Goal: Task Accomplishment & Management: Complete application form

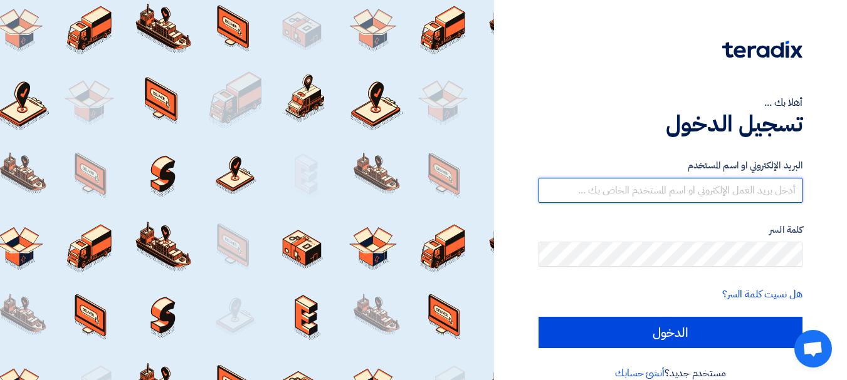
drag, startPoint x: 714, startPoint y: 192, endPoint x: 724, endPoint y: 201, distance: 12.9
click at [714, 192] on input "text" at bounding box center [670, 190] width 264 height 25
type input "yasir@nabatat.com.sa"
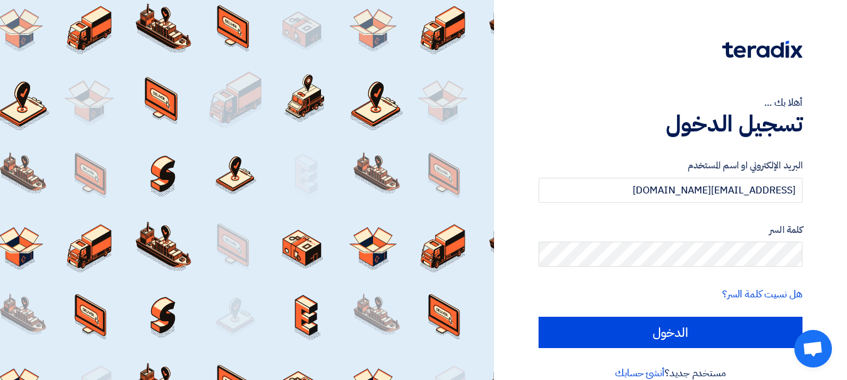
click at [662, 231] on label "كلمة السر" at bounding box center [670, 230] width 264 height 14
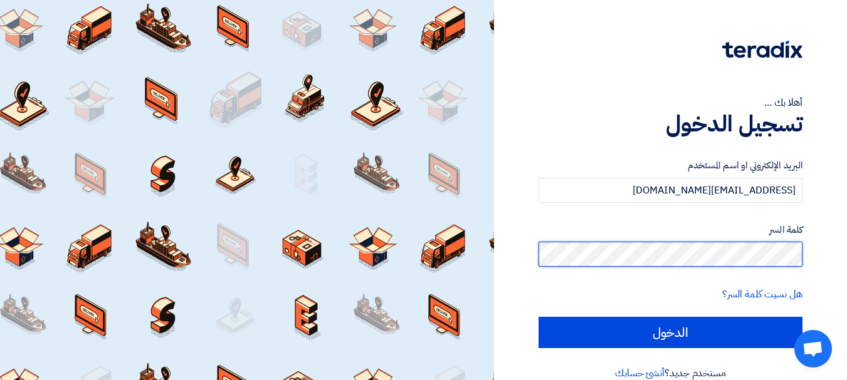
click at [538, 317] on input "الدخول" at bounding box center [670, 332] width 264 height 31
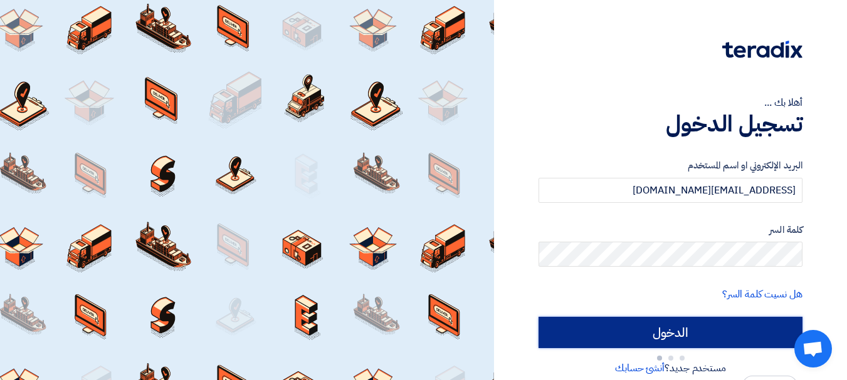
click at [657, 327] on input "الدخول" at bounding box center [670, 332] width 264 height 31
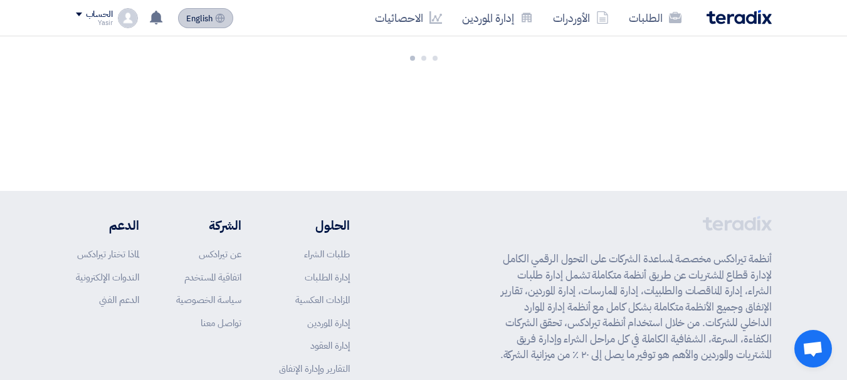
click at [211, 25] on button "English EN" at bounding box center [205, 18] width 55 height 20
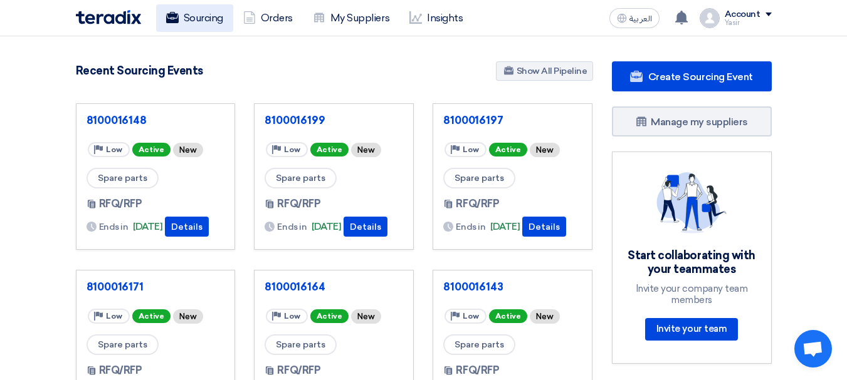
click at [204, 24] on link "Sourcing" at bounding box center [194, 18] width 77 height 28
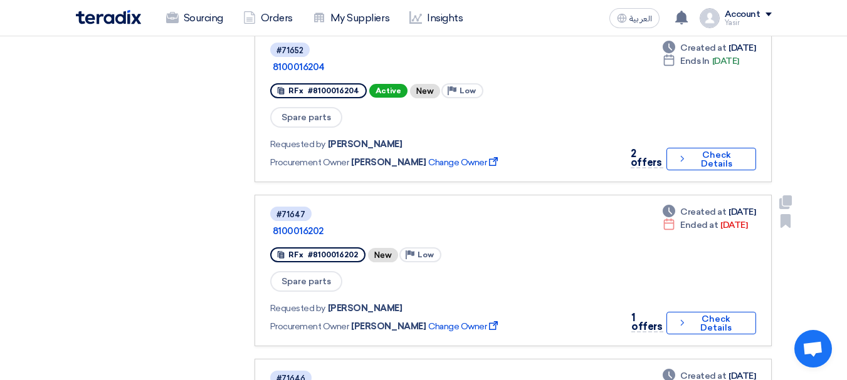
scroll to position [1253, 0]
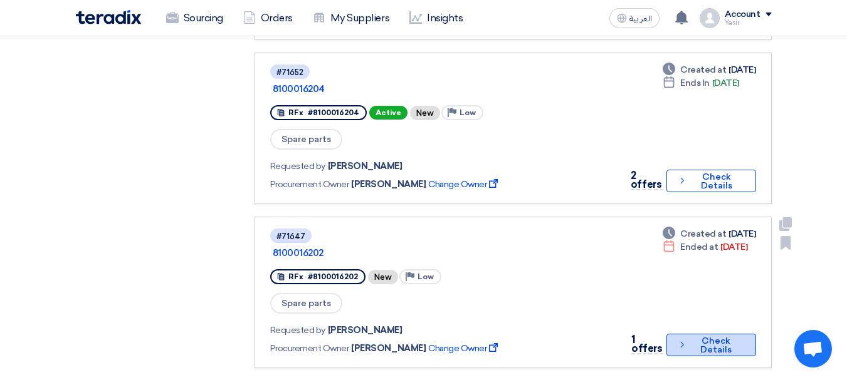
click at [716, 334] on button "Check details Check Details" at bounding box center [711, 345] width 90 height 23
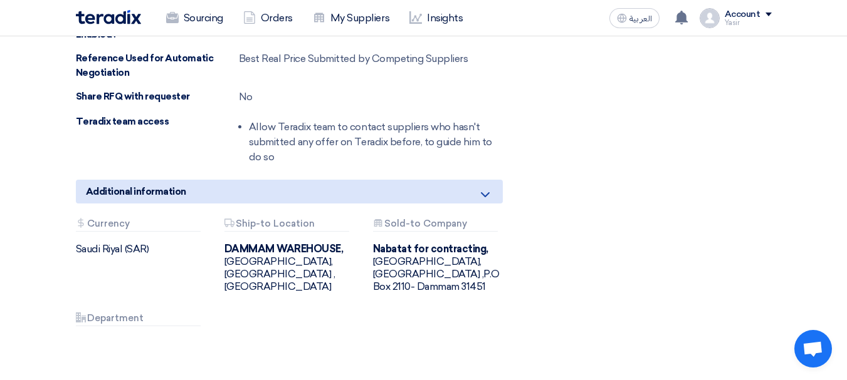
scroll to position [1128, 0]
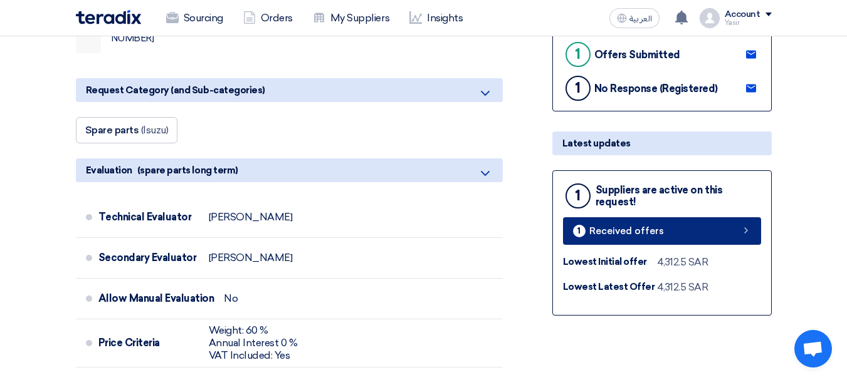
click at [718, 218] on link "1 Received offers" at bounding box center [662, 231] width 198 height 28
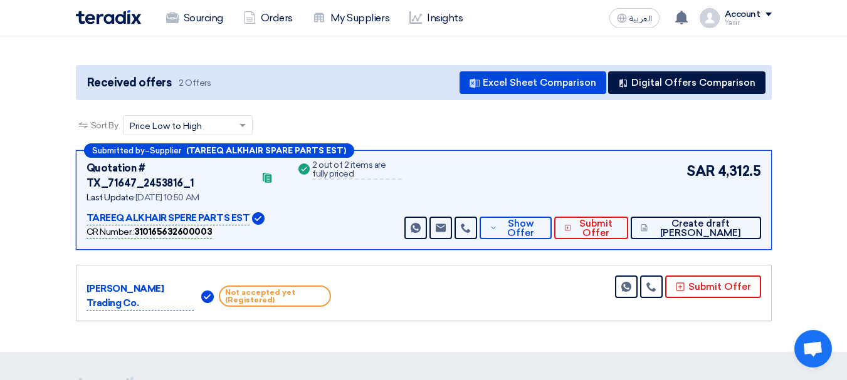
scroll to position [188, 0]
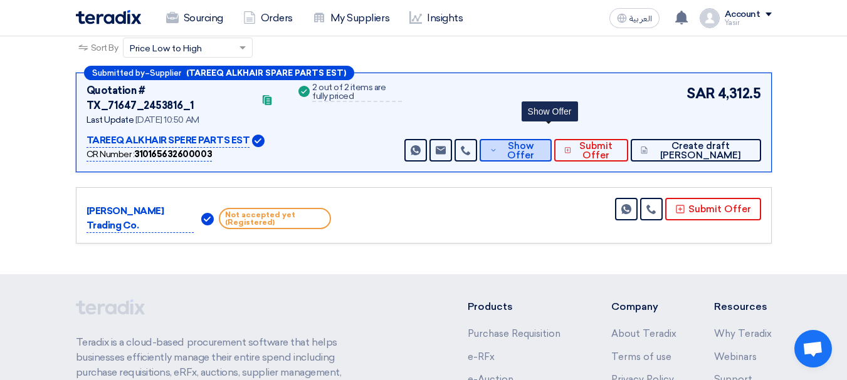
click at [541, 142] on span "Show Offer" at bounding box center [520, 151] width 41 height 19
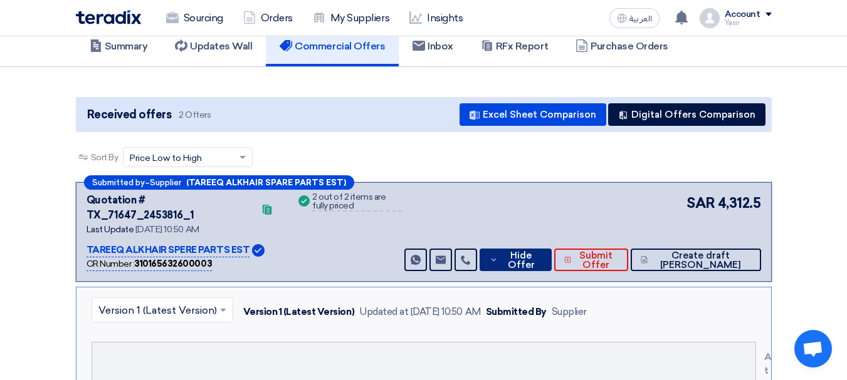
scroll to position [0, 0]
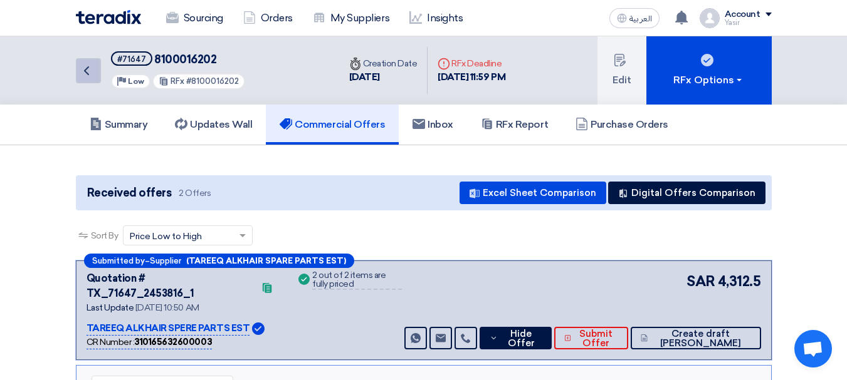
click at [87, 66] on icon "Back" at bounding box center [86, 70] width 15 height 15
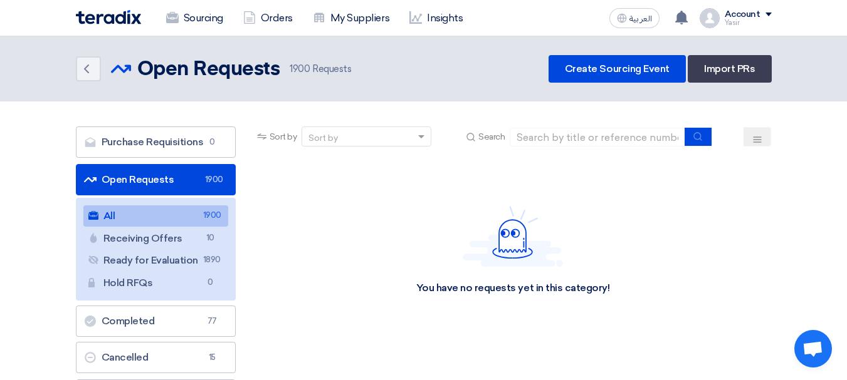
click at [589, 347] on div "Sort by Sort by Search Category Owner Type" at bounding box center [513, 291] width 536 height 328
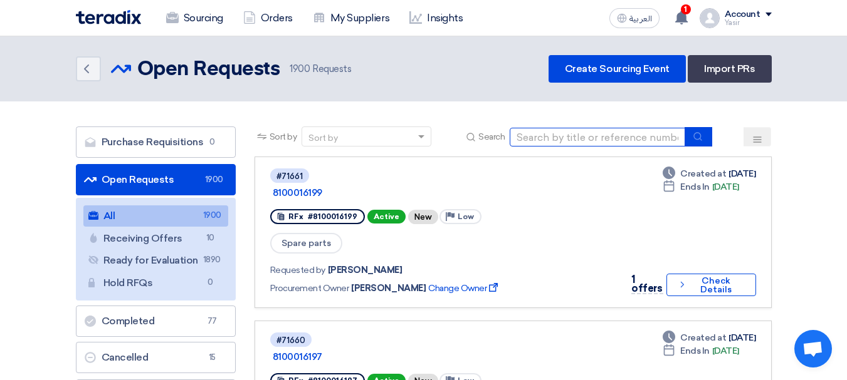
click at [652, 140] on input at bounding box center [597, 137] width 175 height 19
paste input "8100016224"
type input "8100016224"
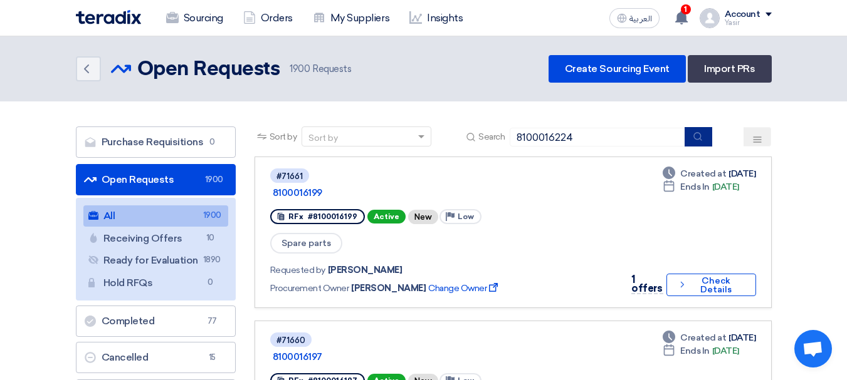
click at [692, 138] on button "submit" at bounding box center [698, 136] width 28 height 19
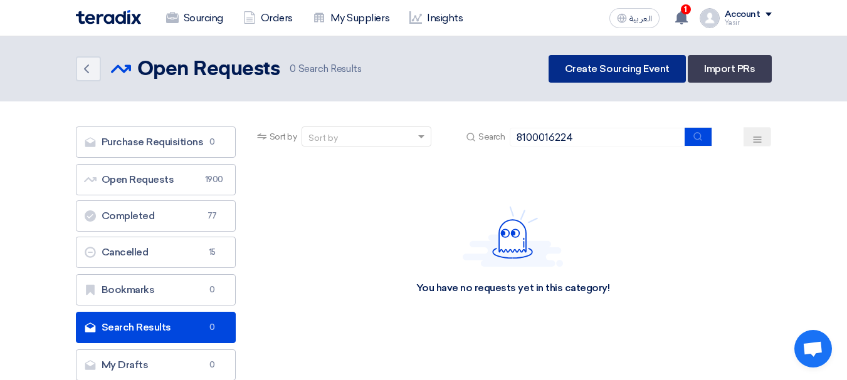
click at [637, 73] on link "Create Sourcing Event" at bounding box center [616, 69] width 137 height 28
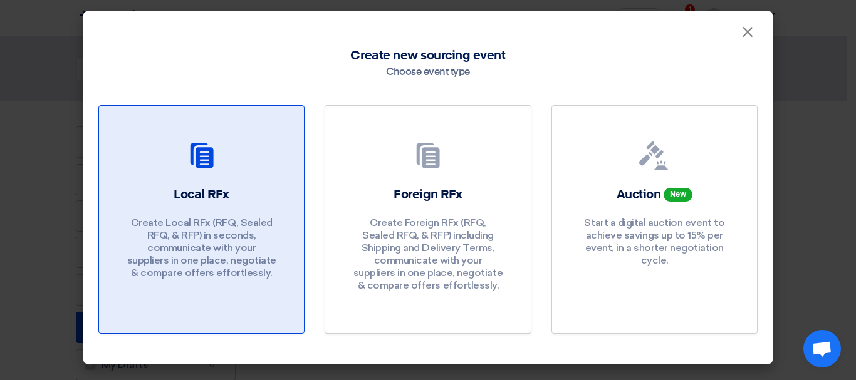
click at [240, 147] on div at bounding box center [201, 158] width 175 height 35
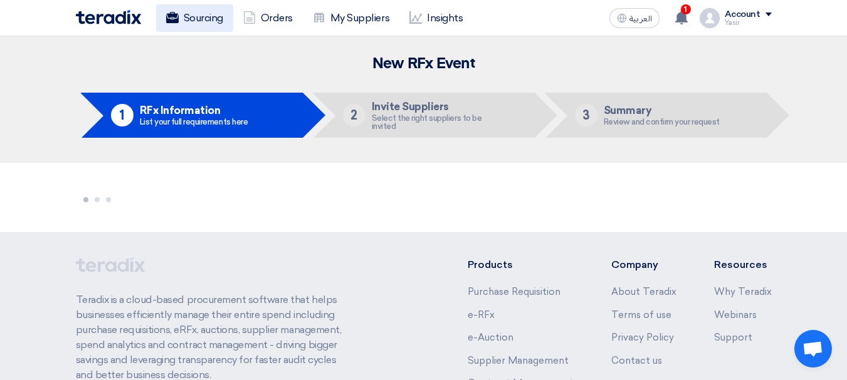
click at [209, 11] on link "Sourcing" at bounding box center [194, 18] width 77 height 28
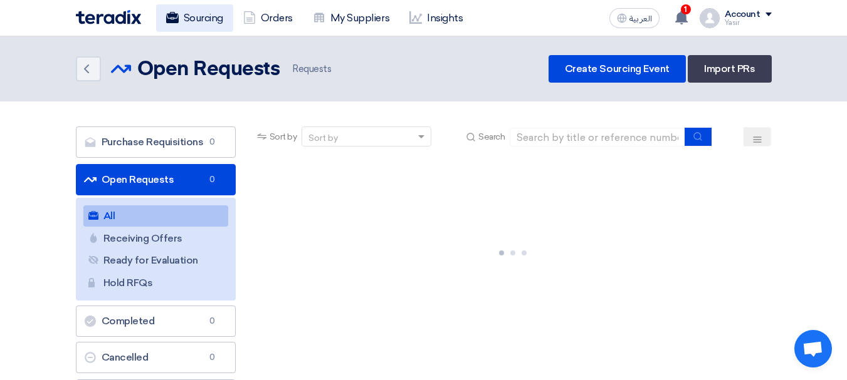
click at [189, 17] on link "Sourcing" at bounding box center [194, 18] width 77 height 28
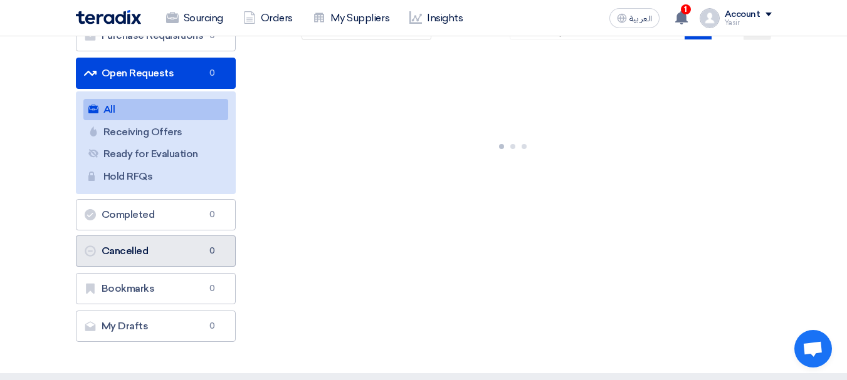
scroll to position [63, 0]
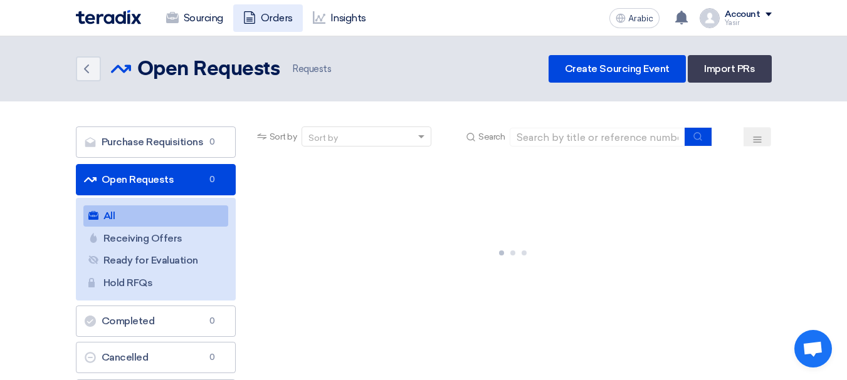
click at [264, 23] on font "Orders" at bounding box center [277, 18] width 32 height 12
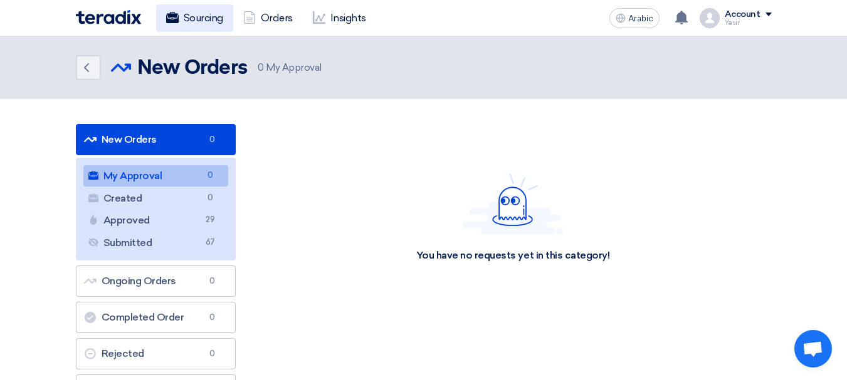
click at [215, 18] on font "Sourcing" at bounding box center [203, 18] width 39 height 12
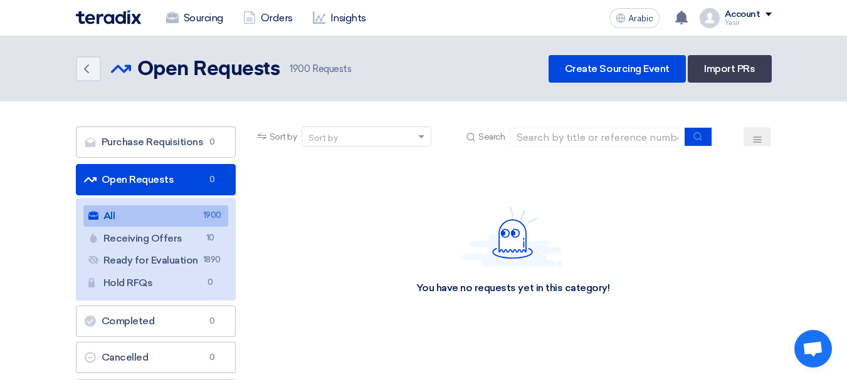
click at [162, 217] on link "All All 1900" at bounding box center [155, 216] width 145 height 21
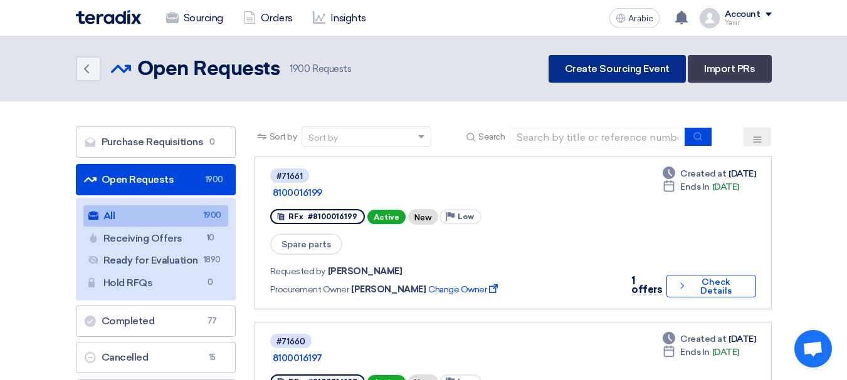
click at [627, 64] on font "Create Sourcing Event" at bounding box center [617, 69] width 105 height 12
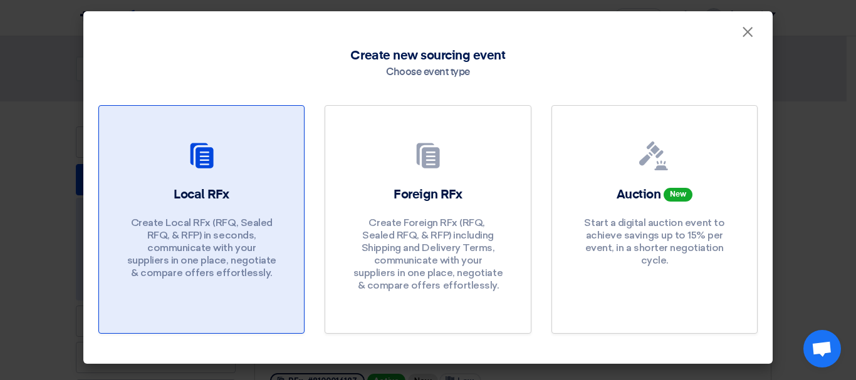
click at [248, 214] on div "Local RFx Create Local RFx (RFQ, ​​Sealed RFQ, & RFP) in seconds, communicate w…" at bounding box center [201, 236] width 175 height 100
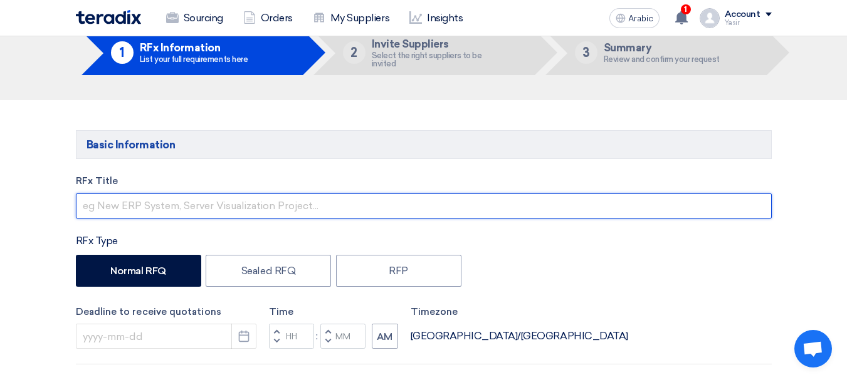
click at [189, 211] on input "text" at bounding box center [424, 206] width 696 height 25
paste input "8100016224"
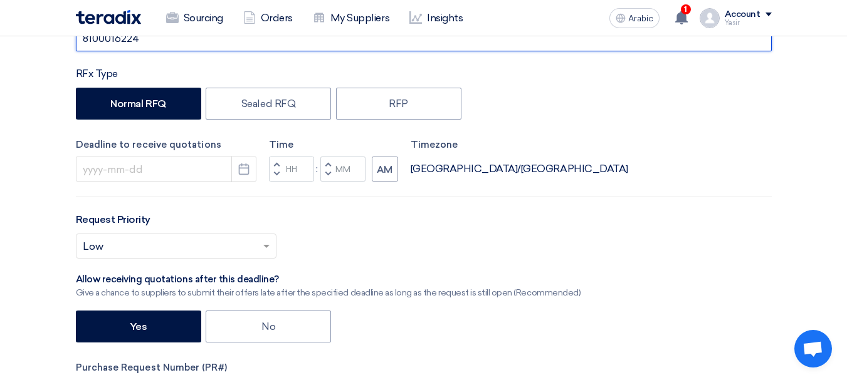
scroll to position [251, 0]
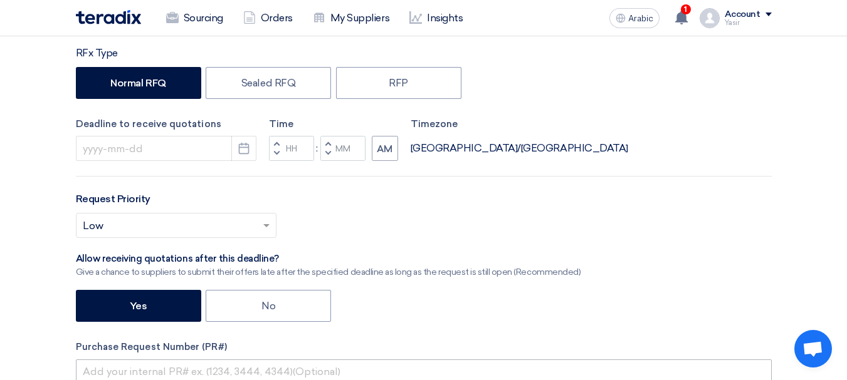
type input "8100016224"
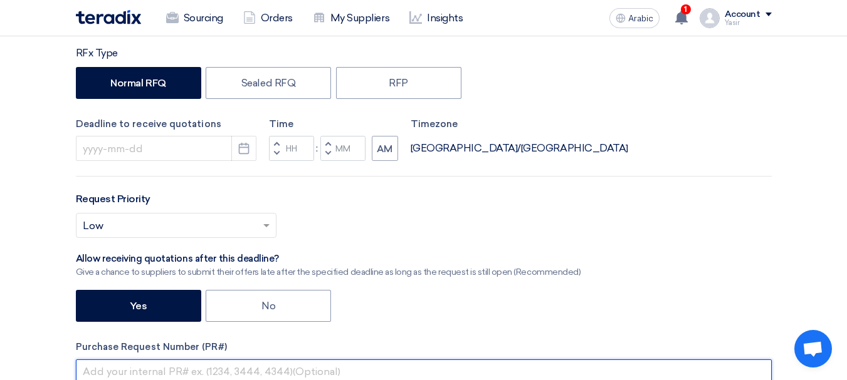
click at [154, 373] on input "text" at bounding box center [424, 372] width 696 height 25
paste input "8100016224"
type input "8100016224"
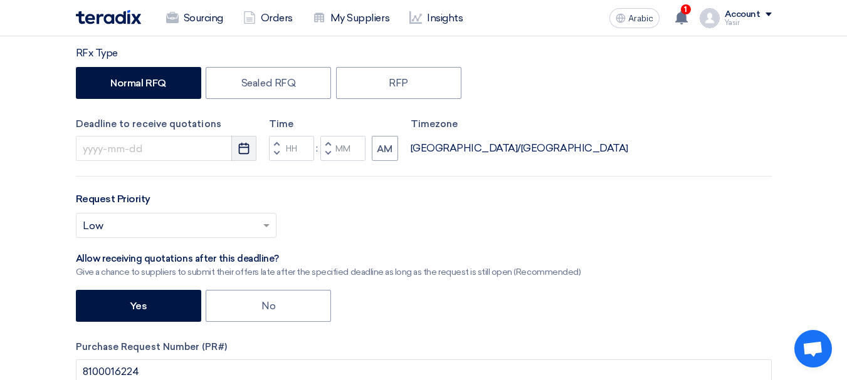
click at [237, 149] on button "Pick a date" at bounding box center [243, 148] width 25 height 25
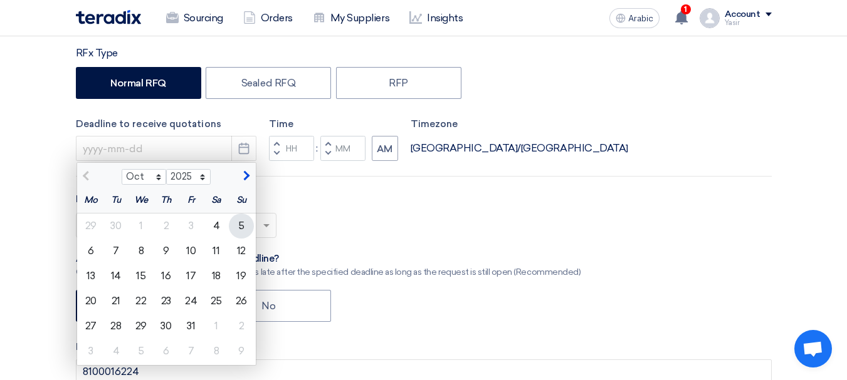
click at [234, 225] on div "5" at bounding box center [241, 226] width 25 height 25
type input "10/5/2025"
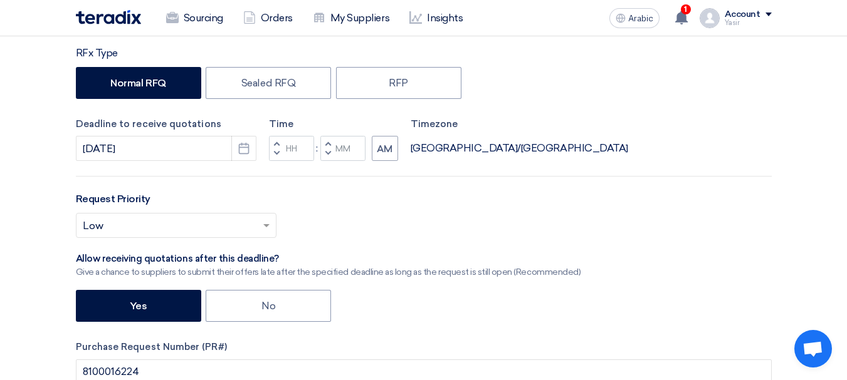
click at [280, 140] on button "Increment hours" at bounding box center [276, 144] width 15 height 16
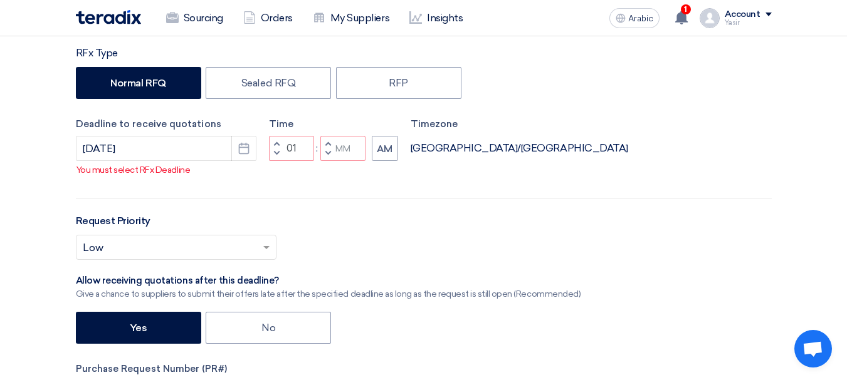
click at [278, 147] on span "button" at bounding box center [276, 144] width 4 height 8
click at [273, 162] on button "Decrement hours" at bounding box center [276, 154] width 15 height 16
click at [330, 162] on button "Decrement minutes" at bounding box center [327, 154] width 15 height 16
type input "11"
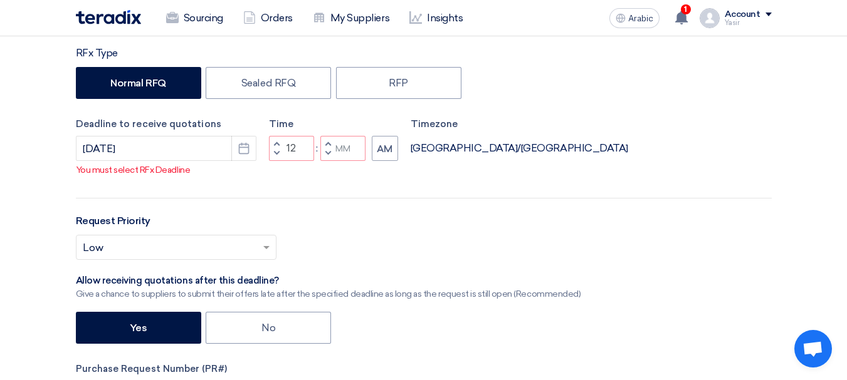
type input "59"
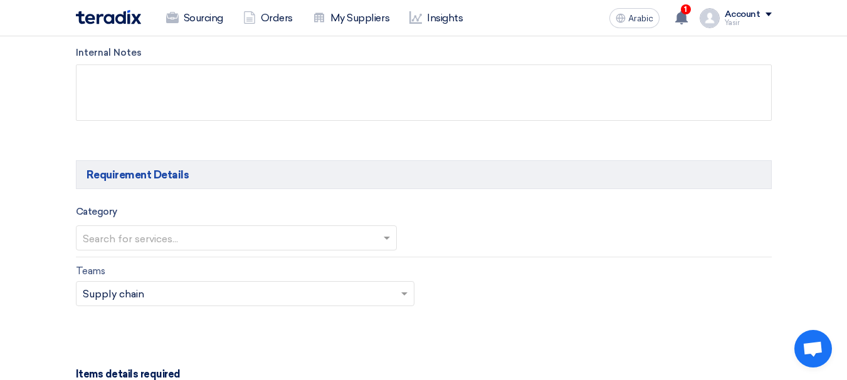
scroll to position [627, 0]
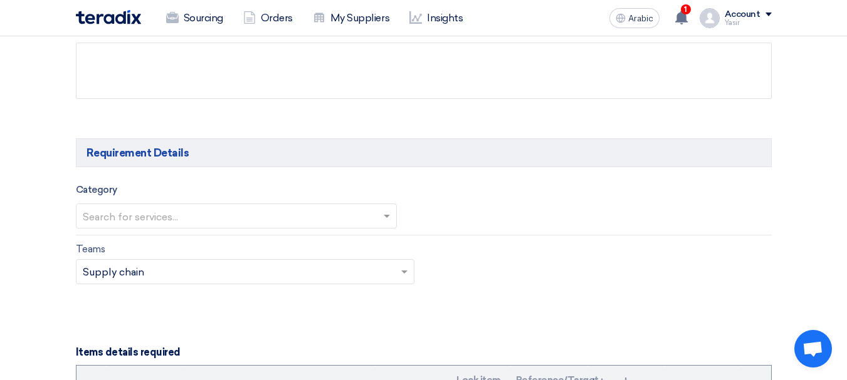
click at [227, 198] on div "Category Search for services..." at bounding box center [236, 205] width 321 height 46
click at [170, 224] on input "text" at bounding box center [230, 217] width 295 height 21
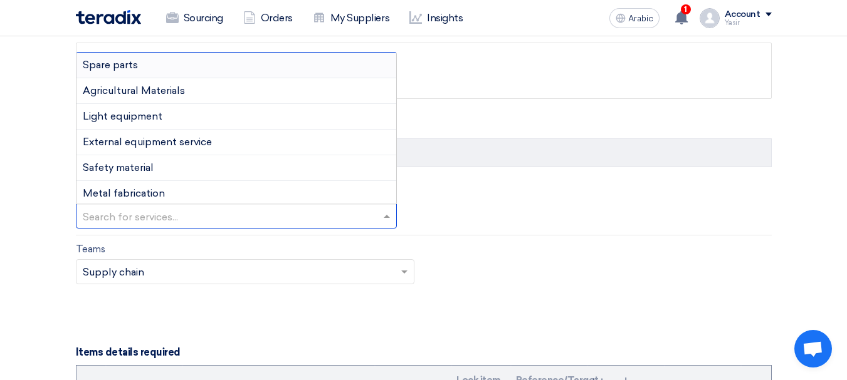
click at [125, 66] on font "Spare parts" at bounding box center [110, 65] width 55 height 12
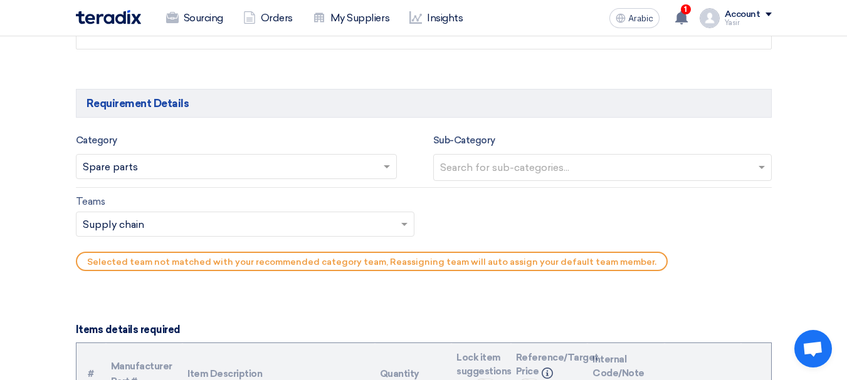
scroll to position [689, 0]
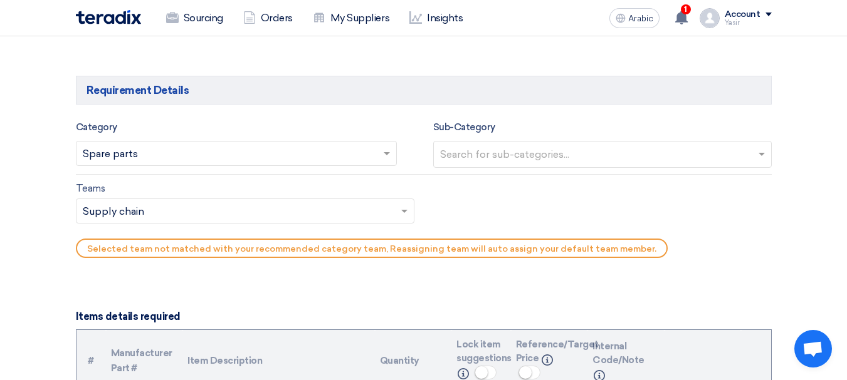
click at [510, 157] on input "text" at bounding box center [604, 155] width 328 height 21
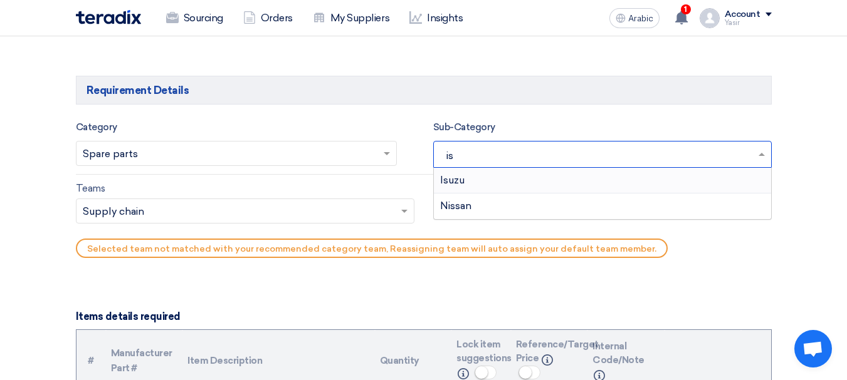
type input "isu"
click at [507, 187] on div "Isuzu" at bounding box center [602, 180] width 337 height 25
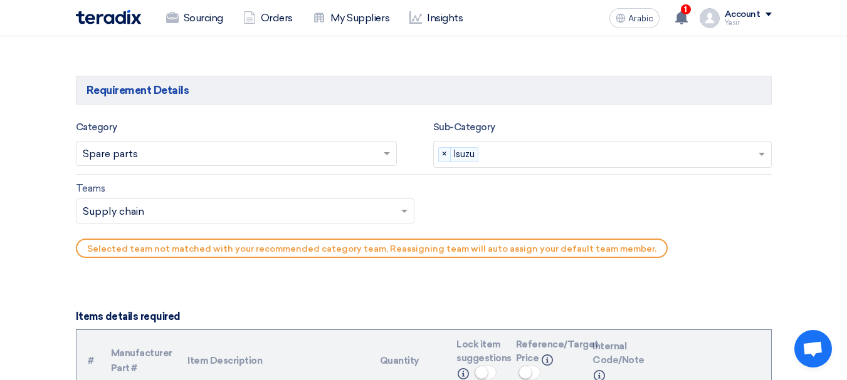
click at [158, 211] on input "text" at bounding box center [239, 212] width 312 height 21
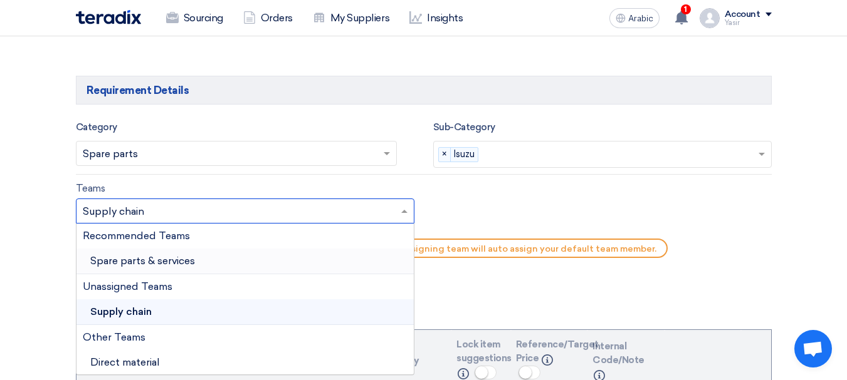
click at [140, 263] on font "Spare parts & services" at bounding box center [142, 261] width 105 height 12
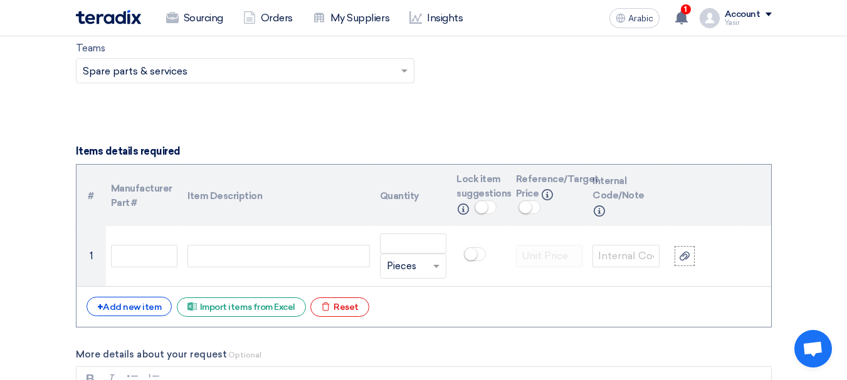
scroll to position [877, 0]
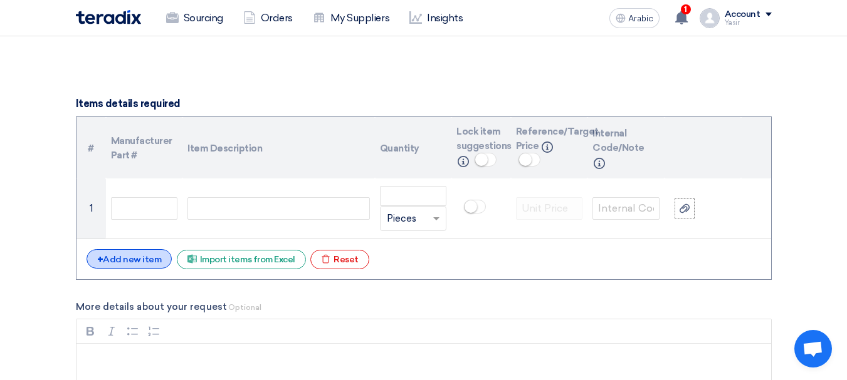
click at [137, 259] on font "Add new item" at bounding box center [132, 259] width 58 height 11
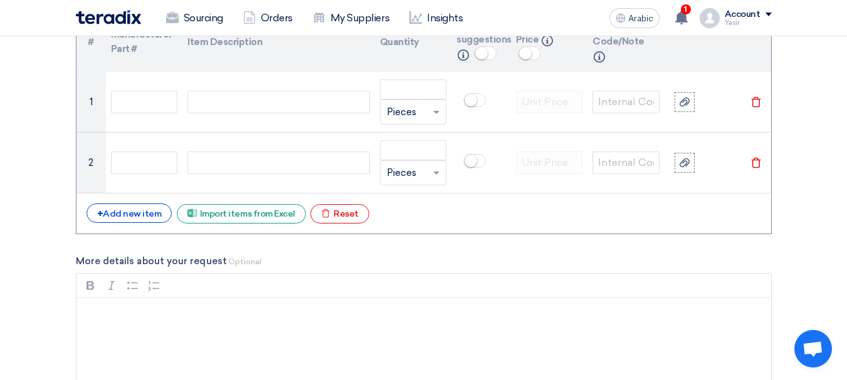
scroll to position [1003, 0]
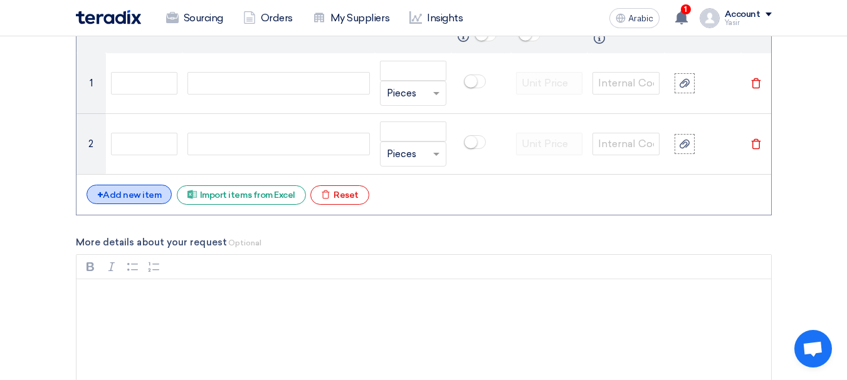
click at [123, 197] on font "Add new item" at bounding box center [132, 195] width 58 height 11
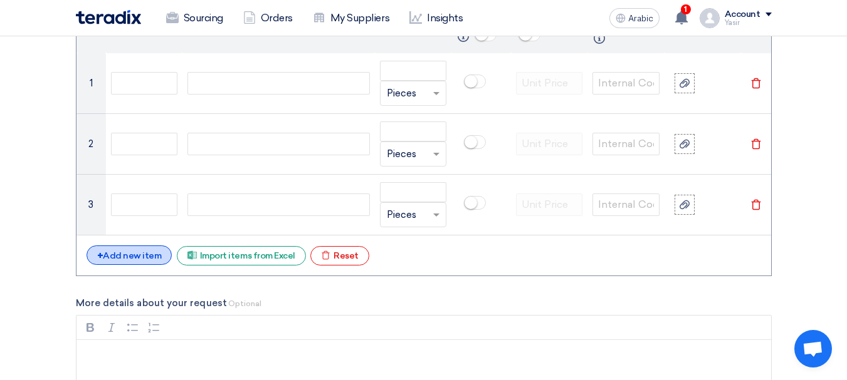
click at [130, 246] on div "+ Add new item" at bounding box center [129, 255] width 86 height 19
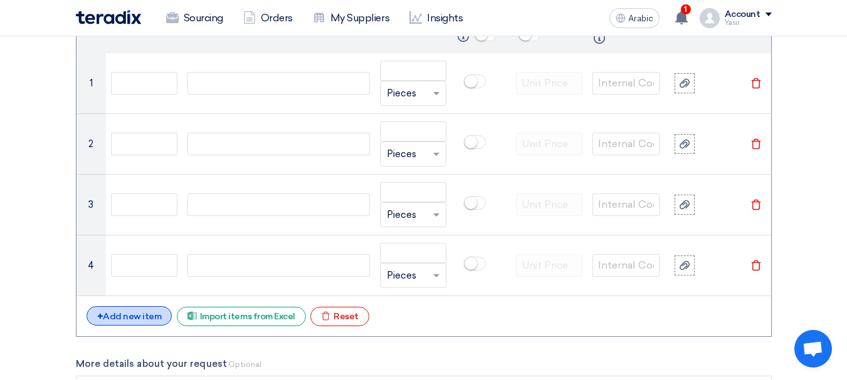
click at [114, 315] on font "Add new item" at bounding box center [132, 316] width 58 height 11
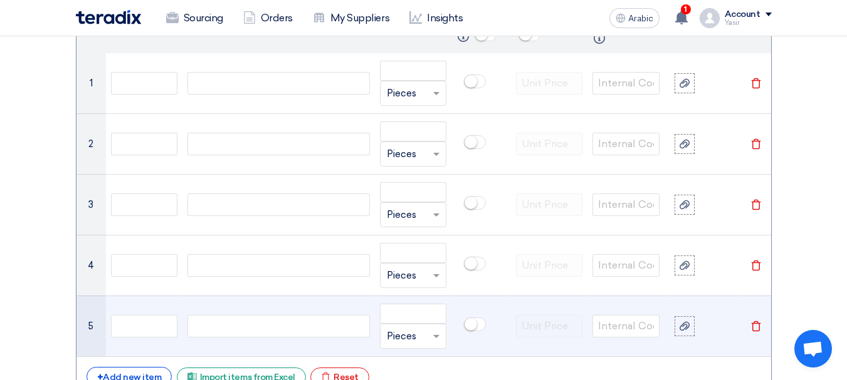
click at [197, 317] on div at bounding box center [278, 326] width 182 height 23
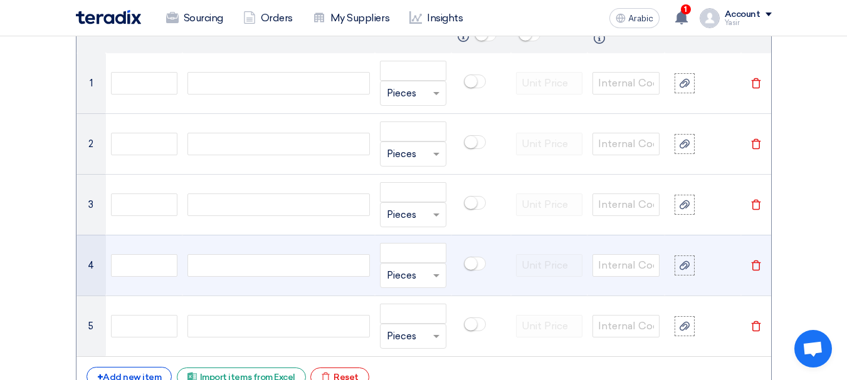
click at [222, 281] on td at bounding box center [278, 265] width 192 height 61
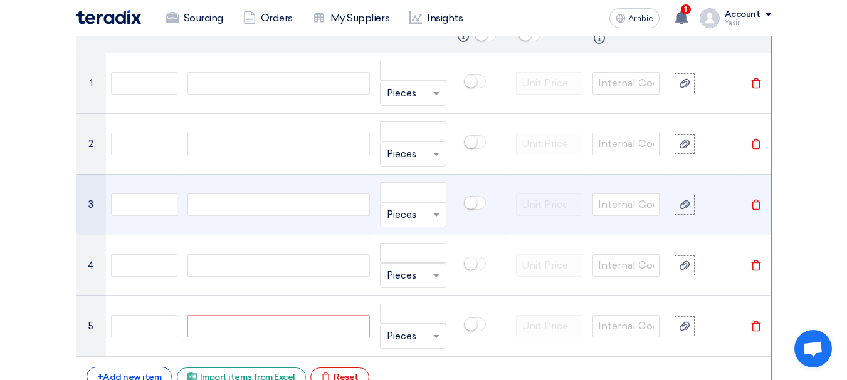
click at [233, 220] on td at bounding box center [278, 204] width 192 height 61
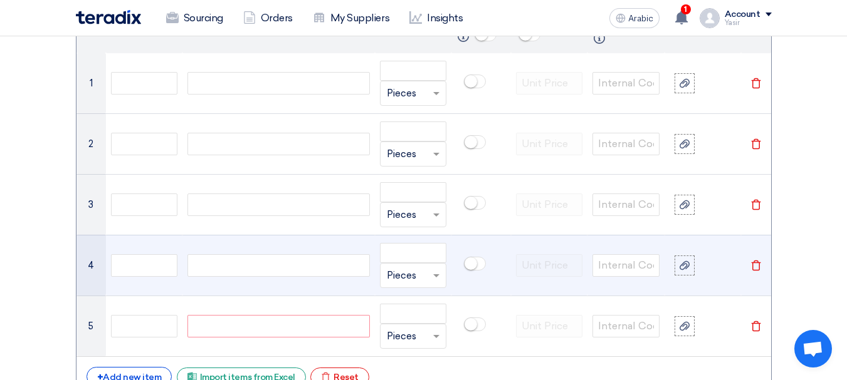
click at [239, 274] on div at bounding box center [278, 265] width 182 height 23
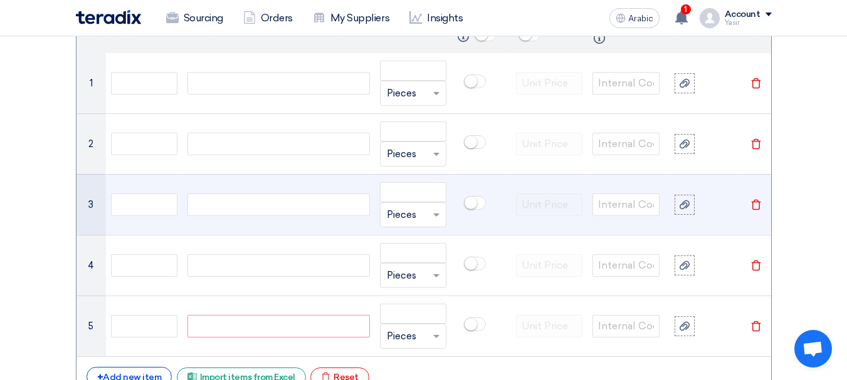
click at [241, 226] on td at bounding box center [278, 204] width 192 height 61
click at [195, 212] on div at bounding box center [278, 205] width 182 height 23
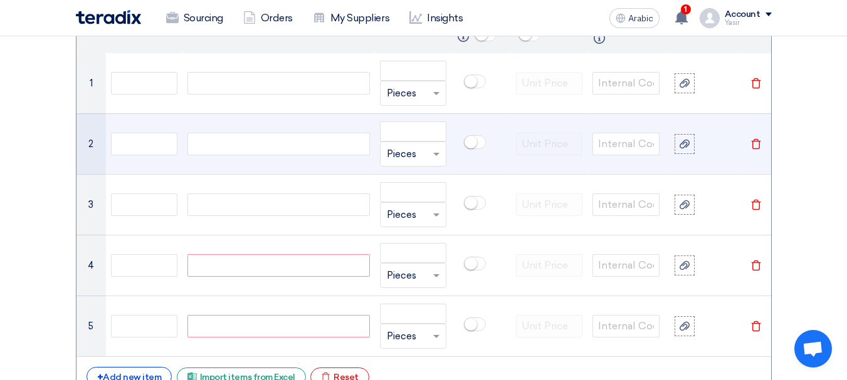
click at [222, 142] on div at bounding box center [278, 144] width 182 height 23
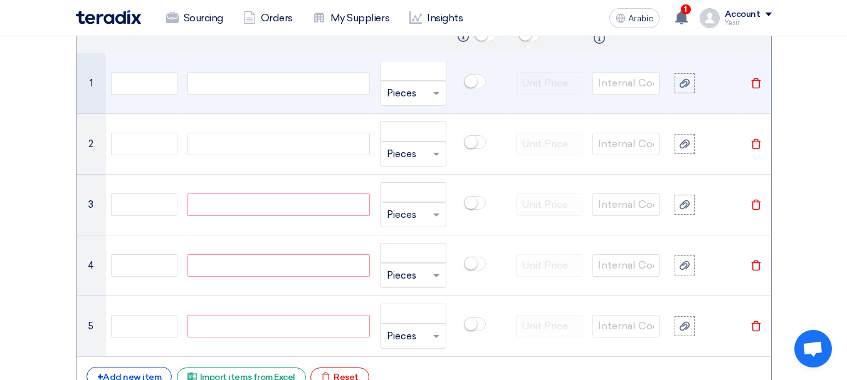
click at [225, 95] on td at bounding box center [278, 83] width 192 height 61
click at [210, 68] on td at bounding box center [278, 83] width 192 height 61
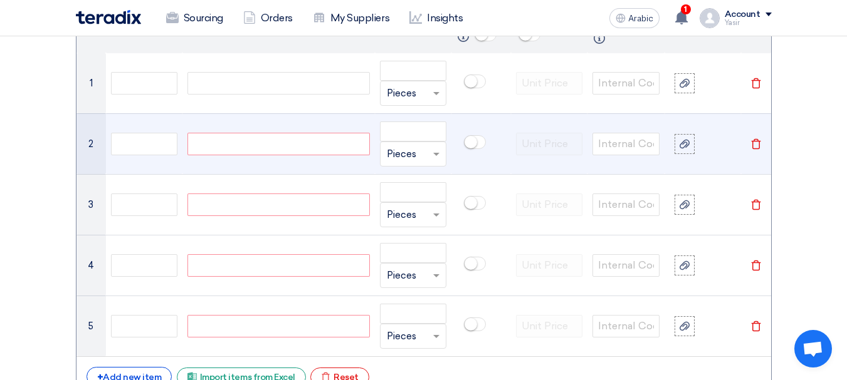
click at [239, 138] on div at bounding box center [278, 144] width 182 height 23
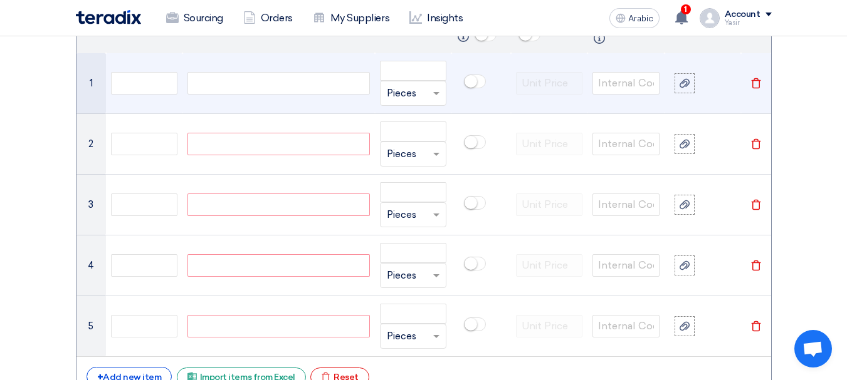
click at [225, 84] on div at bounding box center [278, 83] width 182 height 23
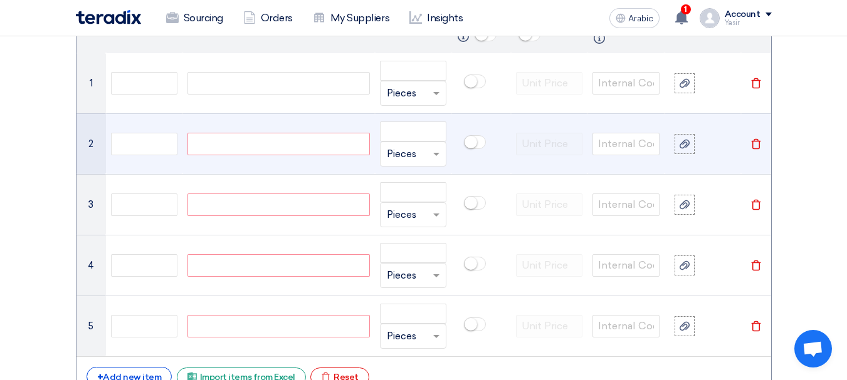
click at [247, 137] on div at bounding box center [278, 144] width 182 height 23
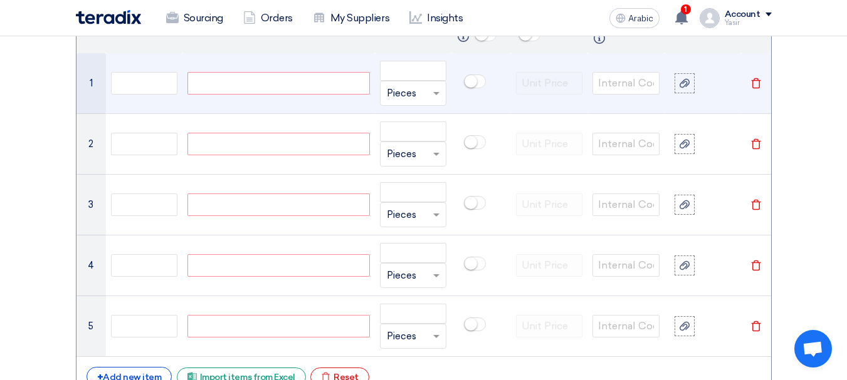
click at [233, 85] on div at bounding box center [278, 83] width 182 height 23
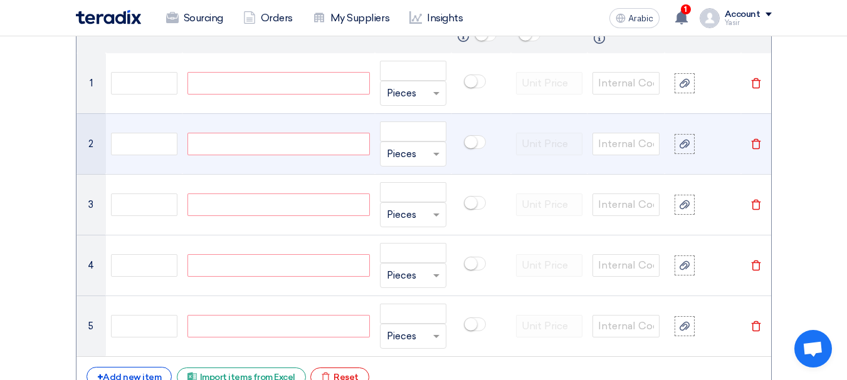
paste div
click at [258, 147] on div at bounding box center [278, 144] width 182 height 23
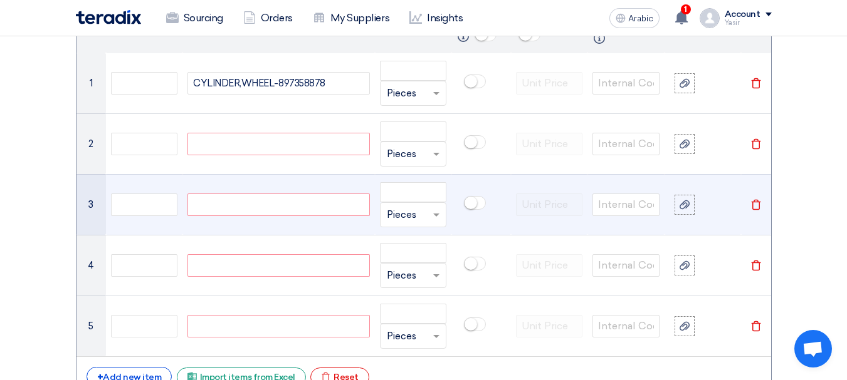
paste div
click at [281, 213] on div at bounding box center [278, 205] width 182 height 23
paste div
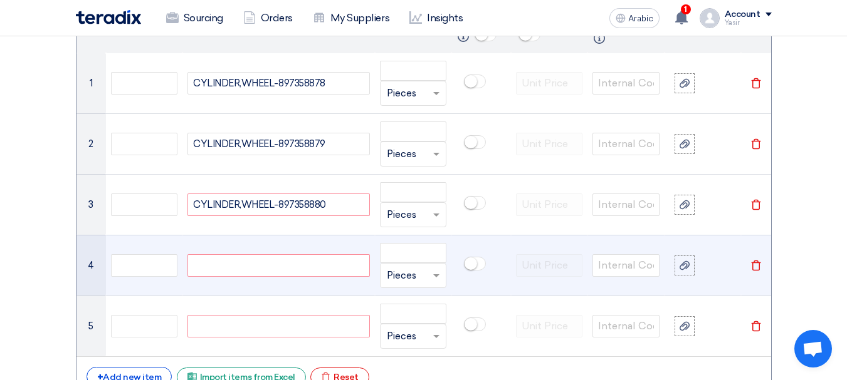
click at [215, 257] on div at bounding box center [278, 265] width 182 height 23
paste div
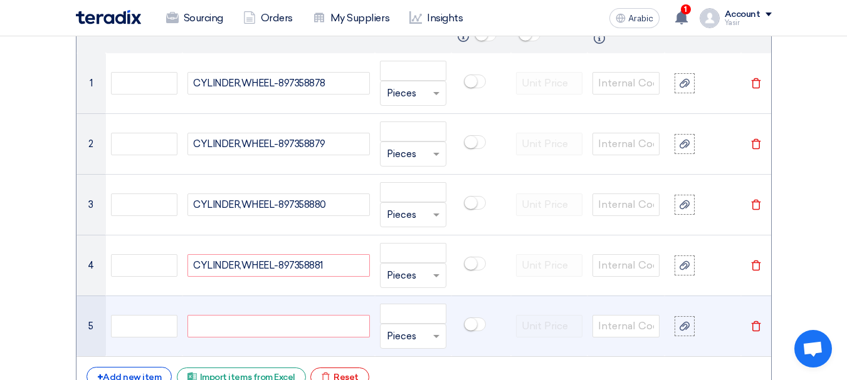
click at [293, 327] on div at bounding box center [278, 326] width 182 height 23
paste div
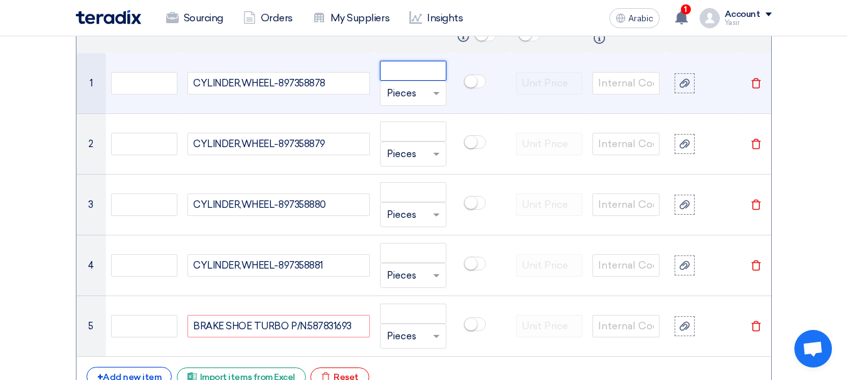
click at [407, 73] on input "number" at bounding box center [413, 71] width 67 height 20
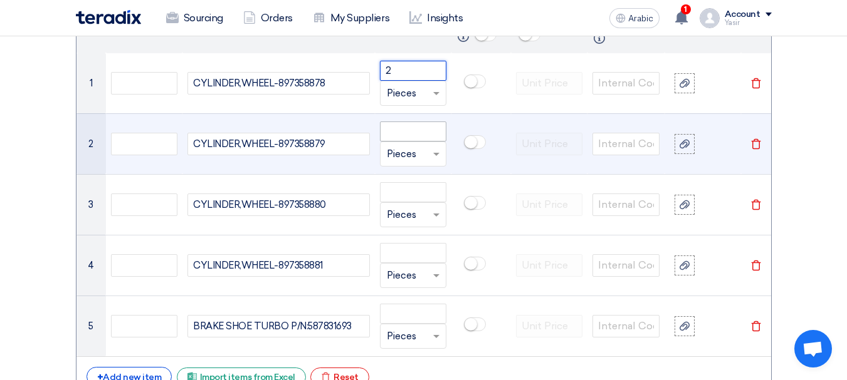
type input "2"
click at [404, 134] on input "number" at bounding box center [413, 132] width 67 height 20
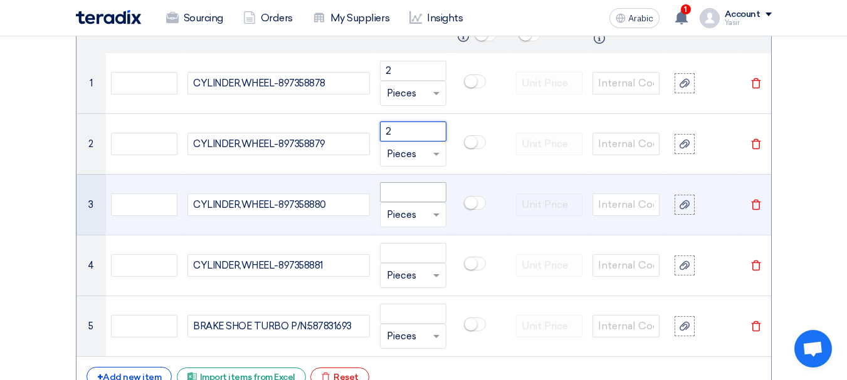
type input "2"
click at [423, 189] on input "number" at bounding box center [413, 192] width 67 height 20
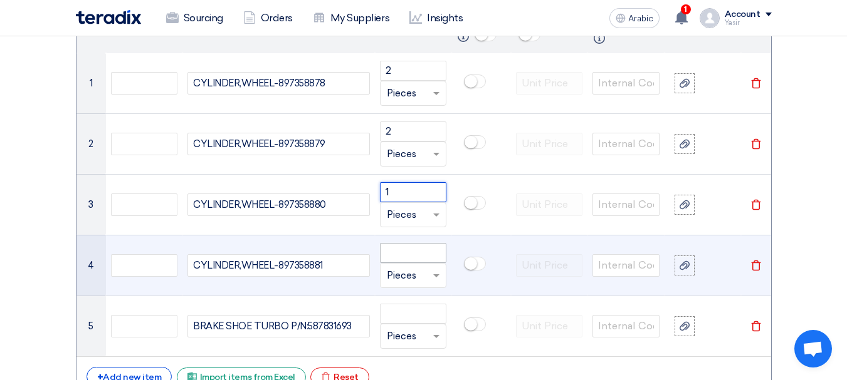
type input "1"
click at [410, 257] on input "number" at bounding box center [413, 253] width 67 height 20
paste input "1"
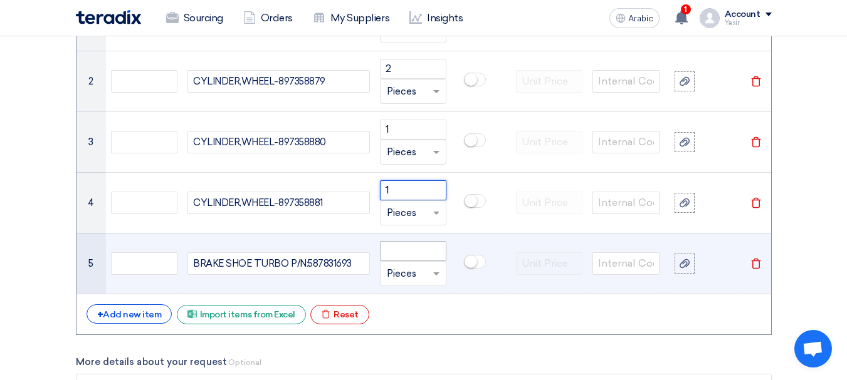
type input "1"
click at [409, 249] on input "number" at bounding box center [413, 251] width 67 height 20
paste input "1"
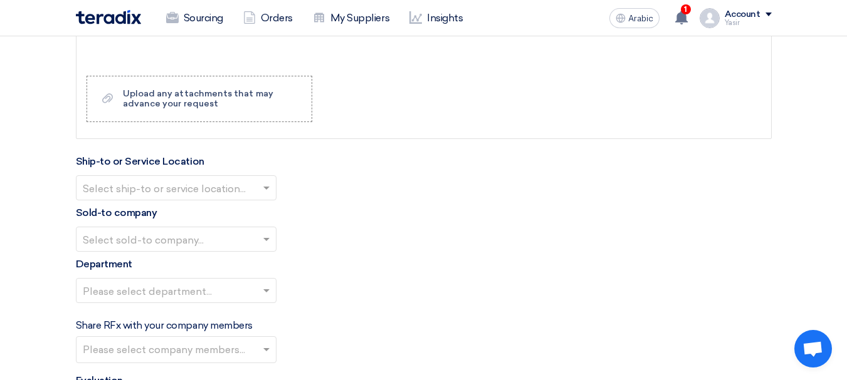
scroll to position [1504, 0]
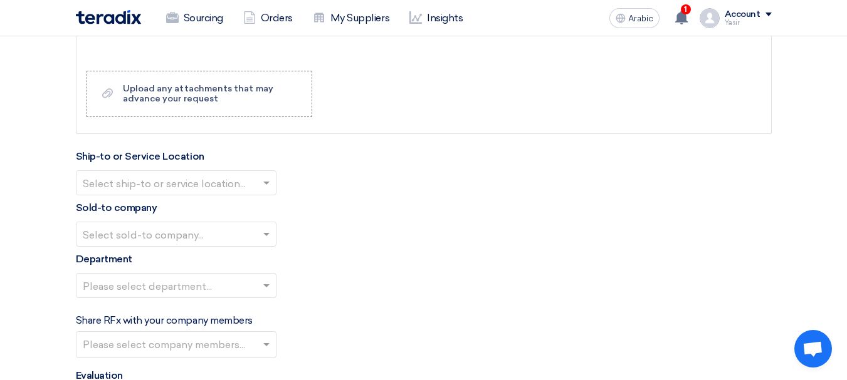
type input "1"
click at [189, 192] on input "text" at bounding box center [170, 184] width 174 height 21
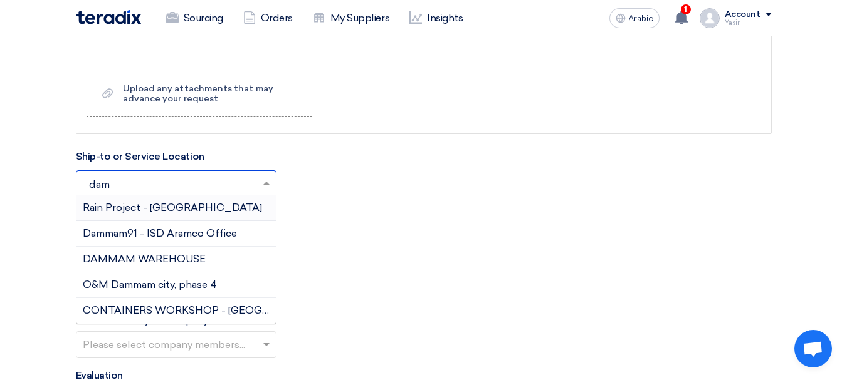
type input "damm"
click at [153, 258] on font "DAMMAM WAREHOUSE" at bounding box center [144, 259] width 123 height 12
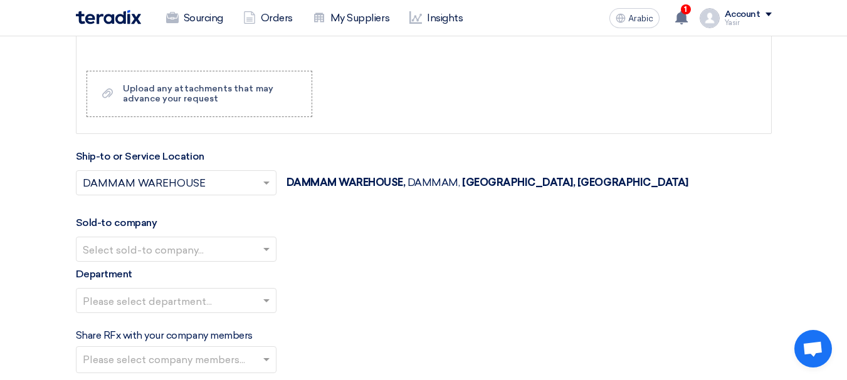
click at [144, 246] on input "text" at bounding box center [170, 250] width 174 height 21
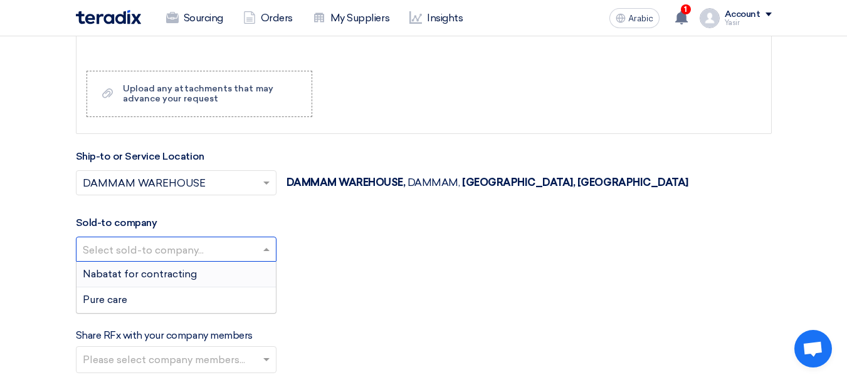
click at [135, 272] on font "Nabatat for contracting" at bounding box center [140, 274] width 114 height 12
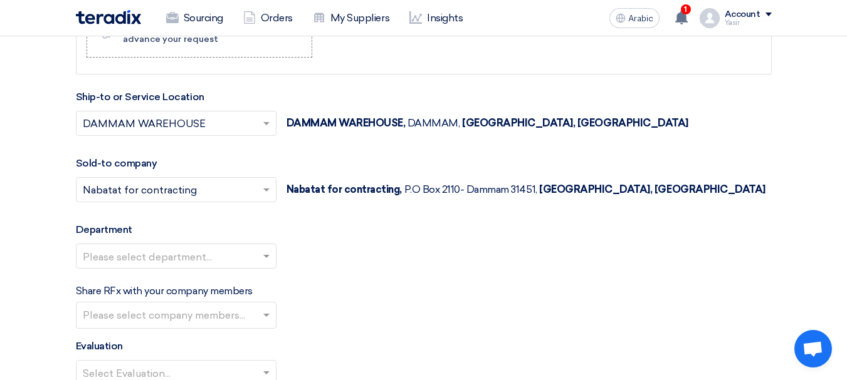
scroll to position [1567, 0]
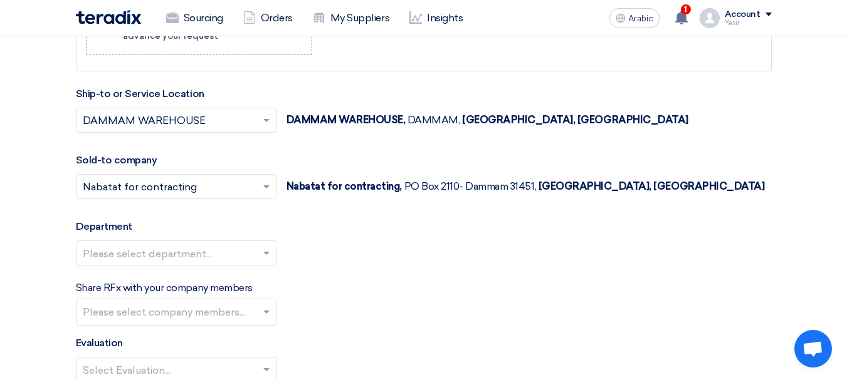
click at [160, 255] on input "text" at bounding box center [170, 254] width 174 height 21
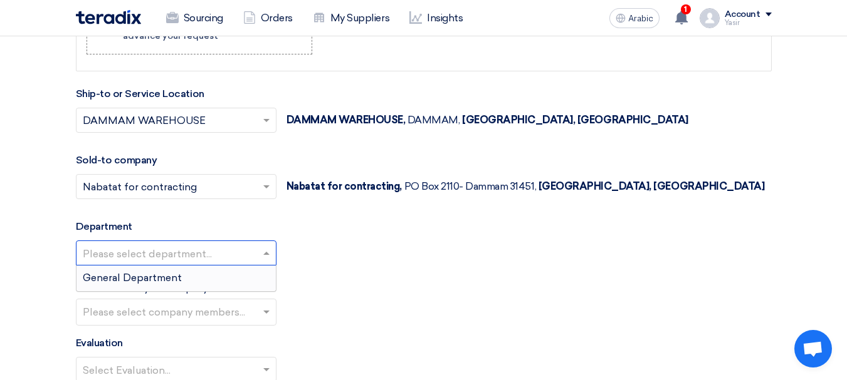
click at [125, 276] on span "General Department" at bounding box center [132, 278] width 99 height 12
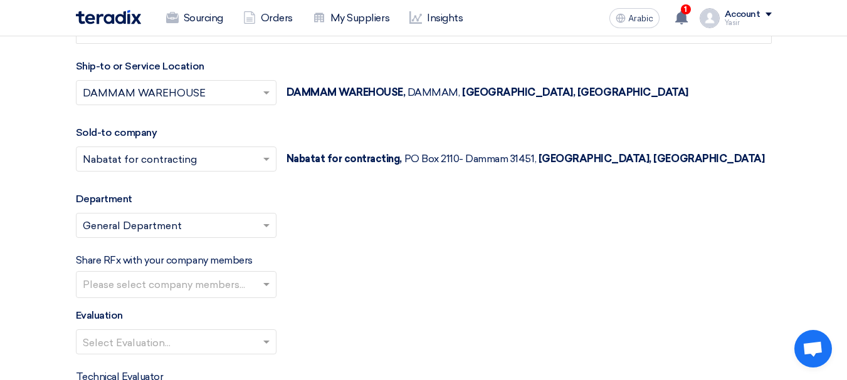
scroll to position [1692, 0]
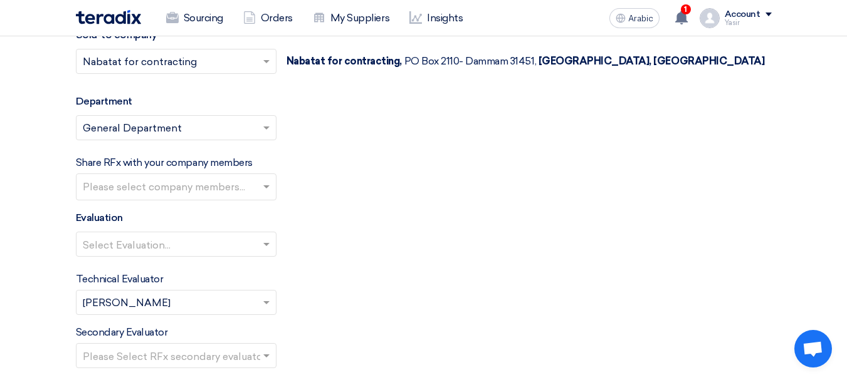
click at [145, 251] on input "text" at bounding box center [170, 245] width 174 height 21
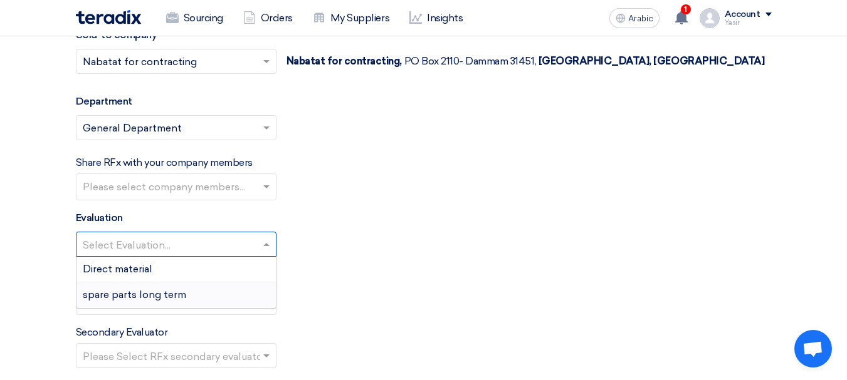
click at [126, 298] on font "spare parts long term" at bounding box center [134, 295] width 103 height 12
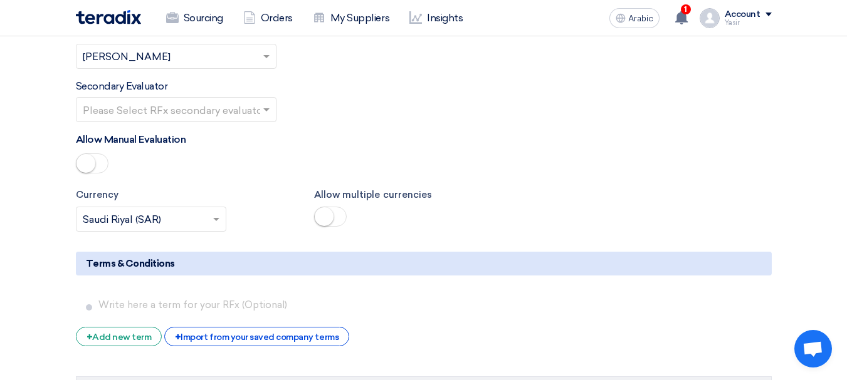
scroll to position [1943, 0]
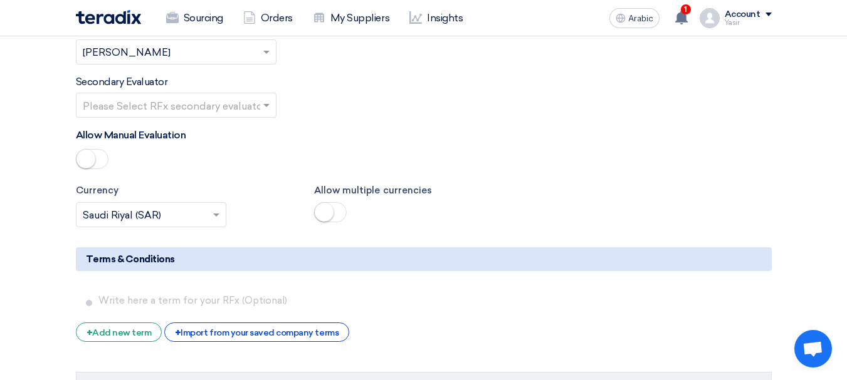
click at [194, 110] on input "text" at bounding box center [170, 106] width 174 height 21
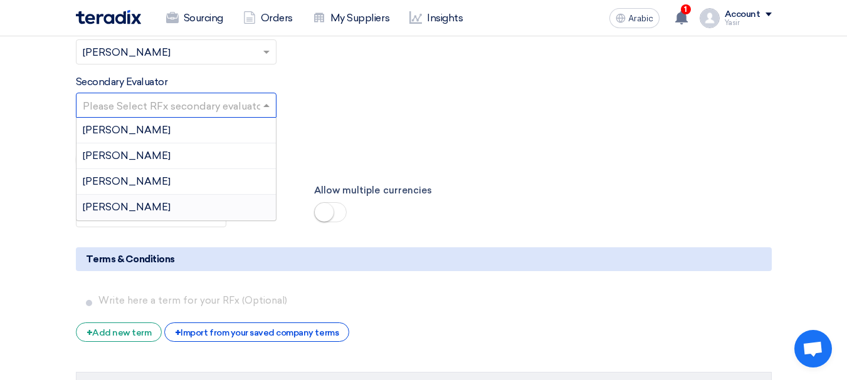
click at [109, 209] on font "[PERSON_NAME]" at bounding box center [127, 207] width 88 height 12
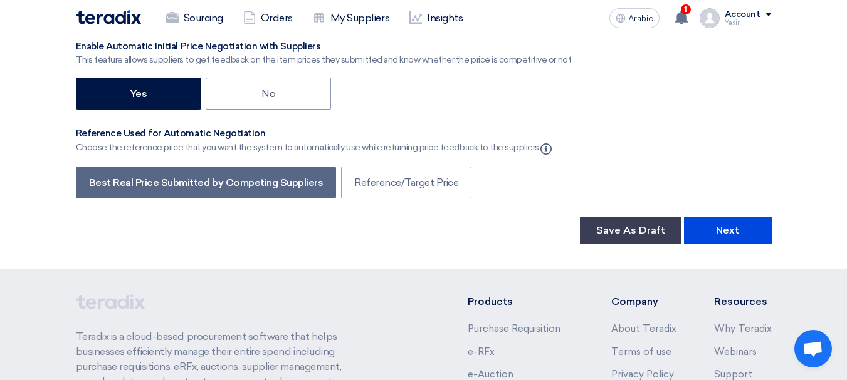
scroll to position [2319, 0]
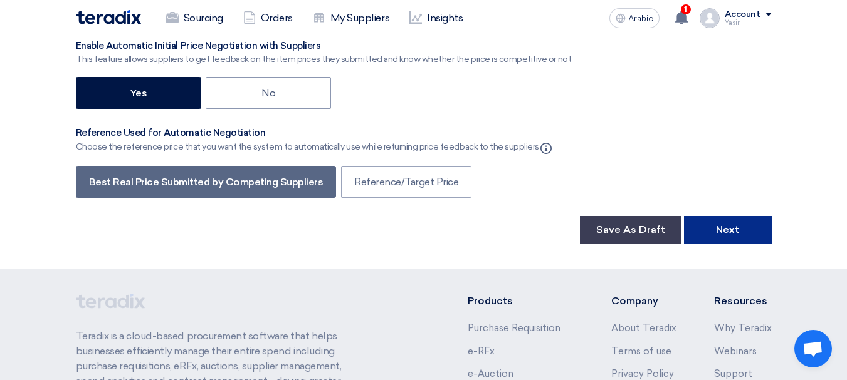
click at [743, 239] on button "Next" at bounding box center [728, 230] width 88 height 28
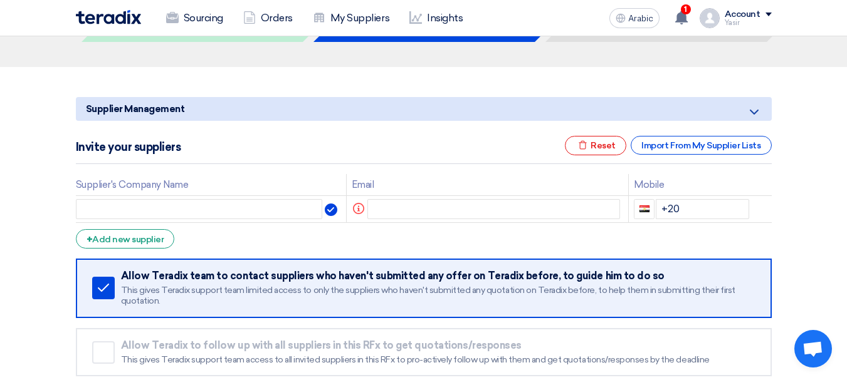
scroll to position [188, 0]
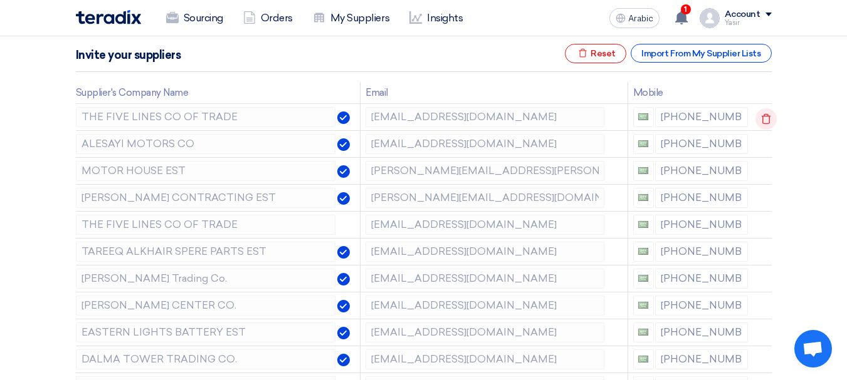
click at [761, 117] on use at bounding box center [765, 119] width 9 height 11
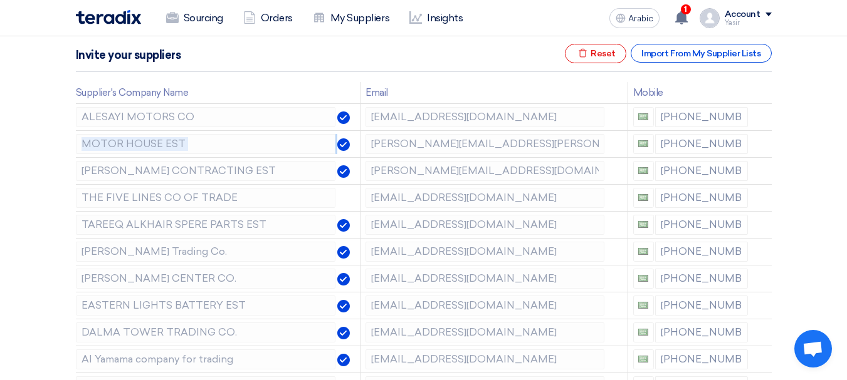
click at [0, 0] on use at bounding box center [0, 0] width 0 height 0
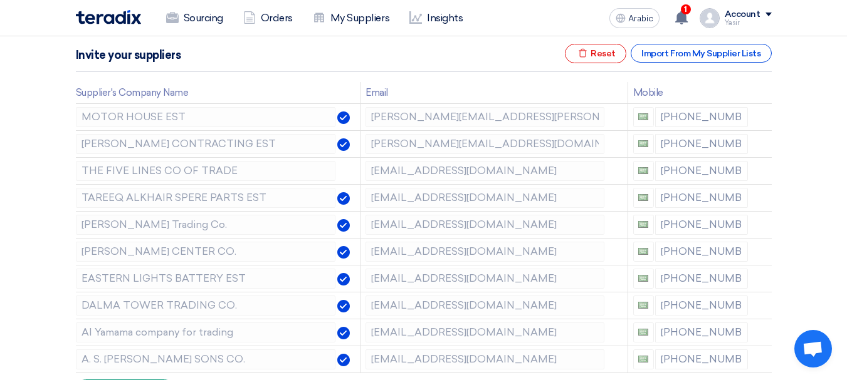
click at [0, 0] on use at bounding box center [0, 0] width 0 height 0
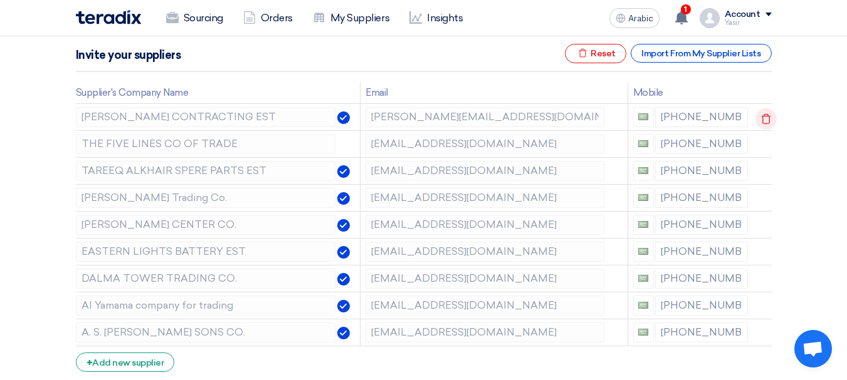
click at [761, 117] on use at bounding box center [765, 119] width 9 height 11
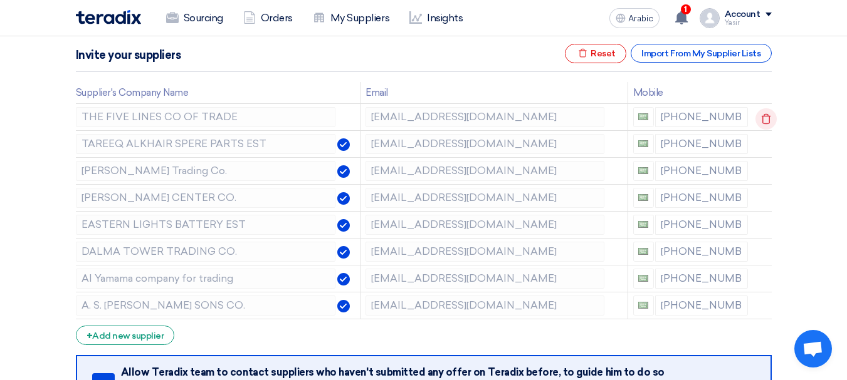
click at [761, 117] on use at bounding box center [765, 119] width 9 height 11
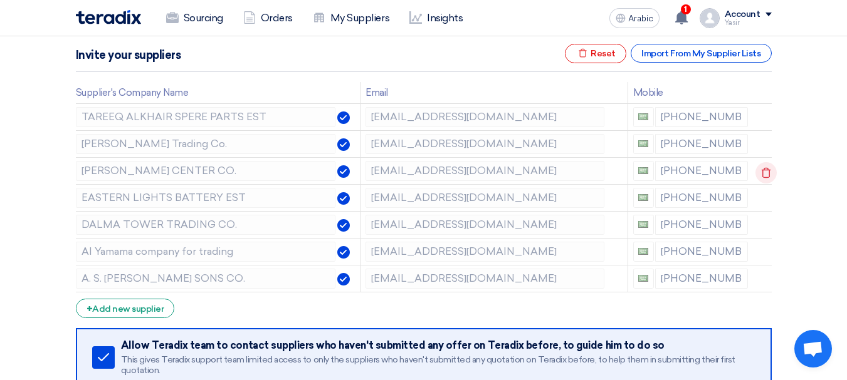
click at [763, 172] on icon at bounding box center [765, 172] width 21 height 21
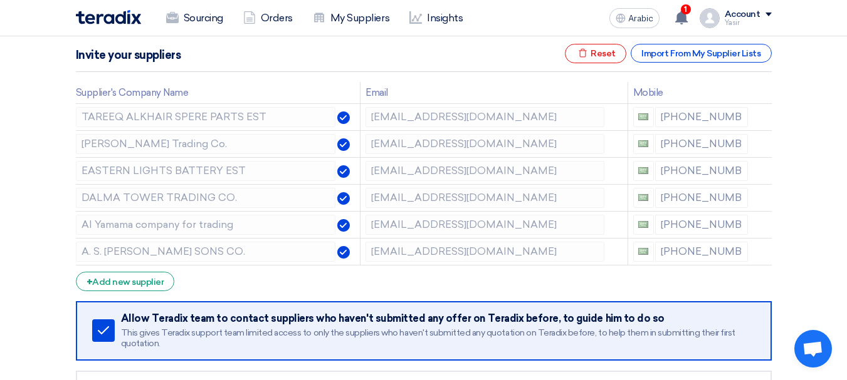
click at [0, 0] on icon at bounding box center [0, 0] width 0 height 0
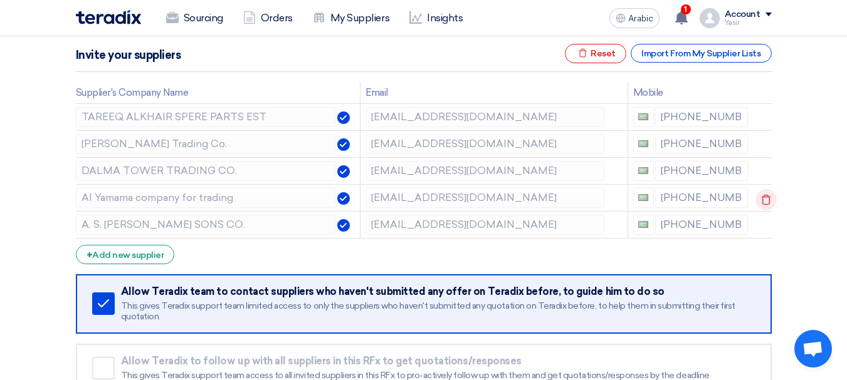
click at [761, 196] on icon at bounding box center [765, 199] width 21 height 21
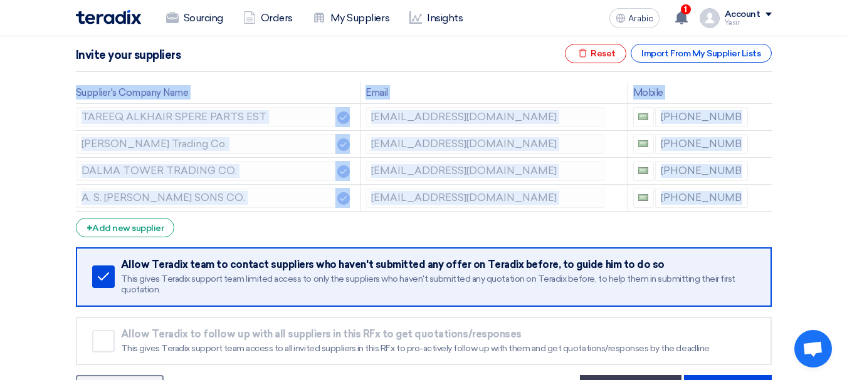
click at [0, 0] on icon at bounding box center [0, 0] width 0 height 0
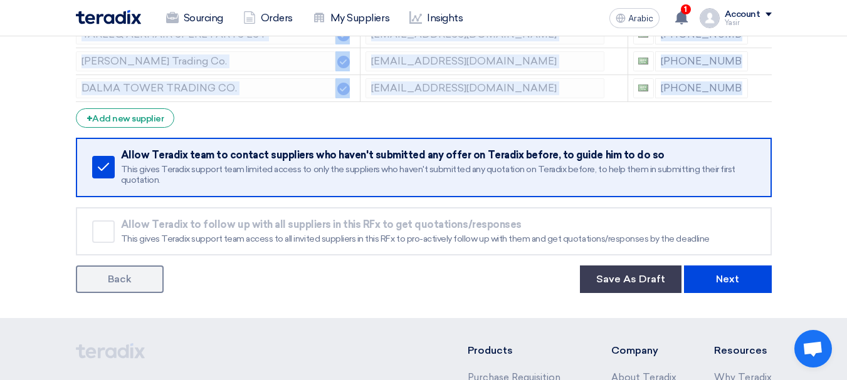
scroll to position [376, 0]
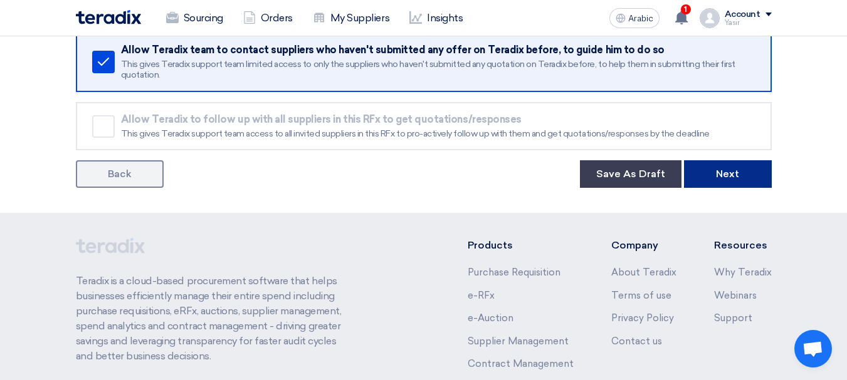
click at [727, 180] on font "Next" at bounding box center [727, 174] width 23 height 12
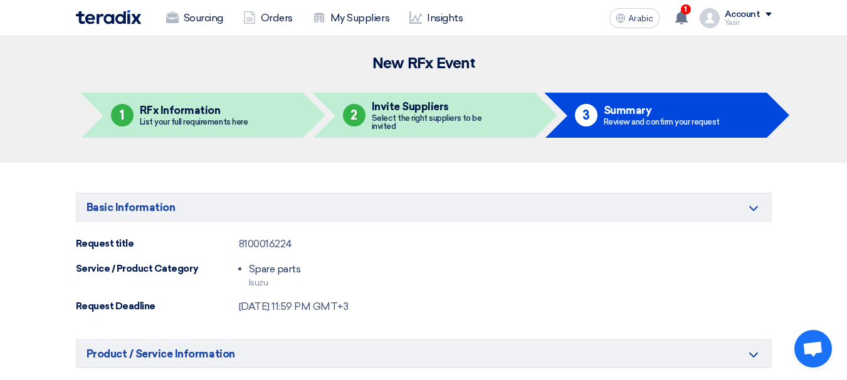
click at [256, 242] on font "8100016224" at bounding box center [265, 244] width 53 height 12
copy font "8100016224"
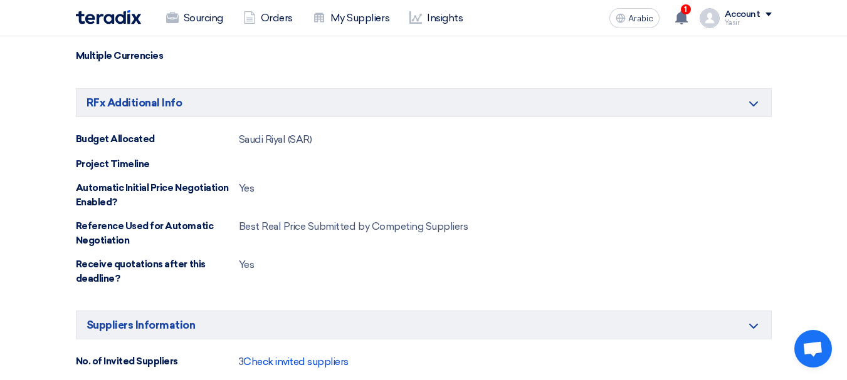
scroll to position [752, 0]
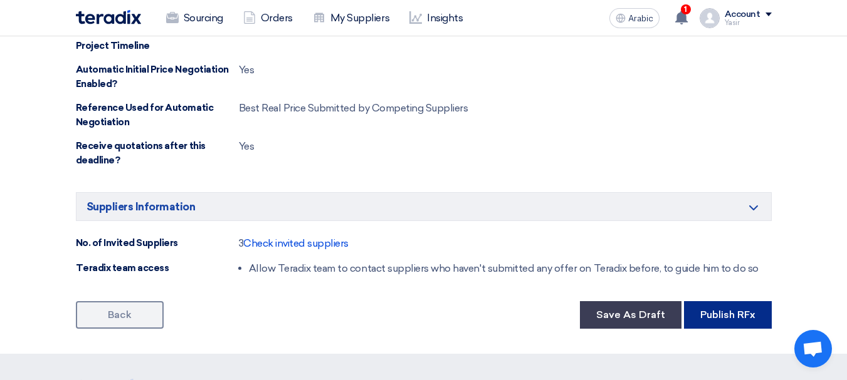
click at [736, 310] on font "Publish RFx" at bounding box center [727, 315] width 55 height 12
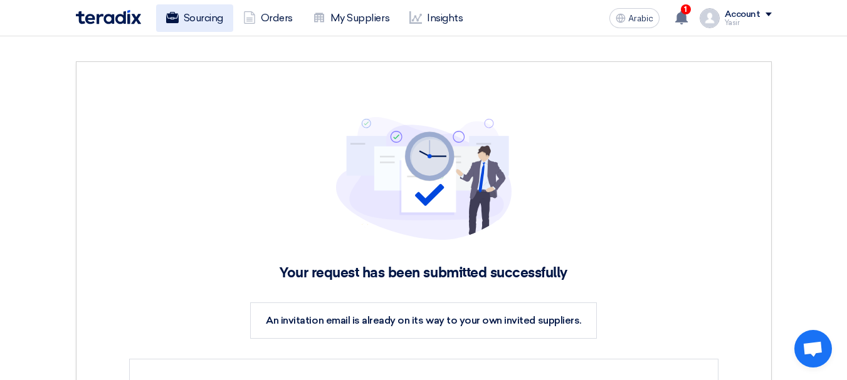
click at [185, 24] on font "Sourcing" at bounding box center [203, 18] width 39 height 15
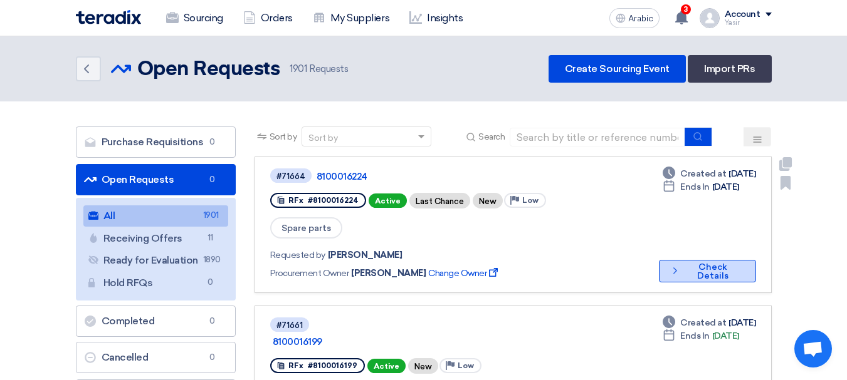
click at [706, 260] on button "Check details Check Details" at bounding box center [707, 271] width 97 height 23
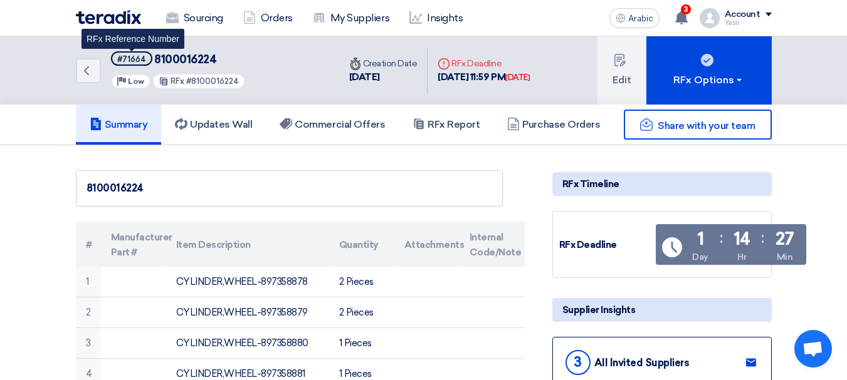
click at [136, 56] on font "#71664" at bounding box center [131, 59] width 29 height 9
copy span "#71664"
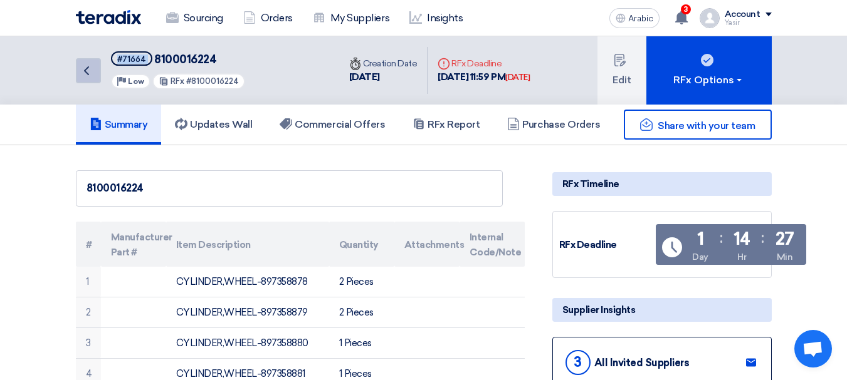
click at [83, 60] on link "Back" at bounding box center [88, 70] width 25 height 25
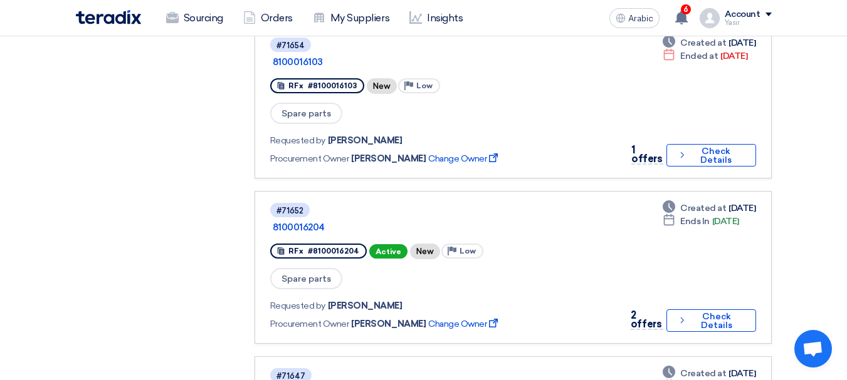
scroll to position [1253, 0]
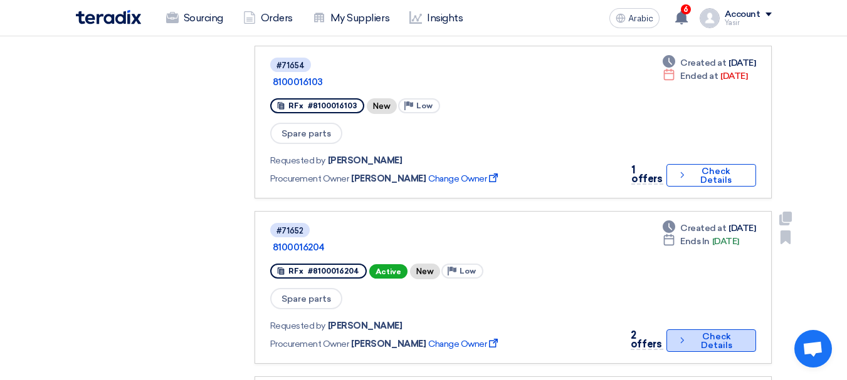
click at [694, 333] on font "Check Details" at bounding box center [716, 342] width 53 height 18
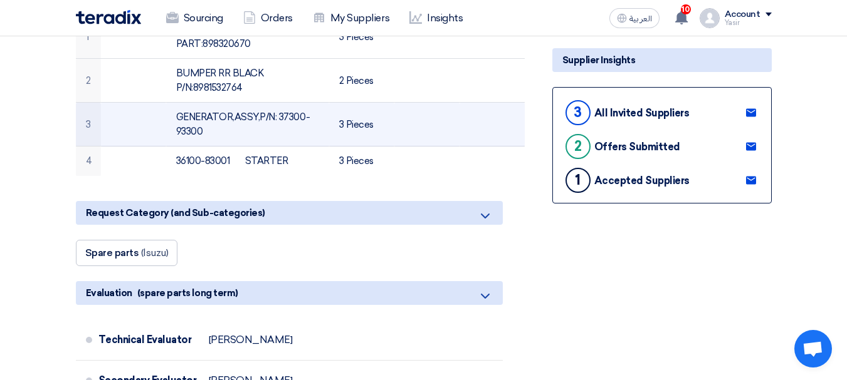
scroll to position [251, 0]
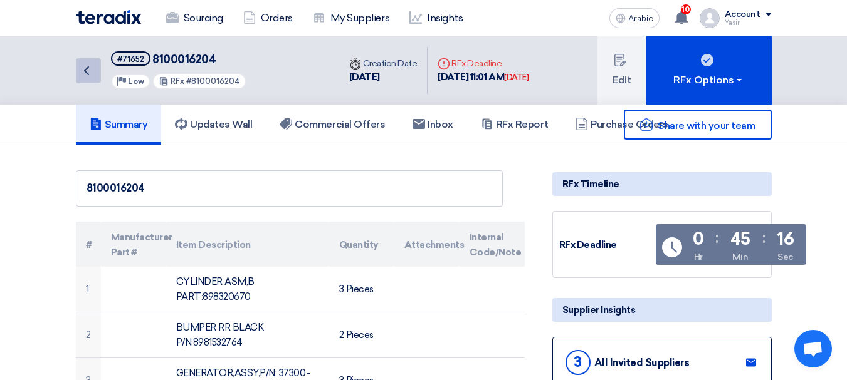
click at [86, 70] on use at bounding box center [86, 70] width 5 height 9
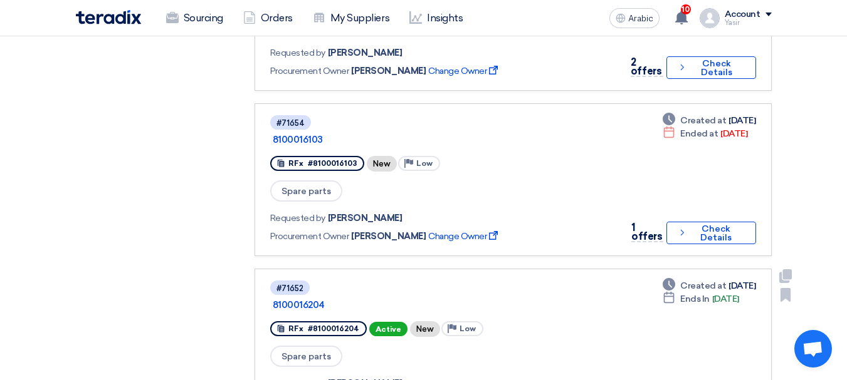
scroll to position [1379, 0]
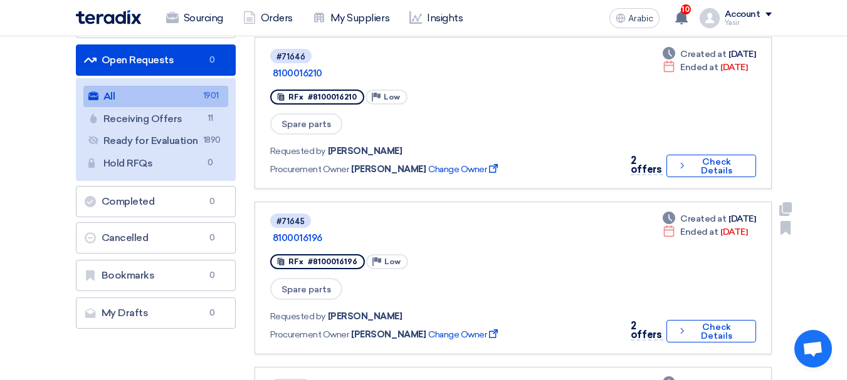
scroll to position [0, 0]
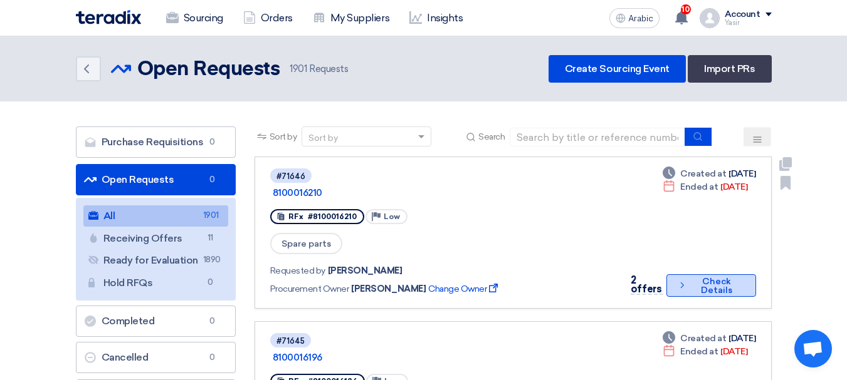
click at [697, 274] on button "Check details Check Details" at bounding box center [710, 285] width 89 height 23
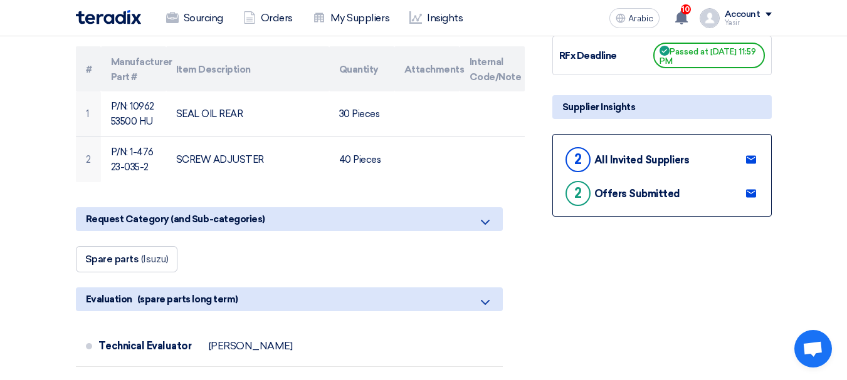
scroll to position [251, 0]
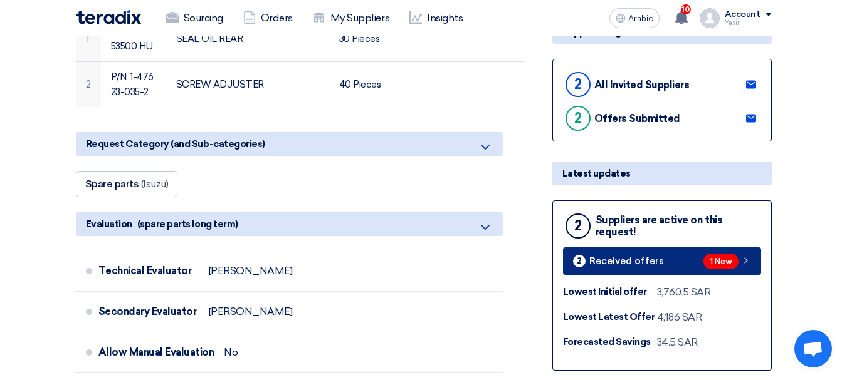
click at [751, 269] on link "2 Received offers 1 New" at bounding box center [662, 262] width 198 height 28
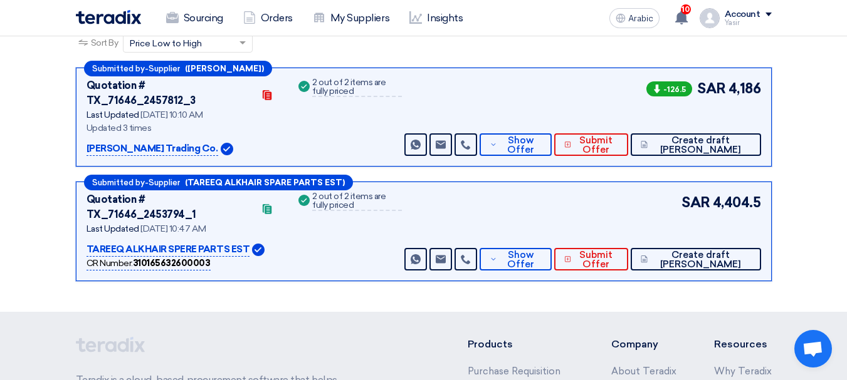
scroll to position [130, 0]
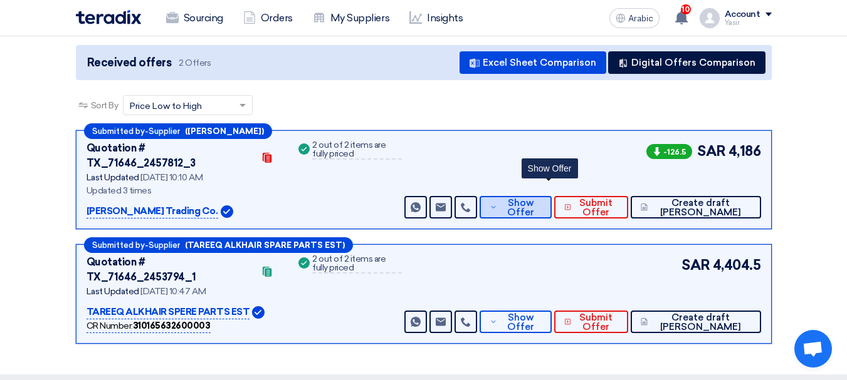
click at [534, 197] on font "Show Offer" at bounding box center [520, 207] width 27 height 21
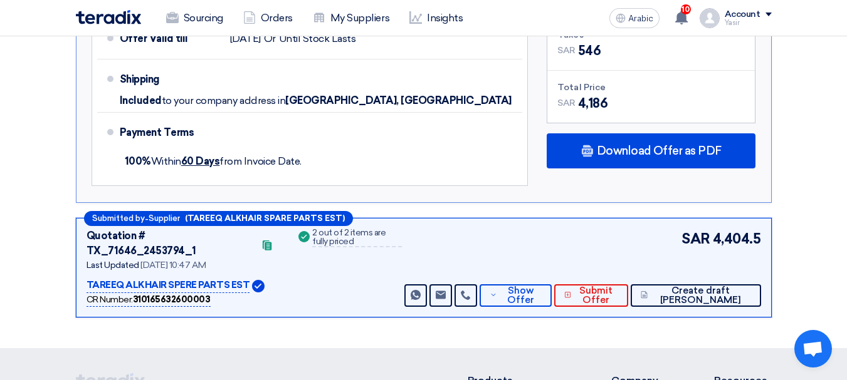
scroll to position [820, 0]
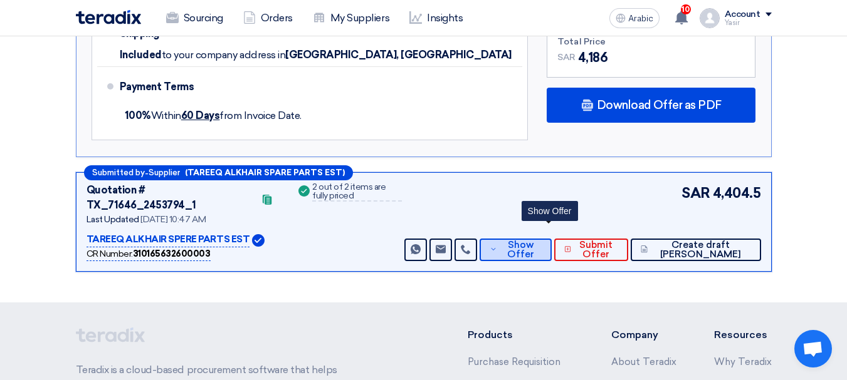
click at [534, 239] on font "Show Offer" at bounding box center [520, 249] width 27 height 21
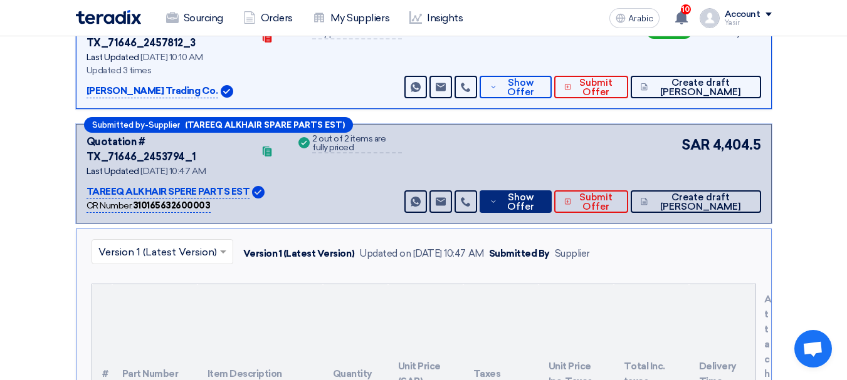
scroll to position [68, 0]
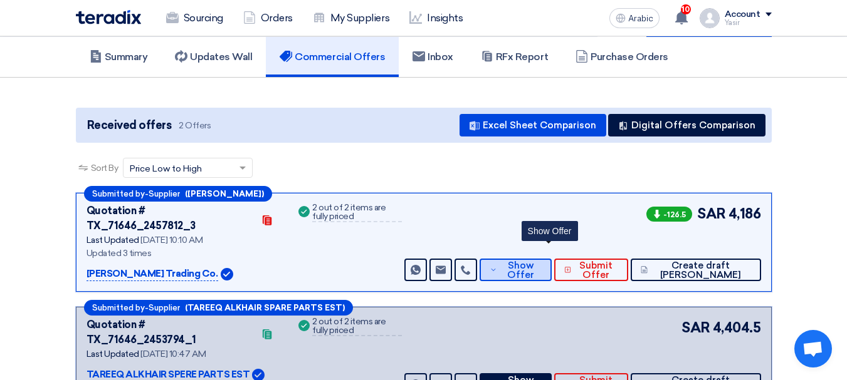
click at [538, 261] on span "Show Offer" at bounding box center [520, 270] width 41 height 19
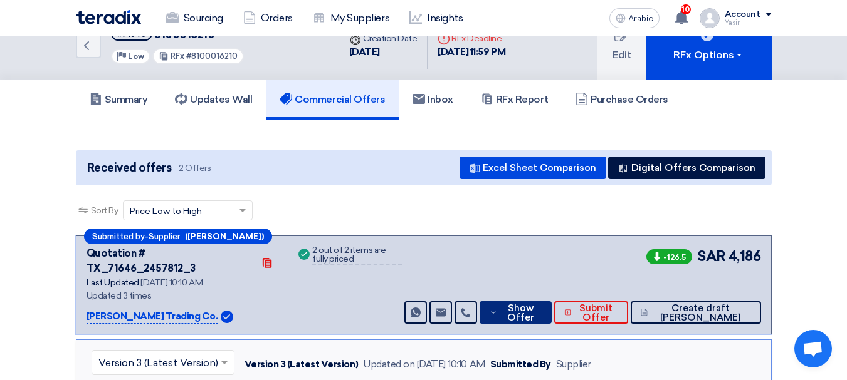
scroll to position [0, 0]
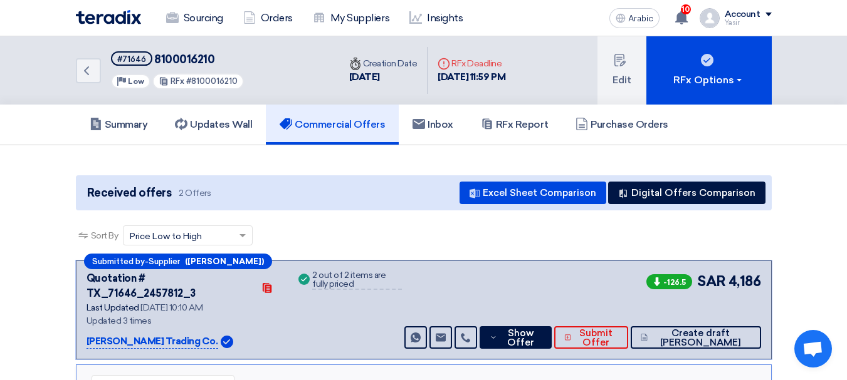
click at [101, 73] on div "Back #71646 8100016210 Priority Low RFx #8100016210" at bounding box center [207, 70] width 263 height 68
click at [93, 71] on icon "Back" at bounding box center [86, 70] width 15 height 15
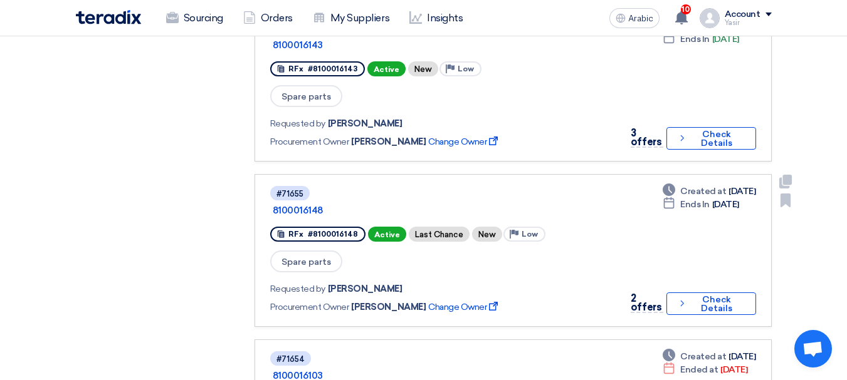
scroll to position [1065, 0]
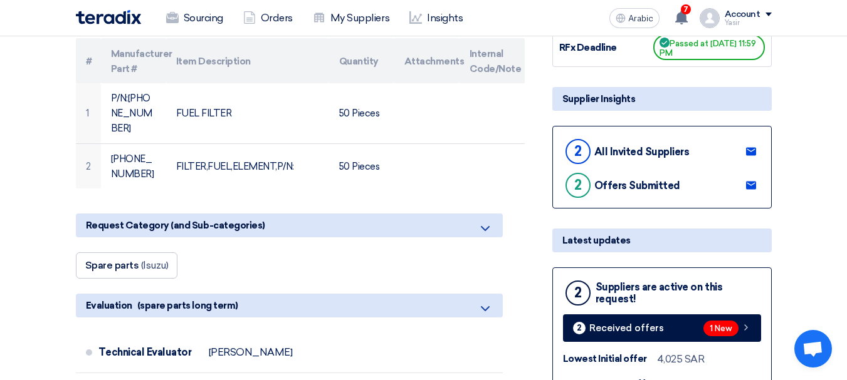
scroll to position [188, 0]
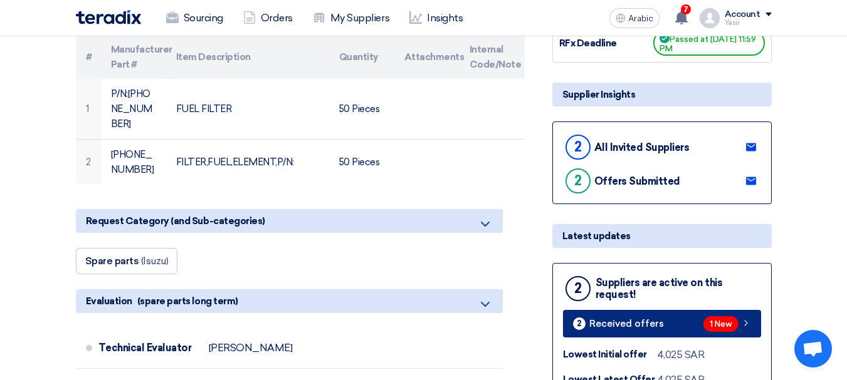
click at [727, 328] on font "1 New" at bounding box center [720, 324] width 23 height 9
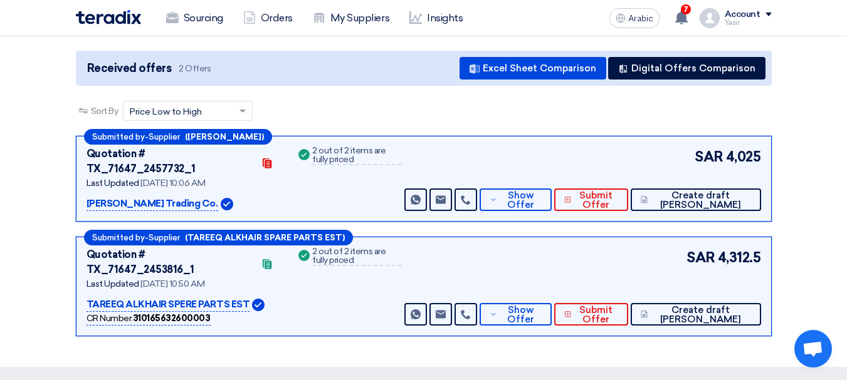
scroll to position [125, 0]
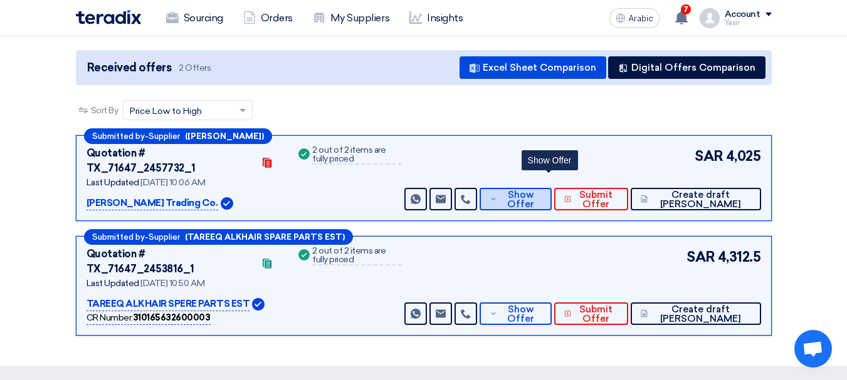
click at [534, 189] on font "Show Offer" at bounding box center [520, 199] width 27 height 21
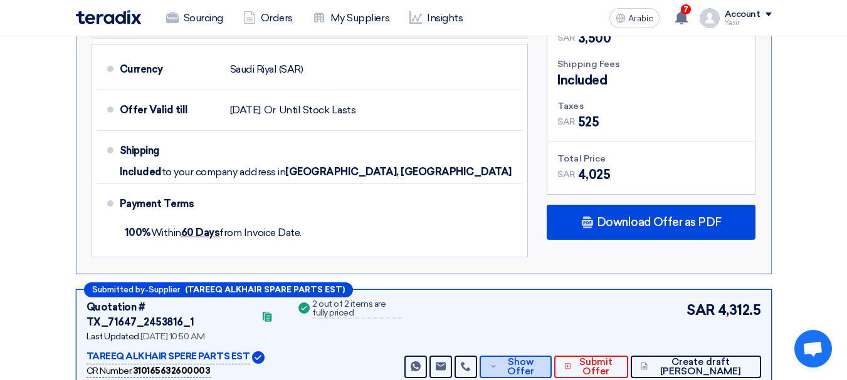
scroll to position [815, 0]
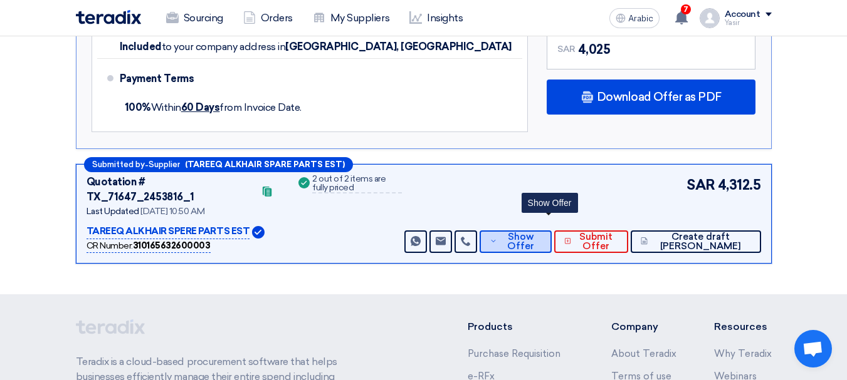
click at [534, 231] on font "Show Offer" at bounding box center [520, 241] width 27 height 21
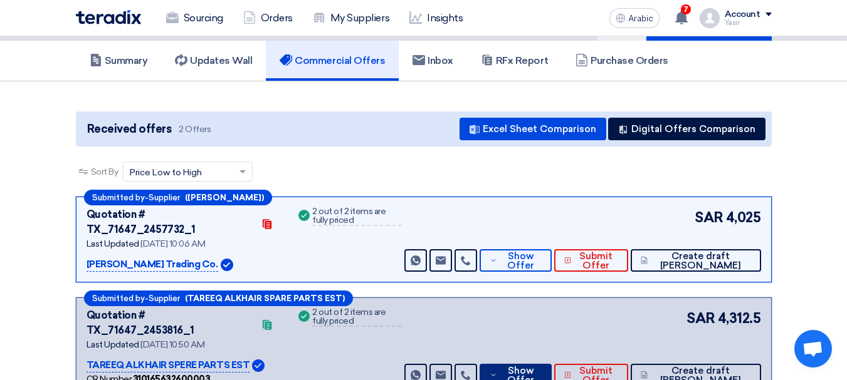
scroll to position [125, 0]
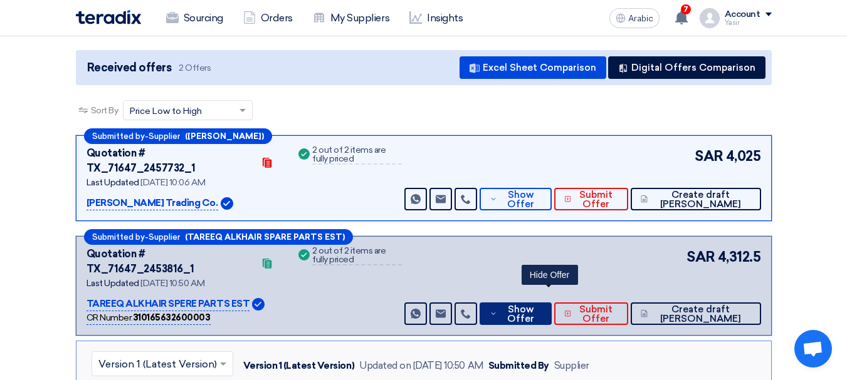
click at [534, 304] on font "Show Offer" at bounding box center [520, 314] width 27 height 21
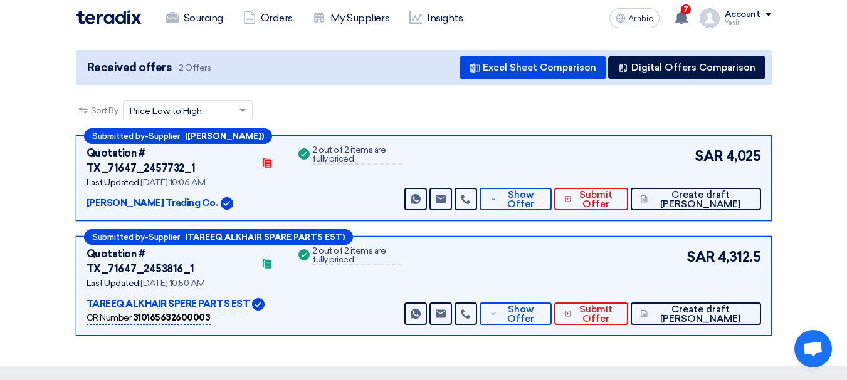
click at [542, 196] on div "Submitted by - Supplier (Mohmmad Jaber) Quotation # TX_71647_2457732_1 Contacts…" at bounding box center [424, 178] width 696 height 86
click at [534, 191] on font "Show Offer" at bounding box center [520, 199] width 27 height 21
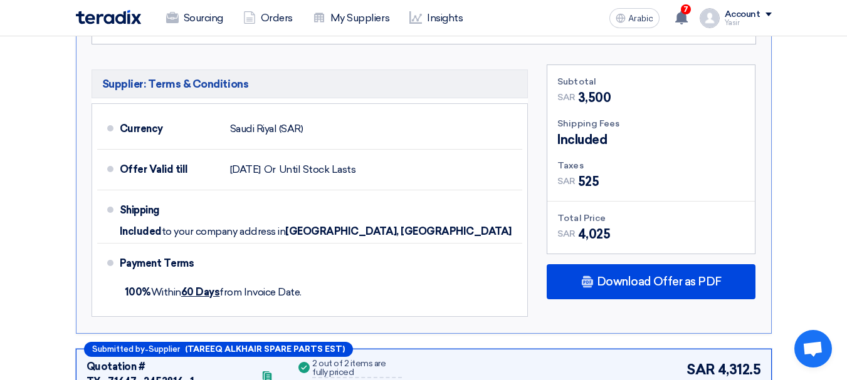
scroll to position [752, 0]
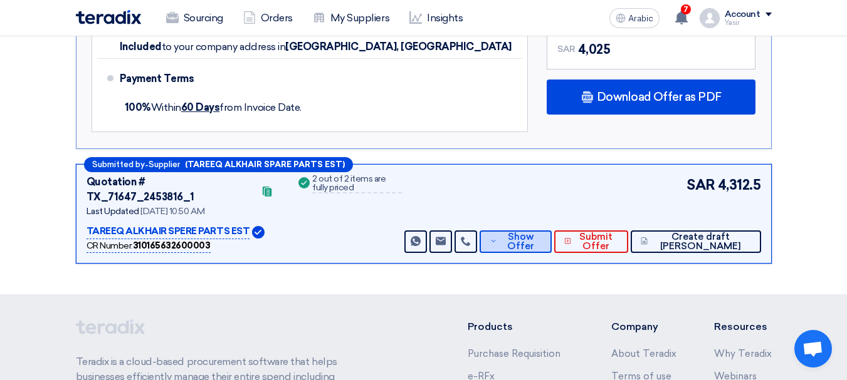
click at [534, 231] on font "Show Offer" at bounding box center [520, 241] width 27 height 21
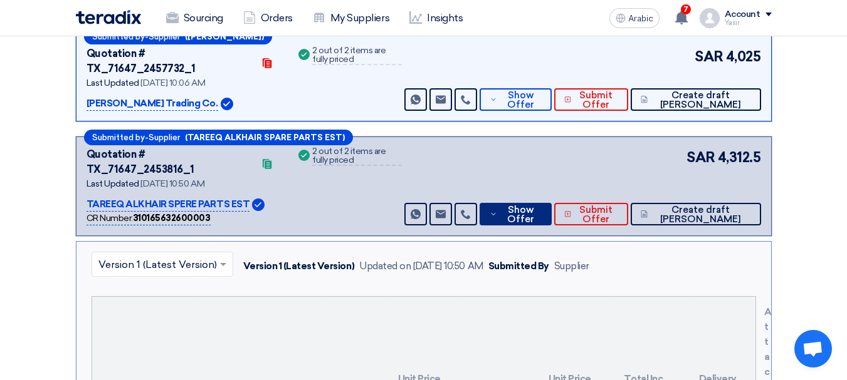
scroll to position [0, 0]
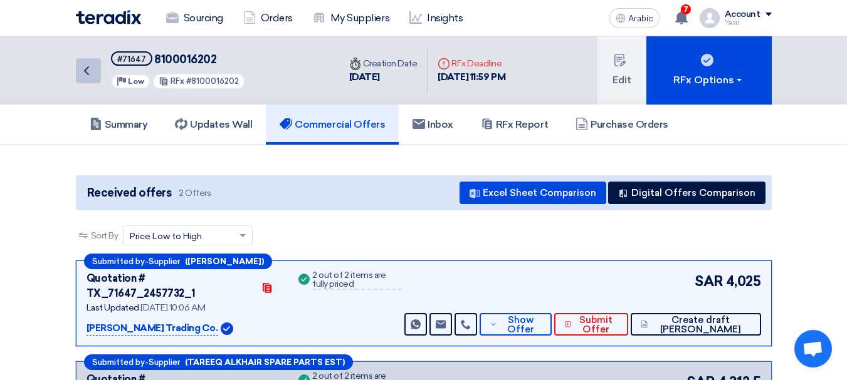
click at [91, 70] on icon "Back" at bounding box center [86, 70] width 15 height 15
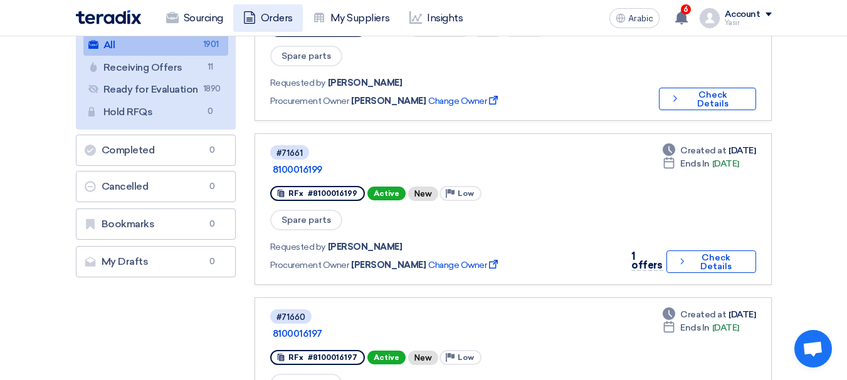
scroll to position [125, 0]
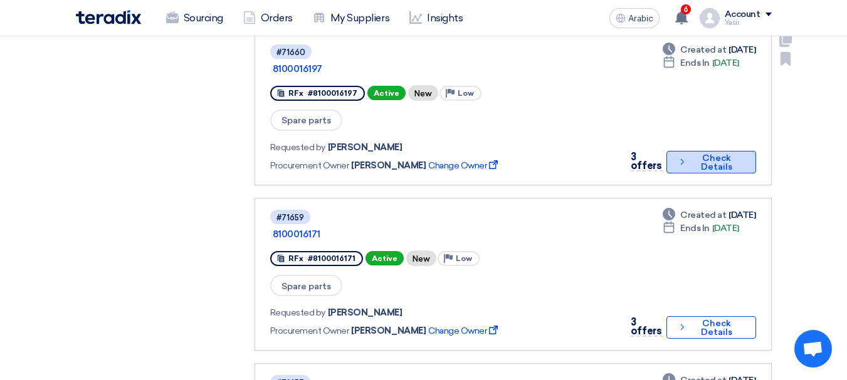
click at [724, 153] on font "Check Details" at bounding box center [716, 162] width 31 height 19
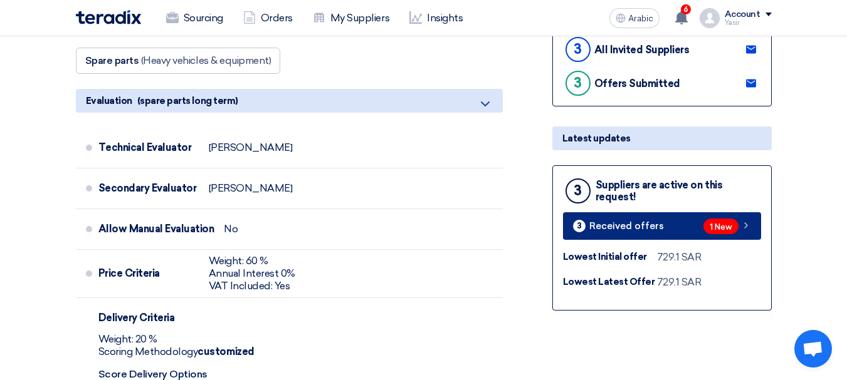
click at [665, 222] on link "3 Received offers 1 New" at bounding box center [662, 226] width 198 height 28
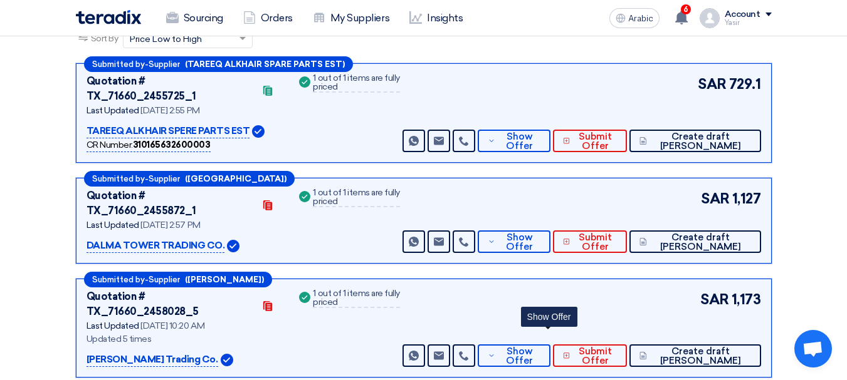
scroll to position [193, 0]
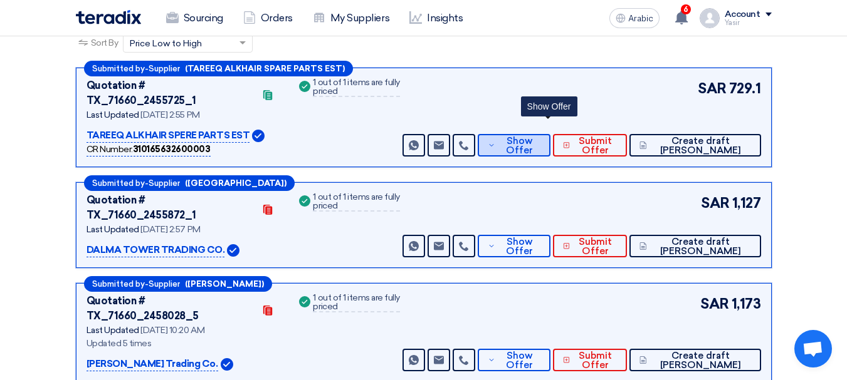
click at [533, 135] on font "Show Offer" at bounding box center [519, 145] width 27 height 21
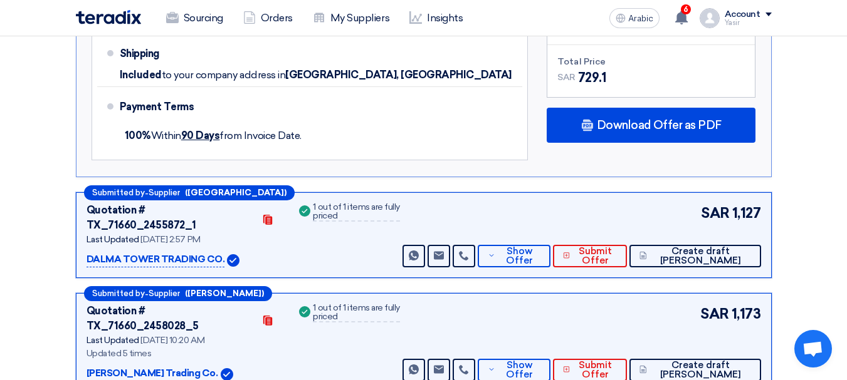
scroll to position [757, 0]
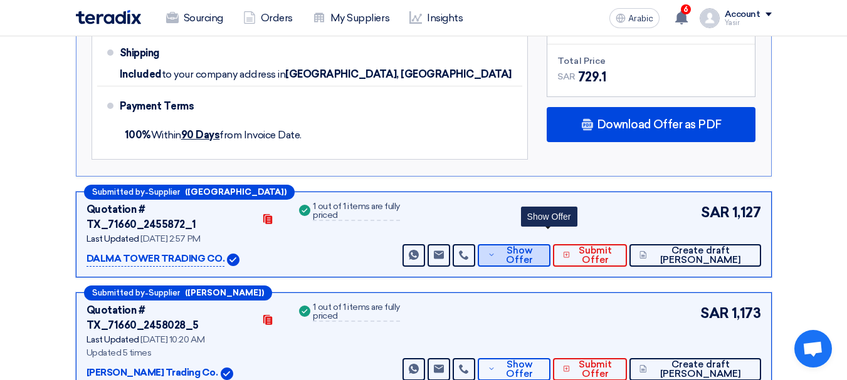
click at [533, 245] on font "Show Offer" at bounding box center [519, 255] width 27 height 21
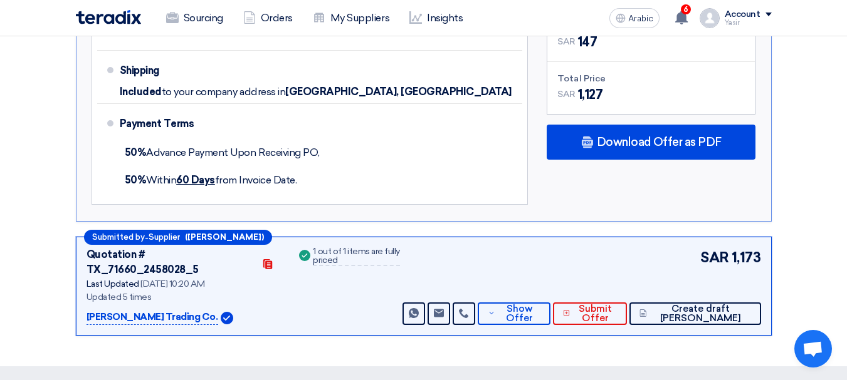
scroll to position [945, 0]
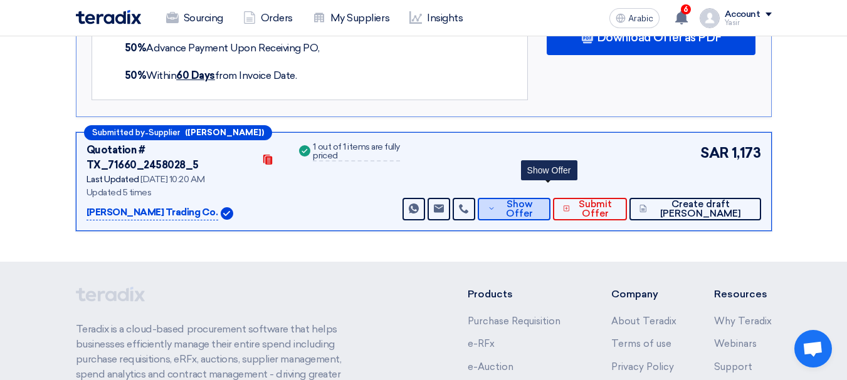
click at [533, 199] on font "Show Offer" at bounding box center [519, 209] width 27 height 21
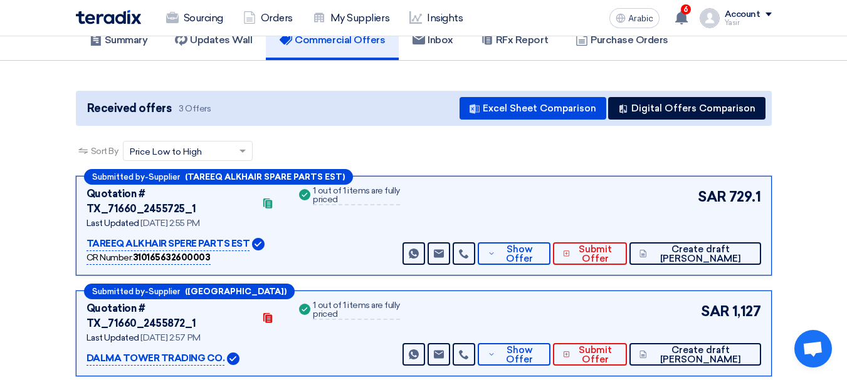
scroll to position [155, 0]
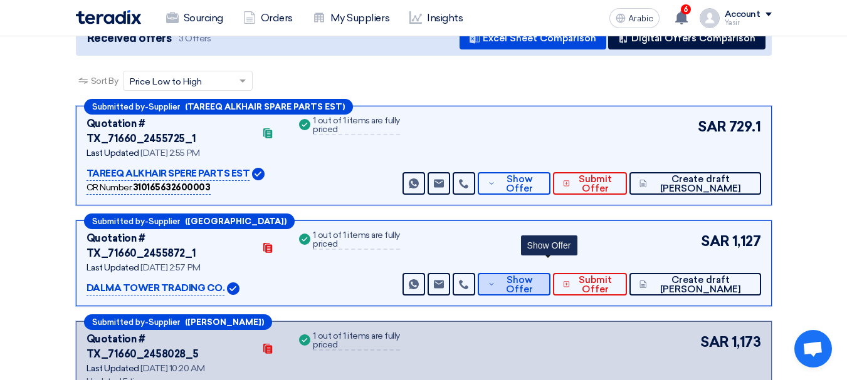
click at [533, 274] on font "Show Offer" at bounding box center [519, 284] width 27 height 21
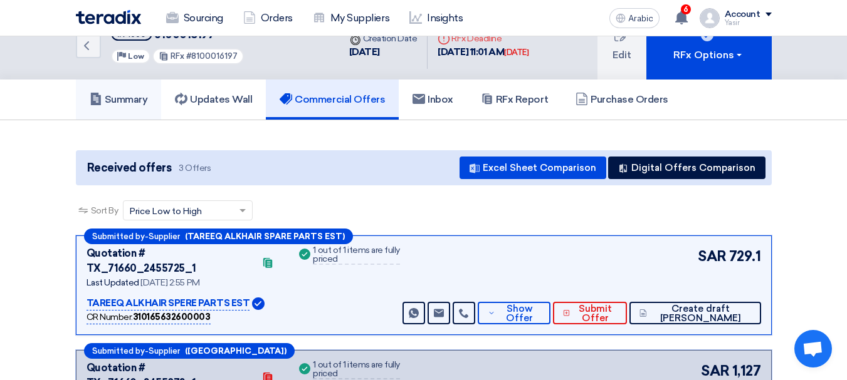
scroll to position [0, 0]
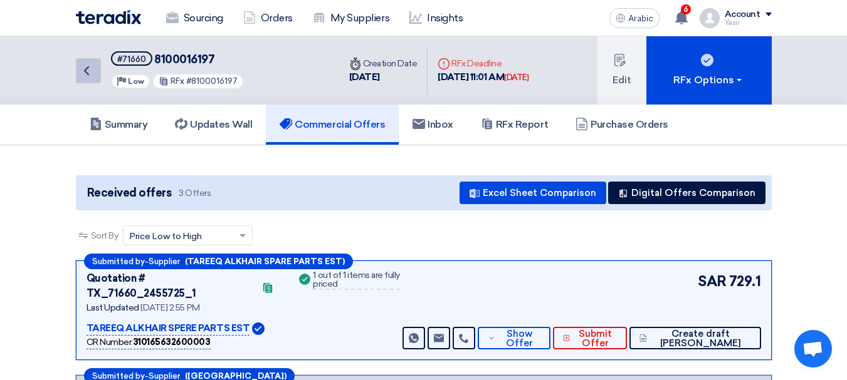
click at [88, 70] on icon "Back" at bounding box center [86, 70] width 15 height 15
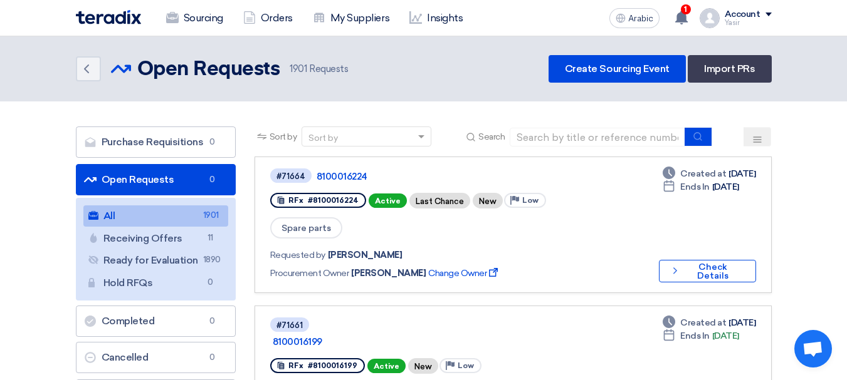
click at [416, 137] on span at bounding box center [423, 136] width 16 height 13
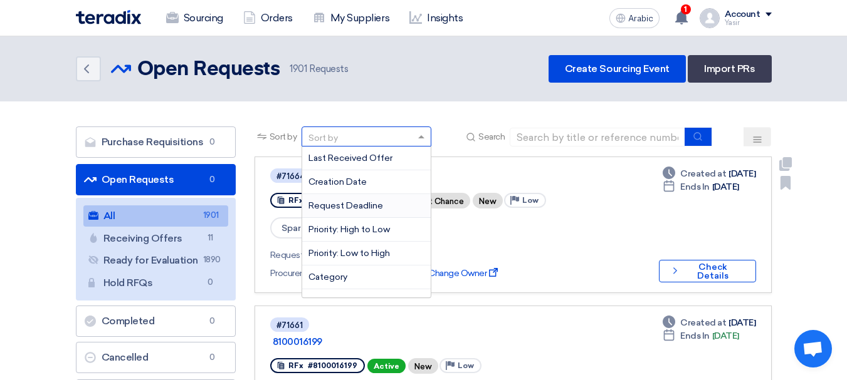
click at [548, 171] on link "8100016224" at bounding box center [472, 176] width 313 height 11
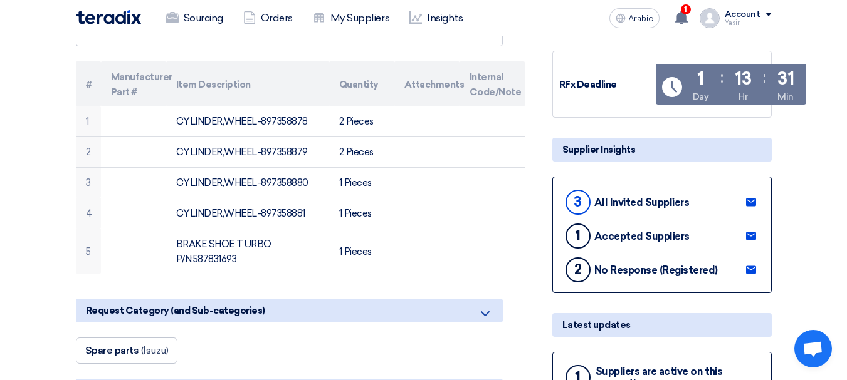
scroll to position [251, 0]
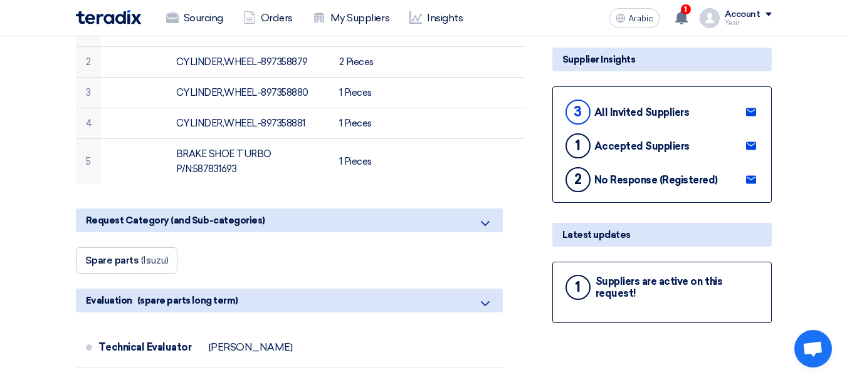
click at [578, 296] on font "1" at bounding box center [578, 287] width 6 height 17
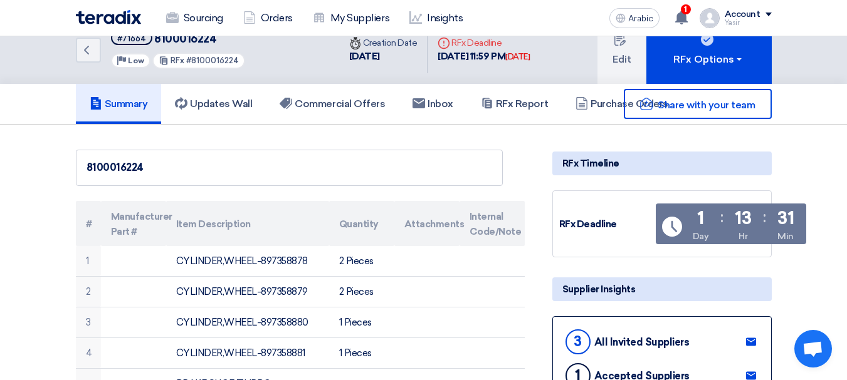
scroll to position [0, 0]
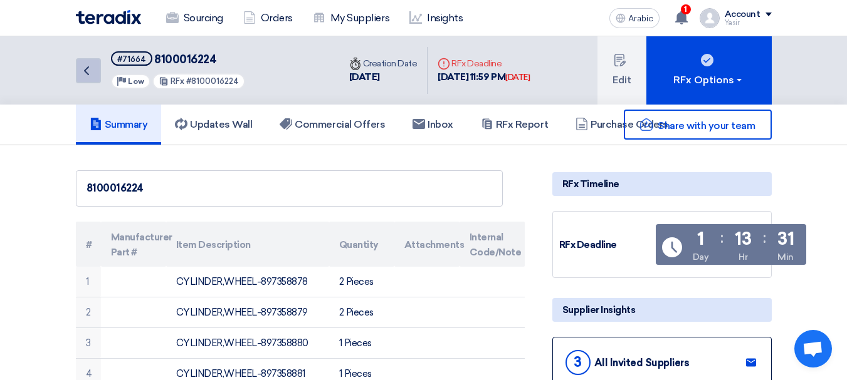
click at [85, 75] on icon "Back" at bounding box center [86, 70] width 15 height 15
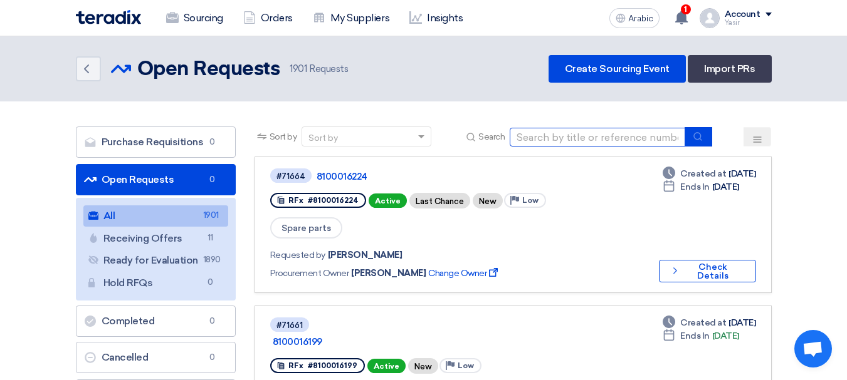
drag, startPoint x: 580, startPoint y: 135, endPoint x: 596, endPoint y: 144, distance: 17.7
click at [580, 135] on input at bounding box center [597, 137] width 175 height 19
type input "8100016202"
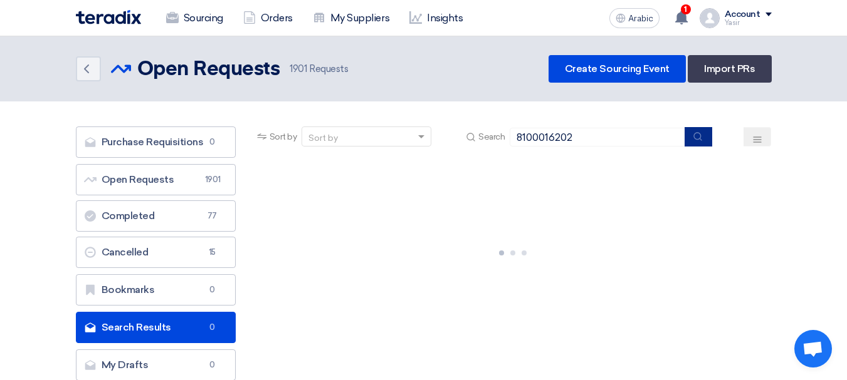
click at [694, 142] on button "submit" at bounding box center [698, 136] width 28 height 19
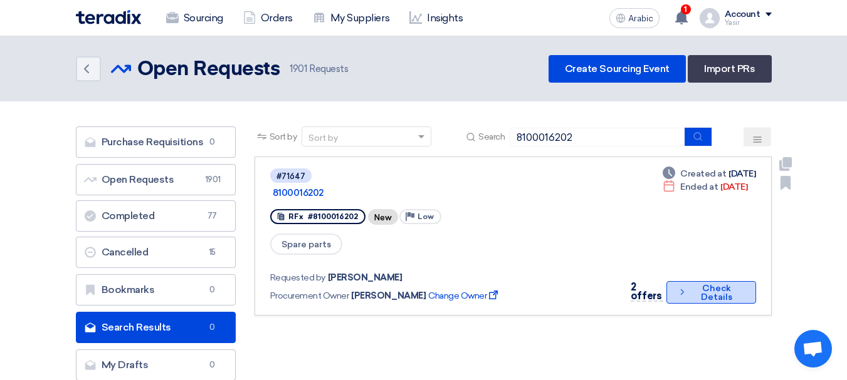
click at [702, 283] on font "Check Details" at bounding box center [716, 292] width 31 height 19
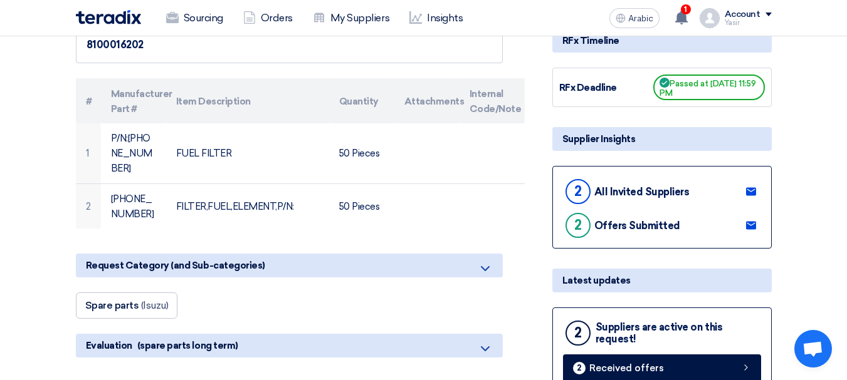
scroll to position [251, 0]
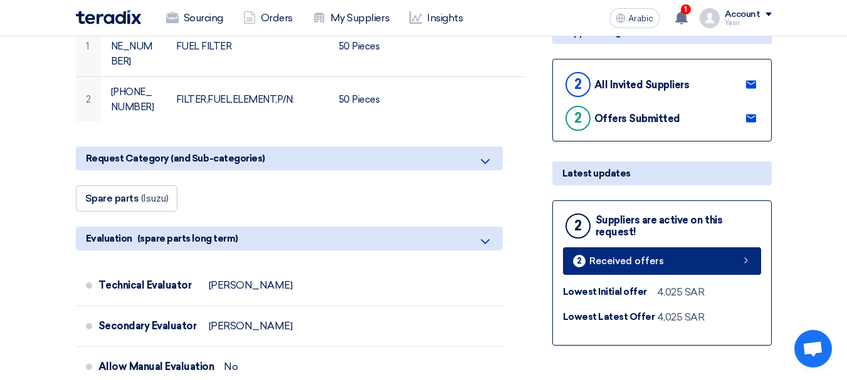
click at [682, 262] on link "2 Received offers" at bounding box center [662, 262] width 198 height 28
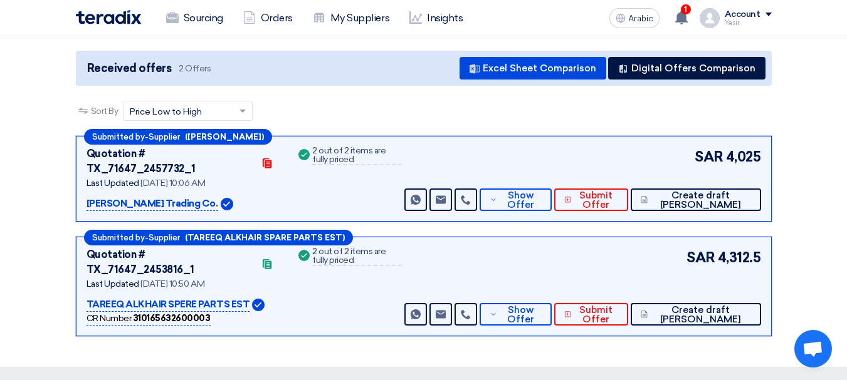
scroll to position [125, 0]
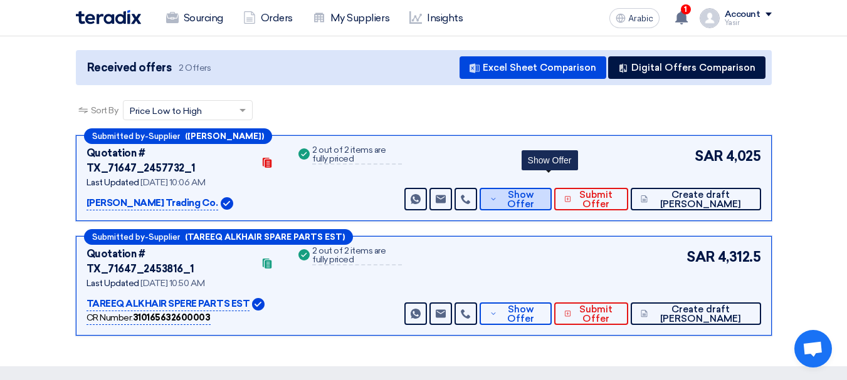
click at [534, 192] on font "Show Offer" at bounding box center [520, 199] width 27 height 21
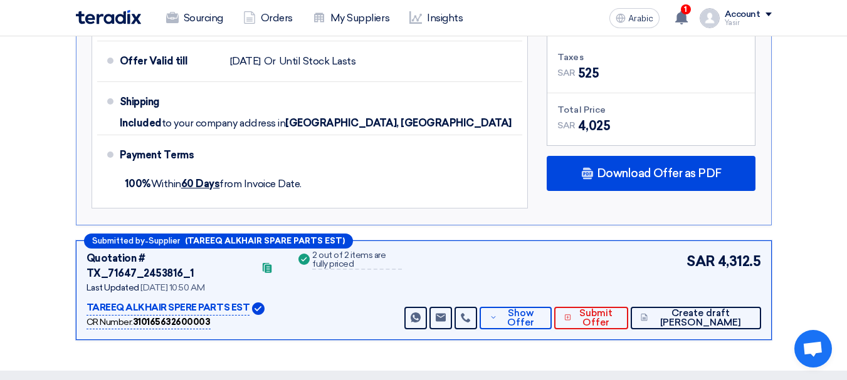
scroll to position [752, 0]
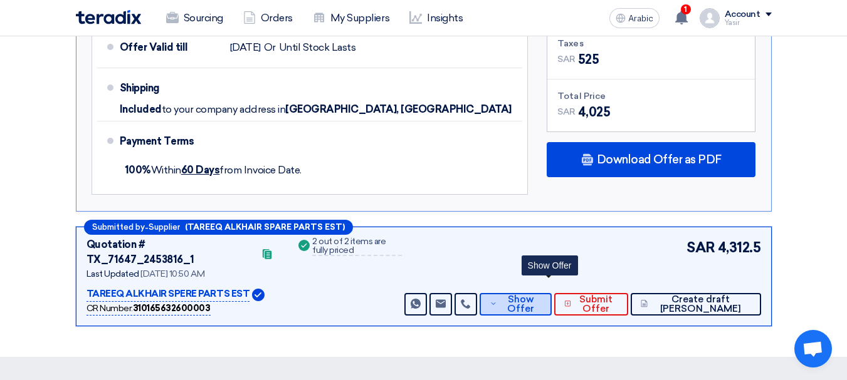
click at [534, 294] on font "Show Offer" at bounding box center [520, 304] width 27 height 21
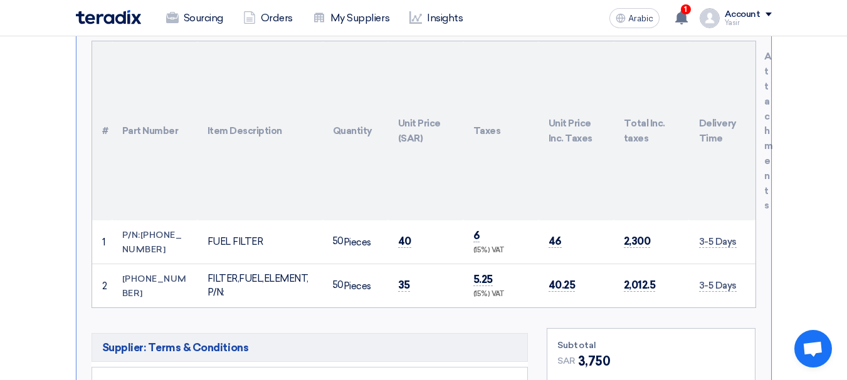
scroll to position [564, 0]
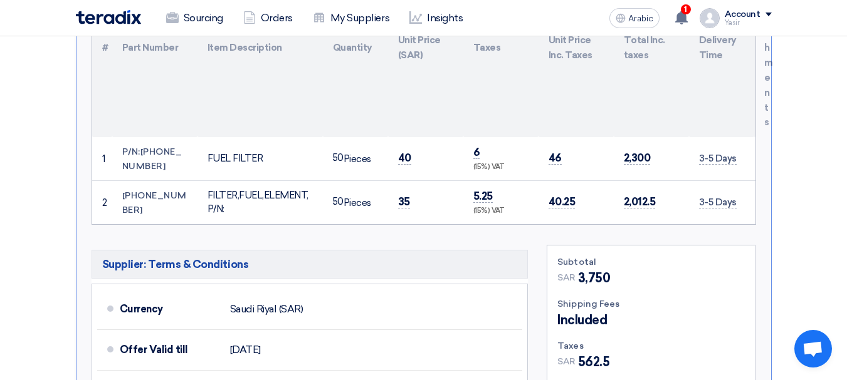
drag, startPoint x: 125, startPoint y: 137, endPoint x: 140, endPoint y: 140, distance: 15.4
click at [140, 140] on td "P/N:[PHONE_NUMBER]" at bounding box center [154, 158] width 85 height 43
click at [133, 147] on font "P/N:[PHONE_NUMBER]" at bounding box center [152, 159] width 60 height 24
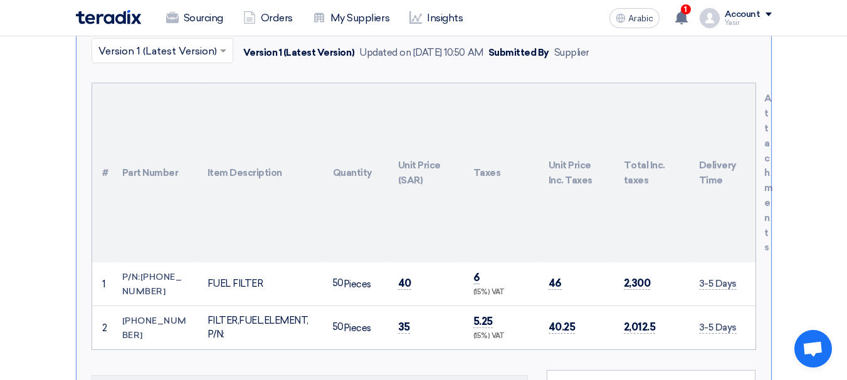
scroll to position [188, 0]
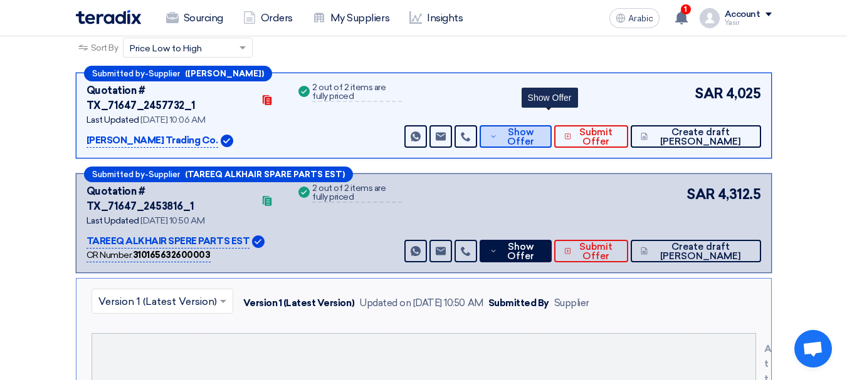
click at [531, 125] on button "Show Offer" at bounding box center [515, 136] width 72 height 23
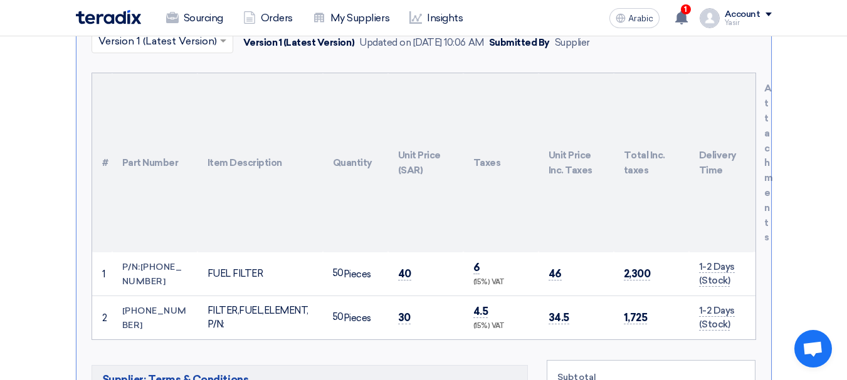
scroll to position [439, 0]
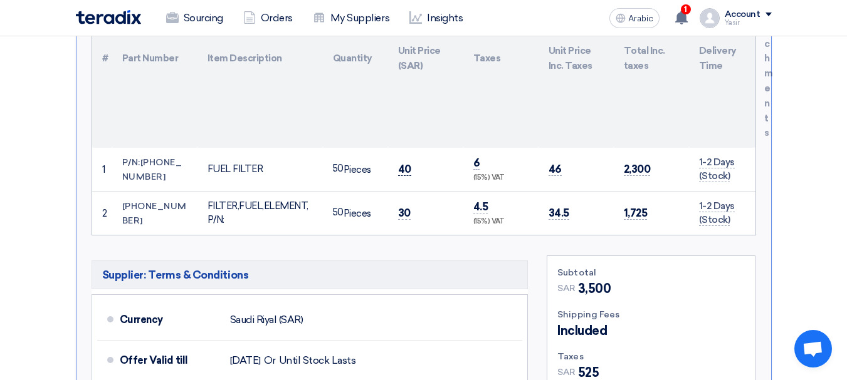
click at [399, 163] on font "40" at bounding box center [404, 169] width 13 height 13
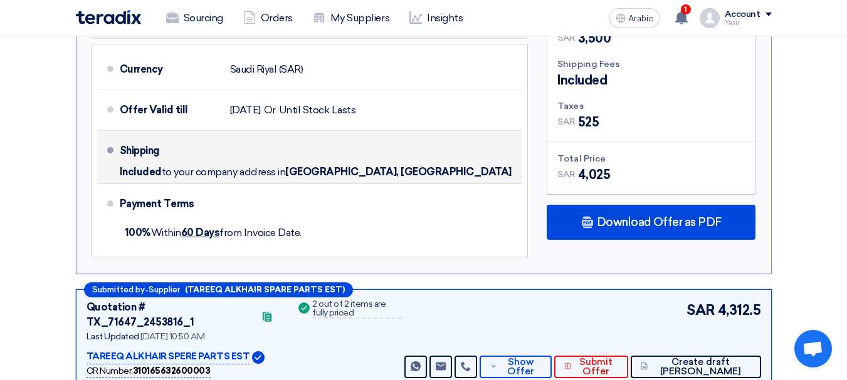
scroll to position [815, 0]
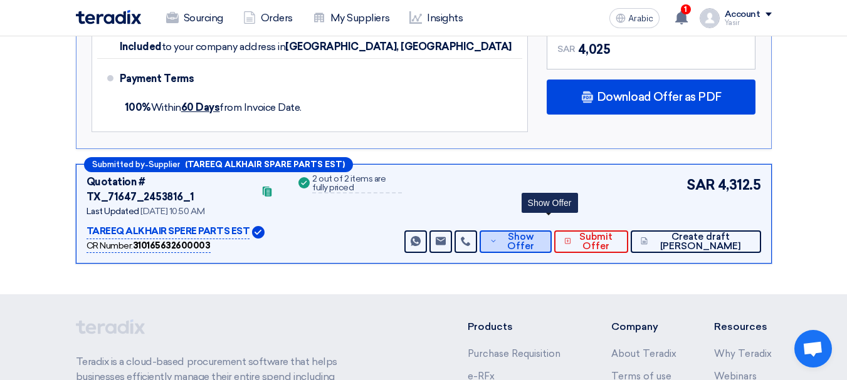
click at [534, 231] on font "Show Offer" at bounding box center [520, 241] width 27 height 21
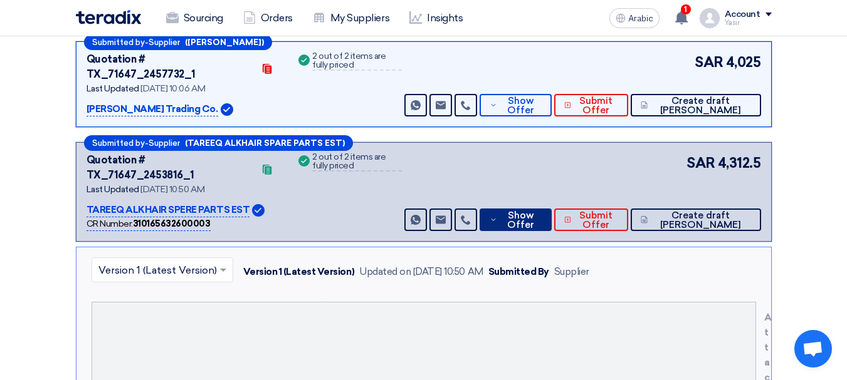
scroll to position [125, 0]
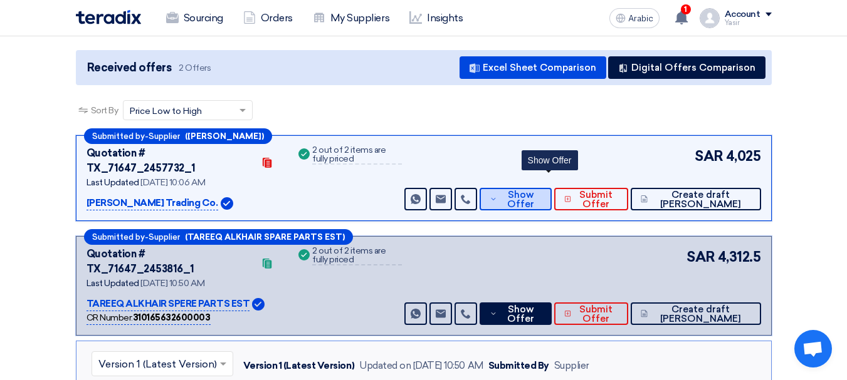
click at [534, 189] on font "Show Offer" at bounding box center [520, 199] width 27 height 21
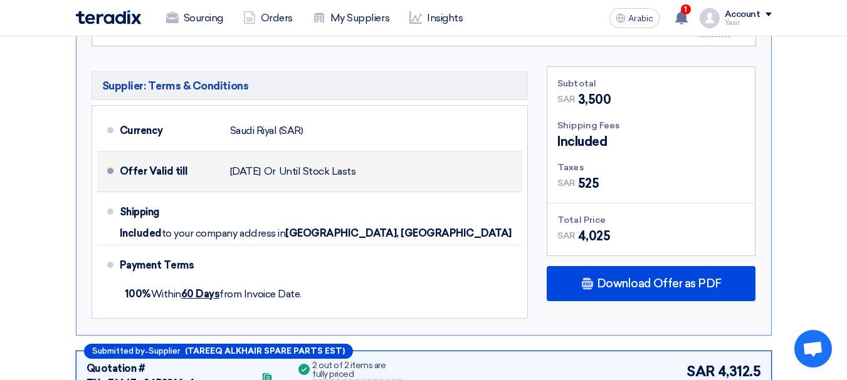
scroll to position [815, 0]
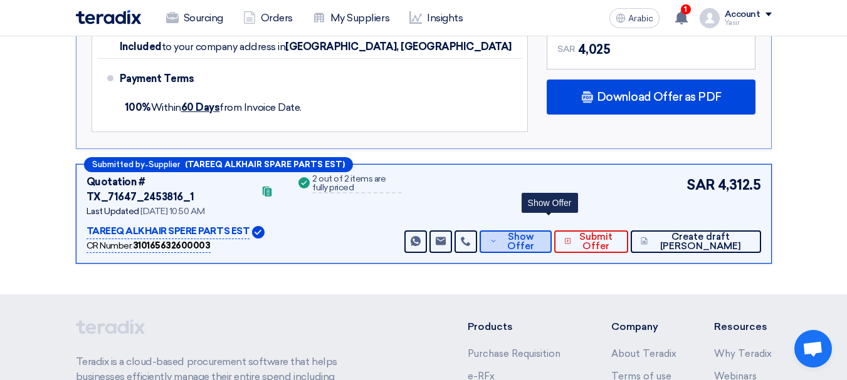
click at [535, 233] on span "Show Offer" at bounding box center [520, 242] width 41 height 19
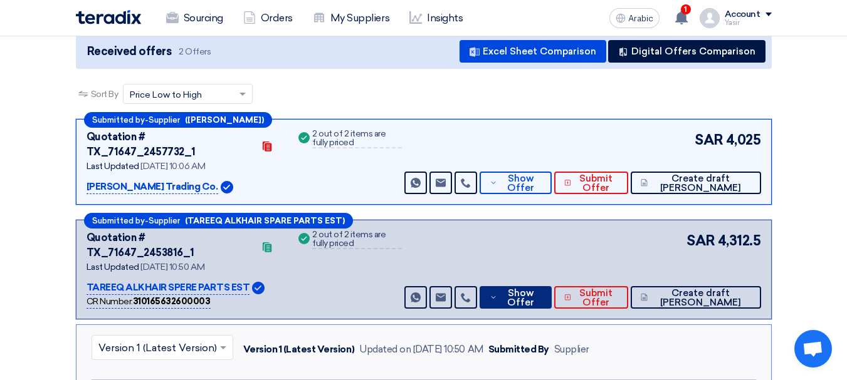
scroll to position [0, 0]
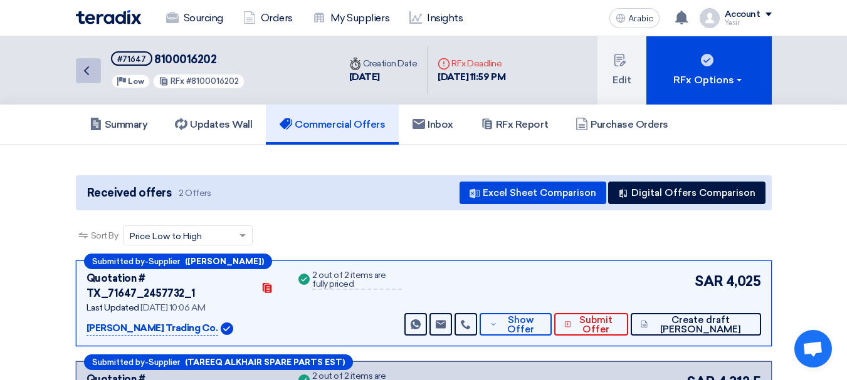
click at [95, 69] on link "Back" at bounding box center [88, 70] width 25 height 25
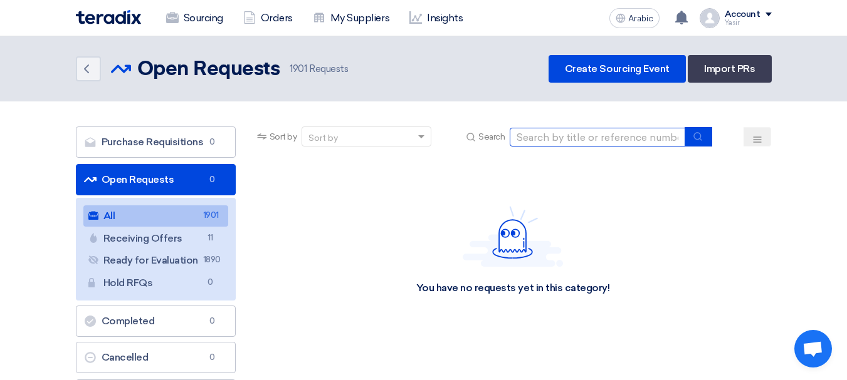
click at [562, 138] on input at bounding box center [597, 137] width 175 height 19
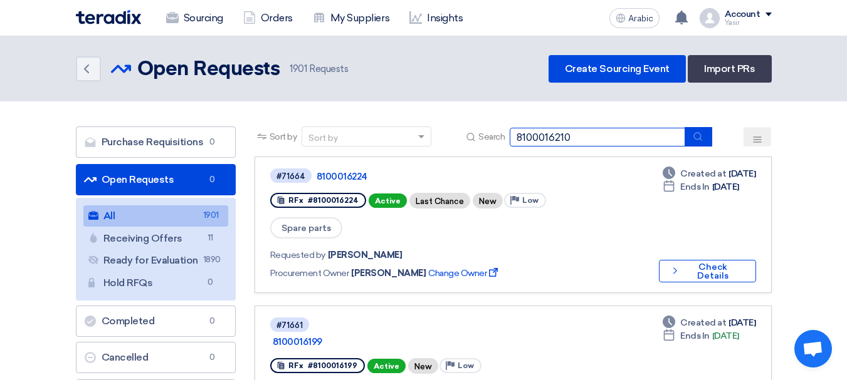
type input "8100016210"
click at [711, 133] on button "submit" at bounding box center [698, 136] width 28 height 19
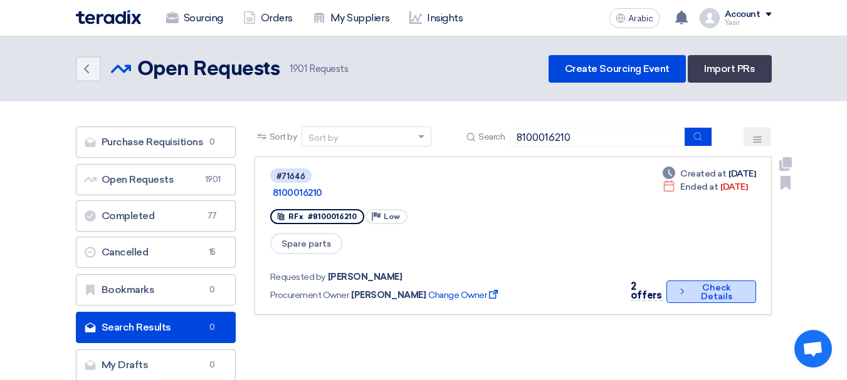
click at [691, 284] on font "Check Details" at bounding box center [716, 293] width 53 height 18
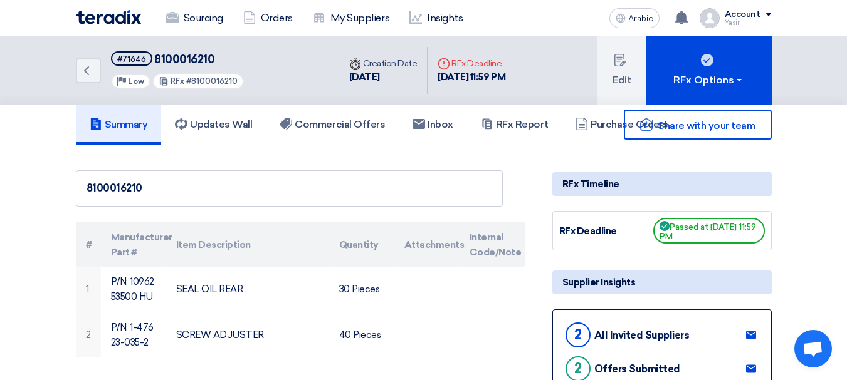
scroll to position [63, 0]
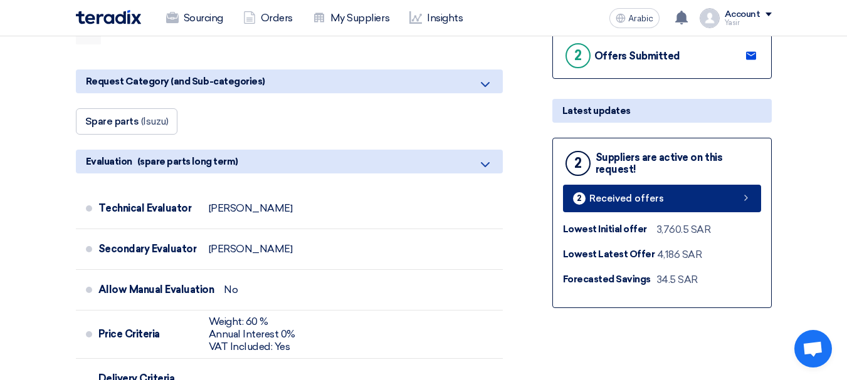
click at [718, 205] on link "2 Received offers" at bounding box center [662, 199] width 198 height 28
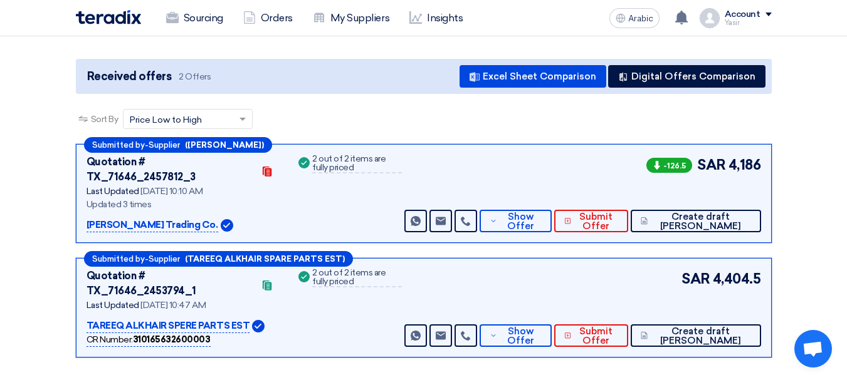
scroll to position [125, 0]
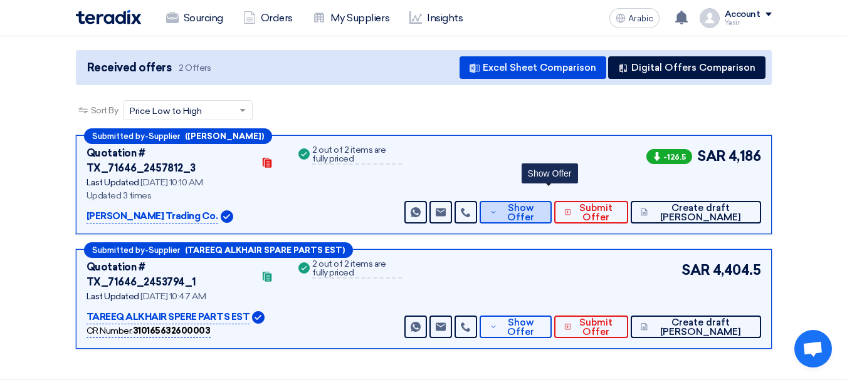
click at [534, 206] on font "Show Offer" at bounding box center [520, 212] width 27 height 21
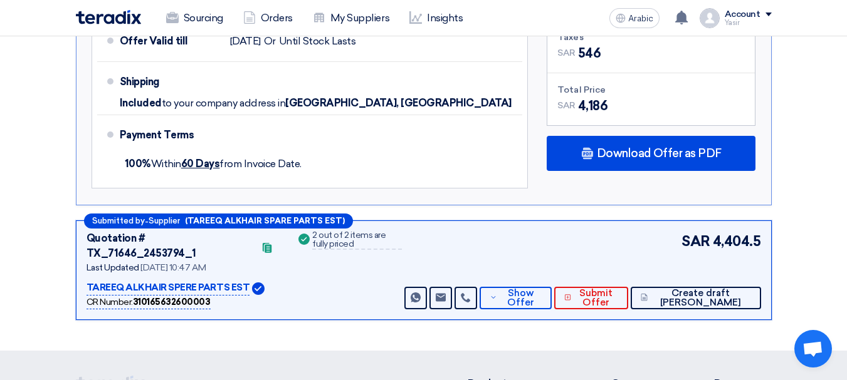
scroll to position [877, 0]
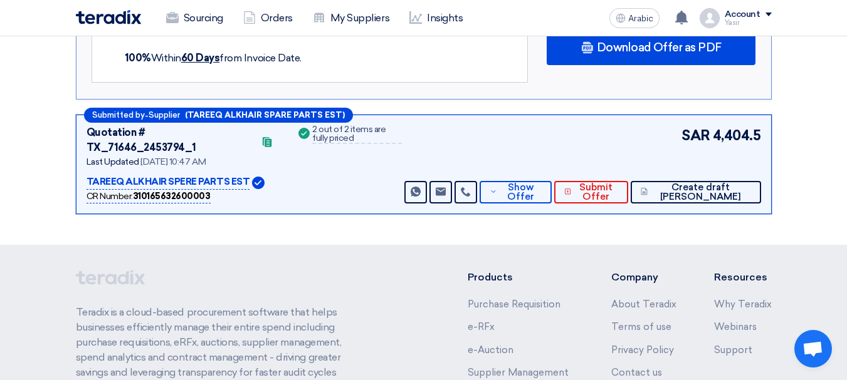
click at [567, 177] on div "Submitted by - Supplier (TAREEQ ALKHAIR SPARE PARTS EST) Quotation # TX_71646_2…" at bounding box center [424, 165] width 696 height 100
click at [534, 182] on font "Show Offer" at bounding box center [520, 192] width 27 height 21
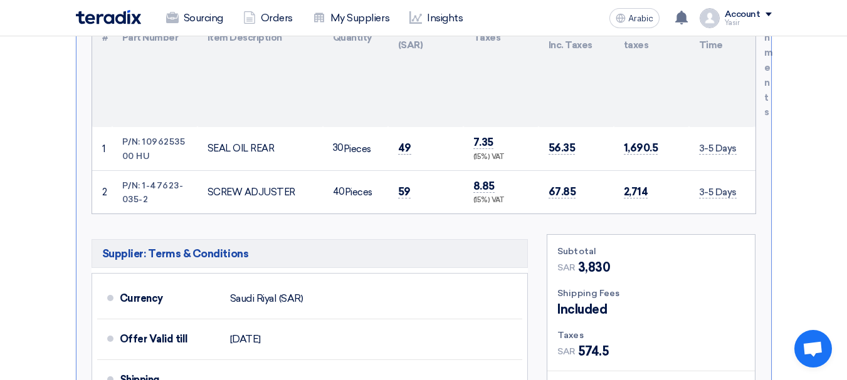
scroll to position [501, 0]
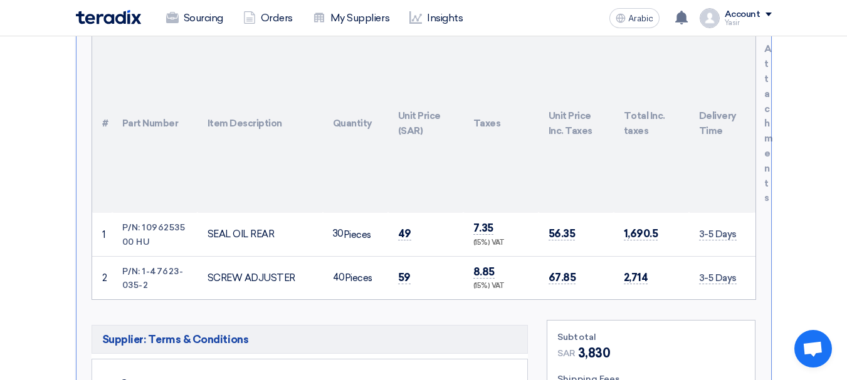
click at [237, 229] on font "SEAL OIL REAR" at bounding box center [240, 234] width 67 height 11
click at [407, 227] on font "49" at bounding box center [404, 233] width 13 height 13
click at [404, 227] on font "49" at bounding box center [404, 233] width 13 height 13
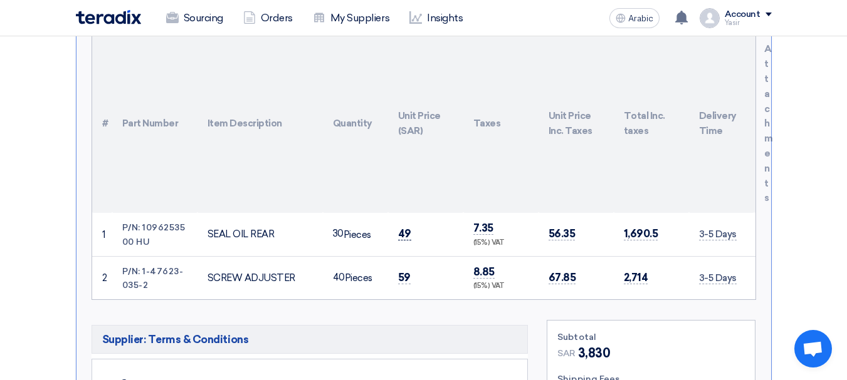
click at [404, 227] on font "49" at bounding box center [404, 233] width 13 height 13
click at [408, 227] on font "49" at bounding box center [404, 233] width 13 height 13
click at [402, 227] on font "49" at bounding box center [404, 233] width 13 height 13
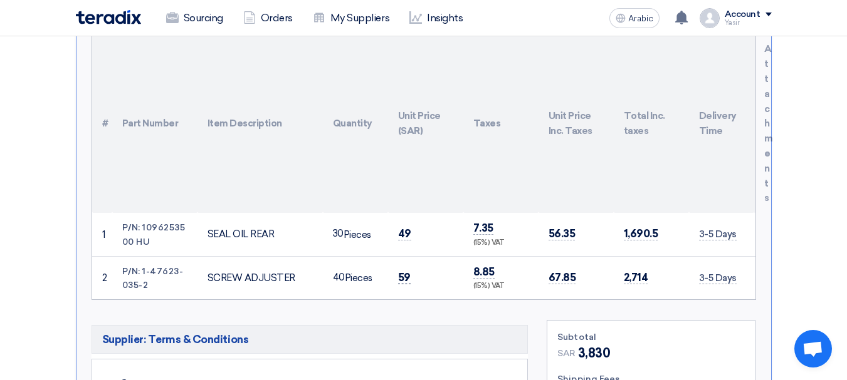
click at [404, 271] on font "59" at bounding box center [404, 277] width 13 height 13
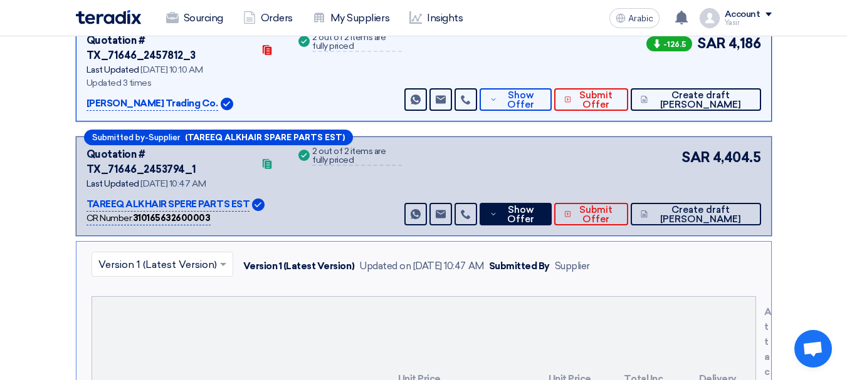
scroll to position [188, 0]
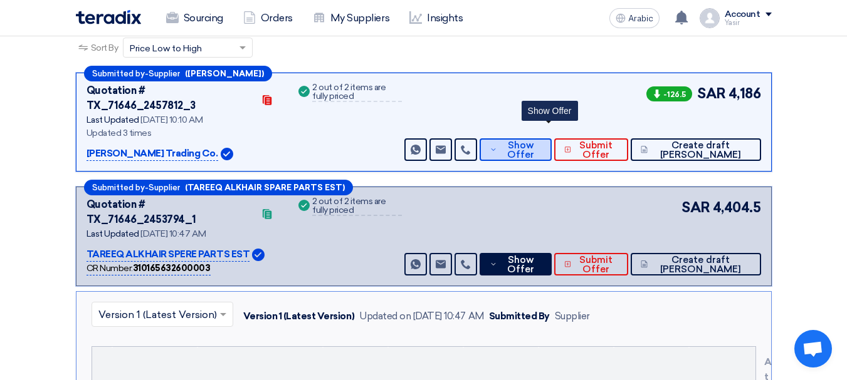
click at [541, 141] on span "Show Offer" at bounding box center [520, 150] width 41 height 19
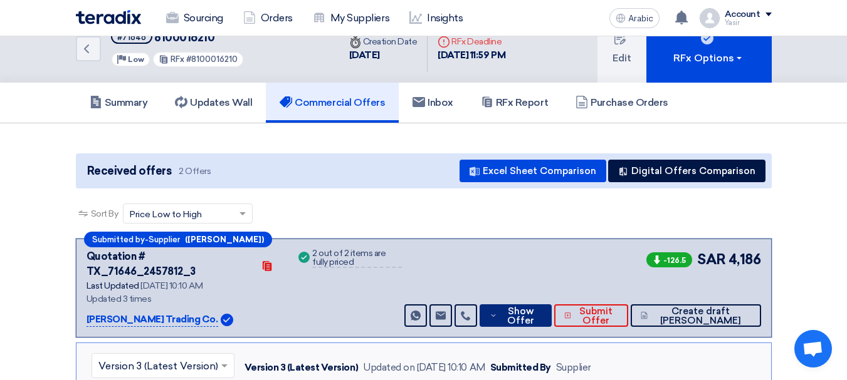
scroll to position [0, 0]
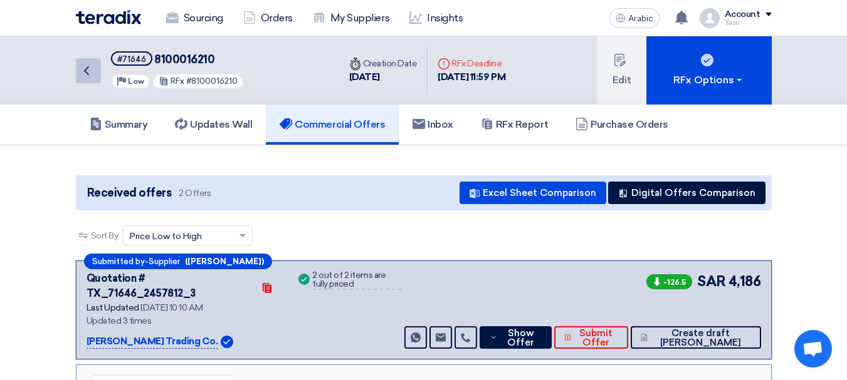
click at [87, 76] on icon "Back" at bounding box center [86, 70] width 15 height 15
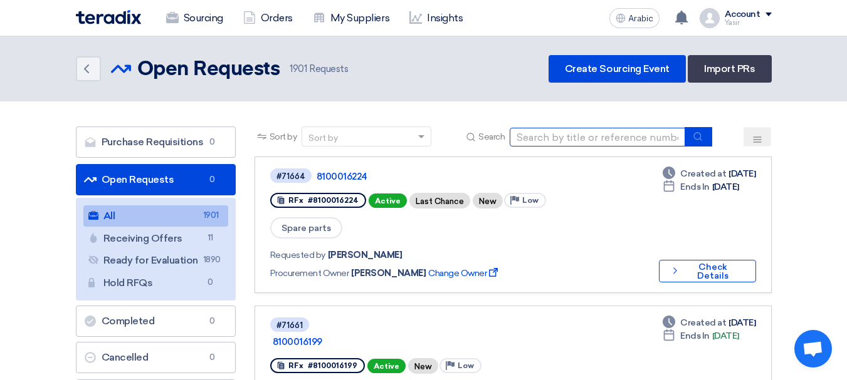
click at [569, 137] on input at bounding box center [597, 137] width 175 height 19
type input "8100016202"
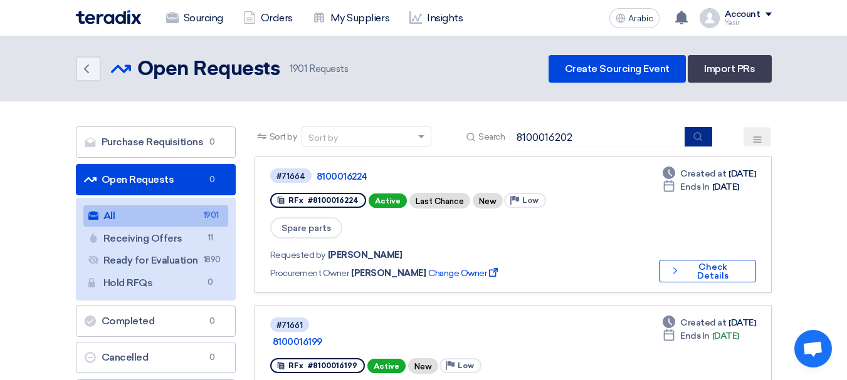
click at [706, 137] on button "submit" at bounding box center [698, 136] width 28 height 19
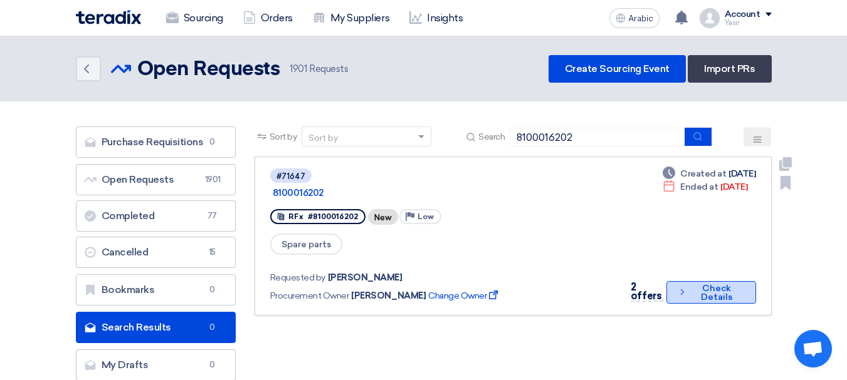
click at [681, 286] on icon "Check details" at bounding box center [682, 292] width 10 height 12
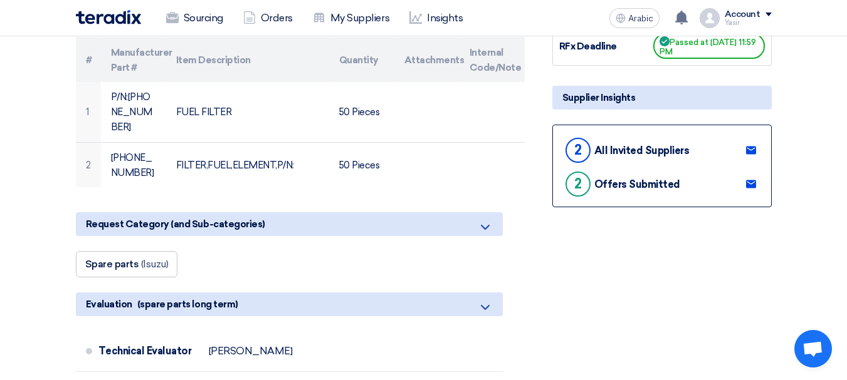
scroll to position [251, 0]
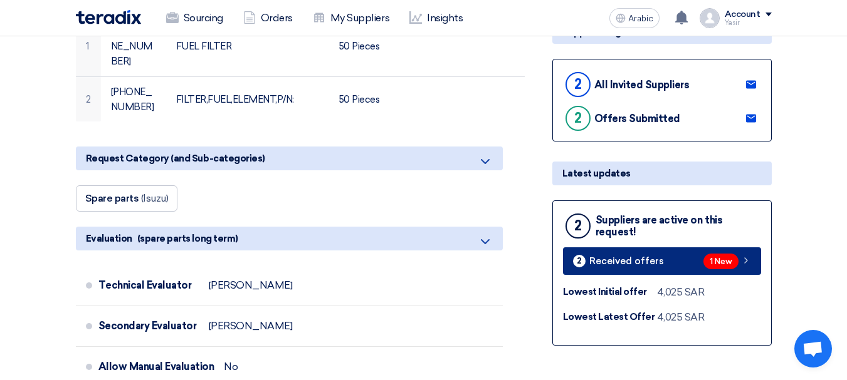
click at [734, 262] on span "1 New" at bounding box center [720, 262] width 35 height 16
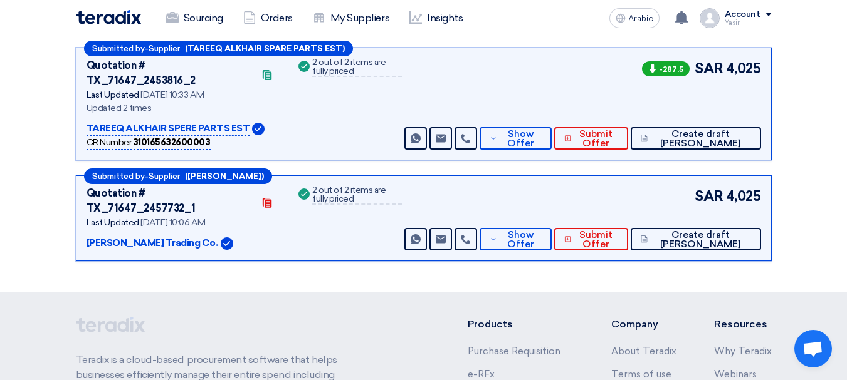
scroll to position [193, 0]
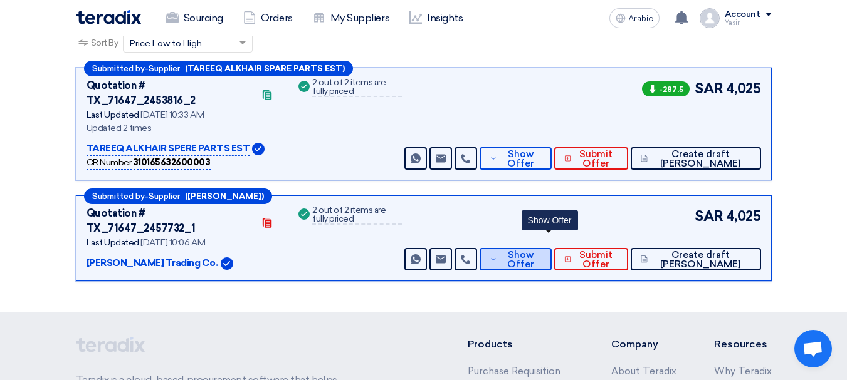
click at [534, 249] on font "Show Offer" at bounding box center [520, 259] width 27 height 21
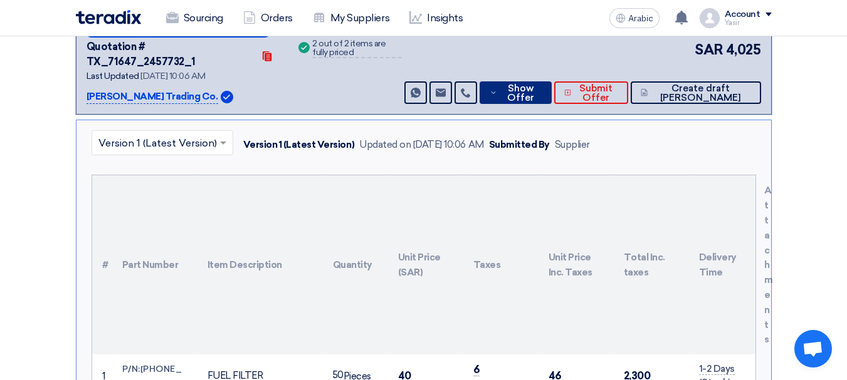
scroll to position [381, 0]
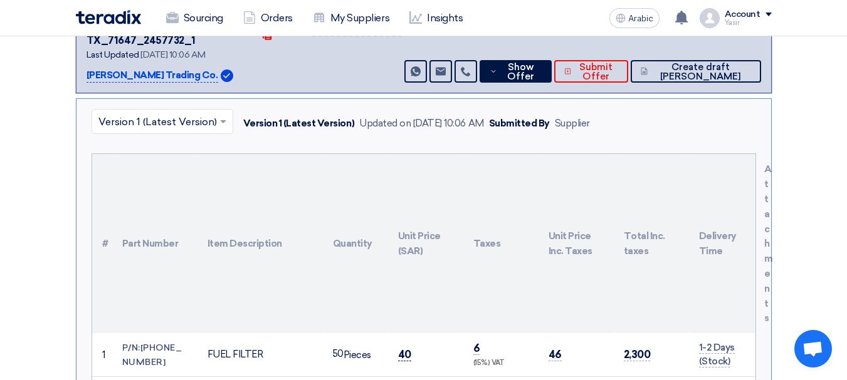
click at [405, 348] on font "40" at bounding box center [404, 354] width 13 height 13
click at [407, 348] on font "40" at bounding box center [404, 354] width 13 height 13
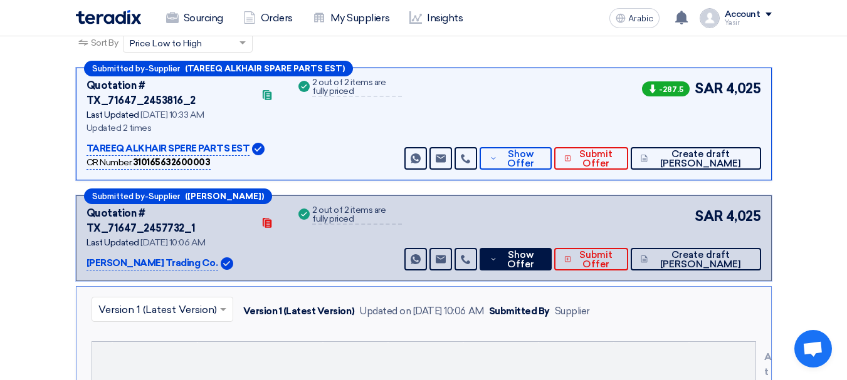
scroll to position [130, 0]
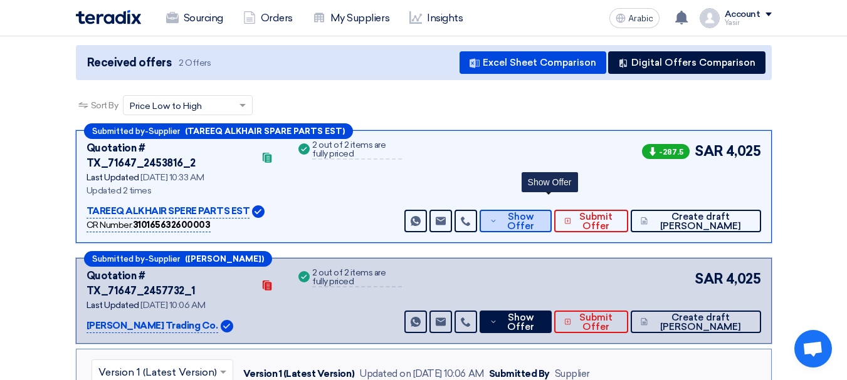
click at [541, 212] on span "Show Offer" at bounding box center [520, 221] width 41 height 19
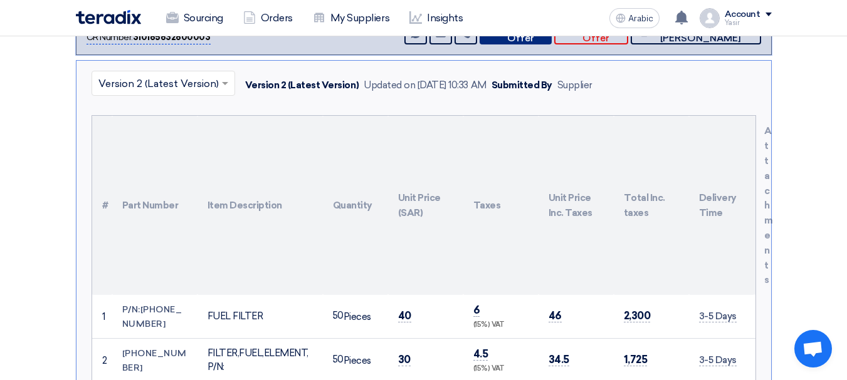
scroll to position [381, 0]
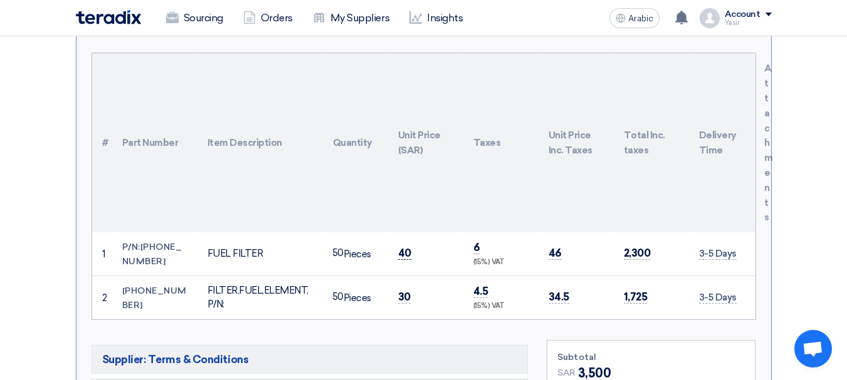
click at [405, 247] on font "40" at bounding box center [404, 253] width 13 height 13
click at [407, 291] on font "30" at bounding box center [404, 297] width 13 height 13
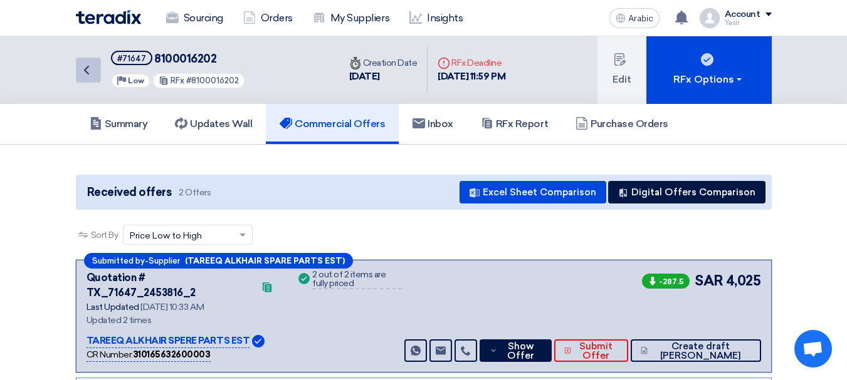
scroll to position [0, 0]
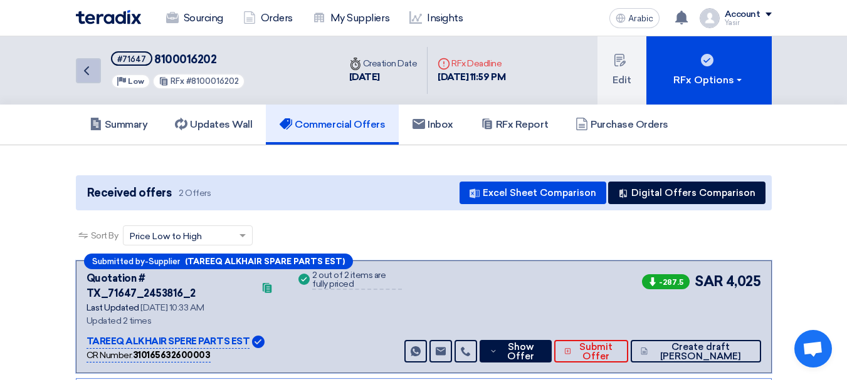
click at [86, 71] on use at bounding box center [86, 70] width 5 height 9
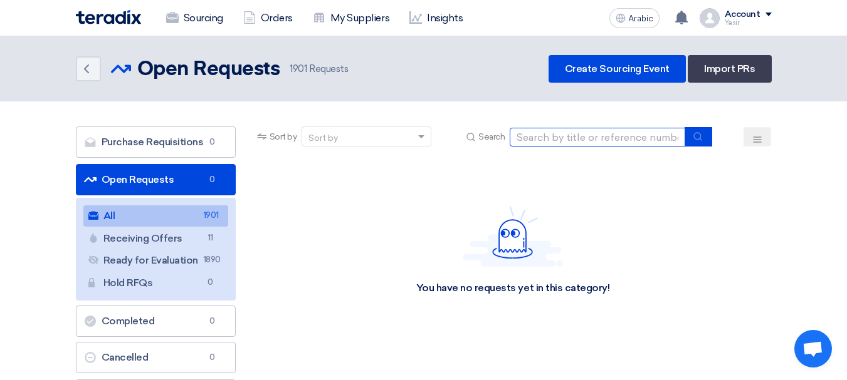
drag, startPoint x: 620, startPoint y: 138, endPoint x: 625, endPoint y: 147, distance: 9.3
click at [620, 138] on input at bounding box center [597, 137] width 175 height 19
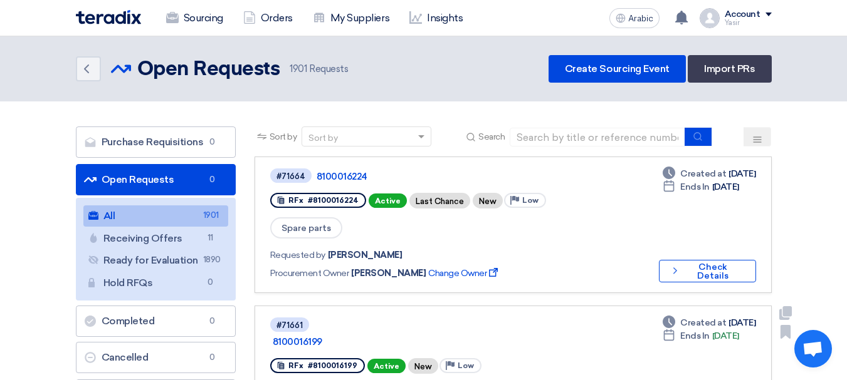
click at [530, 306] on link "#71661 8100016199 RFx #8100016199 Active New Priority Low Spare parts Requested…" at bounding box center [512, 382] width 517 height 153
click at [708, 262] on font "Check Details" at bounding box center [712, 271] width 31 height 19
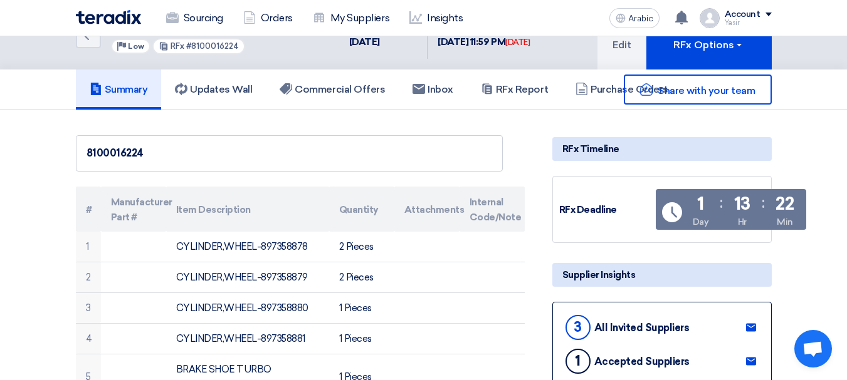
scroll to position [63, 0]
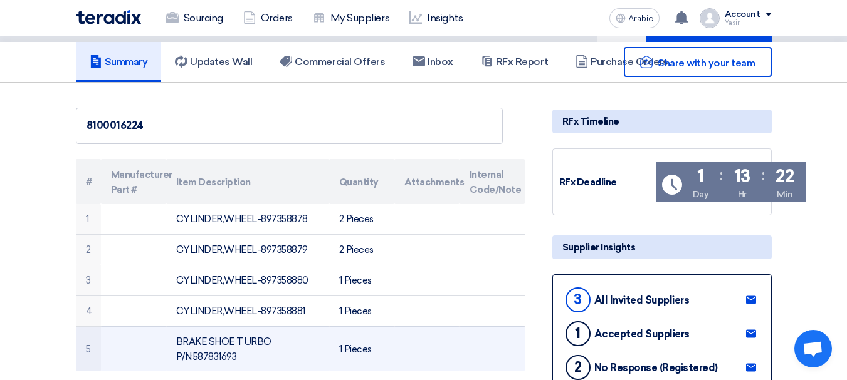
drag, startPoint x: 184, startPoint y: 215, endPoint x: 389, endPoint y: 345, distance: 242.9
click at [389, 345] on tbody "1 CYLINDER,WHEEL-897358878 2 Pieces 2 CYLINDER,WHEEL-897358879 2 Pieces 3 CYLIN…" at bounding box center [300, 287] width 449 height 167
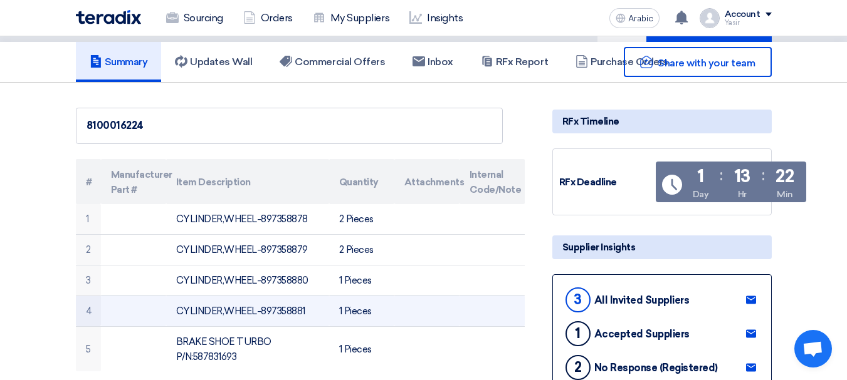
click at [489, 315] on td at bounding box center [491, 311] width 65 height 31
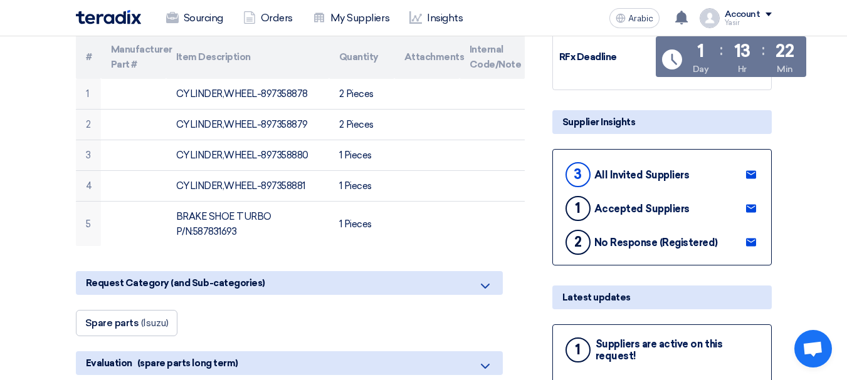
scroll to position [0, 0]
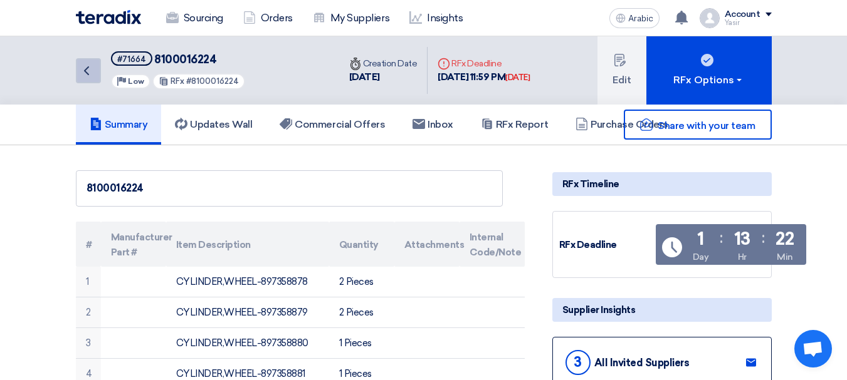
click at [96, 74] on link "Back" at bounding box center [88, 70] width 25 height 25
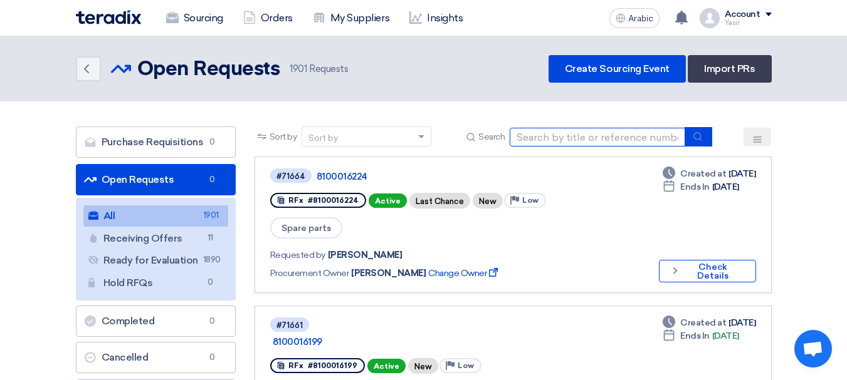
click at [633, 137] on input at bounding box center [597, 137] width 175 height 19
type input "8100016202"
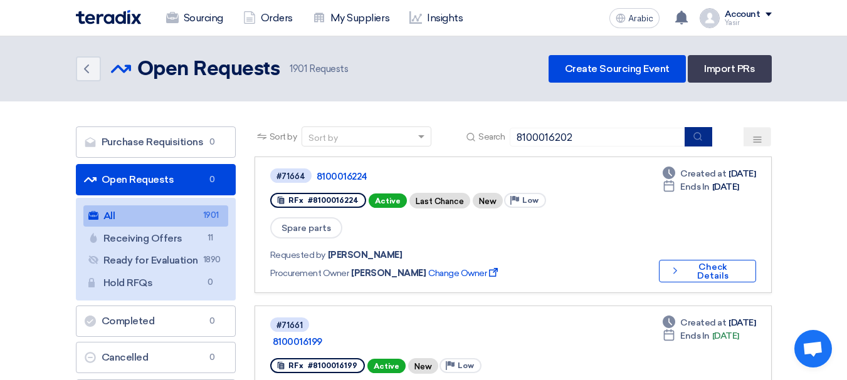
click at [699, 132] on icon "submit" at bounding box center [697, 137] width 10 height 10
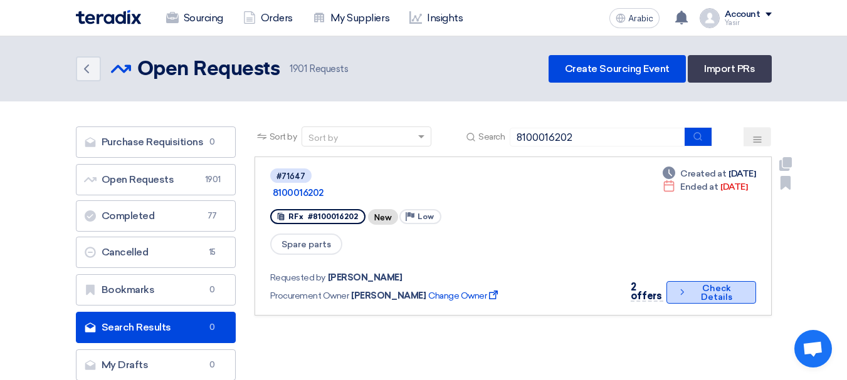
click at [707, 283] on font "Check Details" at bounding box center [716, 292] width 31 height 19
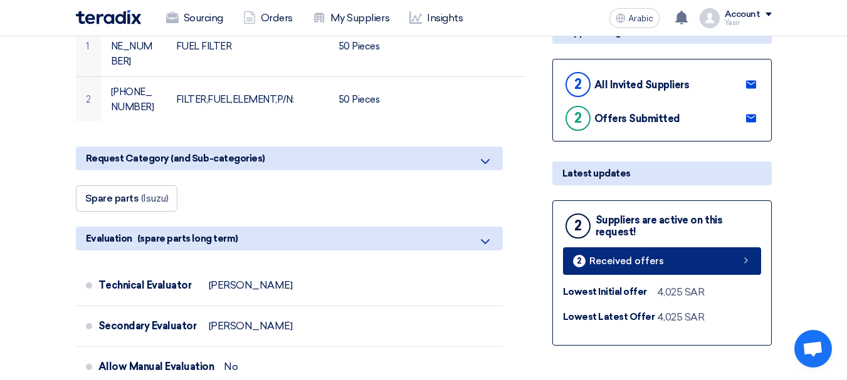
click at [694, 271] on link "2 Received offers" at bounding box center [662, 262] width 198 height 28
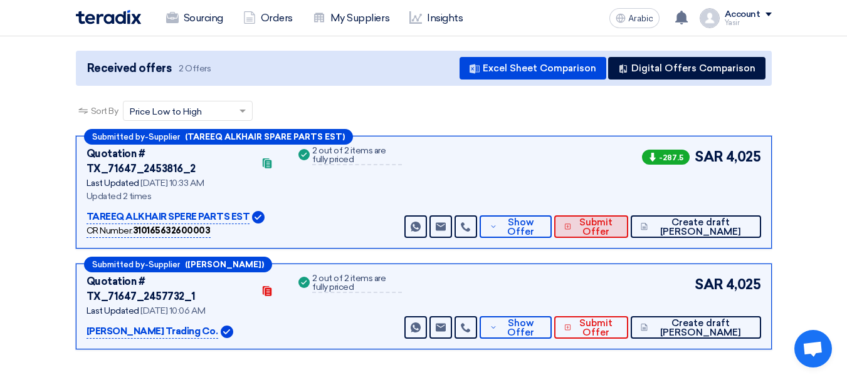
scroll to position [125, 0]
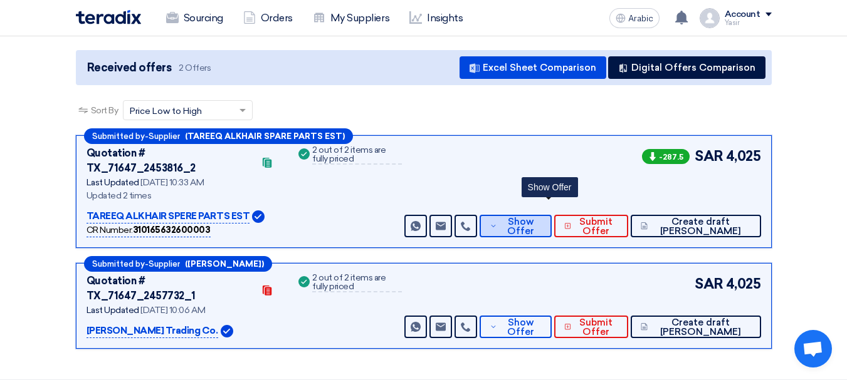
click at [534, 217] on font "Show Offer" at bounding box center [520, 226] width 27 height 21
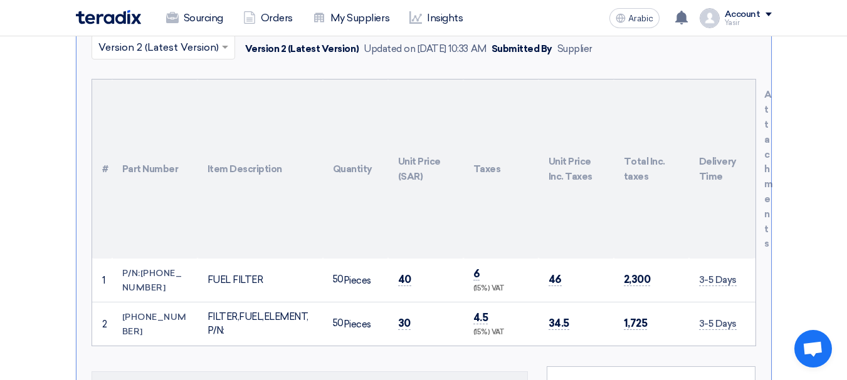
scroll to position [376, 0]
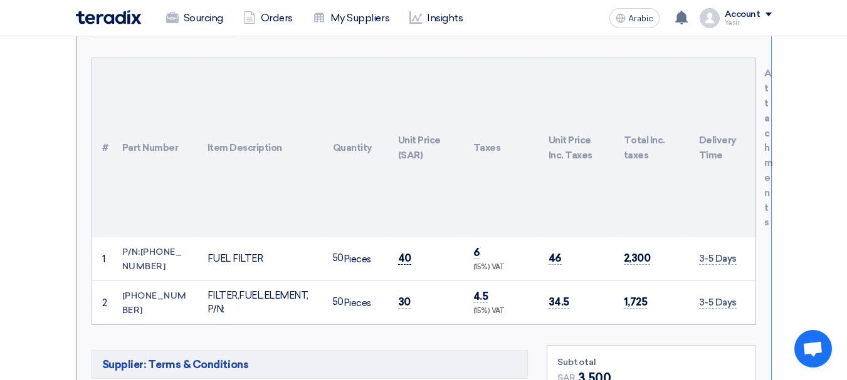
click at [408, 252] on font "40" at bounding box center [404, 258] width 13 height 13
click at [407, 296] on font "30" at bounding box center [404, 302] width 13 height 13
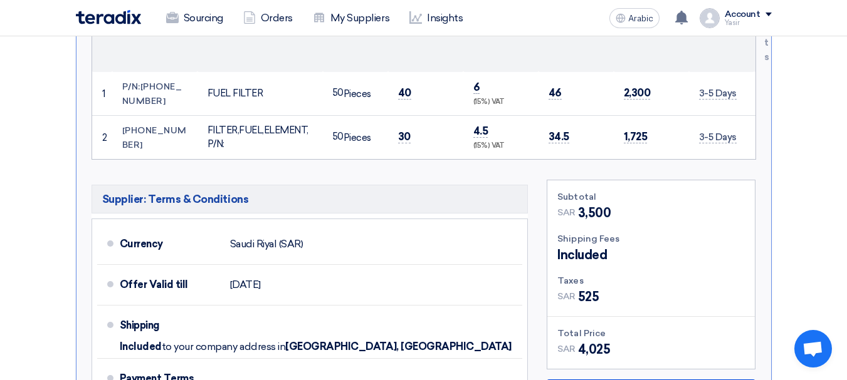
scroll to position [689, 0]
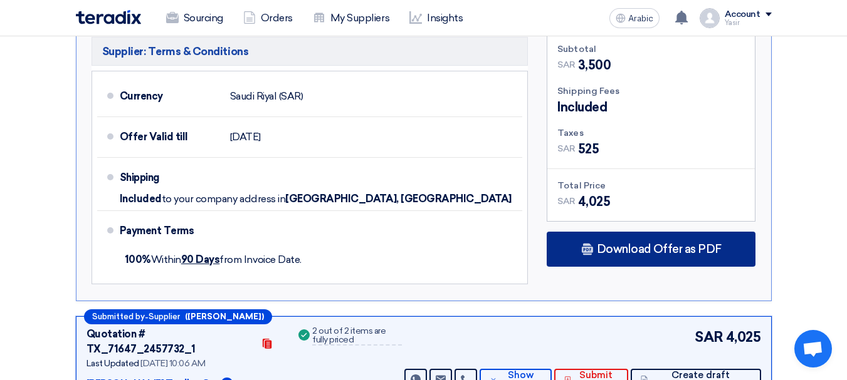
click at [636, 243] on font "Download Offer as PDF" at bounding box center [659, 250] width 125 height 14
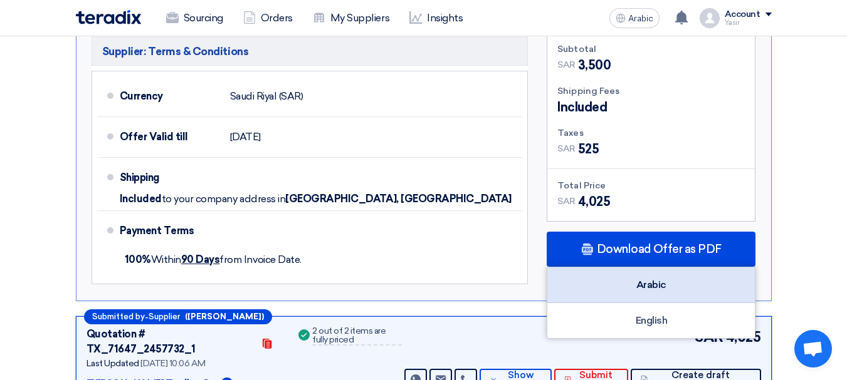
click at [670, 271] on div "Arabic" at bounding box center [650, 286] width 207 height 36
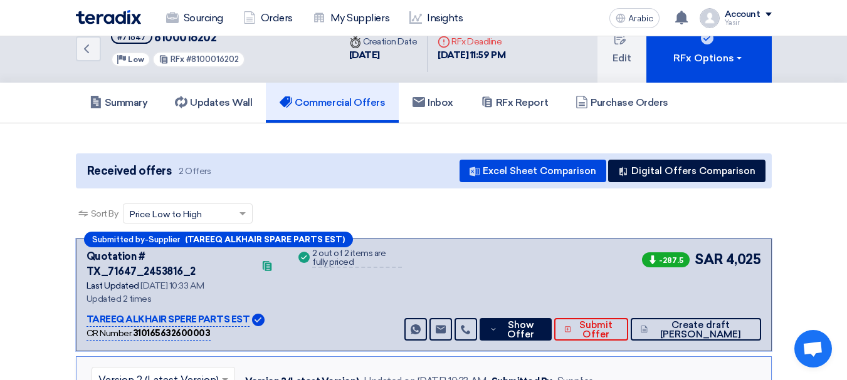
scroll to position [0, 0]
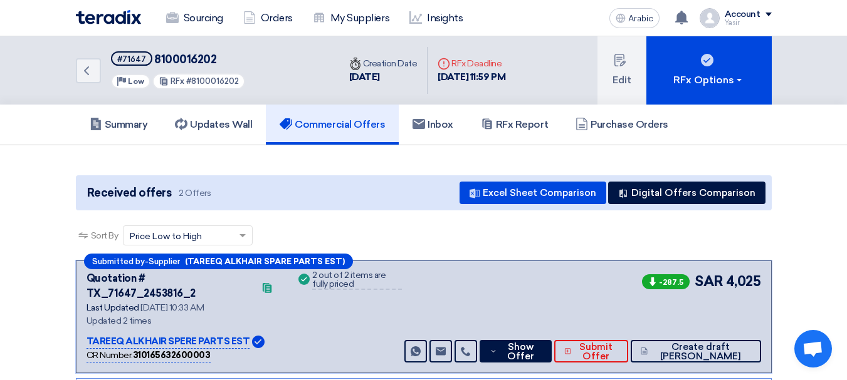
click at [202, 55] on font "8100016202" at bounding box center [185, 60] width 62 height 14
copy font "8100016202"
click at [94, 66] on link "Back" at bounding box center [88, 70] width 25 height 25
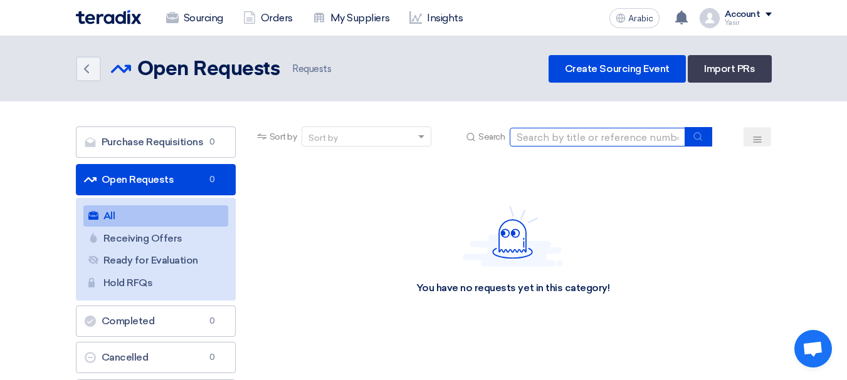
click at [602, 139] on input at bounding box center [597, 137] width 175 height 19
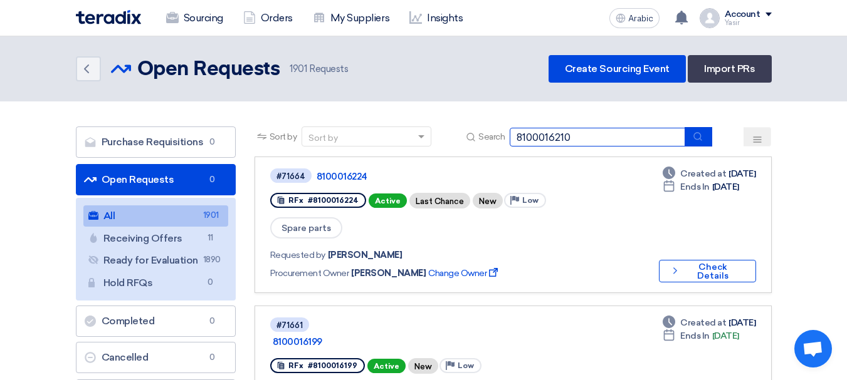
type input "8100016210"
click at [691, 133] on button "submit" at bounding box center [698, 136] width 28 height 19
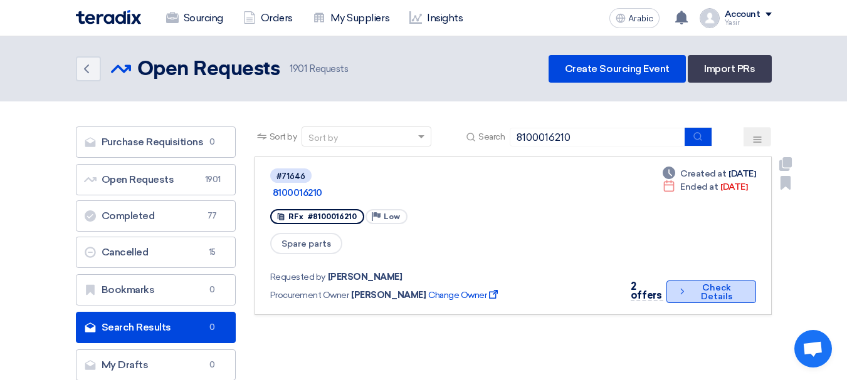
click at [683, 286] on icon "Check details" at bounding box center [682, 292] width 10 height 12
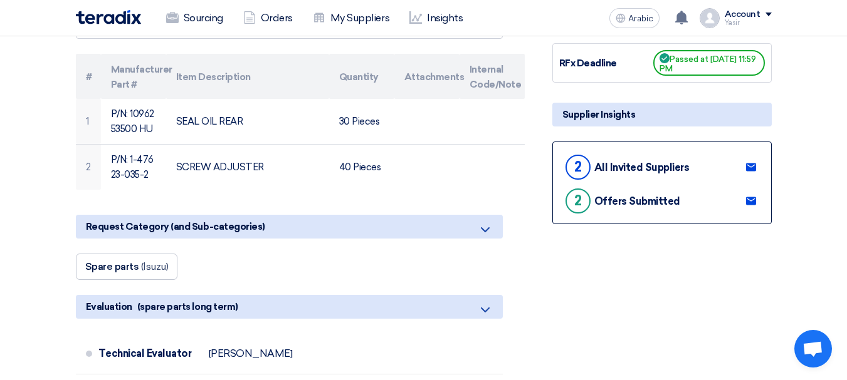
scroll to position [188, 0]
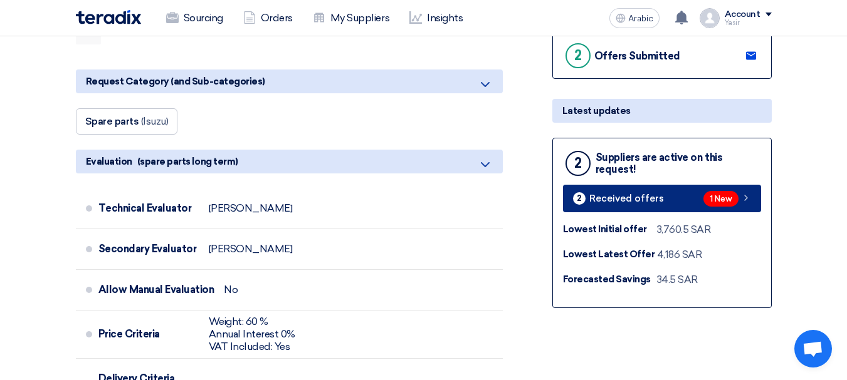
click at [683, 190] on link "2 Received offers 1 New" at bounding box center [662, 199] width 198 height 28
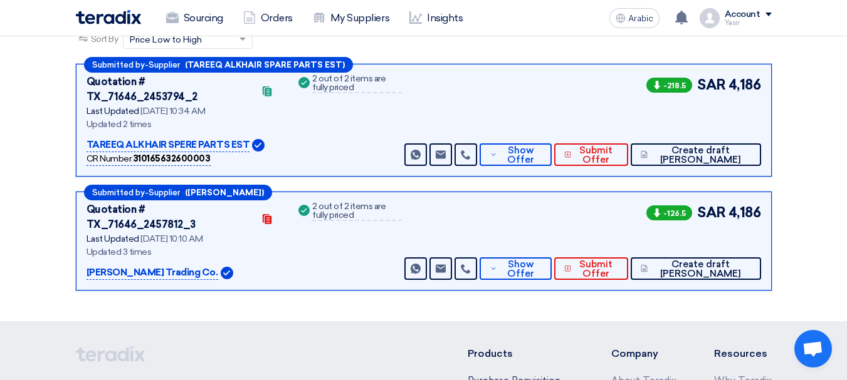
scroll to position [193, 0]
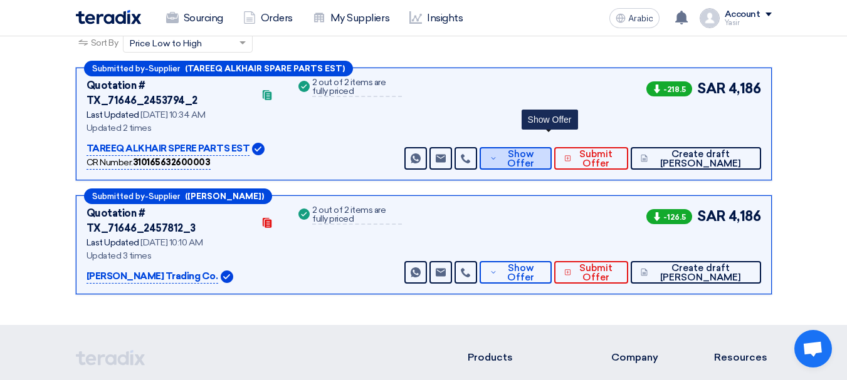
click at [541, 150] on span "Show Offer" at bounding box center [520, 159] width 41 height 19
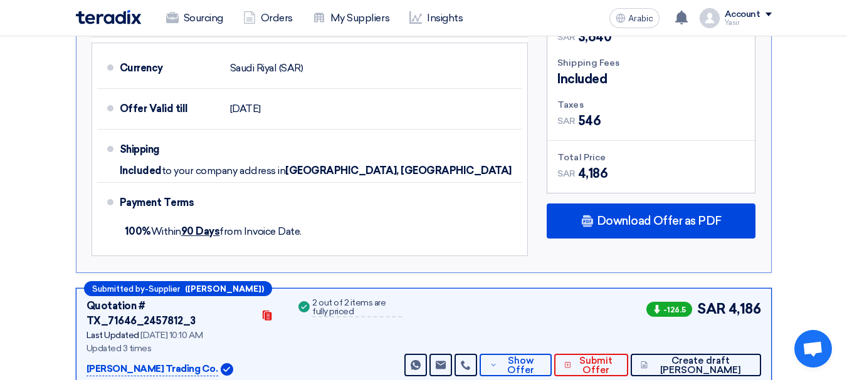
scroll to position [752, 0]
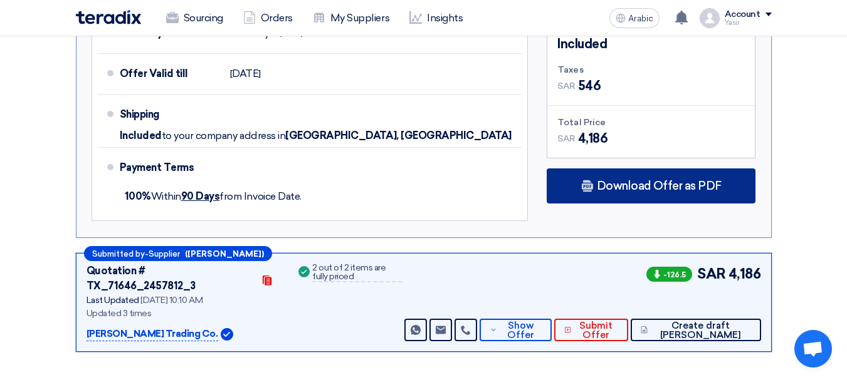
click at [686, 179] on font "Download Offer as PDF" at bounding box center [659, 186] width 125 height 14
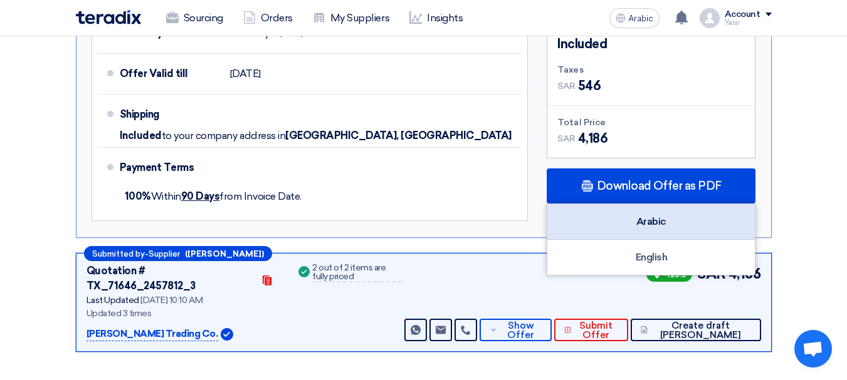
click at [658, 207] on div "Arabic" at bounding box center [650, 222] width 207 height 36
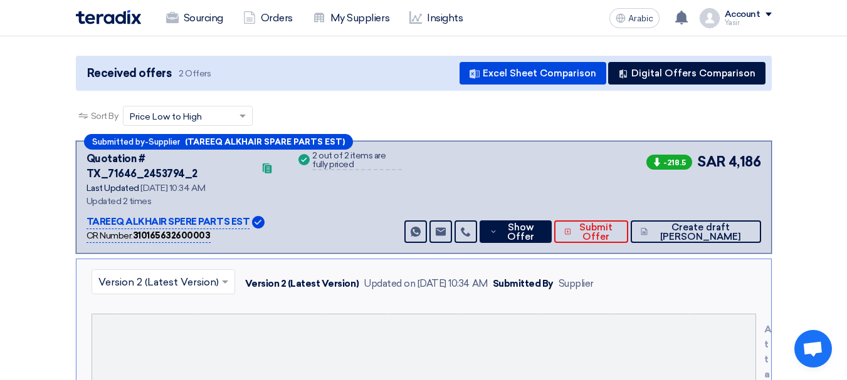
scroll to position [0, 0]
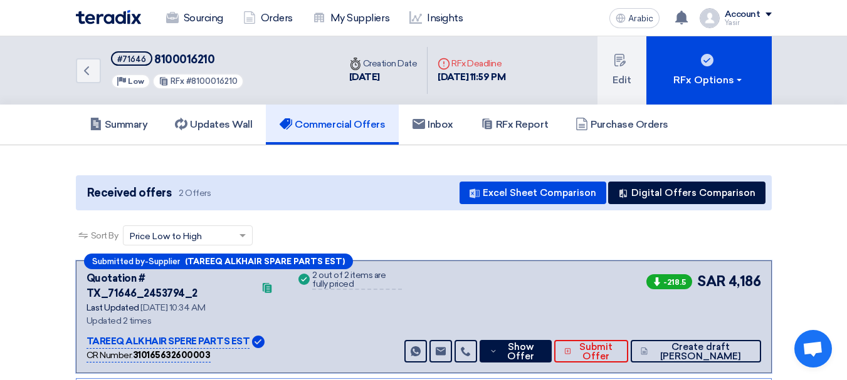
click at [206, 64] on font "8100016210" at bounding box center [184, 60] width 60 height 14
copy font "8100016210"
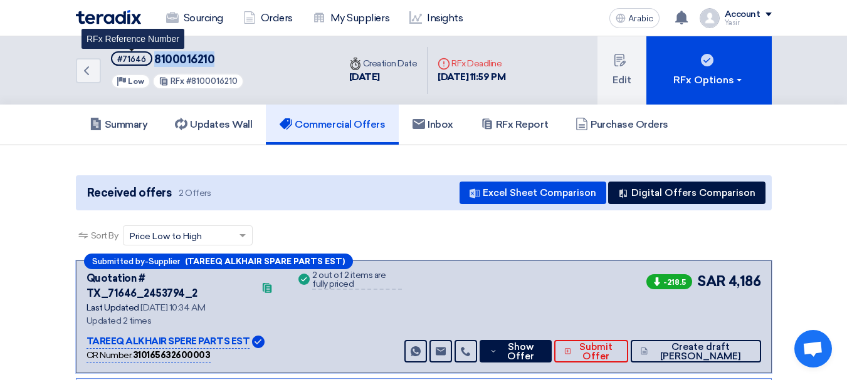
click at [140, 61] on font "#71646" at bounding box center [131, 59] width 29 height 9
copy font "71646"
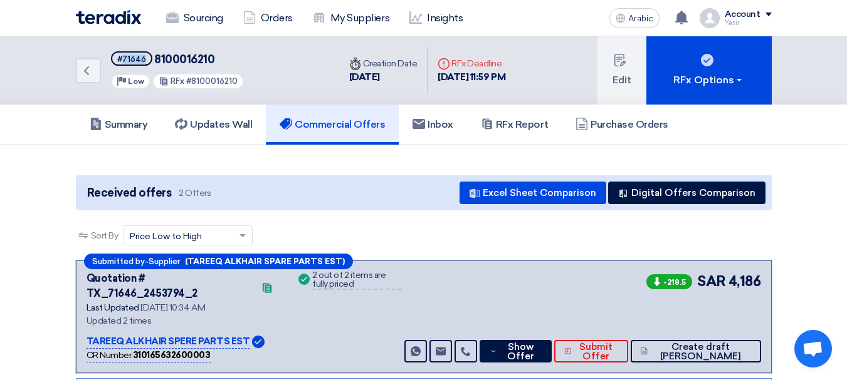
copy font "71646"
click at [88, 71] on icon "Back" at bounding box center [86, 70] width 15 height 15
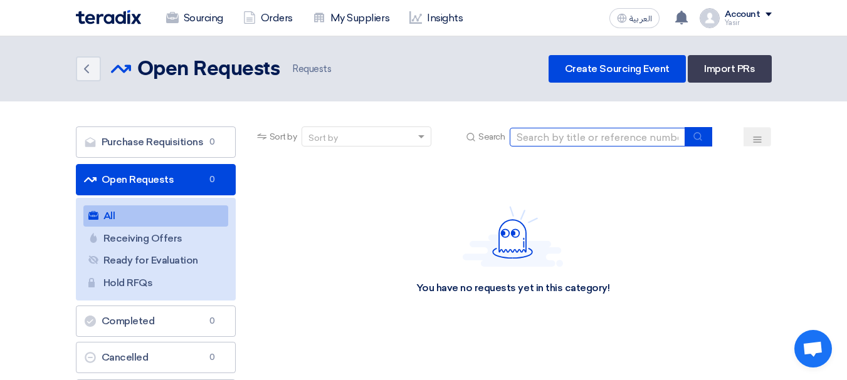
drag, startPoint x: 600, startPoint y: 142, endPoint x: 617, endPoint y: 145, distance: 17.1
click at [600, 142] on input at bounding box center [597, 137] width 175 height 19
paste input "71646"
type input "71647"
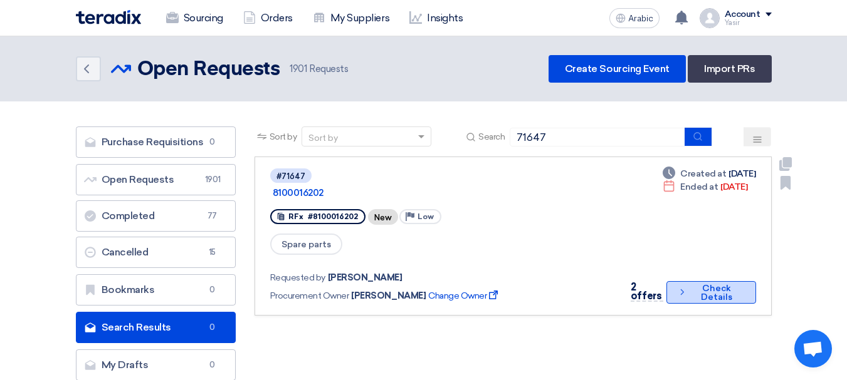
click at [706, 286] on button "Check details Check Details" at bounding box center [710, 292] width 89 height 23
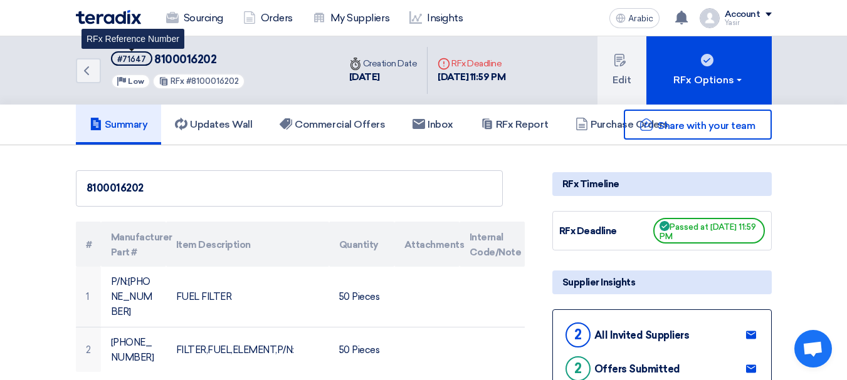
click at [134, 58] on font "#71647" at bounding box center [131, 59] width 29 height 9
copy font "71647"
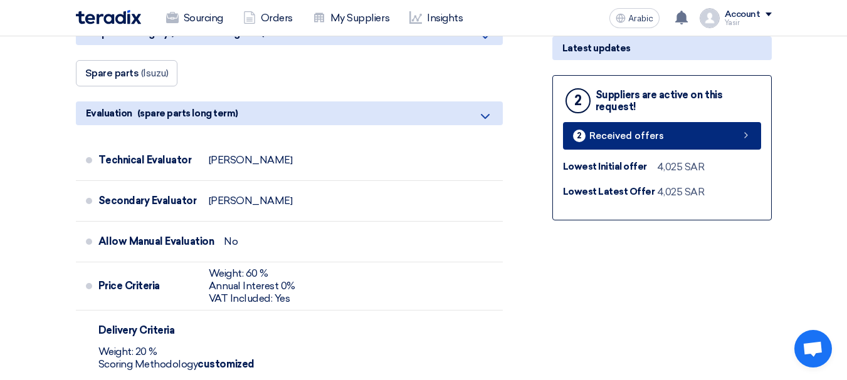
click at [666, 136] on link "2 Received offers" at bounding box center [662, 136] width 198 height 28
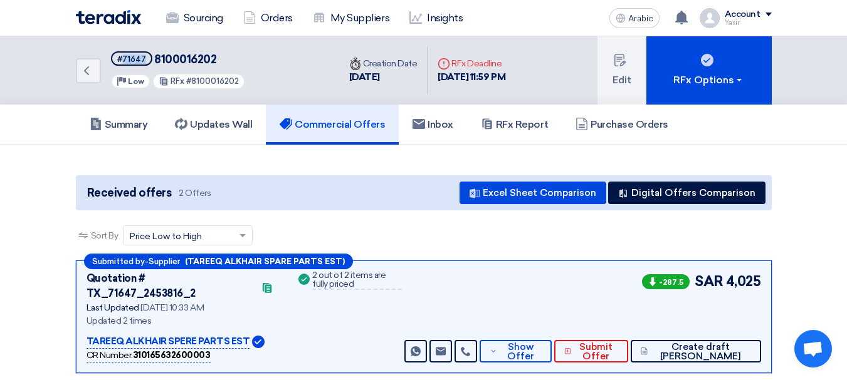
scroll to position [125, 0]
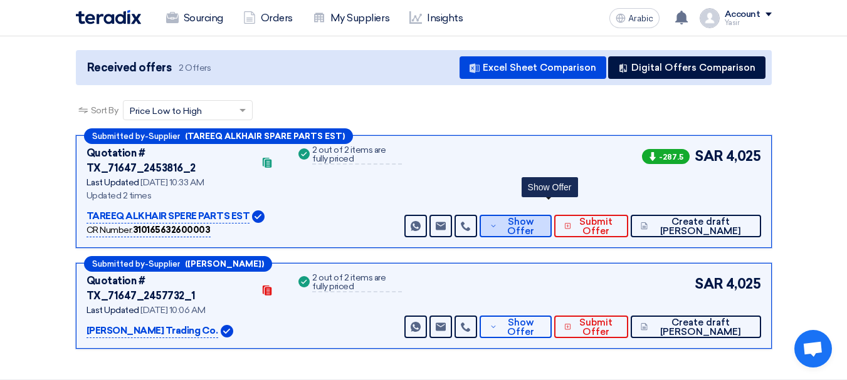
click at [534, 216] on font "Show Offer" at bounding box center [520, 226] width 27 height 21
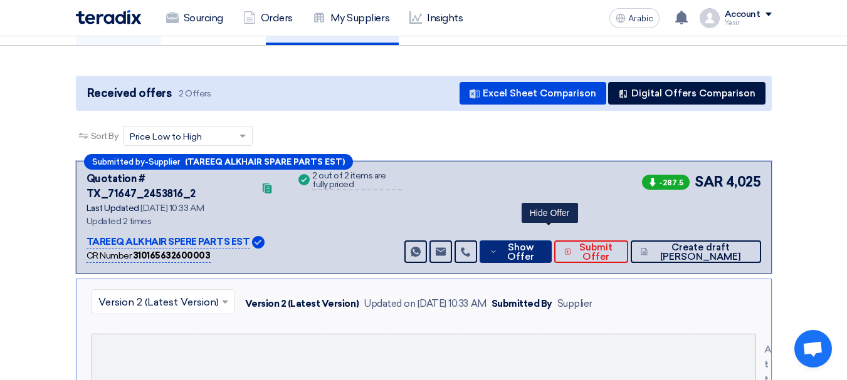
scroll to position [0, 0]
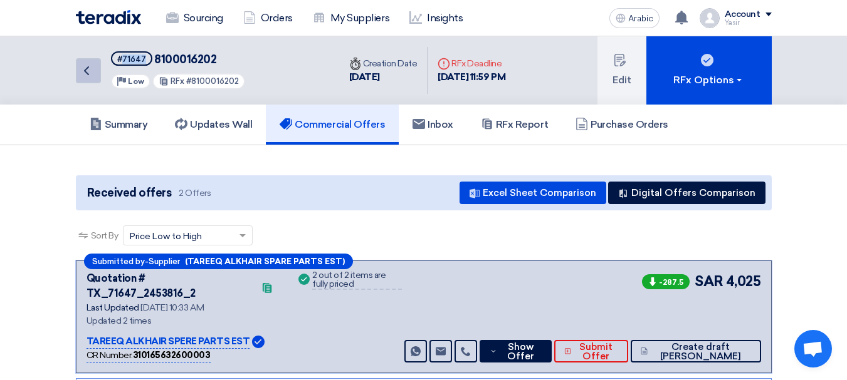
click at [90, 78] on link "Back" at bounding box center [88, 70] width 25 height 25
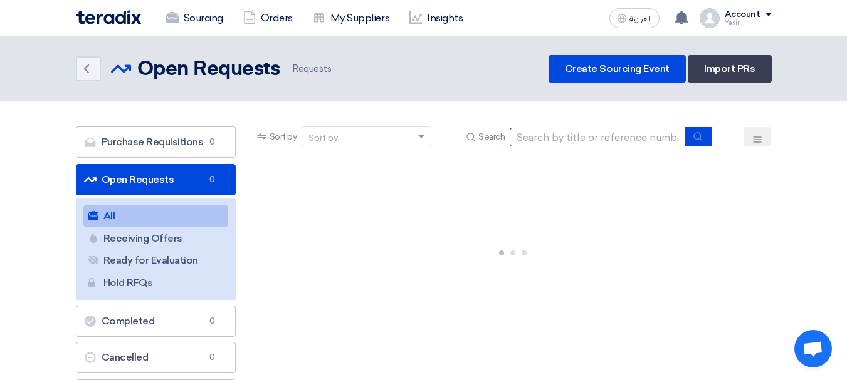
click at [599, 139] on input at bounding box center [597, 137] width 175 height 19
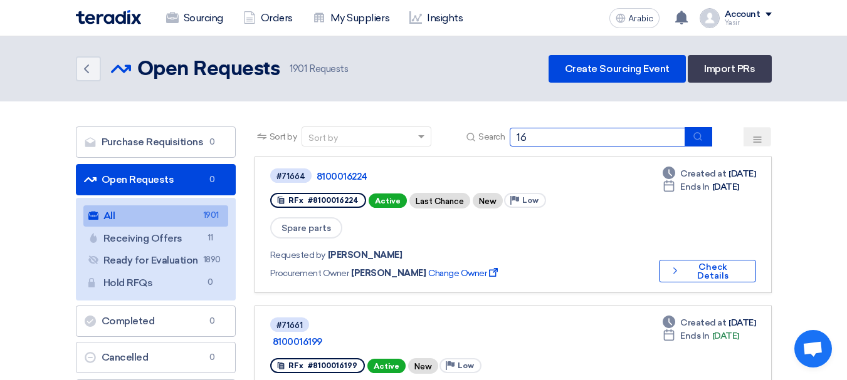
type input "1"
type input "8100016221"
click at [701, 143] on button "submit" at bounding box center [698, 136] width 28 height 19
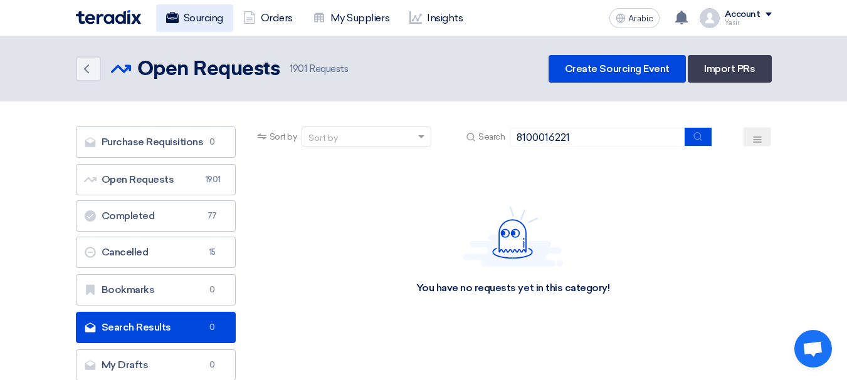
click at [191, 28] on link "Sourcing" at bounding box center [194, 18] width 77 height 28
click at [202, 21] on font "Sourcing" at bounding box center [203, 18] width 39 height 12
click at [215, 12] on font "Sourcing" at bounding box center [203, 18] width 39 height 12
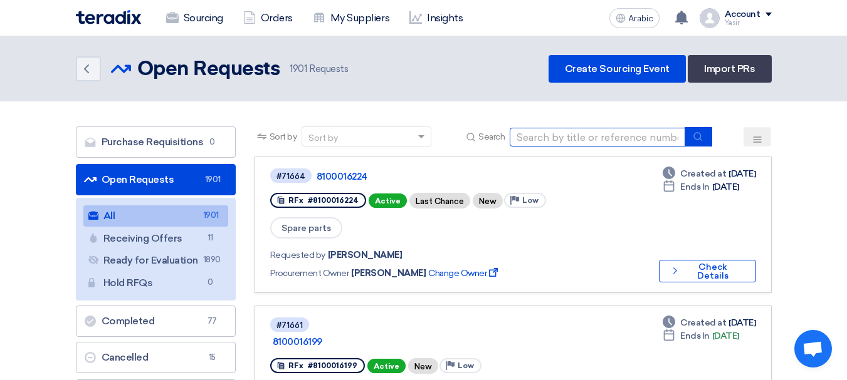
click at [582, 144] on input at bounding box center [597, 137] width 175 height 19
paste input "8100016221"
type input "8100016221"
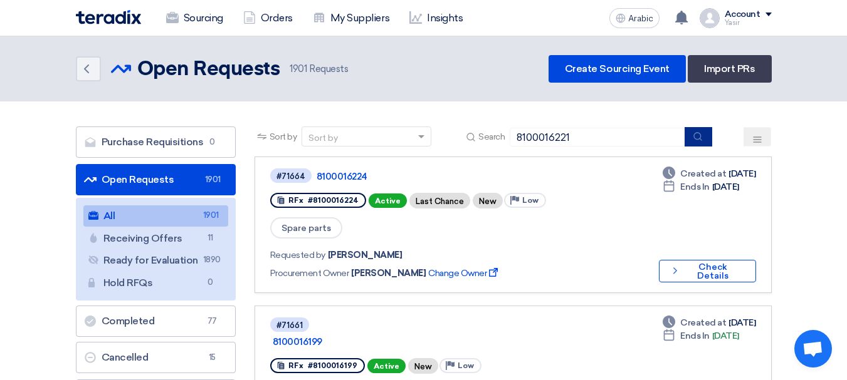
click at [706, 144] on button "submit" at bounding box center [698, 136] width 28 height 19
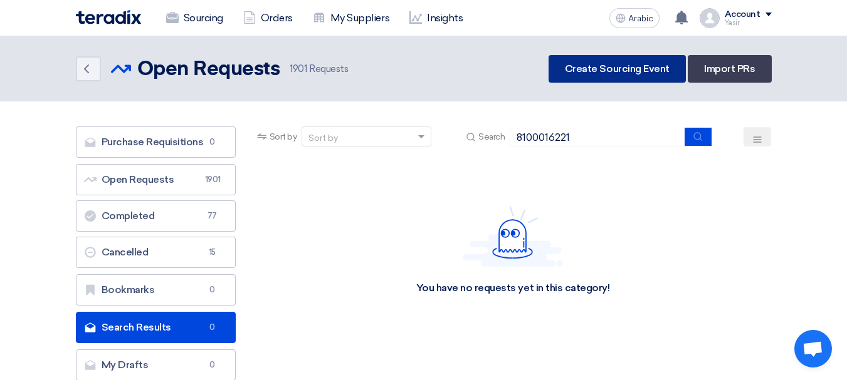
click at [605, 75] on link "Create Sourcing Event" at bounding box center [616, 69] width 137 height 28
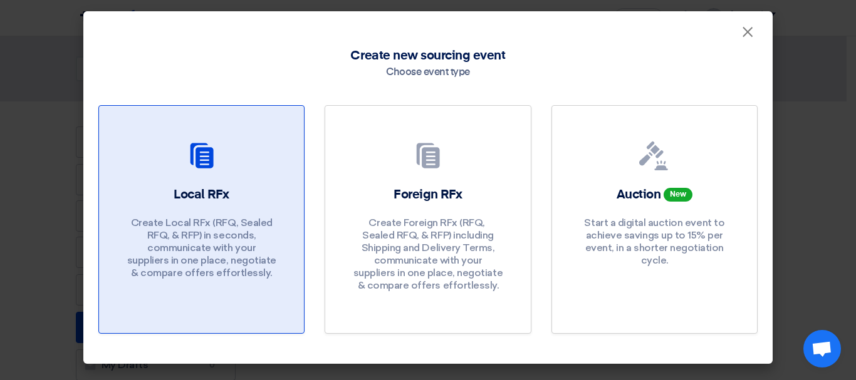
click at [209, 189] on font "Local RFx" at bounding box center [202, 195] width 56 height 13
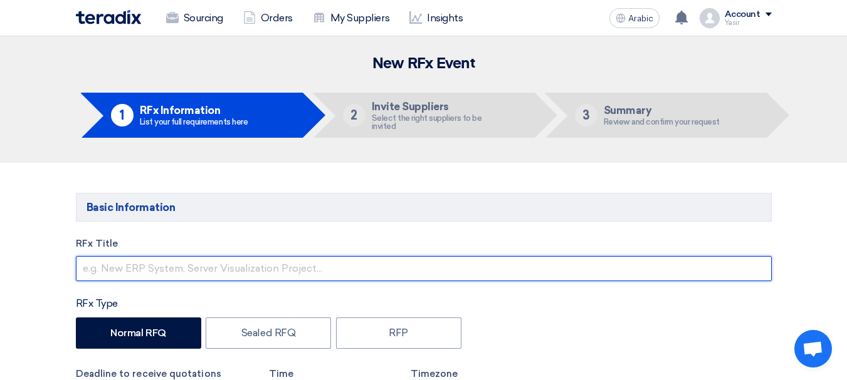
click at [319, 262] on input "text" at bounding box center [424, 268] width 696 height 25
paste input "8100016221"
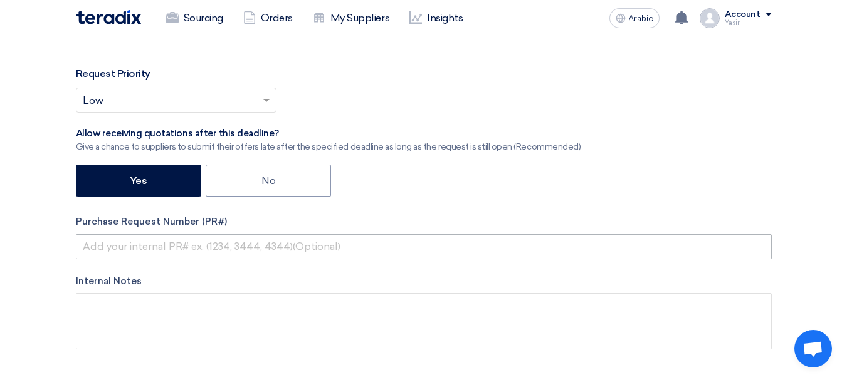
type input "8100016221"
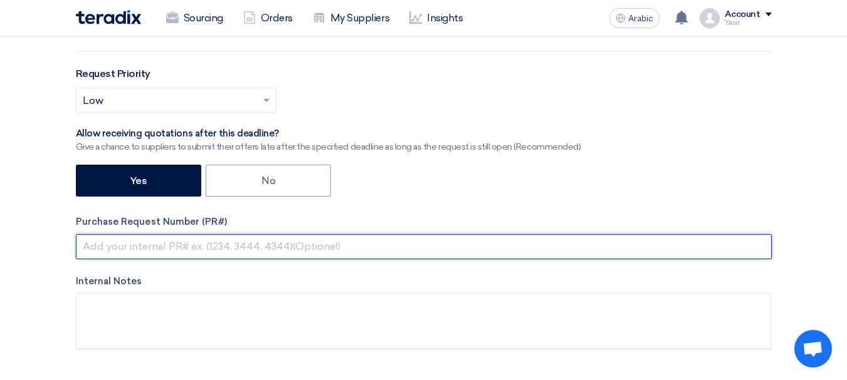
click at [159, 250] on input "text" at bounding box center [424, 246] width 696 height 25
paste input "8100016221"
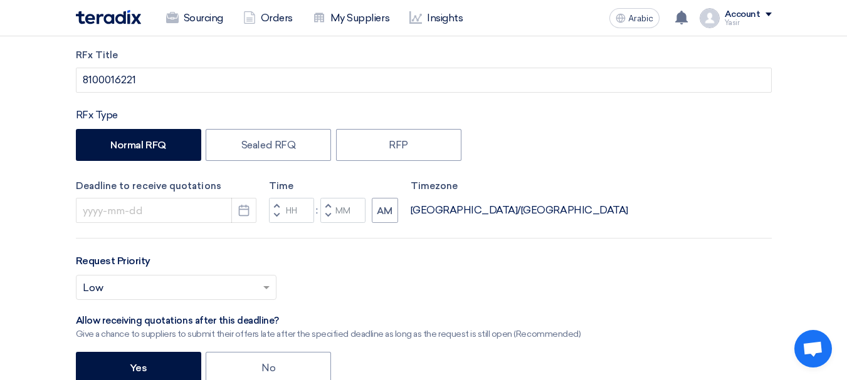
scroll to position [188, 0]
type input "8100016221"
click at [248, 204] on button "Pick a date" at bounding box center [243, 211] width 25 height 25
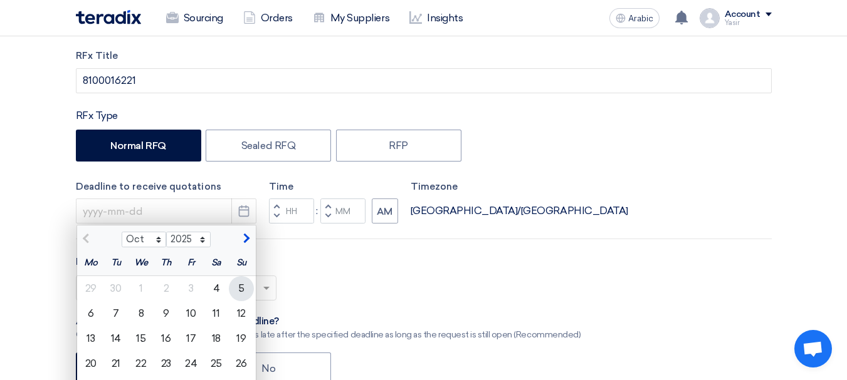
click at [236, 285] on div "5" at bounding box center [241, 288] width 25 height 25
type input "[DATE]"
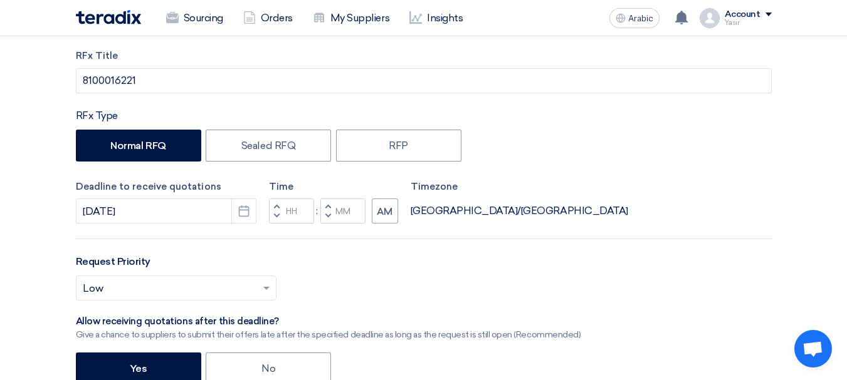
click at [276, 216] on span "button" at bounding box center [276, 216] width 4 height 8
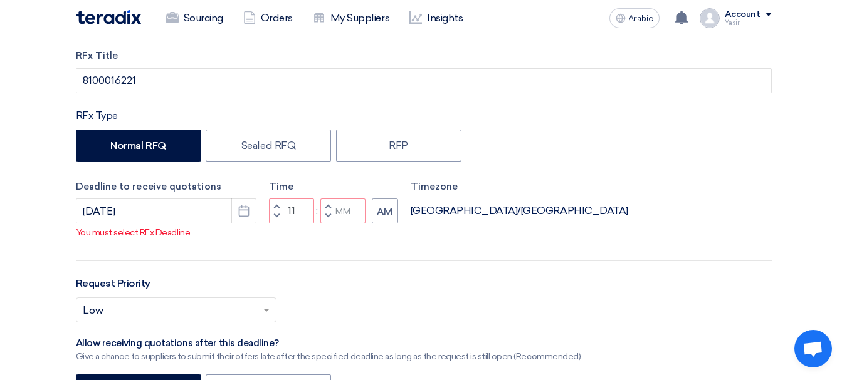
click at [276, 220] on span "button" at bounding box center [276, 216] width 4 height 8
click at [278, 223] on button "Decrement hours" at bounding box center [276, 217] width 15 height 16
click at [278, 210] on span "button" at bounding box center [276, 206] width 4 height 8
click at [276, 210] on span "button" at bounding box center [276, 206] width 4 height 8
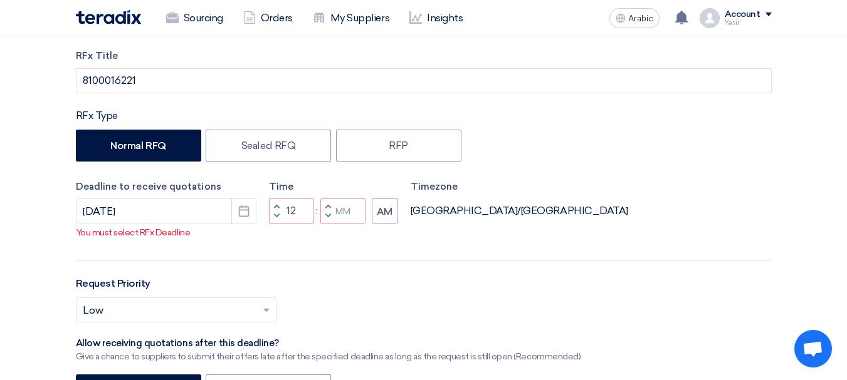
click at [332, 224] on button "Decrement minutes" at bounding box center [327, 217] width 15 height 16
type input "11"
type input "59"
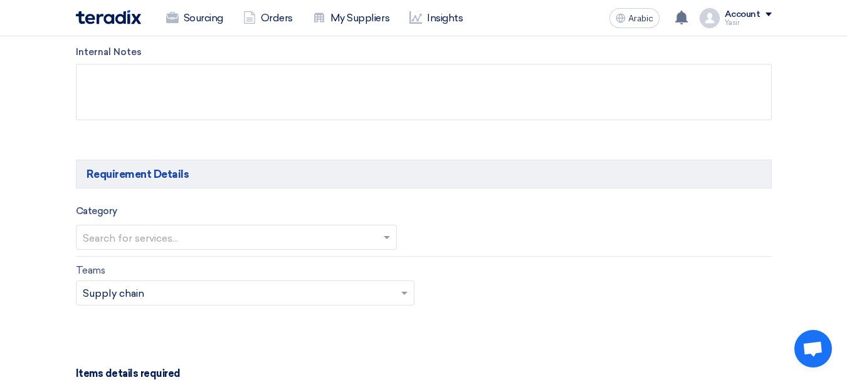
scroll to position [627, 0]
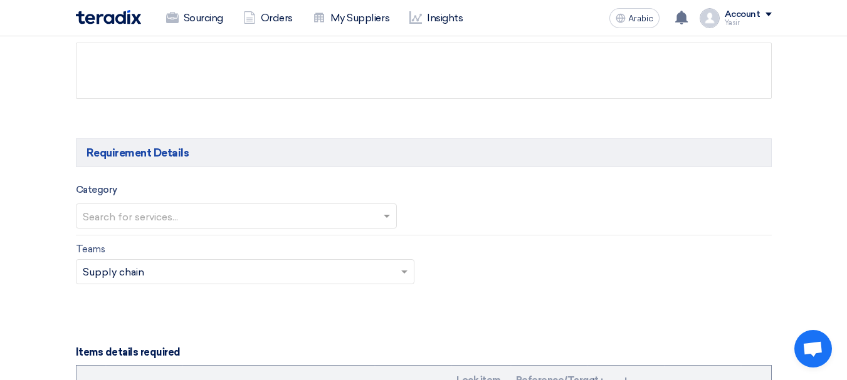
click at [209, 212] on input "text" at bounding box center [230, 217] width 295 height 21
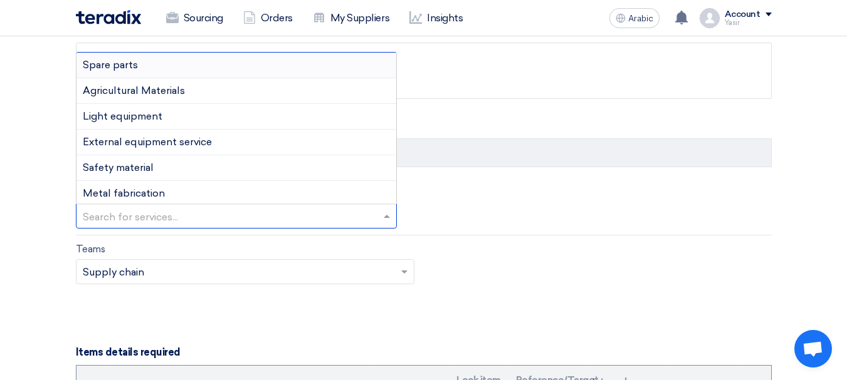
click at [140, 71] on div "Spare parts" at bounding box center [236, 66] width 320 height 26
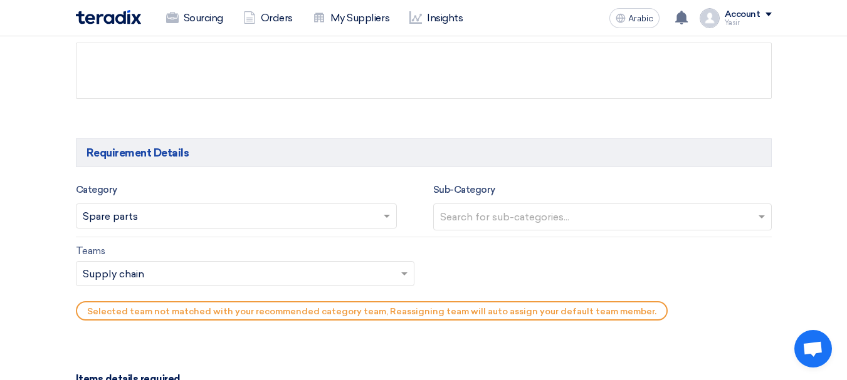
click at [587, 222] on input "text" at bounding box center [604, 218] width 328 height 21
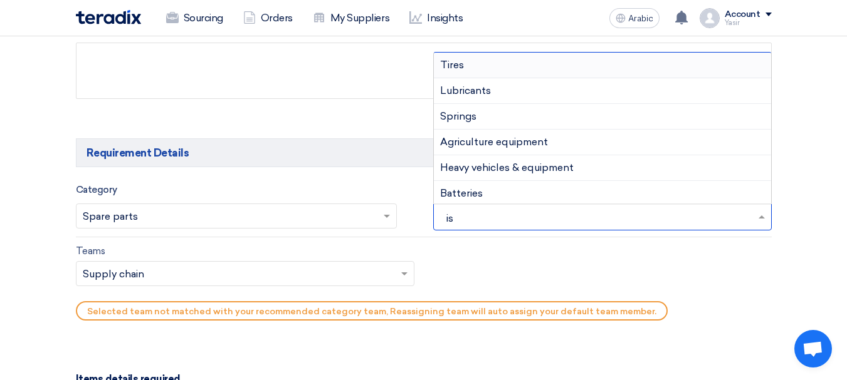
type input "isu"
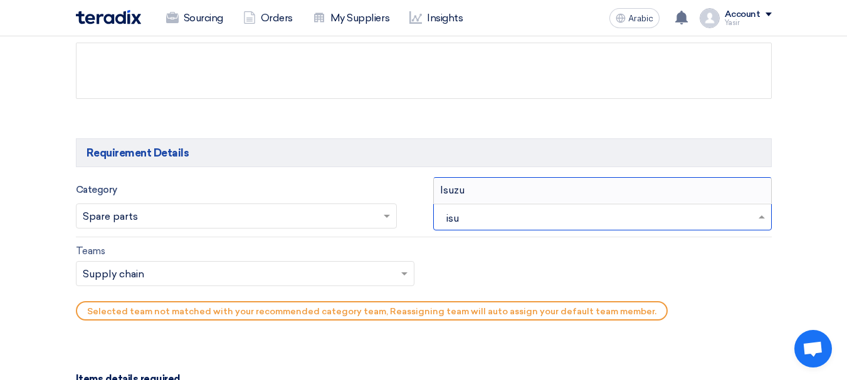
click at [473, 189] on div "Isuzu" at bounding box center [602, 190] width 337 height 25
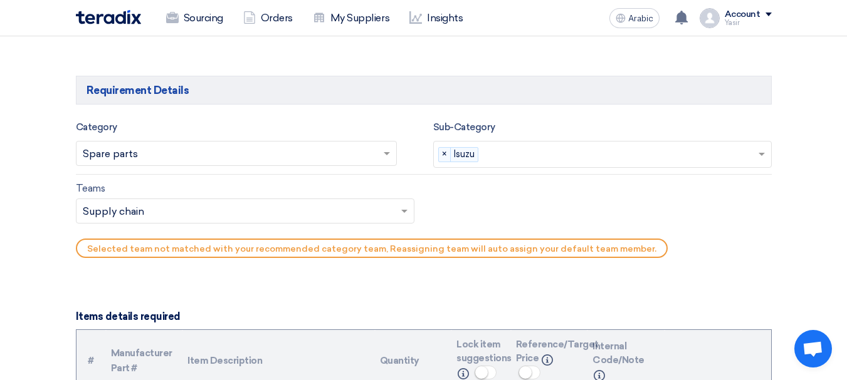
click at [217, 214] on input "text" at bounding box center [239, 212] width 312 height 21
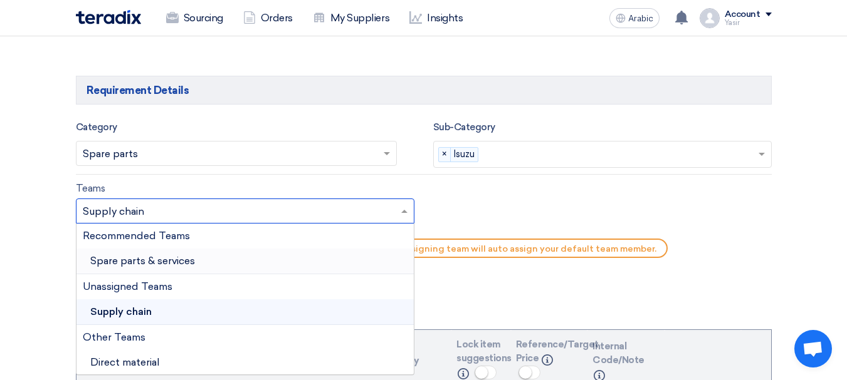
click at [149, 261] on font "Spare parts & services" at bounding box center [142, 261] width 105 height 12
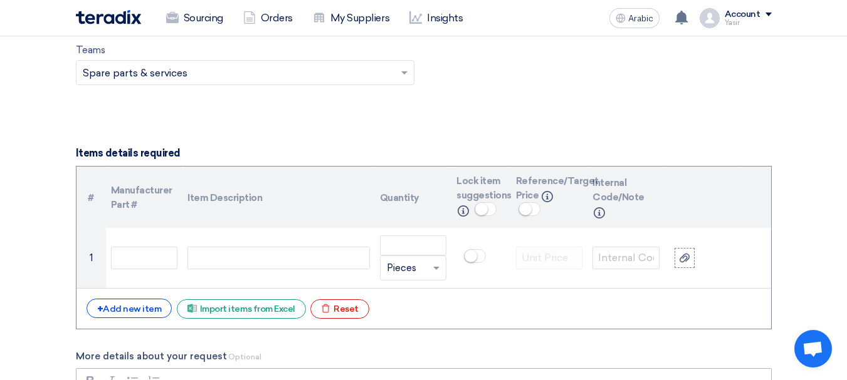
scroll to position [940, 0]
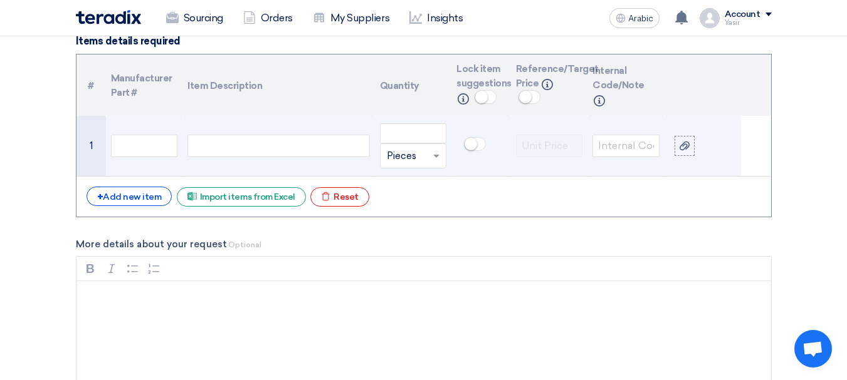
click at [227, 145] on div at bounding box center [278, 146] width 182 height 23
paste div
click at [392, 131] on input "number" at bounding box center [413, 133] width 67 height 20
type input "3"
click at [229, 144] on div "SPRING FRONT 2ND" at bounding box center [278, 146] width 182 height 23
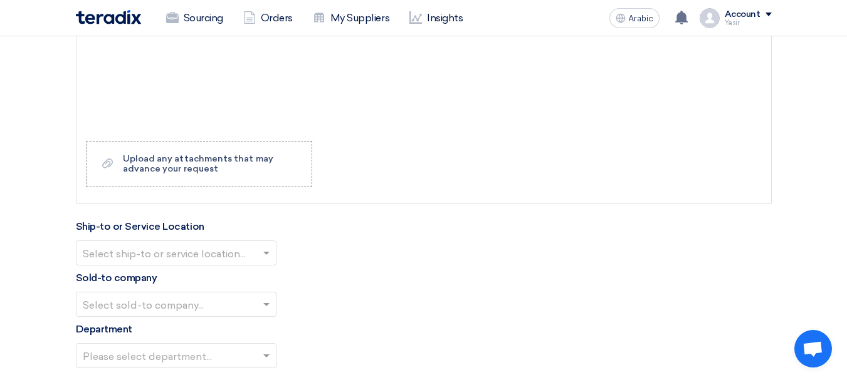
scroll to position [1253, 0]
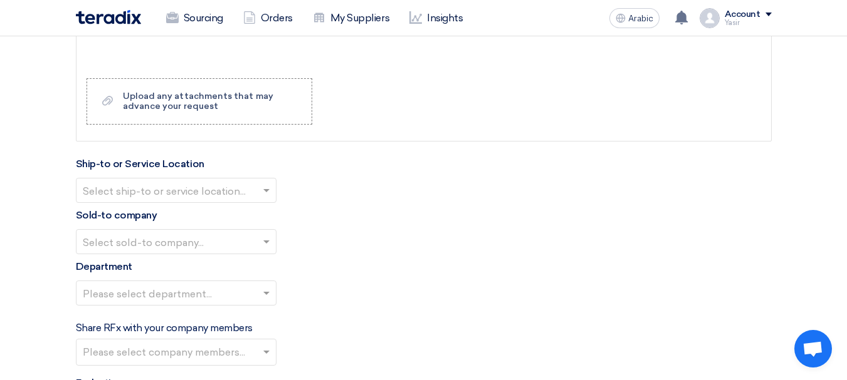
click at [182, 190] on input "text" at bounding box center [170, 191] width 174 height 21
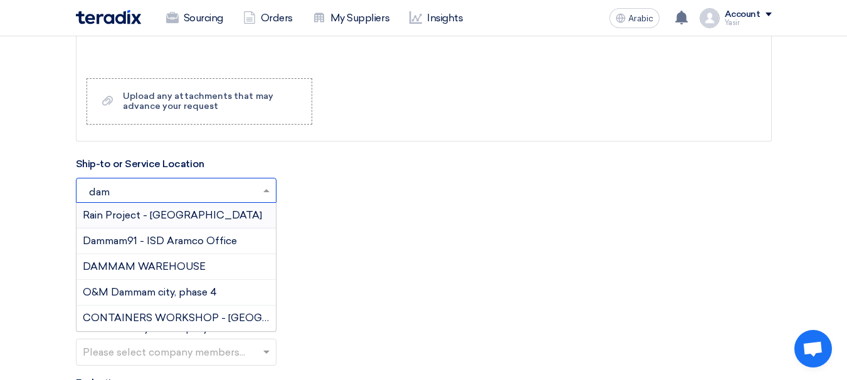
type input "damm"
click at [164, 258] on div "DAMMAM WAREHOUSE" at bounding box center [175, 267] width 199 height 26
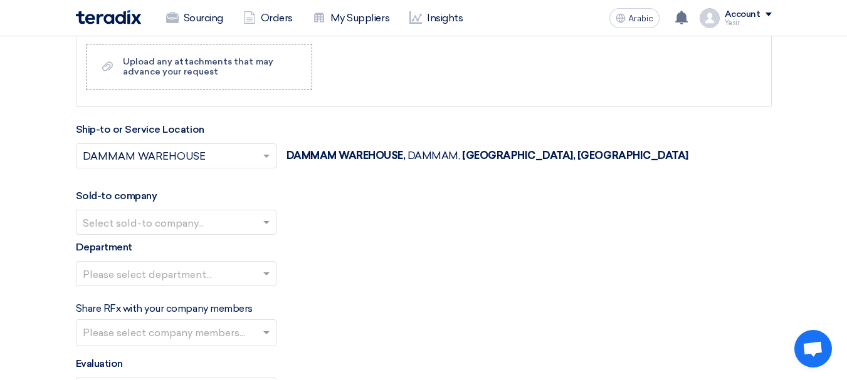
scroll to position [1379, 0]
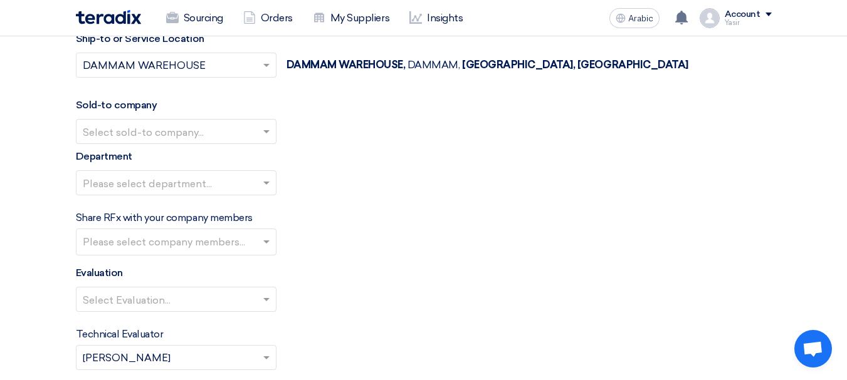
click at [174, 138] on input "text" at bounding box center [170, 132] width 174 height 21
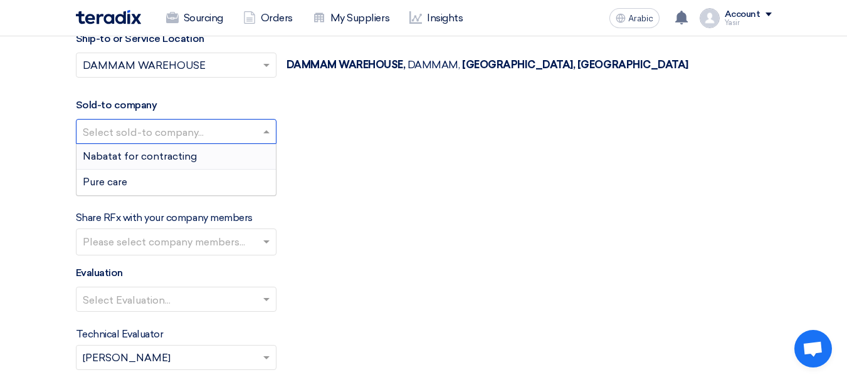
click at [140, 155] on font "Nabatat for contracting" at bounding box center [140, 156] width 114 height 12
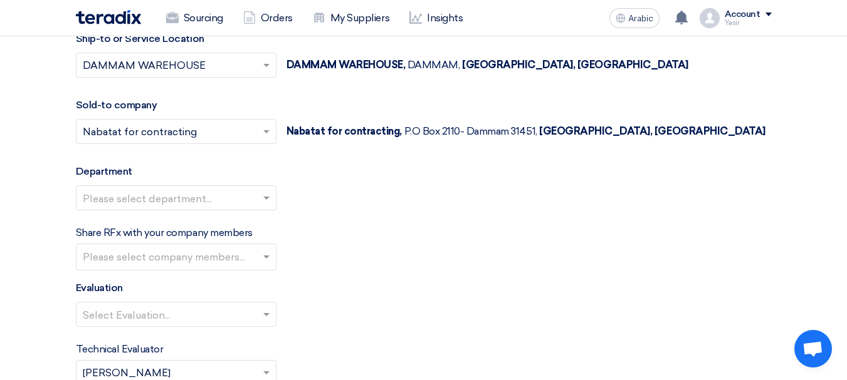
click at [160, 201] on input "text" at bounding box center [170, 199] width 174 height 21
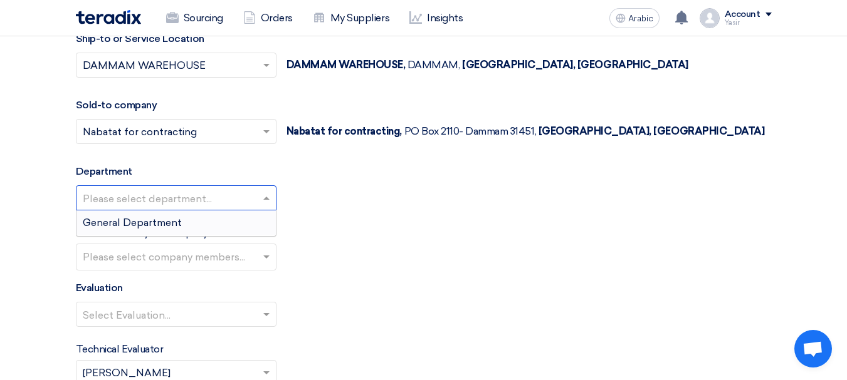
click at [143, 219] on font "General Department" at bounding box center [132, 223] width 99 height 12
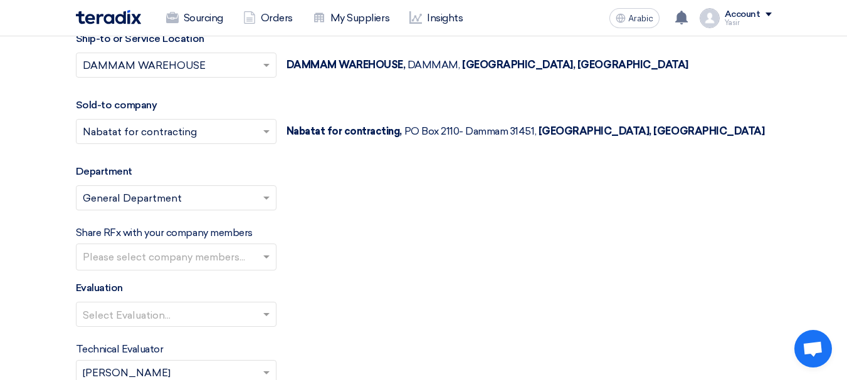
scroll to position [1441, 0]
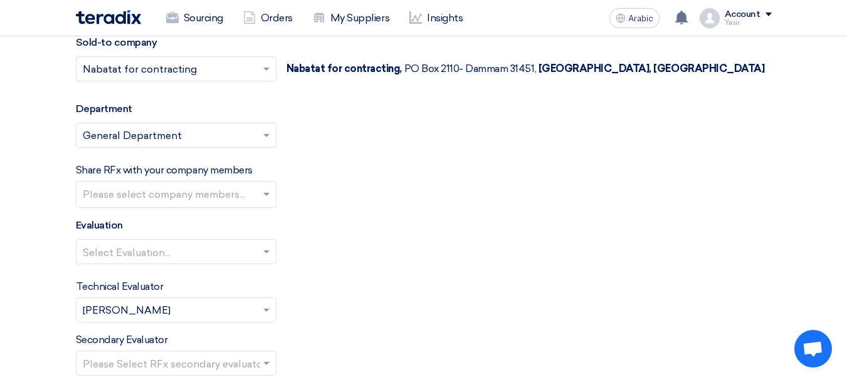
click at [145, 257] on input "text" at bounding box center [170, 253] width 174 height 21
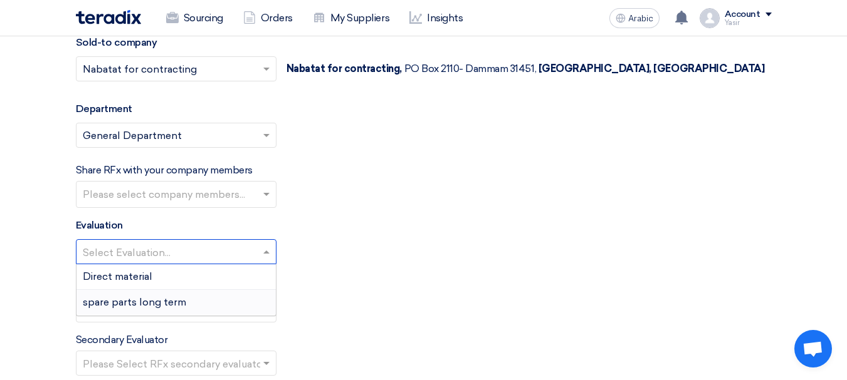
click at [130, 301] on font "spare parts long term" at bounding box center [134, 302] width 103 height 12
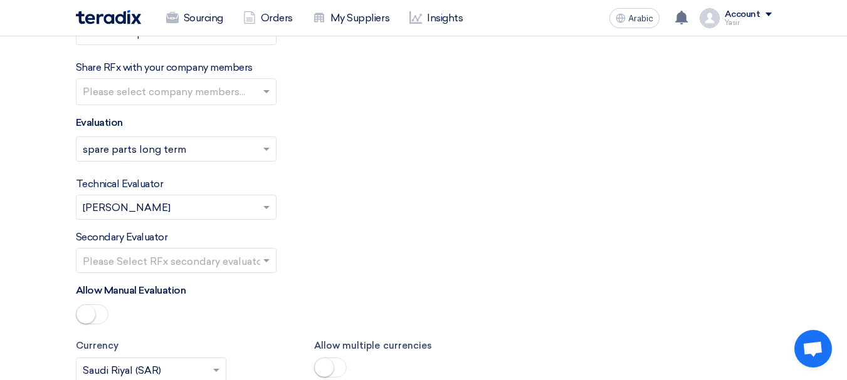
scroll to position [1567, 0]
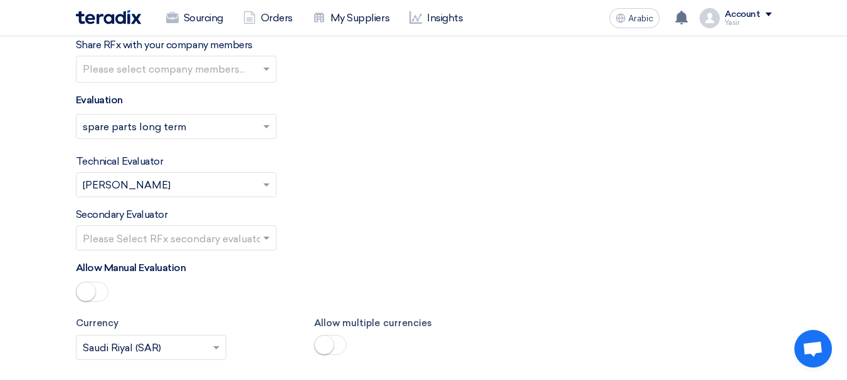
click at [191, 241] on input "text" at bounding box center [170, 239] width 174 height 21
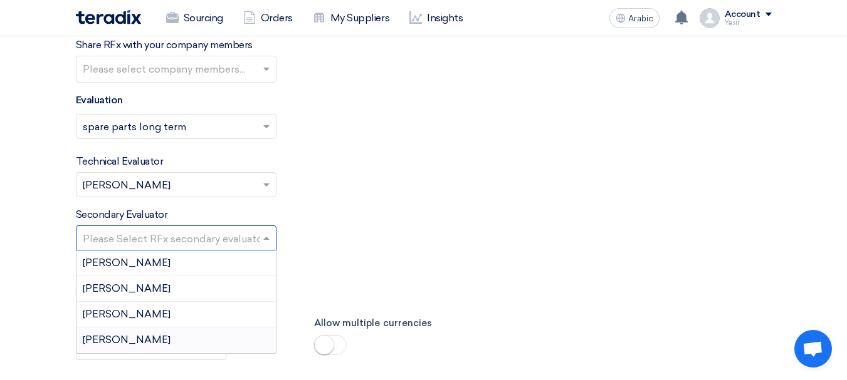
click at [121, 338] on div "[PERSON_NAME]" at bounding box center [175, 340] width 199 height 25
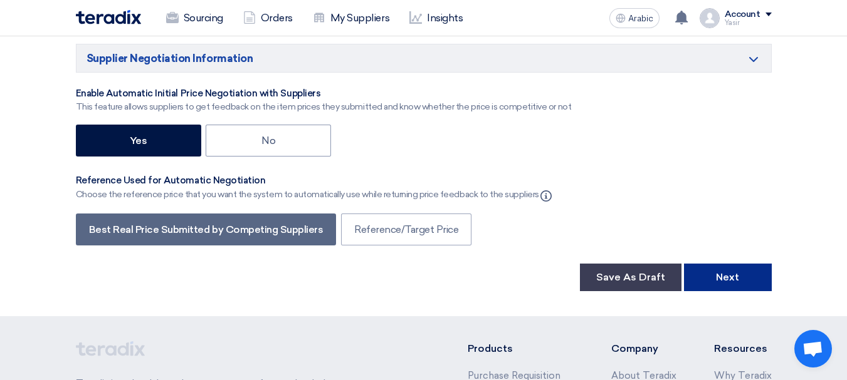
scroll to position [2068, 0]
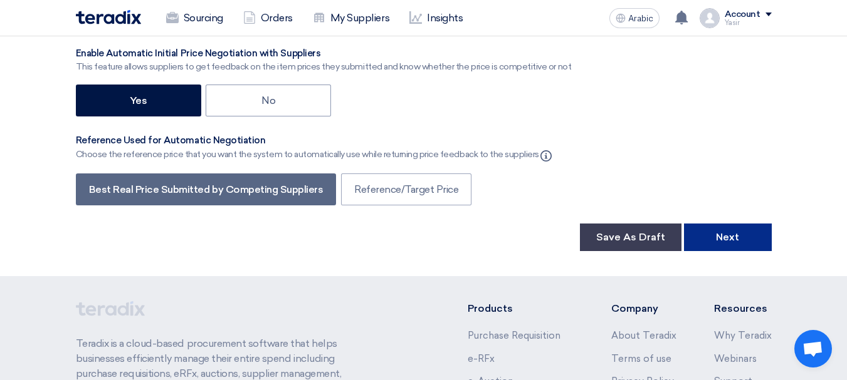
click at [725, 227] on button "Next" at bounding box center [728, 238] width 88 height 28
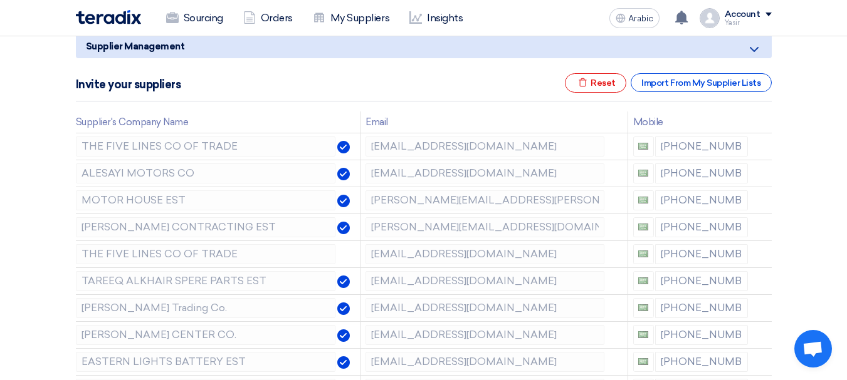
scroll to position [188, 0]
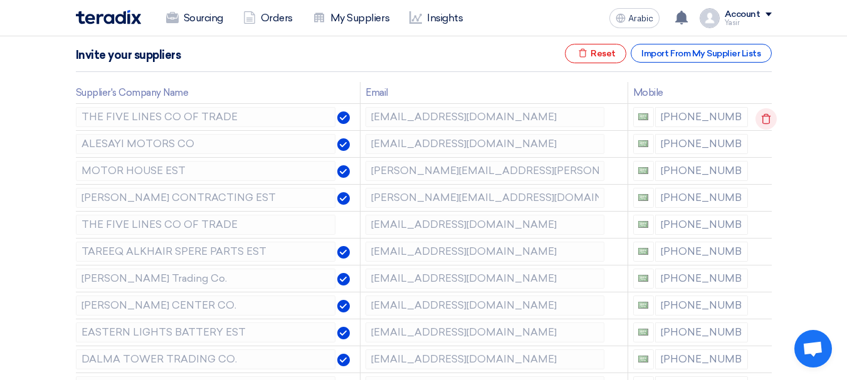
click at [763, 116] on use at bounding box center [765, 119] width 9 height 11
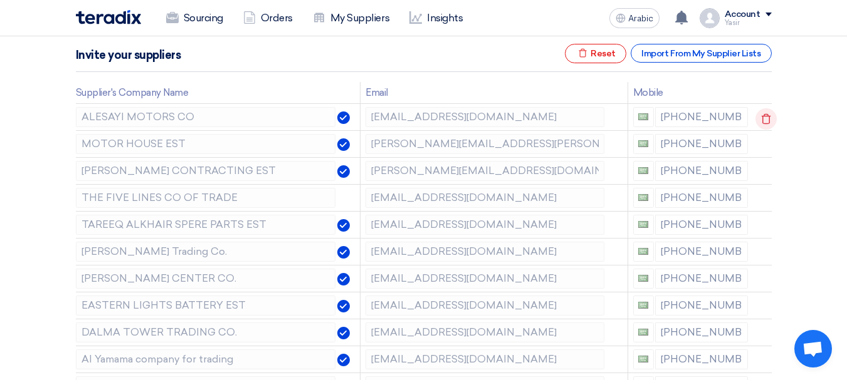
click at [763, 116] on use at bounding box center [765, 119] width 9 height 11
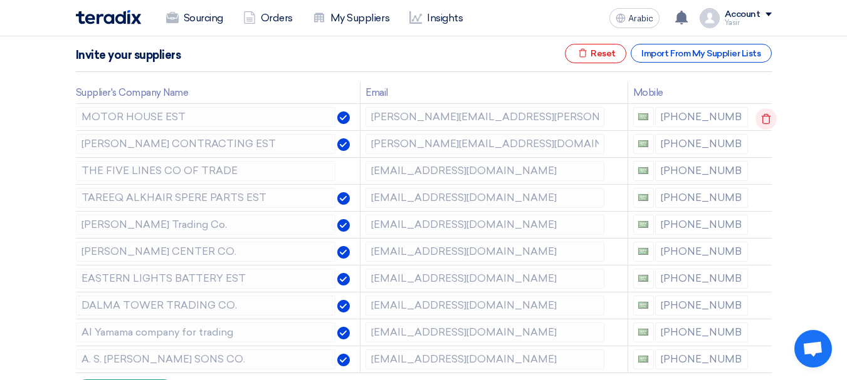
click at [763, 116] on use at bounding box center [765, 119] width 9 height 11
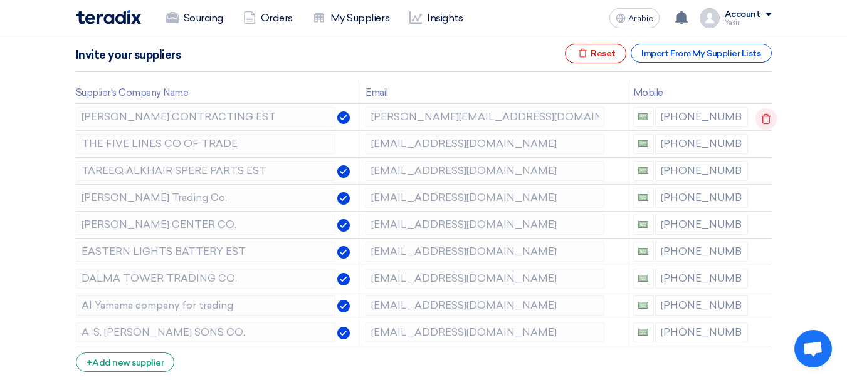
click at [763, 116] on use at bounding box center [765, 119] width 9 height 11
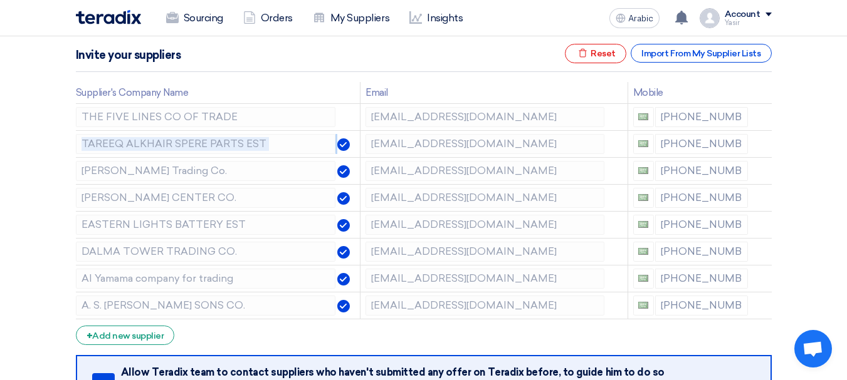
click at [0, 0] on use at bounding box center [0, 0] width 0 height 0
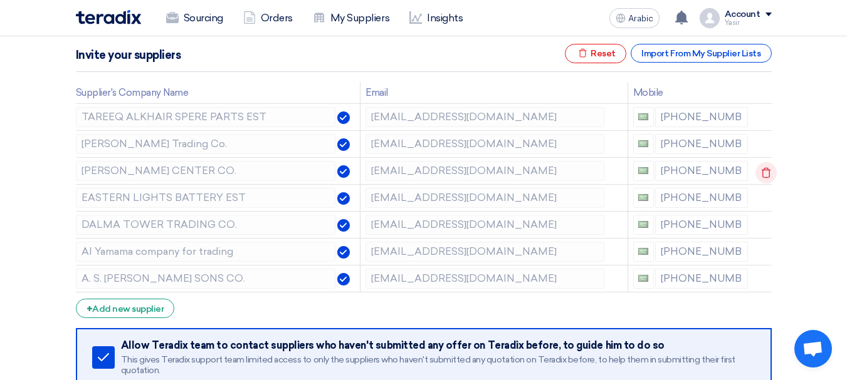
click at [765, 167] on icon at bounding box center [765, 172] width 21 height 21
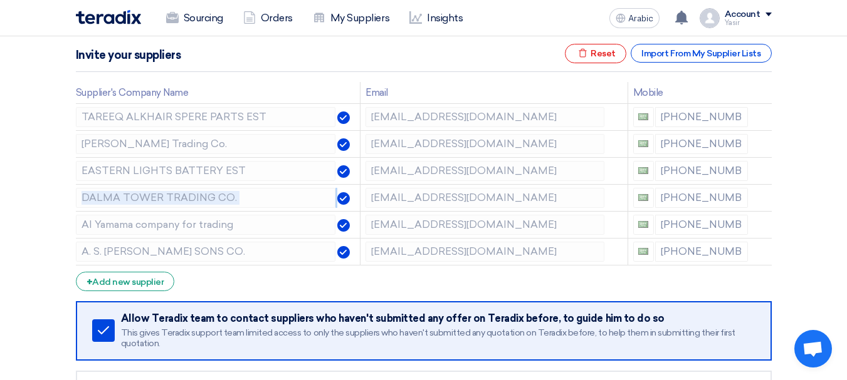
click at [0, 0] on icon at bounding box center [0, 0] width 0 height 0
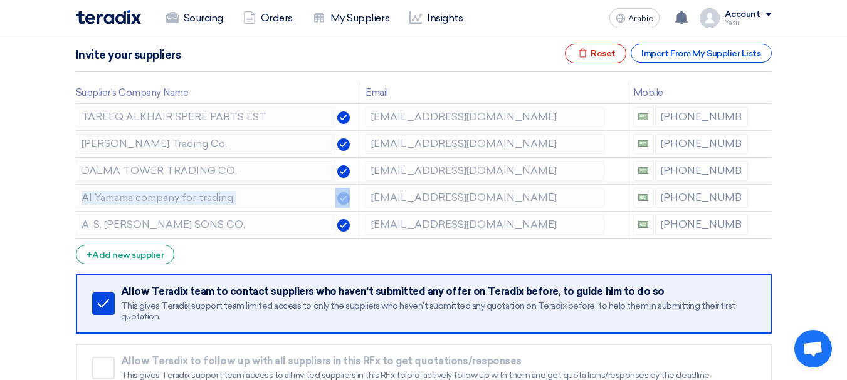
click at [0, 0] on icon at bounding box center [0, 0] width 0 height 0
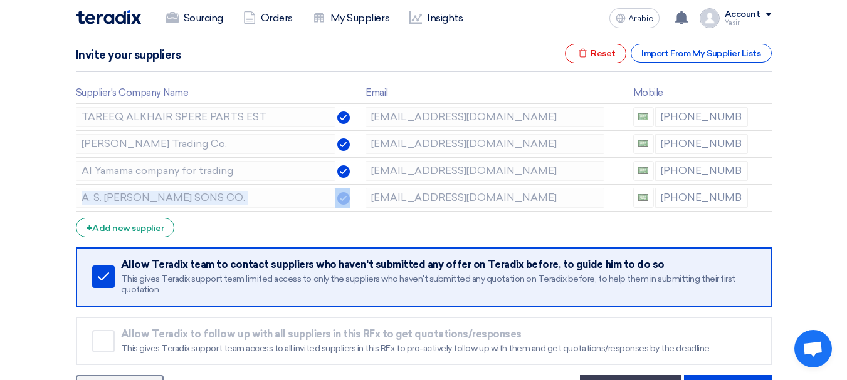
click at [0, 0] on icon at bounding box center [0, 0] width 0 height 0
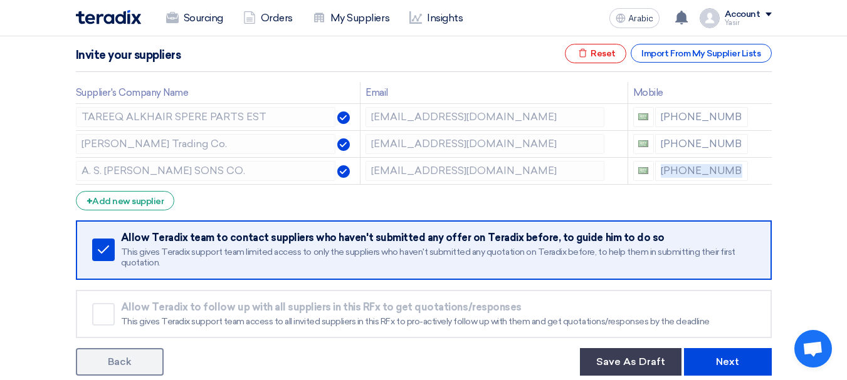
click at [0, 0] on icon at bounding box center [0, 0] width 0 height 0
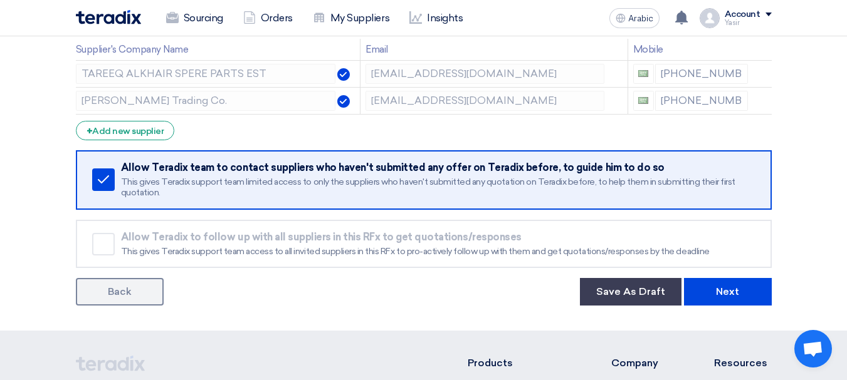
scroll to position [251, 0]
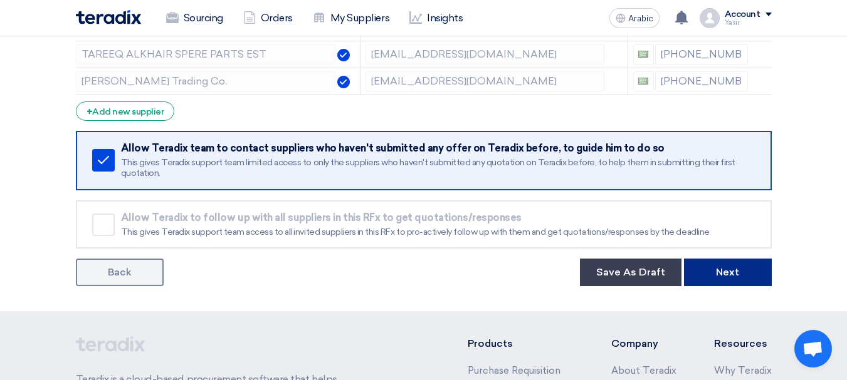
click at [701, 281] on button "Next" at bounding box center [728, 273] width 88 height 28
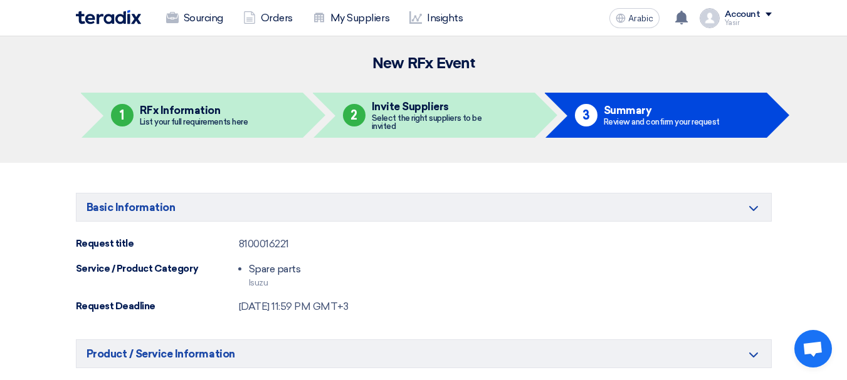
click at [274, 252] on div "Basic Information Minimize/Maximize Category Request title 8100016221 Service /…" at bounding box center [424, 254] width 696 height 122
click at [274, 251] on div "8100016221" at bounding box center [264, 244] width 50 height 15
copy div "8100016221"
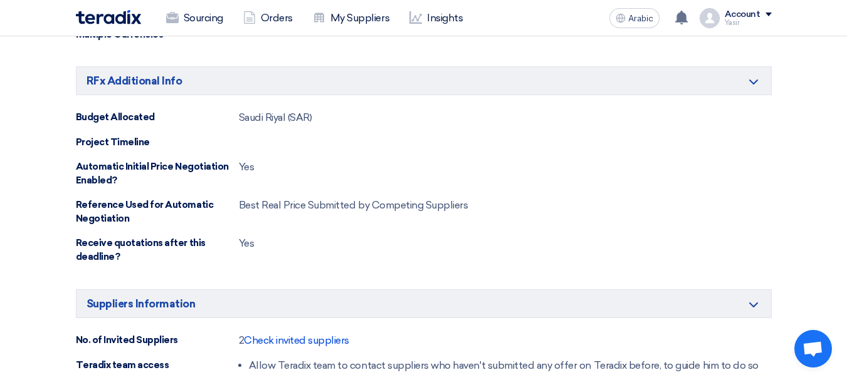
scroll to position [752, 0]
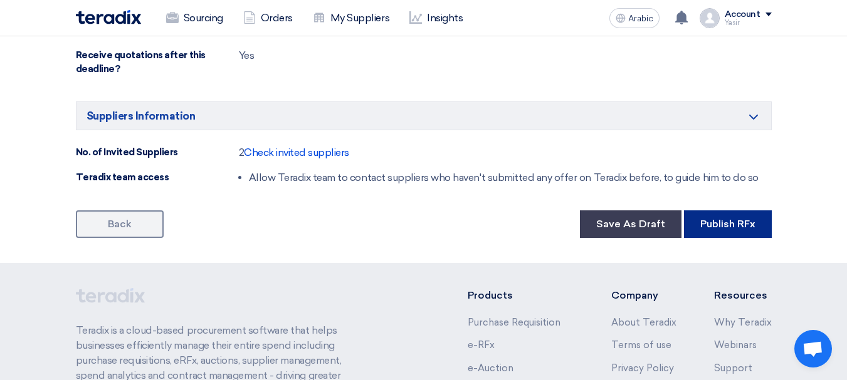
click at [723, 227] on font "Publish RFx" at bounding box center [727, 224] width 55 height 12
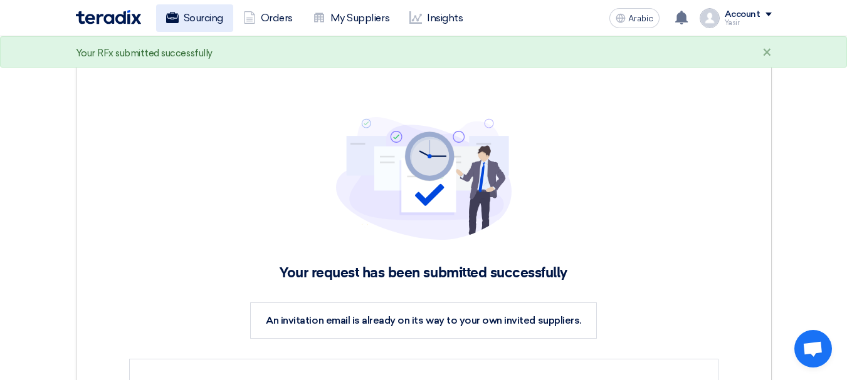
click at [202, 11] on font "Sourcing" at bounding box center [203, 18] width 39 height 15
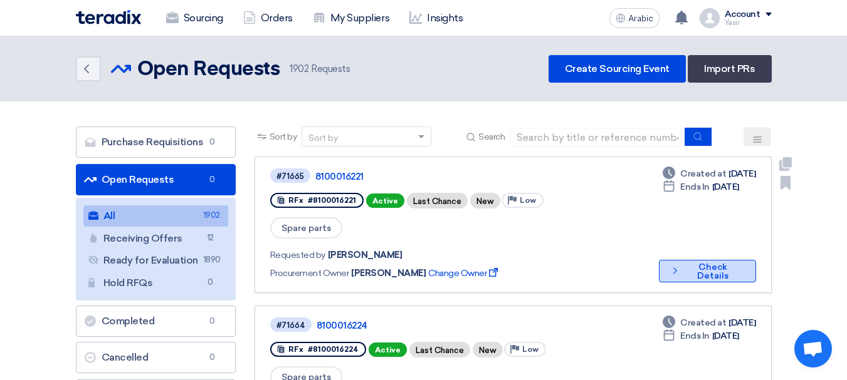
click at [697, 262] on font "Check Details" at bounding box center [712, 271] width 31 height 19
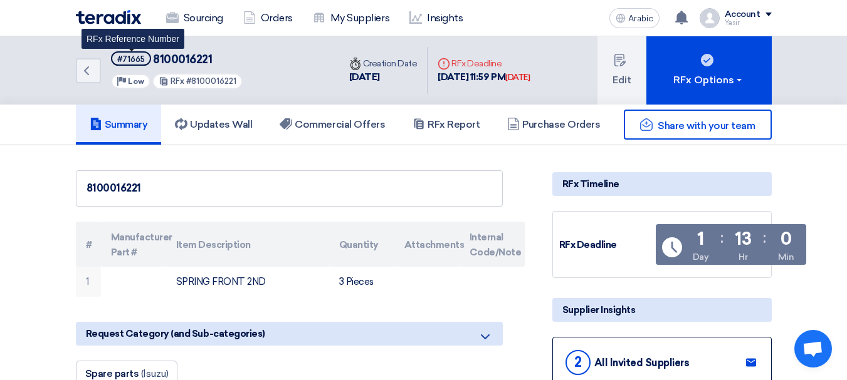
click at [136, 63] on font "#71665" at bounding box center [131, 59] width 28 height 9
copy font "71665"
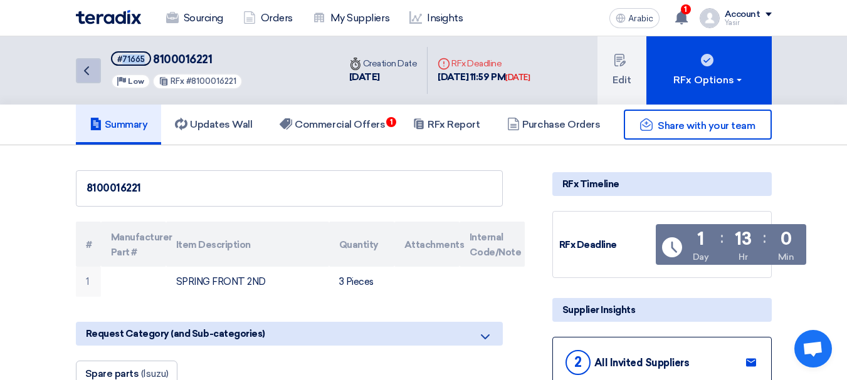
click at [85, 65] on icon "Back" at bounding box center [86, 70] width 15 height 15
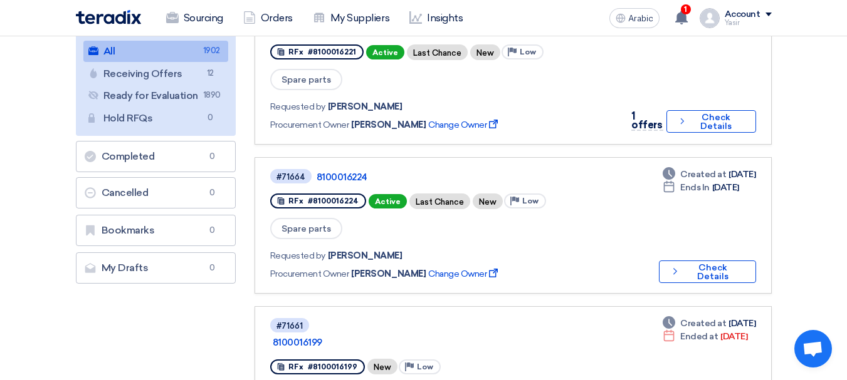
scroll to position [63, 0]
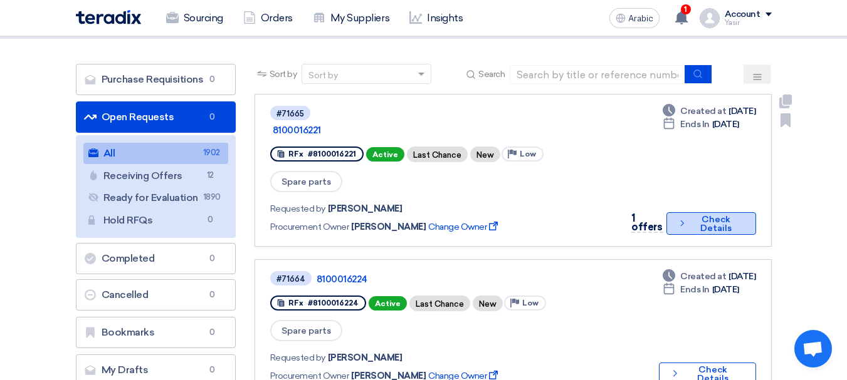
click at [723, 214] on font "Check Details" at bounding box center [715, 223] width 31 height 19
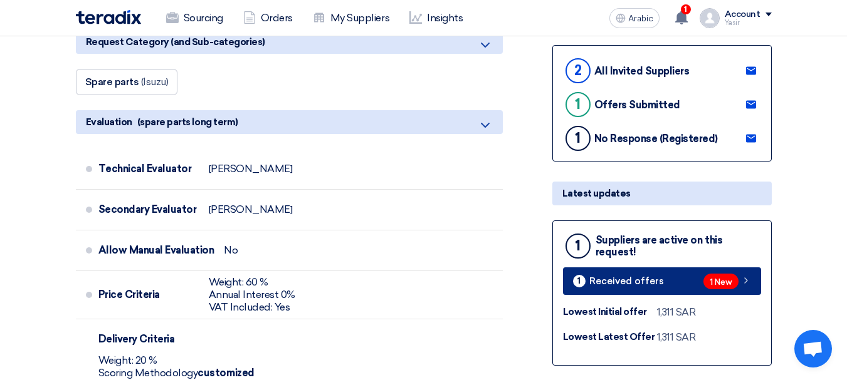
scroll to position [313, 0]
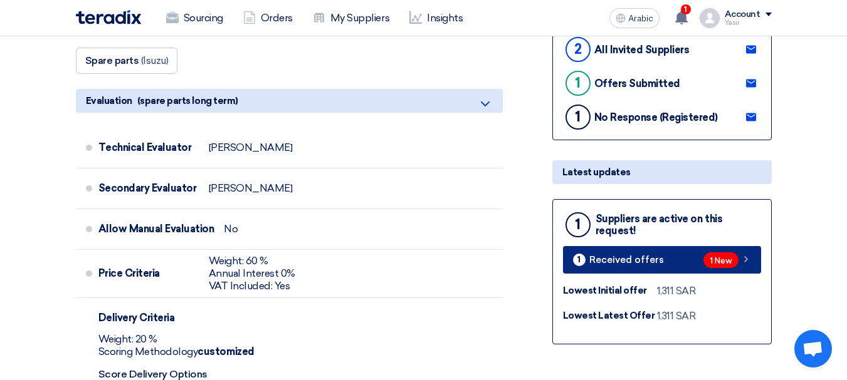
click at [703, 267] on div "1 New" at bounding box center [727, 261] width 48 height 16
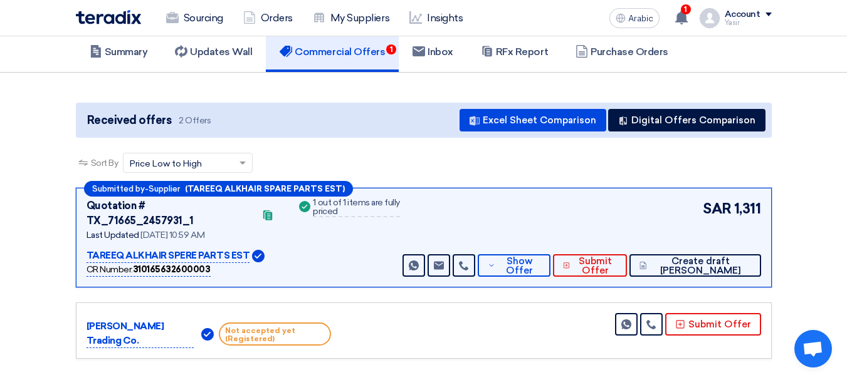
scroll to position [125, 0]
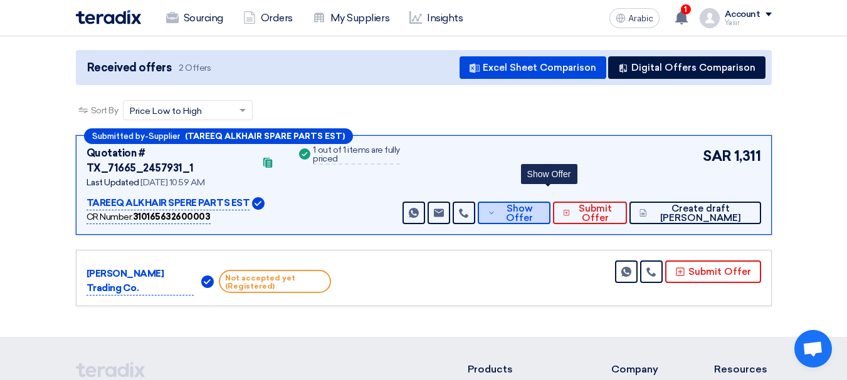
click at [533, 203] on font "Show Offer" at bounding box center [519, 213] width 27 height 21
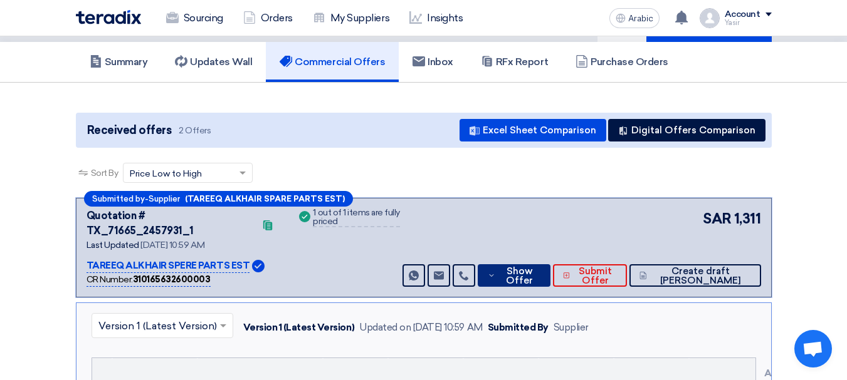
scroll to position [0, 0]
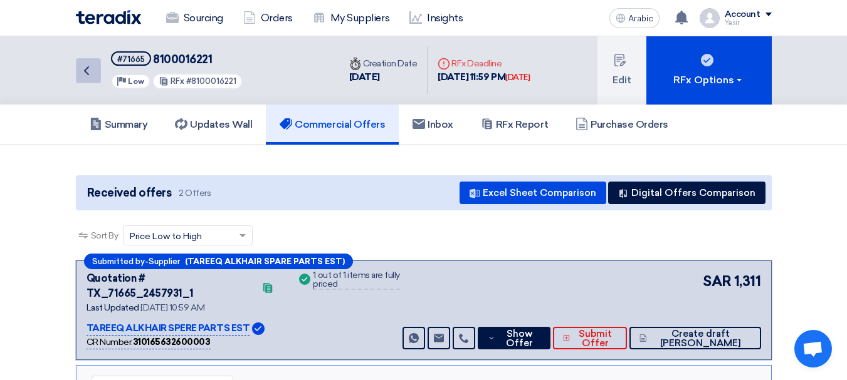
click at [85, 76] on icon "Back" at bounding box center [86, 70] width 15 height 15
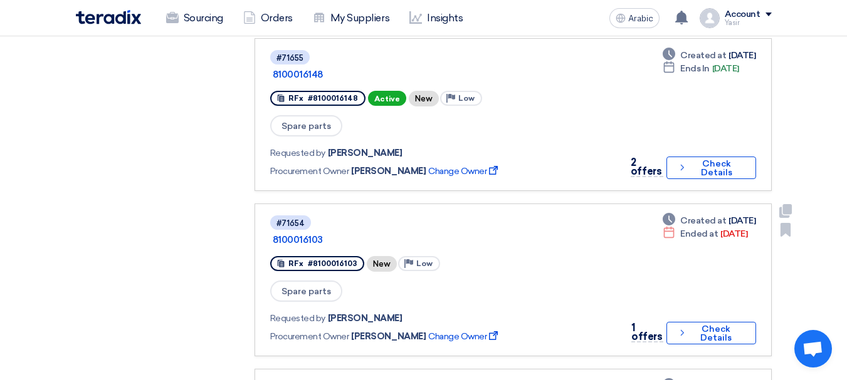
scroll to position [1379, 0]
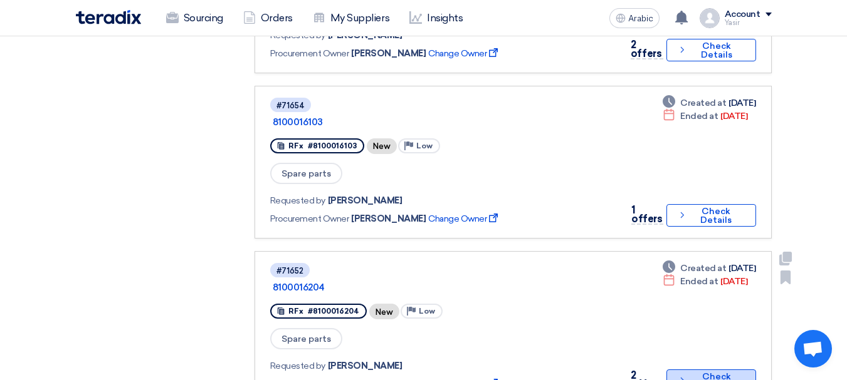
click at [681, 370] on button "Check details Check Details" at bounding box center [710, 381] width 89 height 23
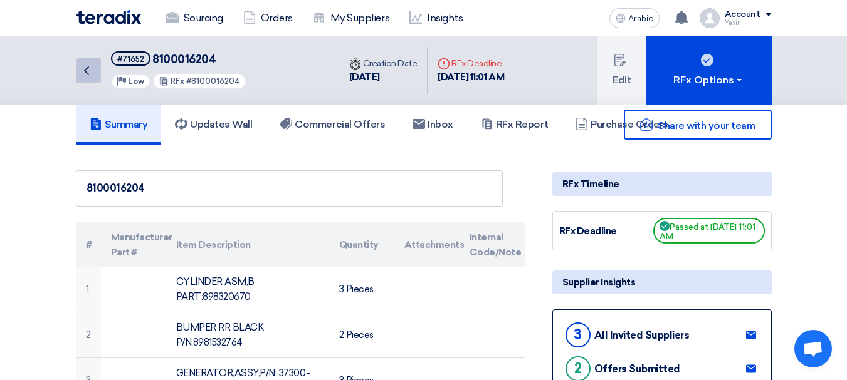
click at [99, 69] on link "Back" at bounding box center [88, 70] width 25 height 25
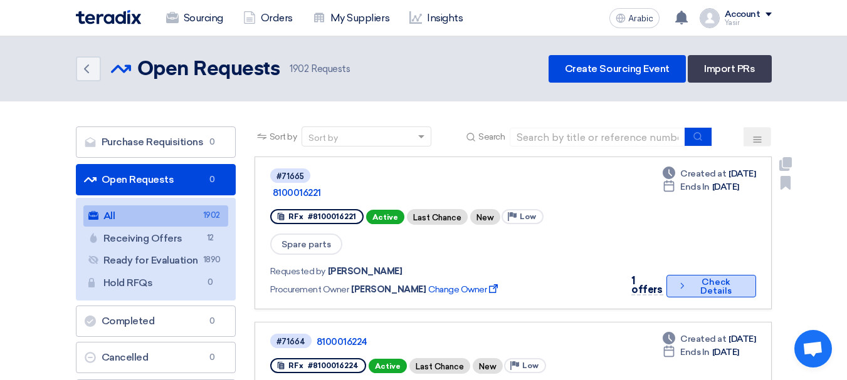
click at [671, 275] on button "Check details Check Details" at bounding box center [711, 286] width 90 height 23
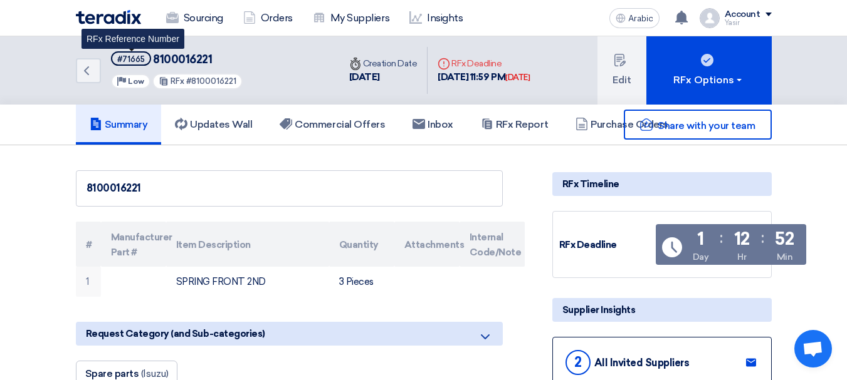
click at [140, 61] on font "#71665" at bounding box center [131, 59] width 28 height 9
copy font "71665"
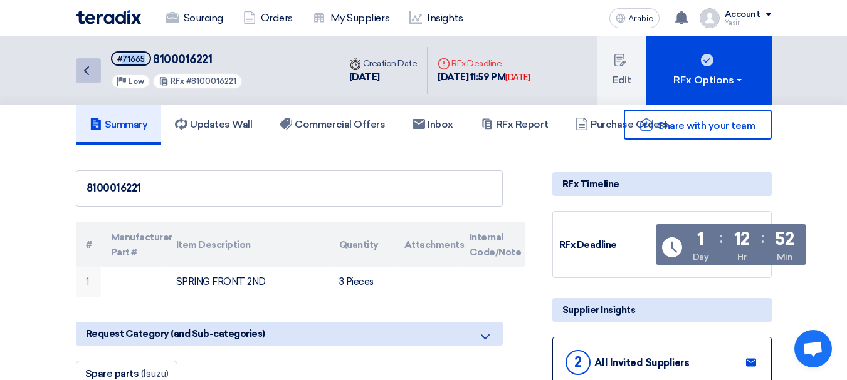
click at [98, 80] on link "Back" at bounding box center [88, 70] width 25 height 25
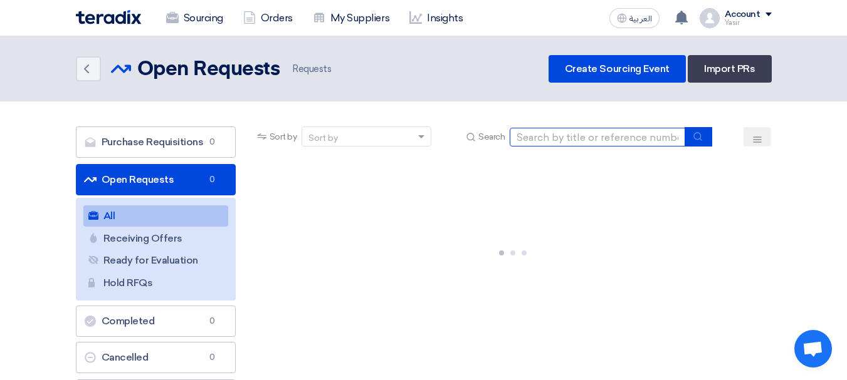
drag, startPoint x: 555, startPoint y: 134, endPoint x: 567, endPoint y: 148, distance: 18.2
click at [555, 134] on input at bounding box center [597, 137] width 175 height 19
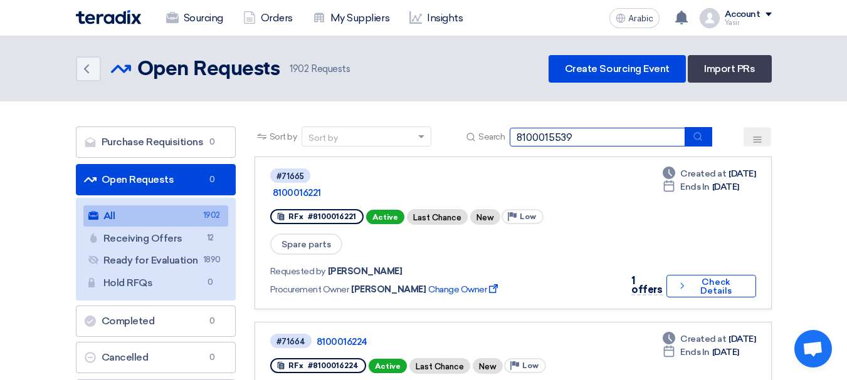
type input "8100015539"
click at [690, 143] on button "submit" at bounding box center [698, 136] width 28 height 19
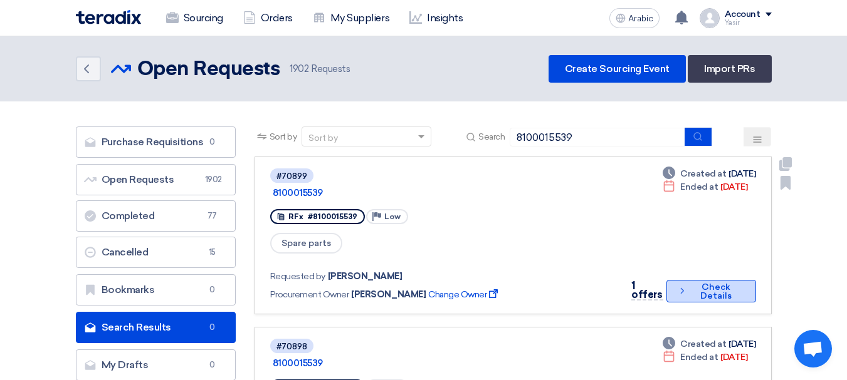
click at [686, 280] on button "Check details Check Details" at bounding box center [711, 291] width 90 height 23
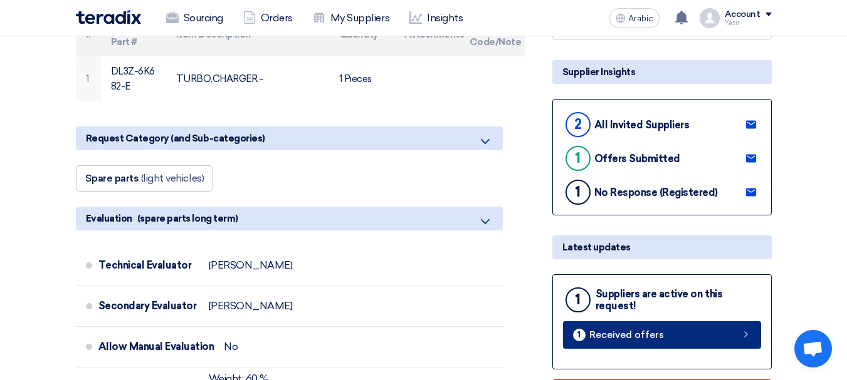
scroll to position [313, 0]
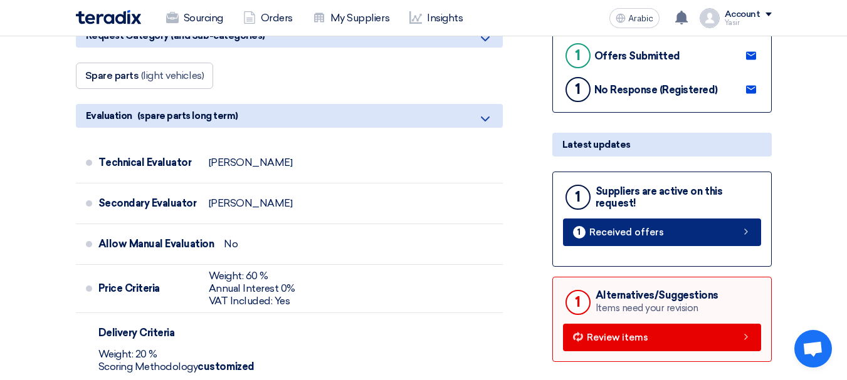
click at [724, 240] on link "1 Received offers" at bounding box center [662, 233] width 198 height 28
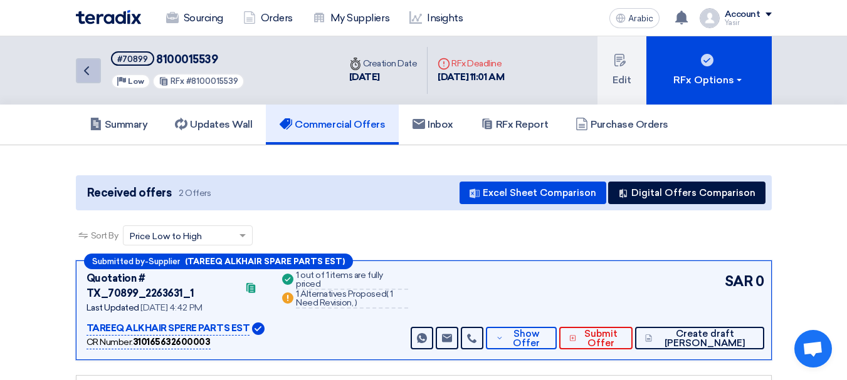
click at [85, 78] on icon "Back" at bounding box center [86, 70] width 15 height 15
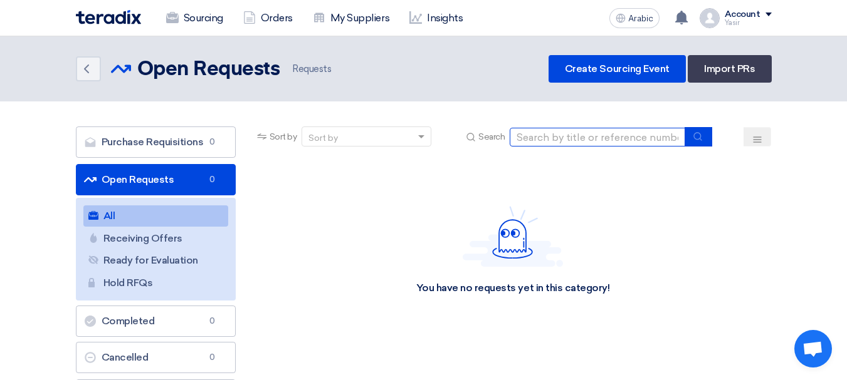
click at [550, 142] on input at bounding box center [597, 137] width 175 height 19
paste input "71665"
type input "71665"
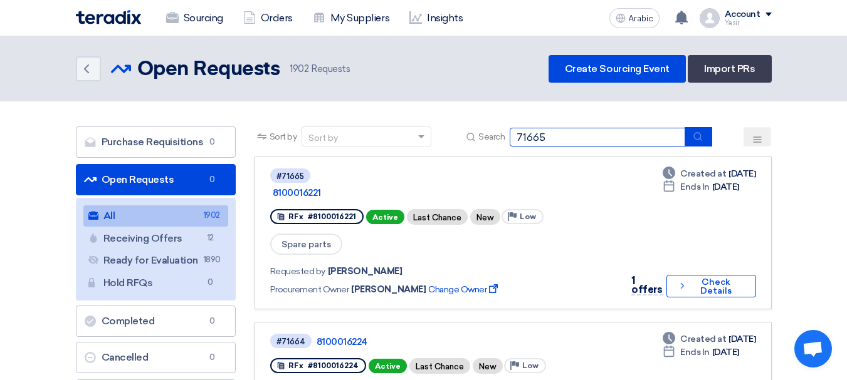
drag, startPoint x: 449, startPoint y: 145, endPoint x: 464, endPoint y: 153, distance: 16.8
click at [436, 145] on div "Sort by Sort by Search 71665" at bounding box center [512, 142] width 517 height 30
click at [560, 138] on input at bounding box center [597, 137] width 175 height 19
type input "8100015539"
click at [704, 139] on button "submit" at bounding box center [698, 136] width 28 height 19
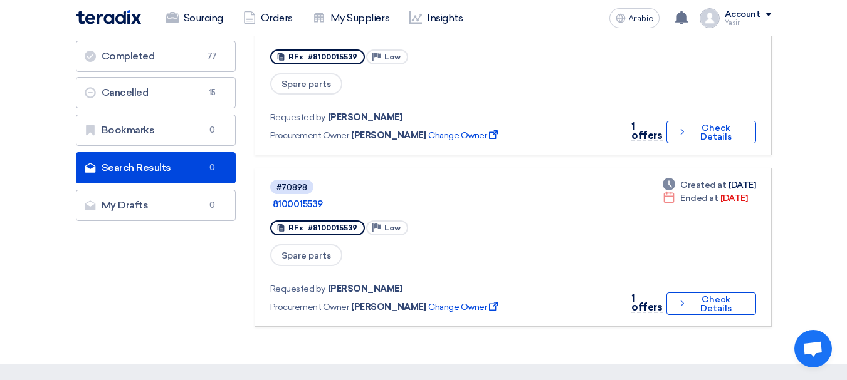
scroll to position [251, 0]
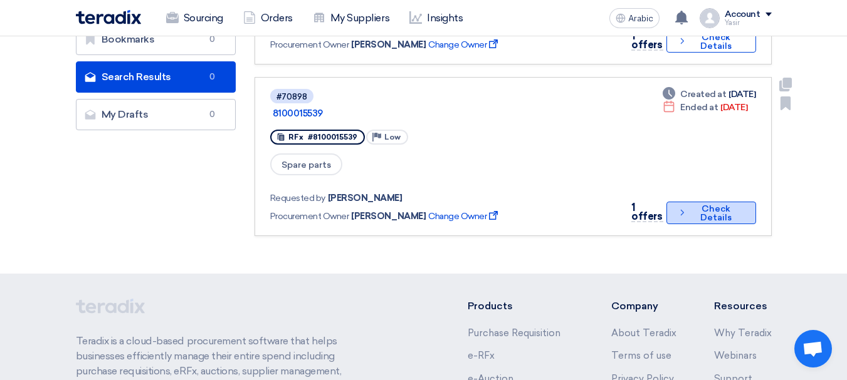
click at [719, 204] on font "Check Details" at bounding box center [715, 213] width 31 height 19
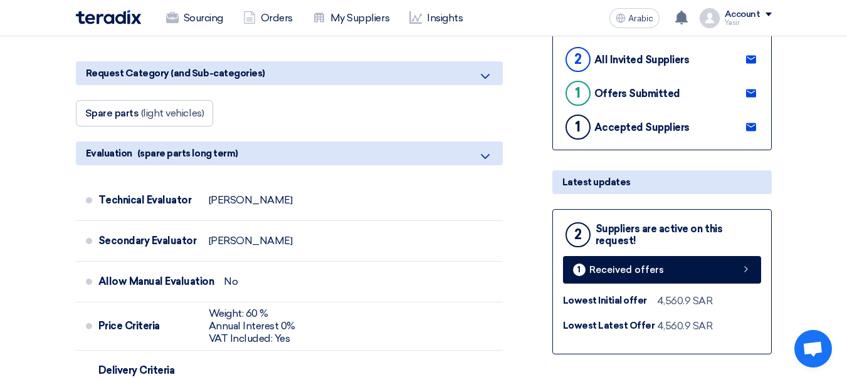
scroll to position [313, 0]
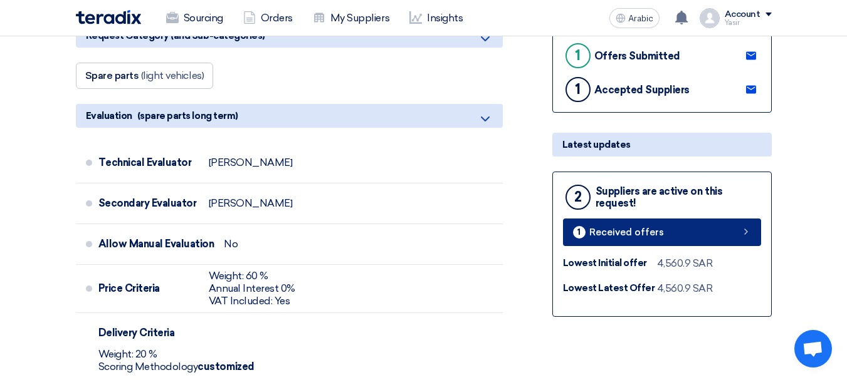
click at [671, 226] on link "1 Received offers" at bounding box center [662, 233] width 198 height 28
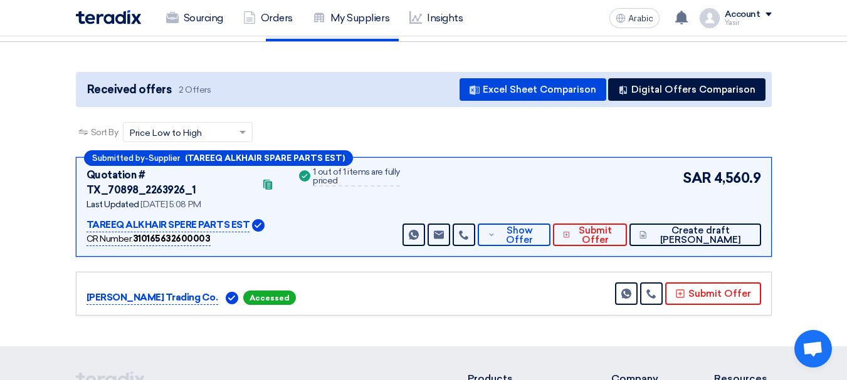
scroll to position [125, 0]
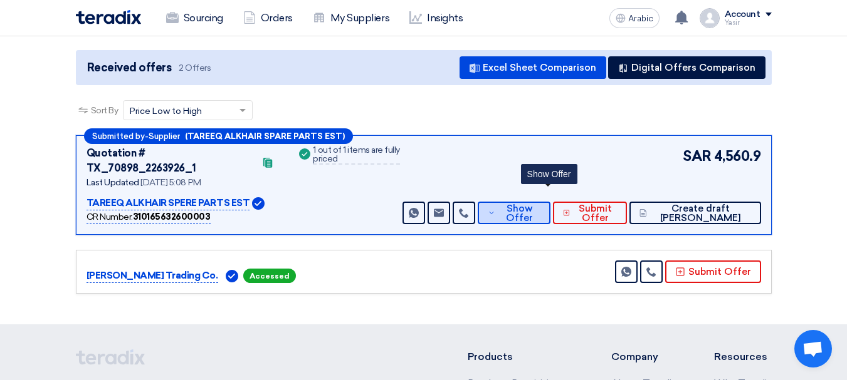
click at [533, 204] on font "Show Offer" at bounding box center [519, 213] width 27 height 21
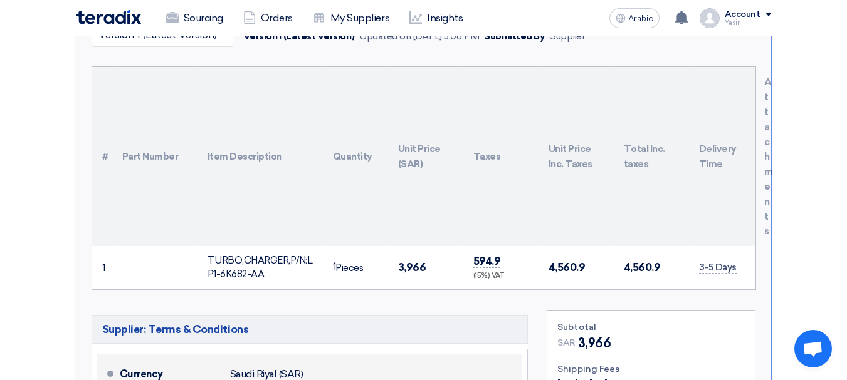
scroll to position [439, 0]
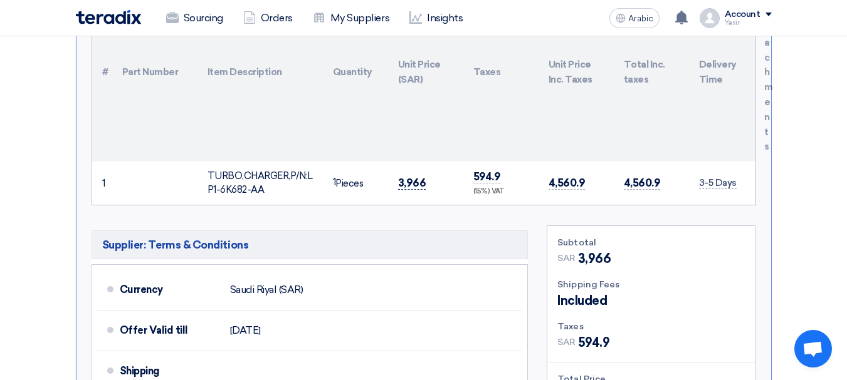
click at [404, 177] on font "3,966" at bounding box center [412, 183] width 28 height 13
copy font "3,966"
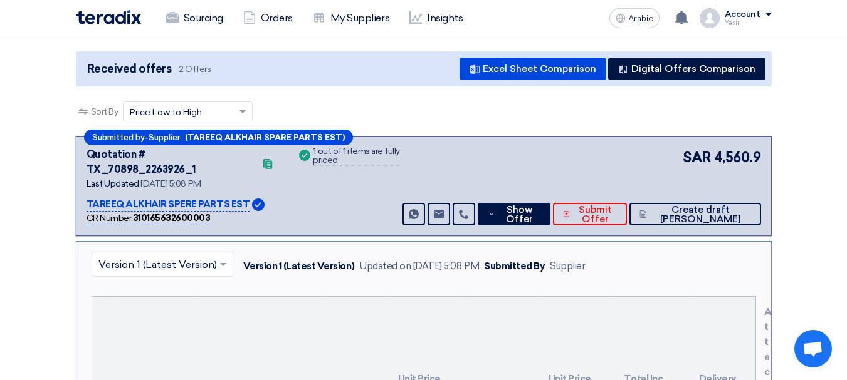
scroll to position [0, 0]
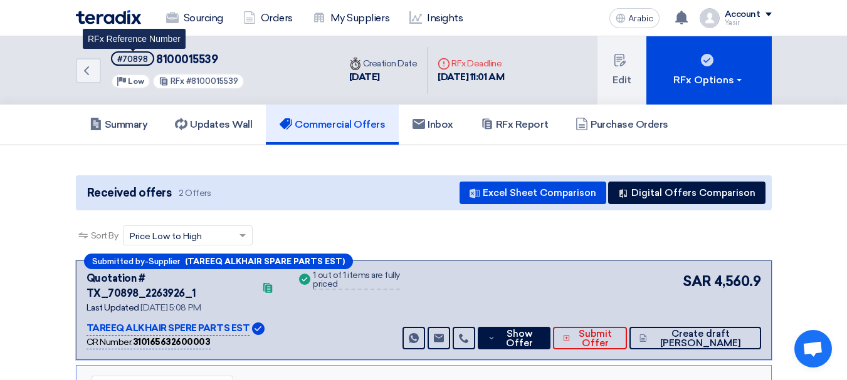
click at [144, 61] on font "#70898" at bounding box center [132, 59] width 31 height 9
copy font "70898"
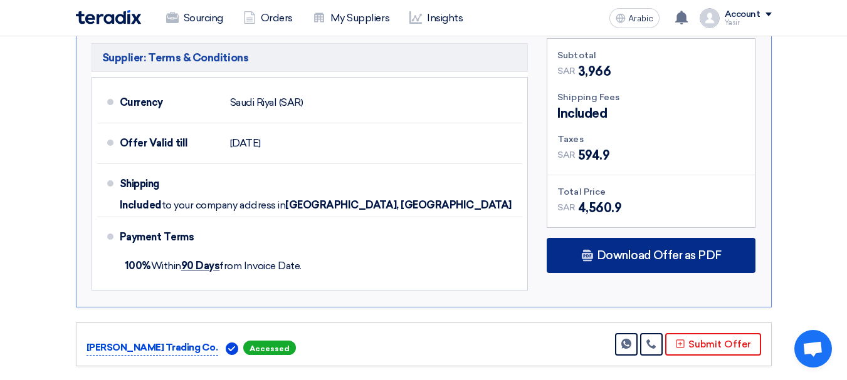
scroll to position [627, 0]
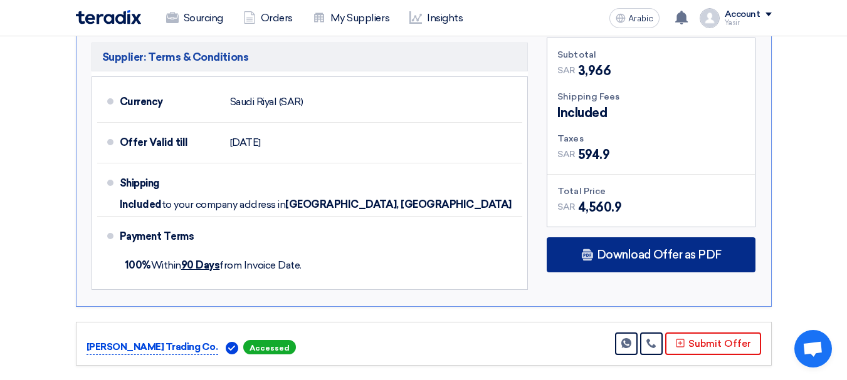
click at [652, 248] on font "Download Offer as PDF" at bounding box center [659, 255] width 125 height 14
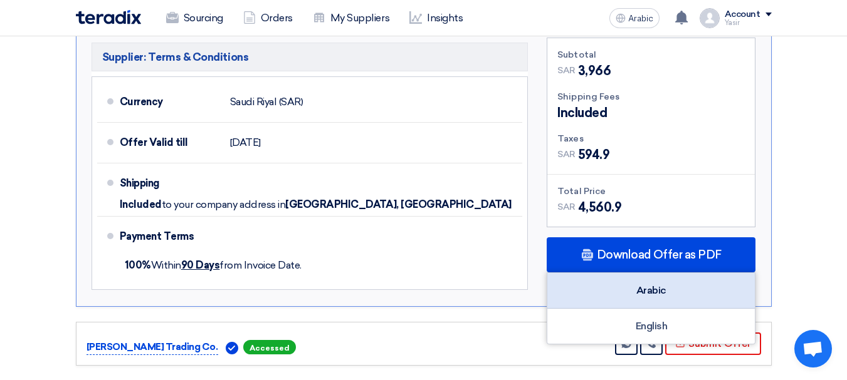
click at [640, 285] on font "Arabic" at bounding box center [651, 291] width 30 height 12
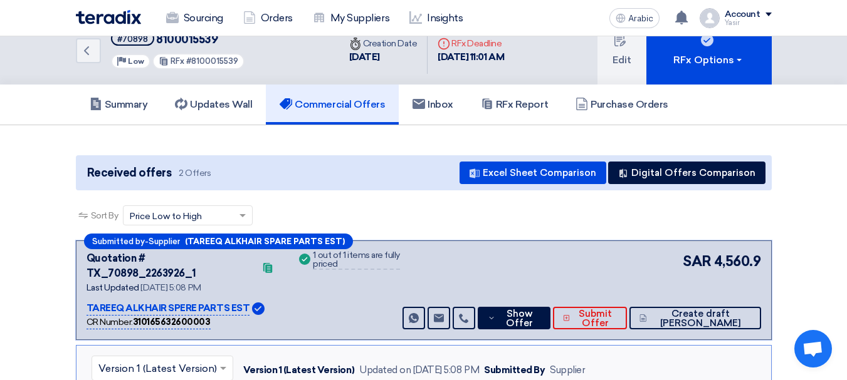
scroll to position [0, 0]
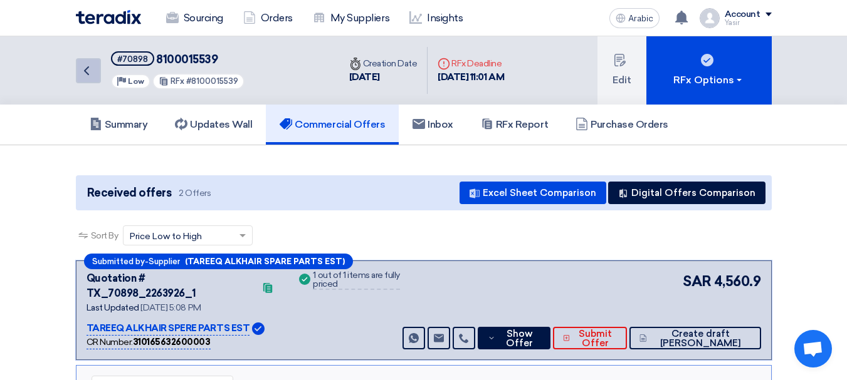
click at [95, 74] on link "Back" at bounding box center [88, 70] width 25 height 25
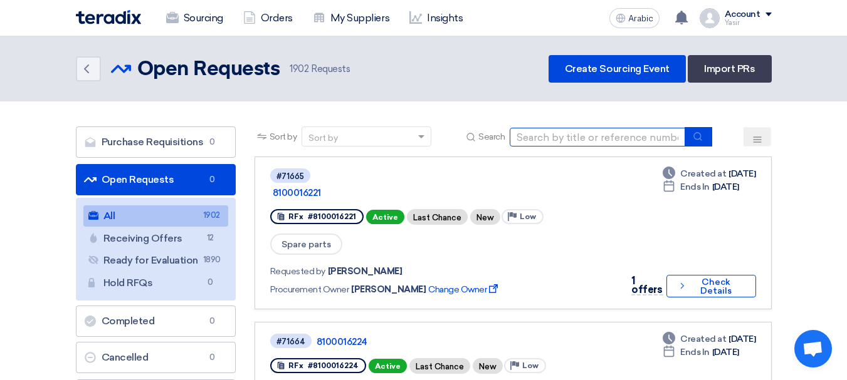
click at [567, 143] on input at bounding box center [597, 137] width 175 height 19
type input "8100016196"
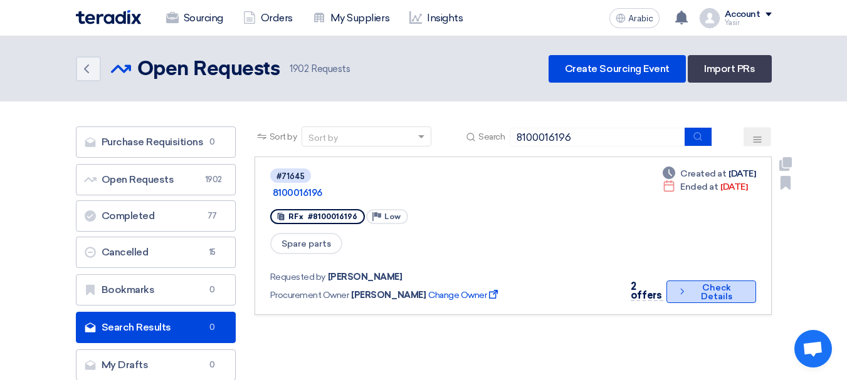
click at [677, 286] on icon "Check details" at bounding box center [682, 292] width 10 height 12
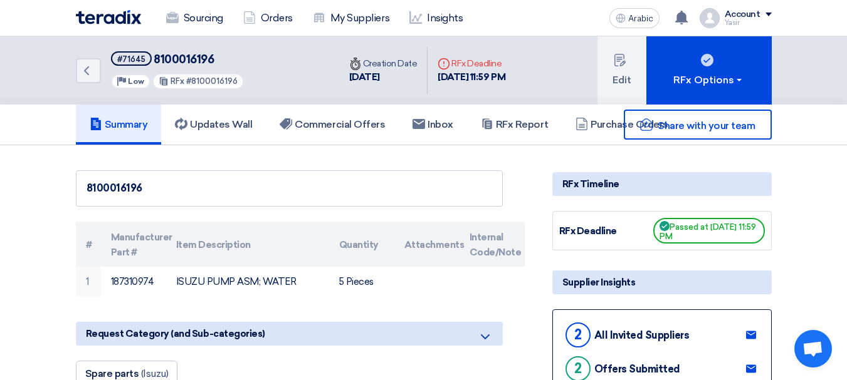
click at [179, 57] on font "8100016196" at bounding box center [184, 60] width 60 height 14
copy font "8100016196"
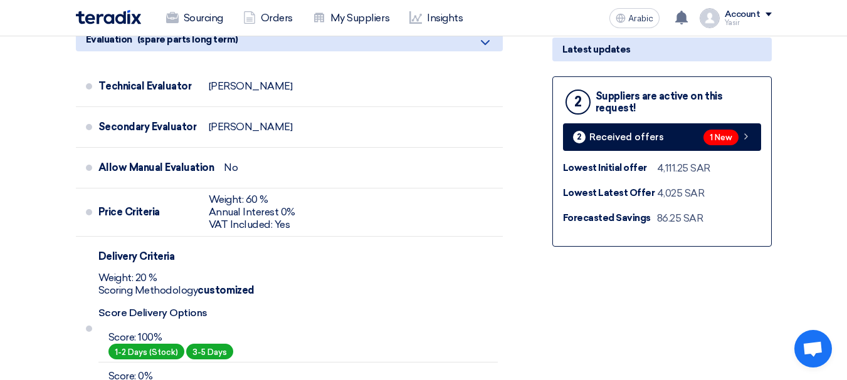
scroll to position [376, 0]
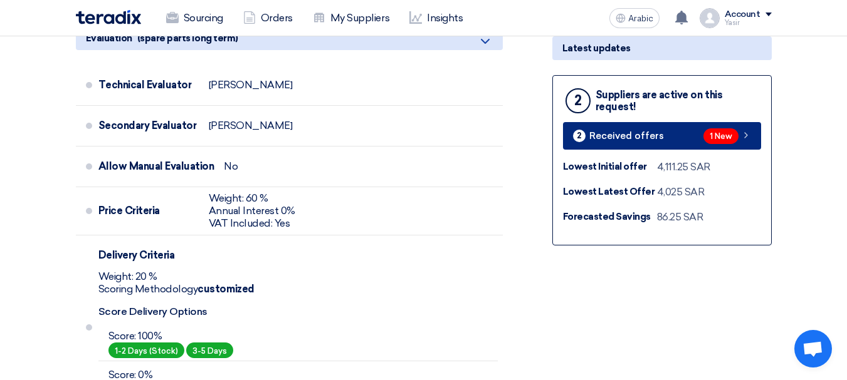
click at [687, 137] on link "2 Received offers 1 New" at bounding box center [662, 136] width 198 height 28
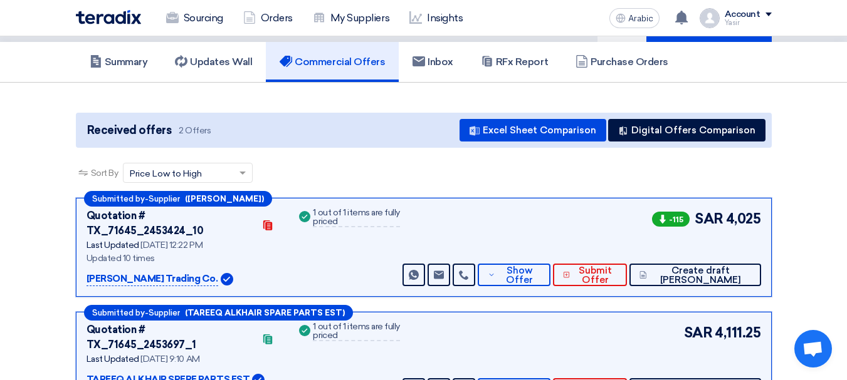
scroll to position [125, 0]
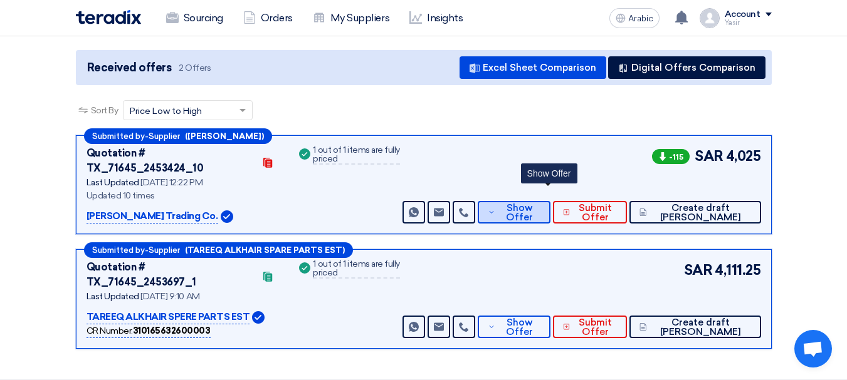
click at [533, 202] on font "Show Offer" at bounding box center [519, 212] width 27 height 21
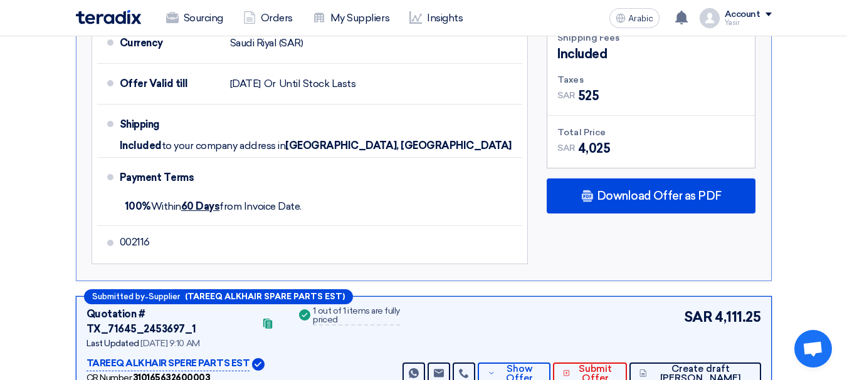
scroll to position [752, 0]
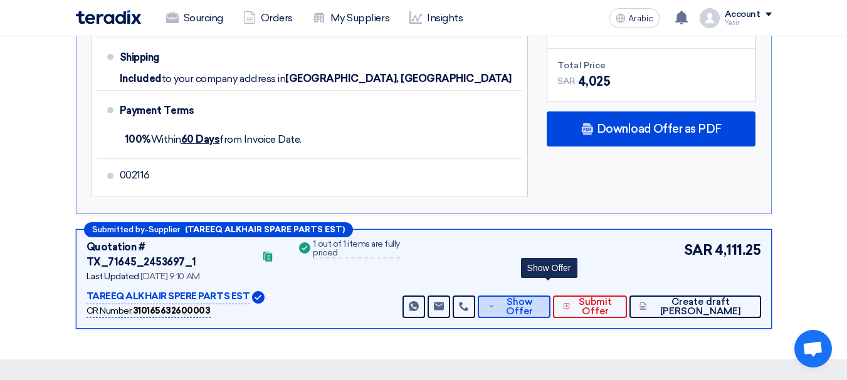
click at [533, 296] on font "Show Offer" at bounding box center [519, 306] width 27 height 21
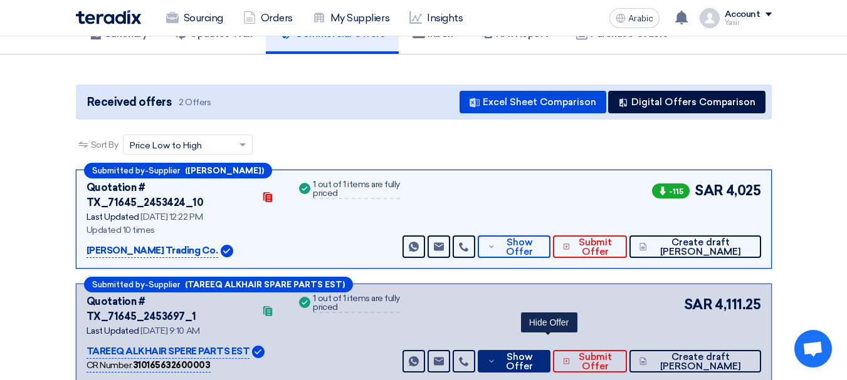
scroll to position [0, 0]
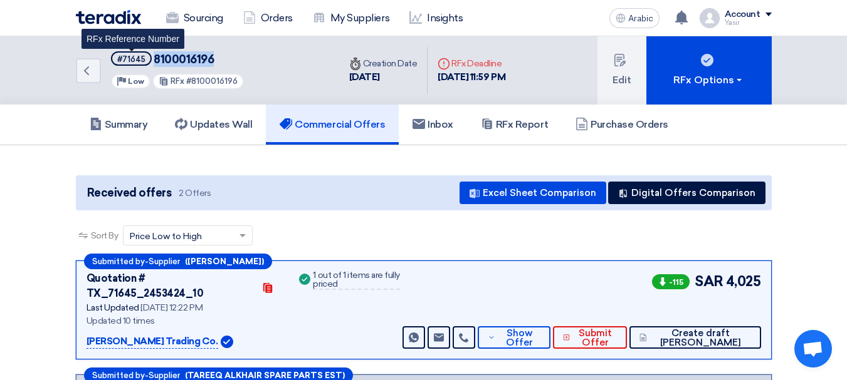
click at [133, 53] on span "#71645" at bounding box center [131, 58] width 41 height 14
click at [132, 61] on font "#71645" at bounding box center [131, 59] width 28 height 9
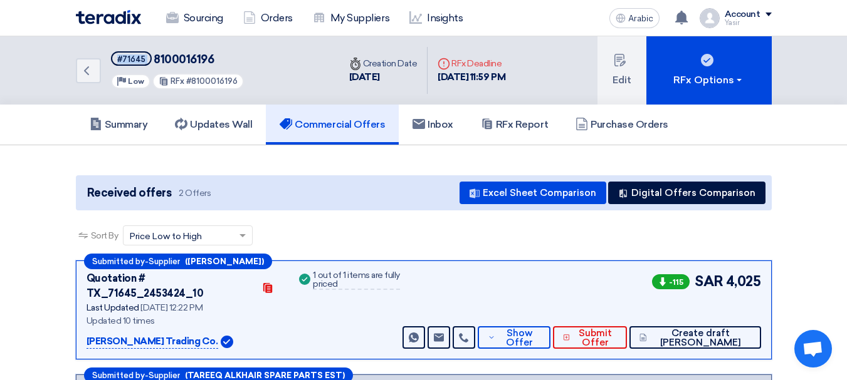
scroll to position [188, 0]
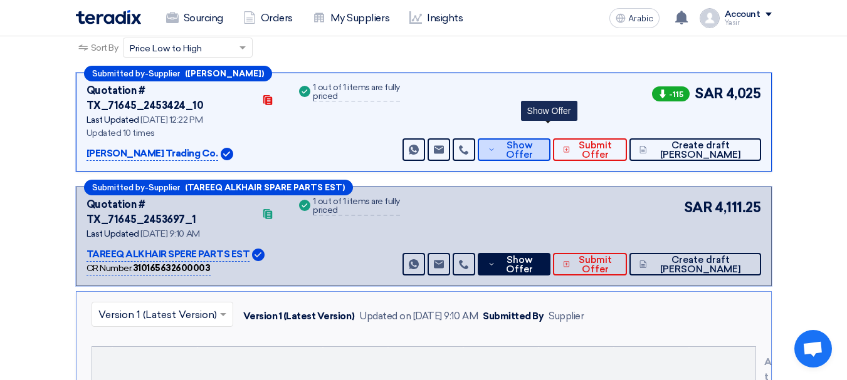
click at [533, 140] on font "Show Offer" at bounding box center [519, 150] width 27 height 21
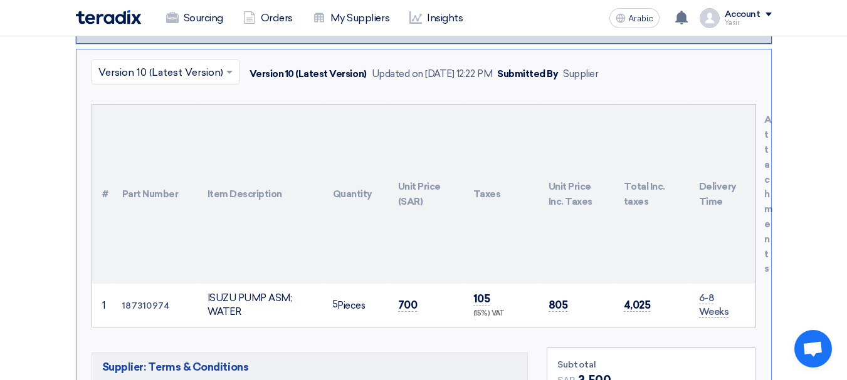
scroll to position [439, 0]
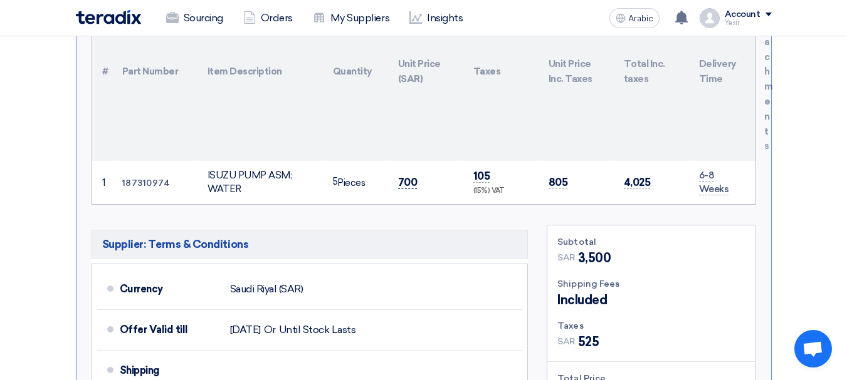
click at [404, 176] on font "700" at bounding box center [407, 182] width 19 height 13
copy font "700"
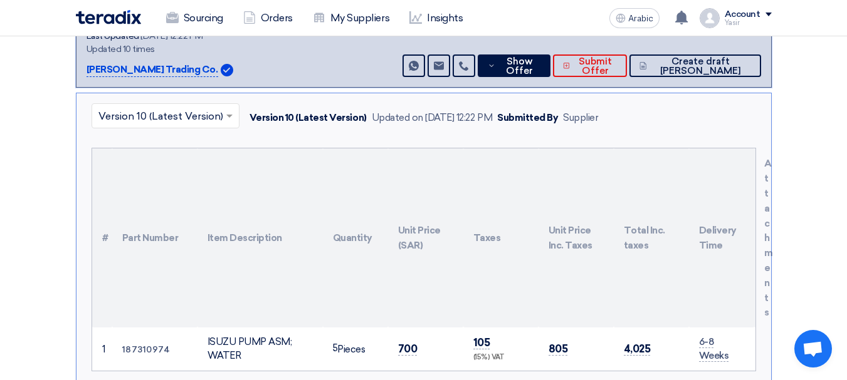
scroll to position [251, 0]
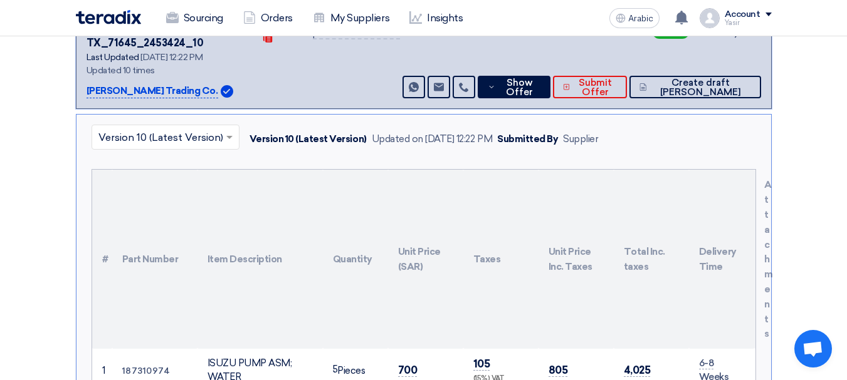
click at [417, 349] on td "700" at bounding box center [425, 370] width 75 height 43
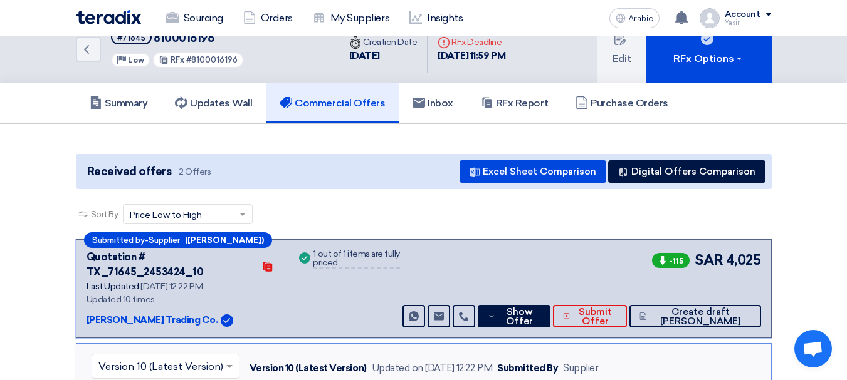
scroll to position [0, 0]
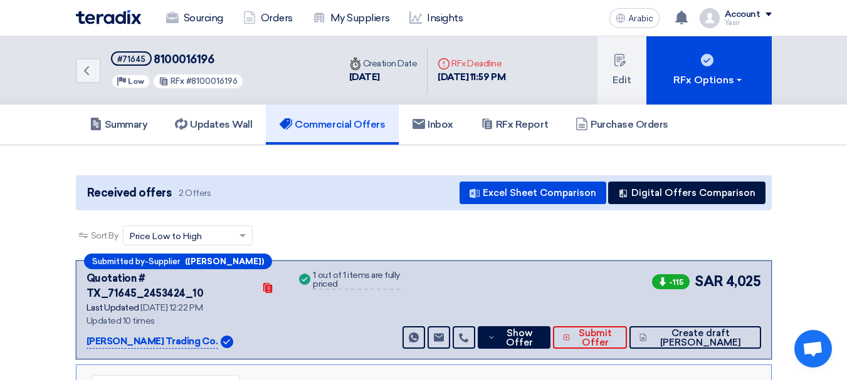
click at [170, 57] on font "8100016196" at bounding box center [184, 60] width 60 height 14
copy font "8100016196"
click at [97, 75] on link "Back" at bounding box center [88, 70] width 25 height 25
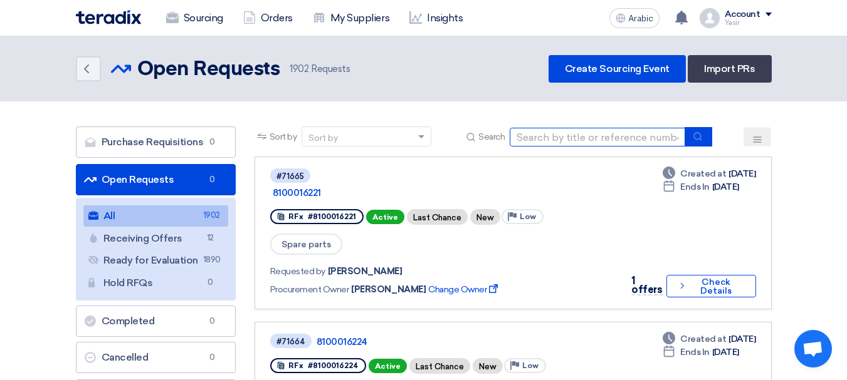
click at [540, 133] on input at bounding box center [597, 137] width 175 height 19
paste input "71645"
type input "71645"
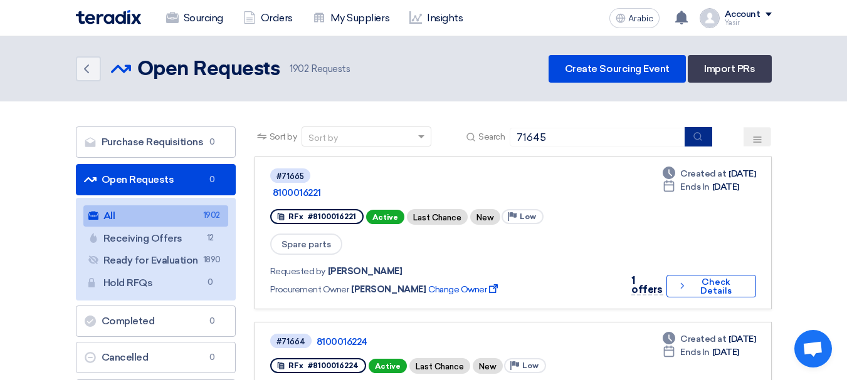
click at [711, 138] on button "submit" at bounding box center [698, 136] width 28 height 19
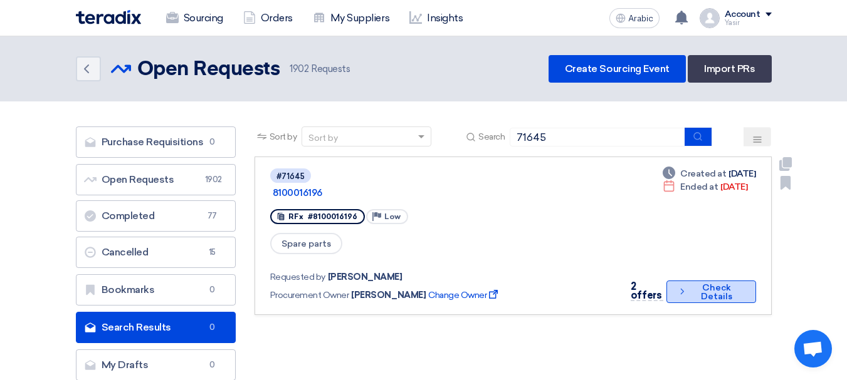
click at [707, 283] on font "Check Details" at bounding box center [716, 292] width 31 height 19
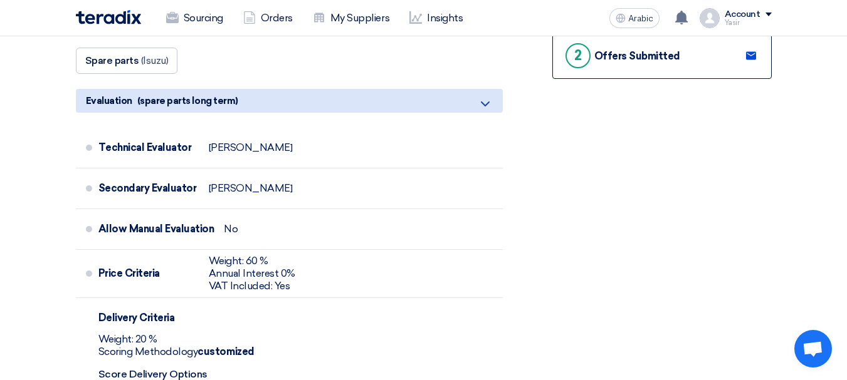
scroll to position [439, 0]
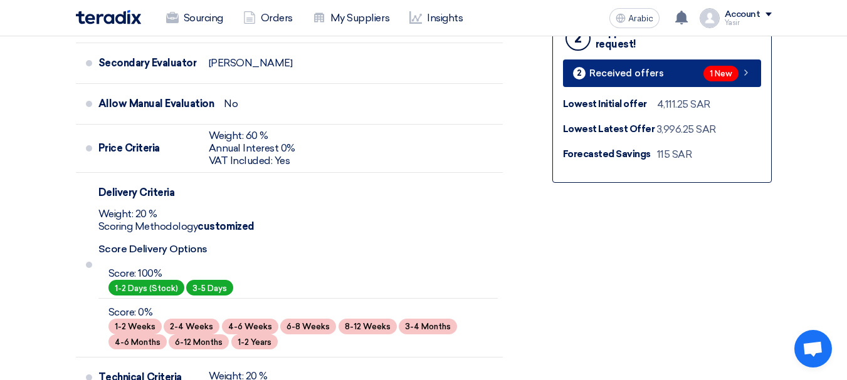
click at [689, 80] on link "2 Received offers 1 New" at bounding box center [662, 74] width 198 height 28
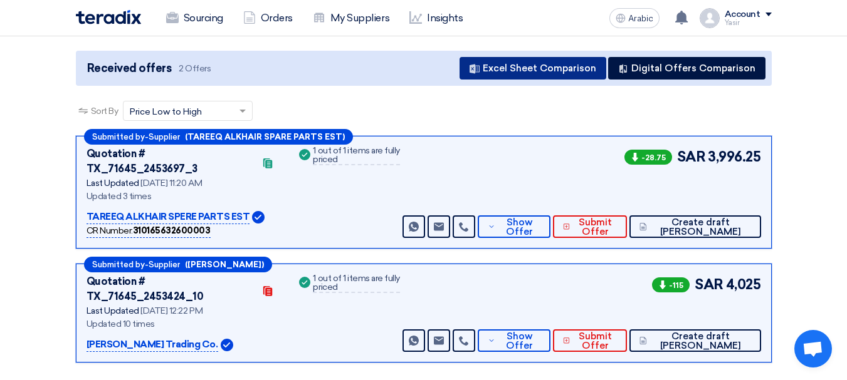
scroll to position [125, 0]
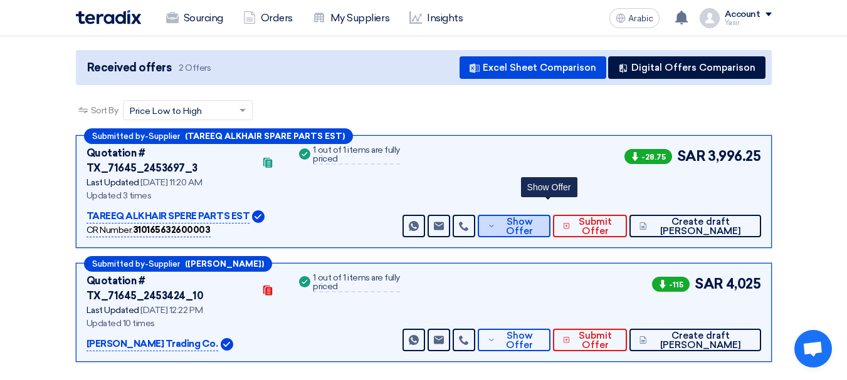
click at [540, 217] on span "Show Offer" at bounding box center [518, 226] width 41 height 19
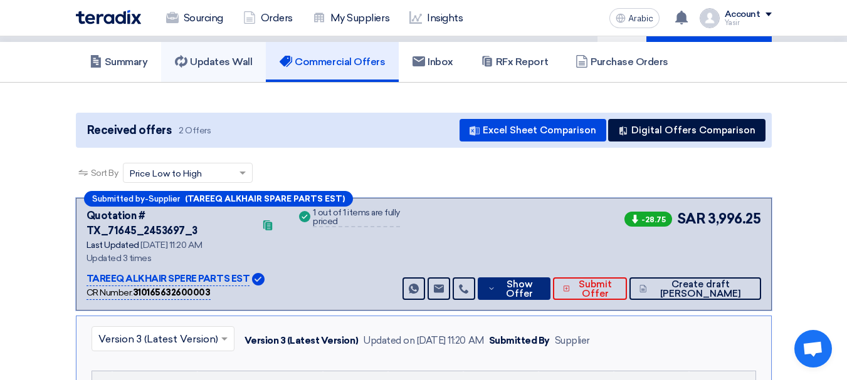
scroll to position [0, 0]
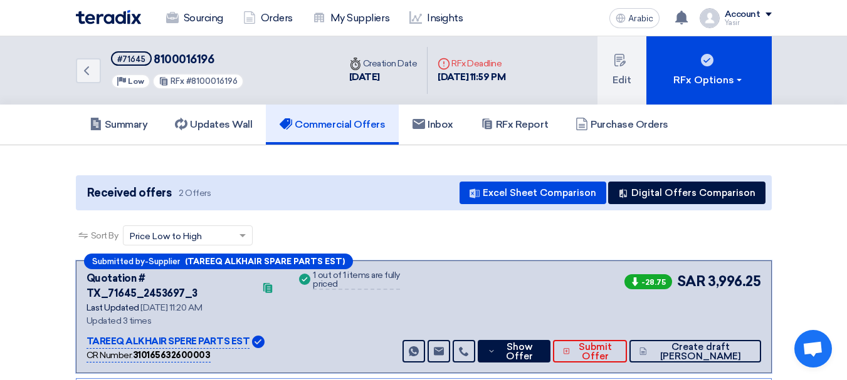
click at [183, 64] on font "8100016196" at bounding box center [184, 60] width 60 height 14
copy font "8100016196"
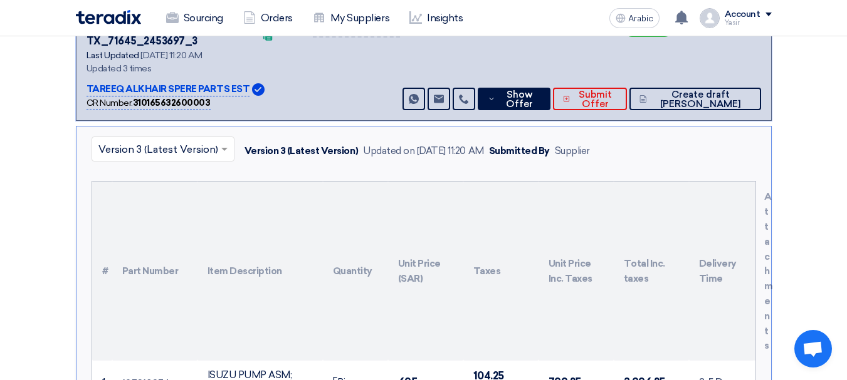
scroll to position [313, 0]
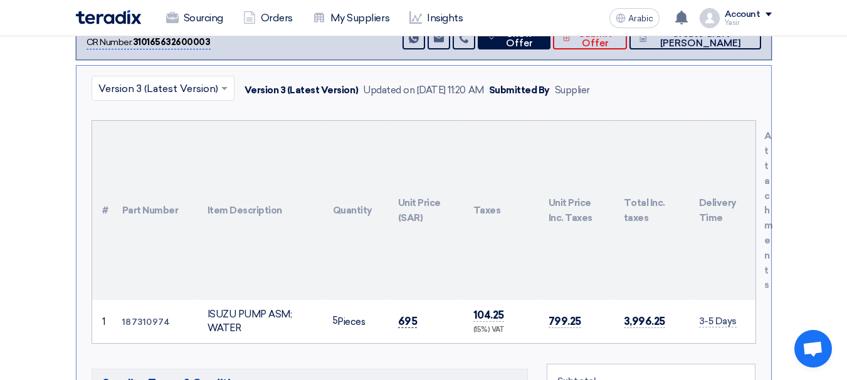
click at [404, 315] on font "695" at bounding box center [407, 321] width 19 height 13
copy font "695"
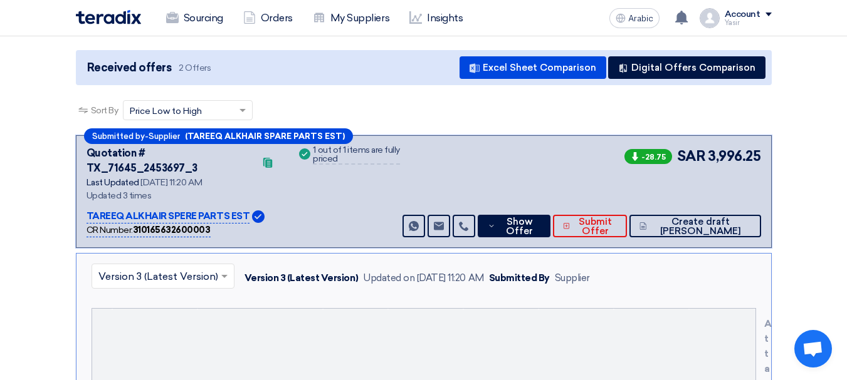
scroll to position [0, 0]
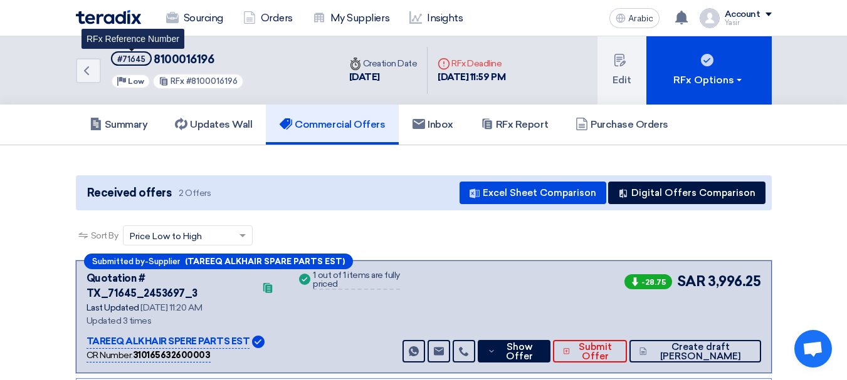
click at [142, 62] on font "#71645" at bounding box center [131, 59] width 28 height 9
click at [125, 59] on font "#71645" at bounding box center [131, 59] width 28 height 9
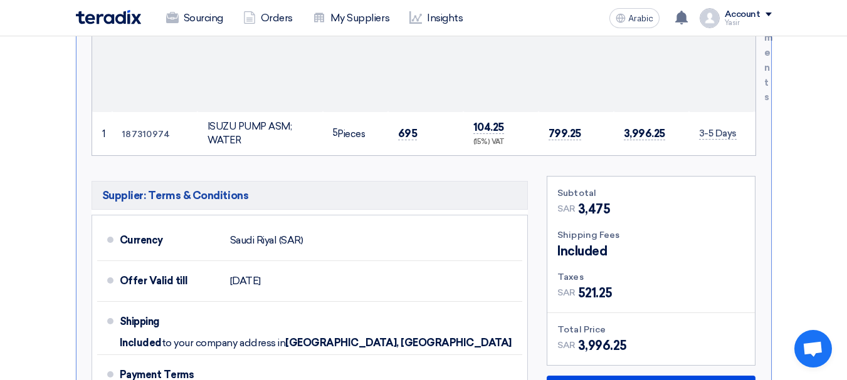
scroll to position [627, 0]
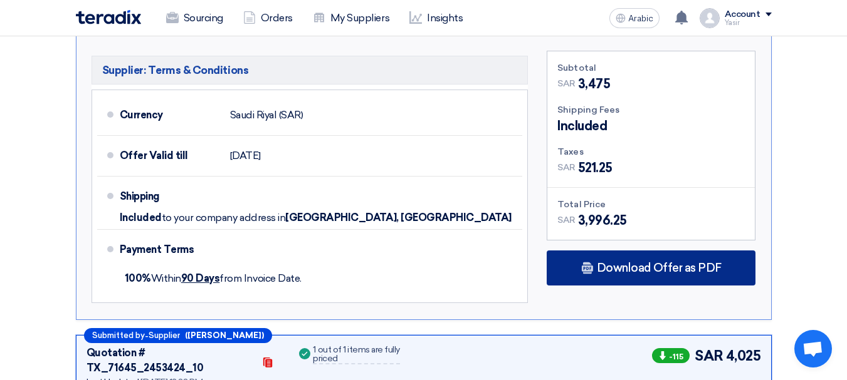
click at [632, 261] on font "Download Offer as PDF" at bounding box center [659, 268] width 125 height 14
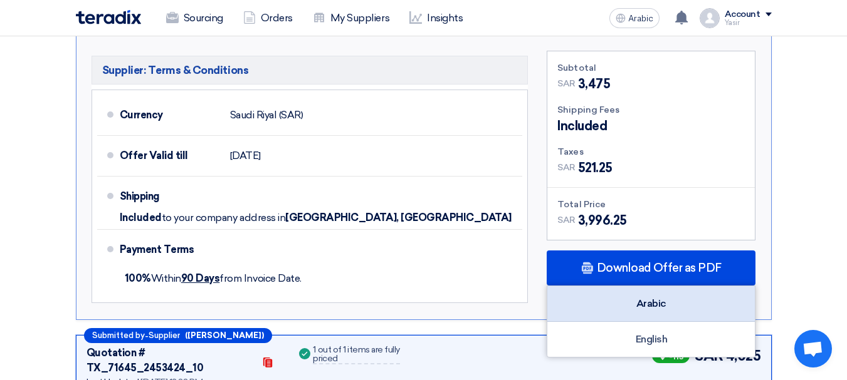
click at [677, 286] on div "Arabic" at bounding box center [650, 304] width 207 height 36
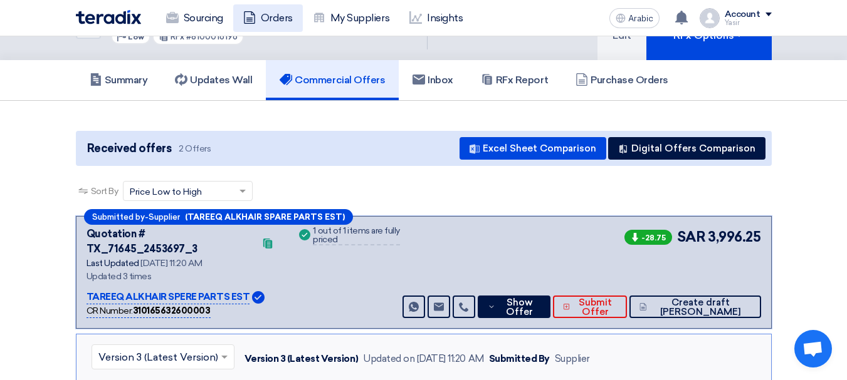
scroll to position [0, 0]
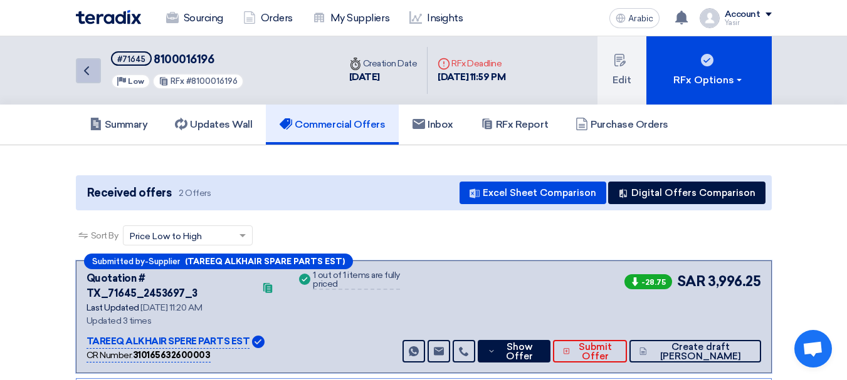
click at [95, 71] on link "Back" at bounding box center [88, 70] width 25 height 25
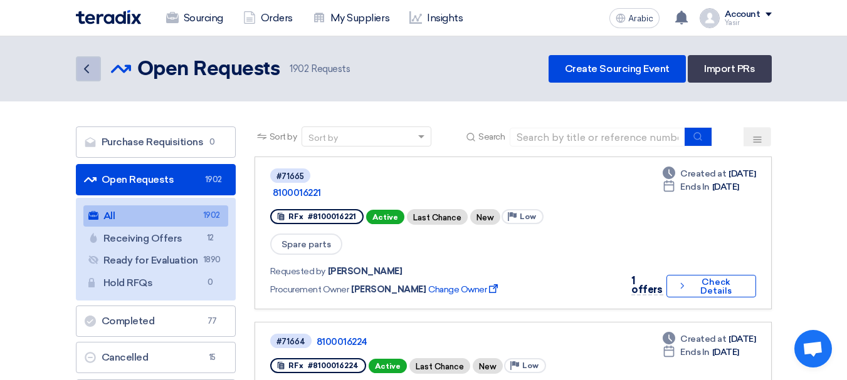
click at [98, 75] on link "Back" at bounding box center [88, 68] width 25 height 25
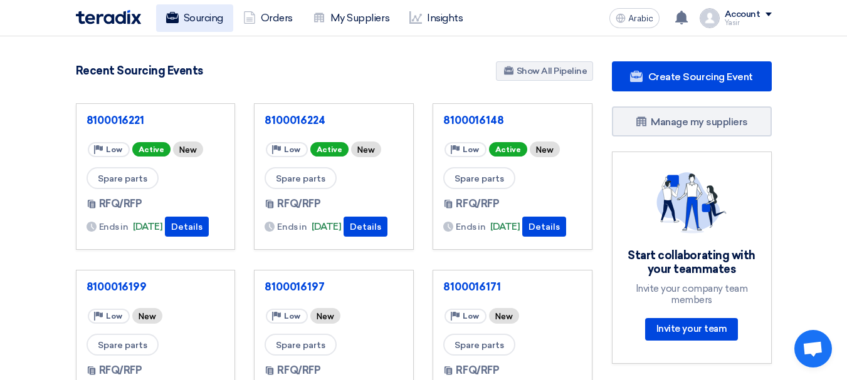
click at [200, 18] on font "Sourcing" at bounding box center [203, 18] width 39 height 12
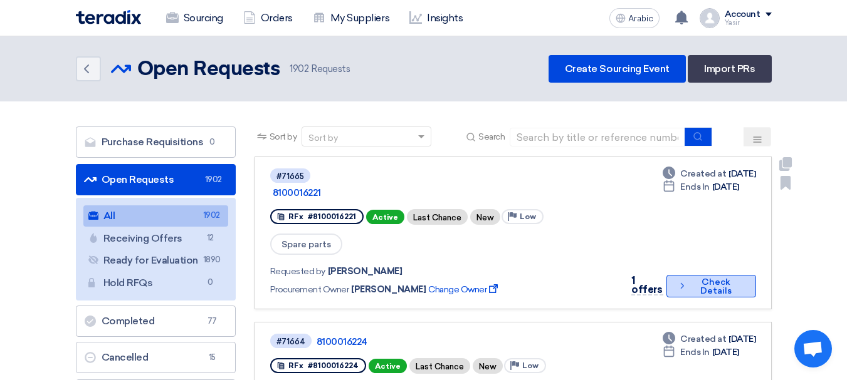
click at [689, 278] on font "Check Details" at bounding box center [715, 287] width 53 height 18
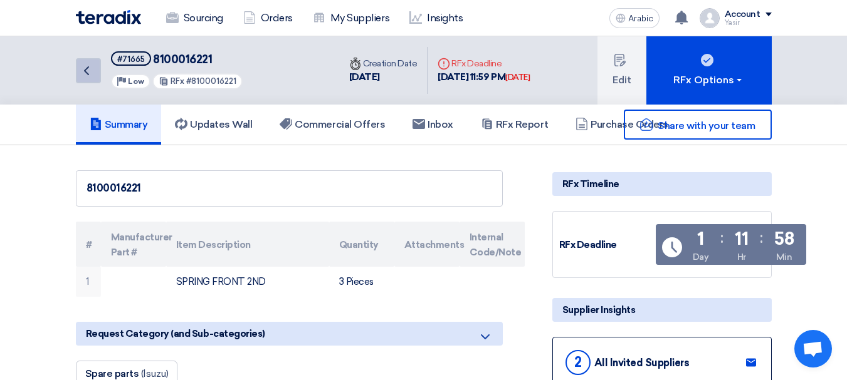
click at [84, 72] on icon "Back" at bounding box center [86, 70] width 15 height 15
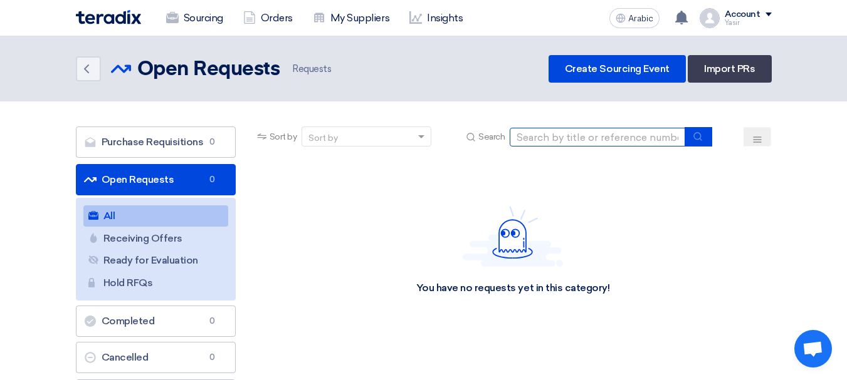
click at [631, 139] on input at bounding box center [597, 137] width 175 height 19
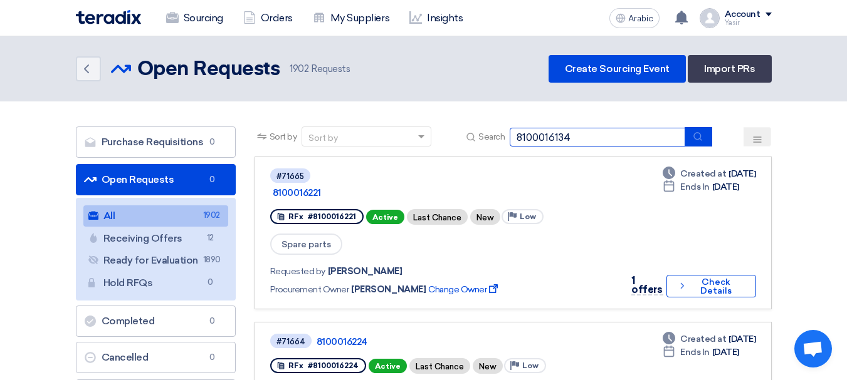
type input "8100016134"
click at [701, 135] on icon "submit" at bounding box center [697, 137] width 10 height 10
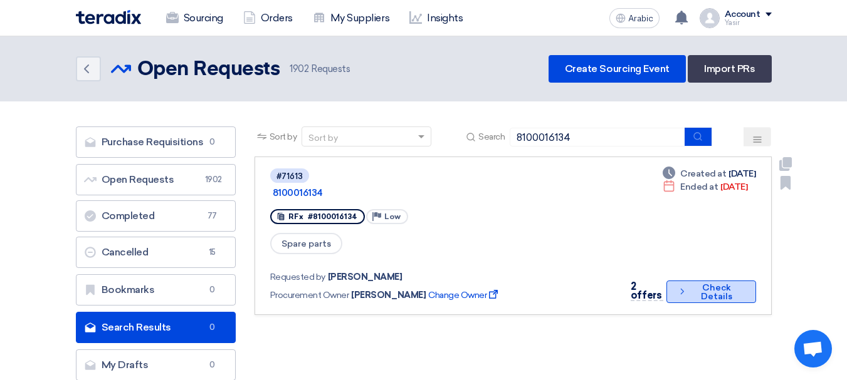
click at [699, 284] on font "Check Details" at bounding box center [716, 293] width 53 height 18
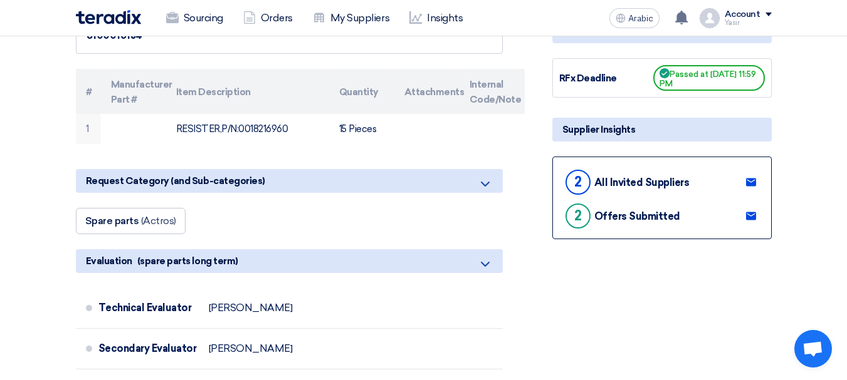
scroll to position [125, 0]
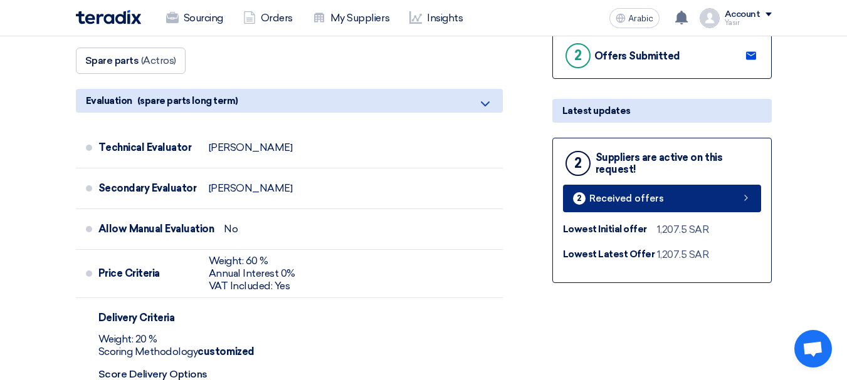
click at [684, 205] on link "2 Received offers" at bounding box center [662, 199] width 198 height 28
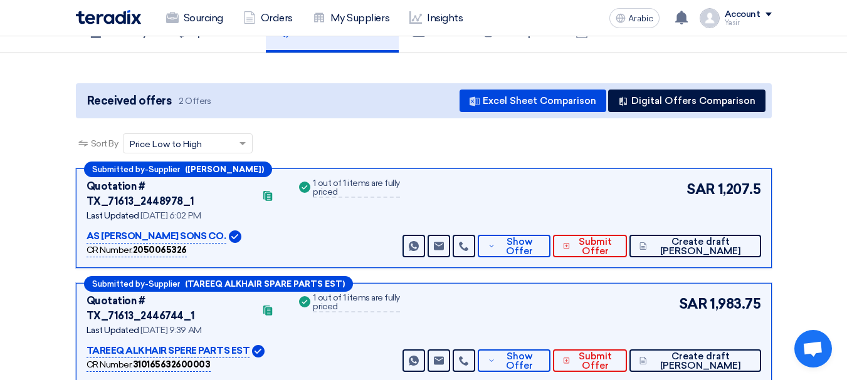
scroll to position [125, 0]
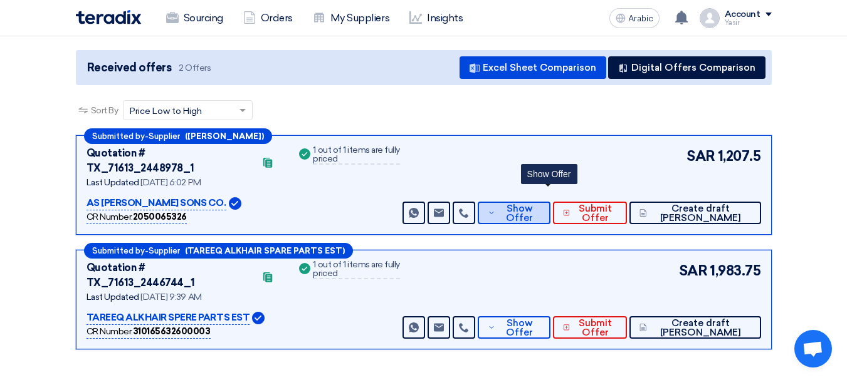
click at [533, 203] on font "Show Offer" at bounding box center [519, 213] width 27 height 21
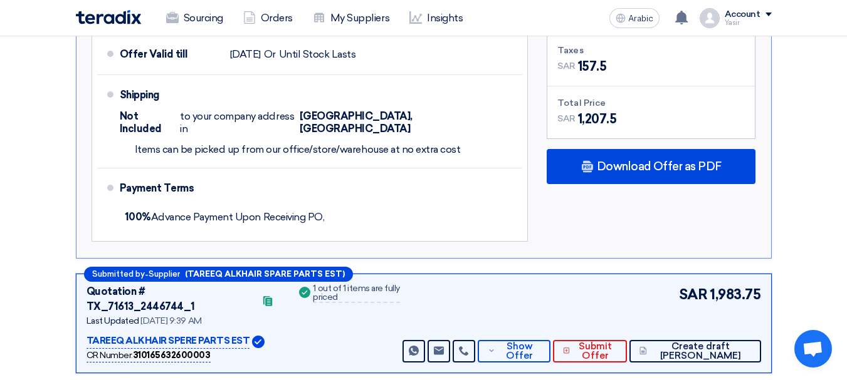
scroll to position [815, 0]
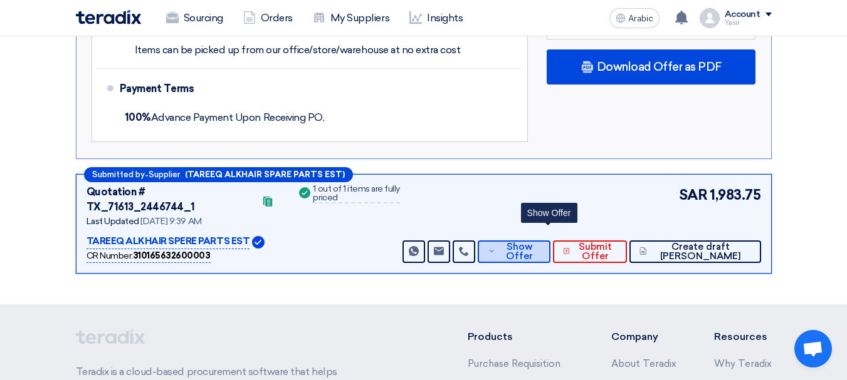
click at [533, 241] on font "Show Offer" at bounding box center [519, 251] width 27 height 21
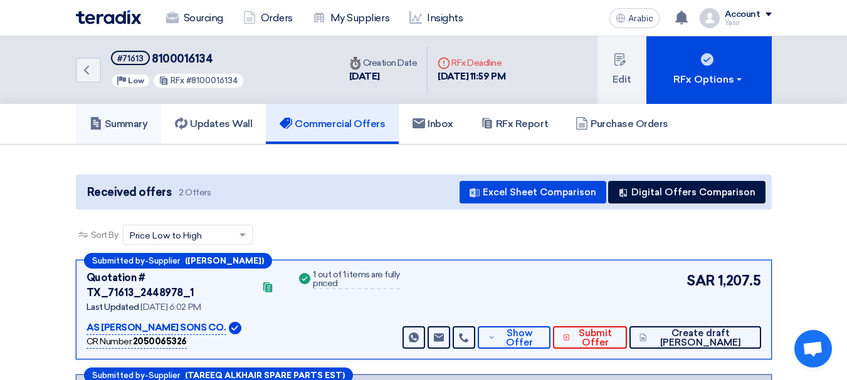
scroll to position [0, 0]
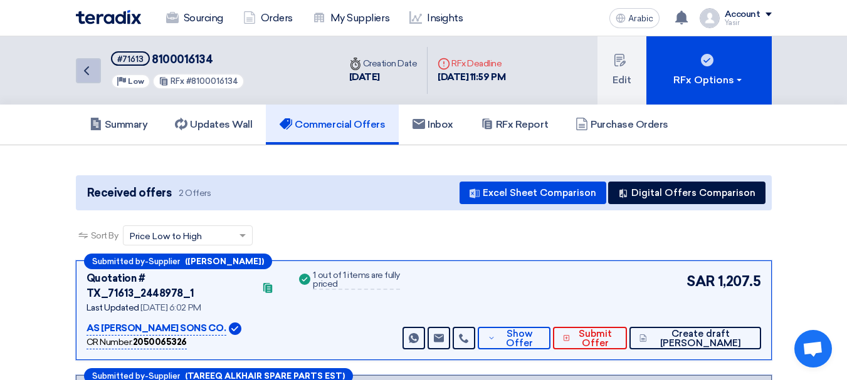
click at [94, 81] on link "Back" at bounding box center [88, 70] width 25 height 25
